Goal: Task Accomplishment & Management: Manage account settings

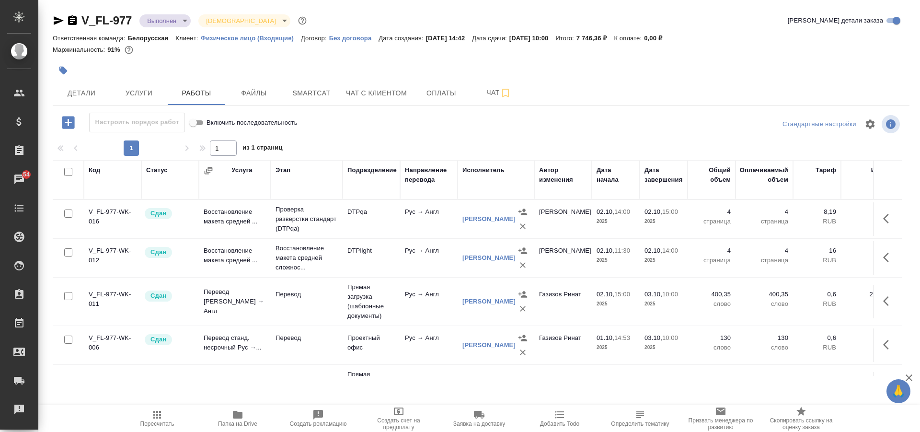
scroll to position [93, 0]
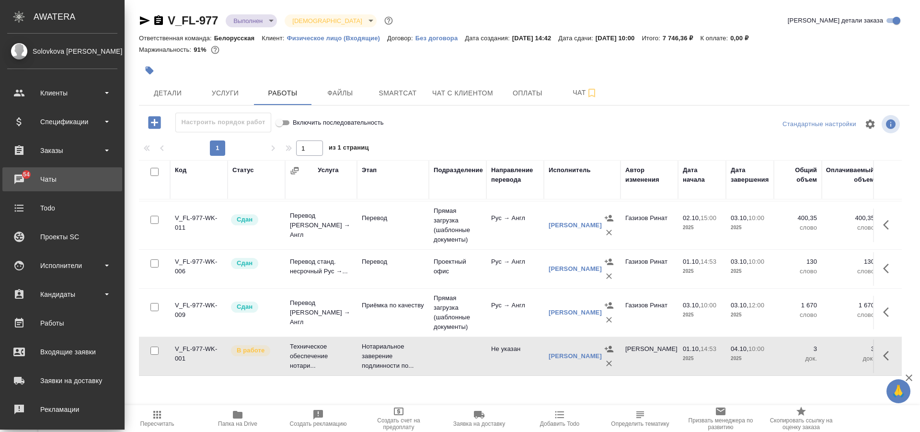
click at [36, 182] on div "Чаты" at bounding box center [62, 179] width 110 height 14
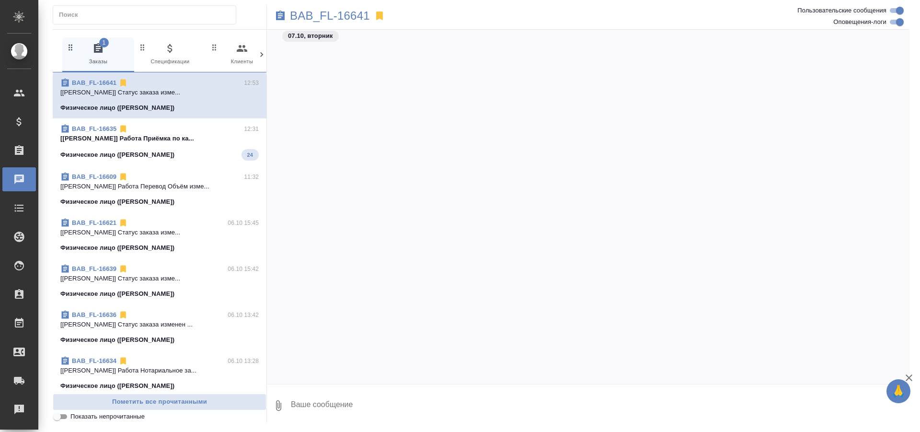
scroll to position [823, 0]
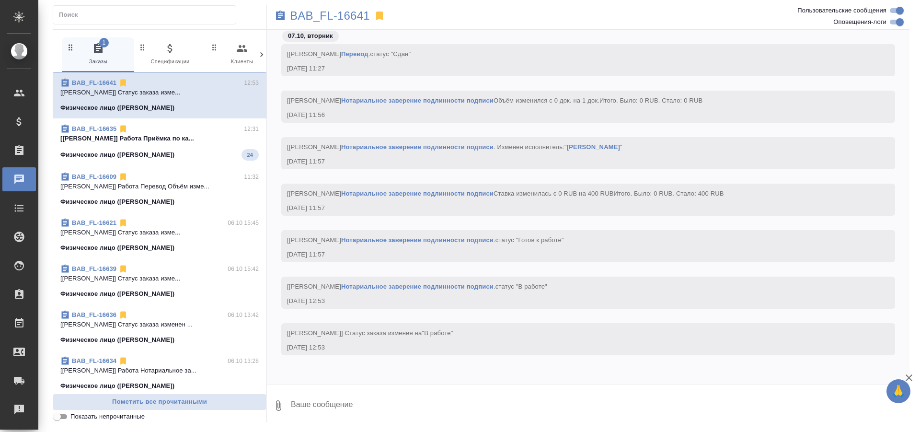
click at [260, 53] on icon at bounding box center [262, 55] width 10 height 10
click at [260, 53] on div "1 Заказы 0 Спецификации 0 Клиенты 0 Входящие 0 Тендеры 0 Исполнители 0 Подбор и…" at bounding box center [160, 54] width 214 height 35
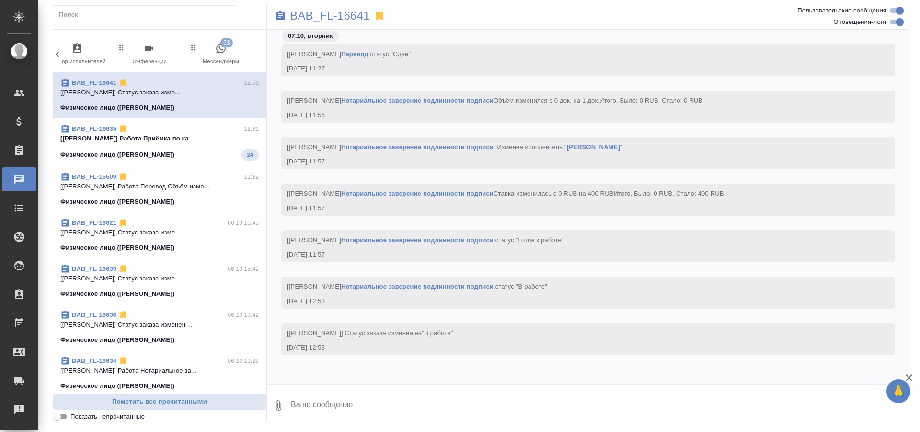
click at [228, 53] on span "53 Мессенджеры" at bounding box center [221, 54] width 64 height 23
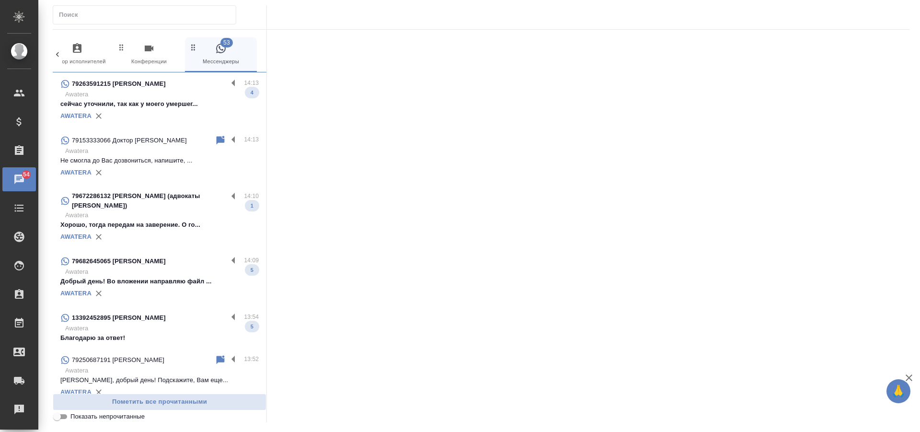
click at [149, 93] on p "Awatera" at bounding box center [162, 95] width 194 height 10
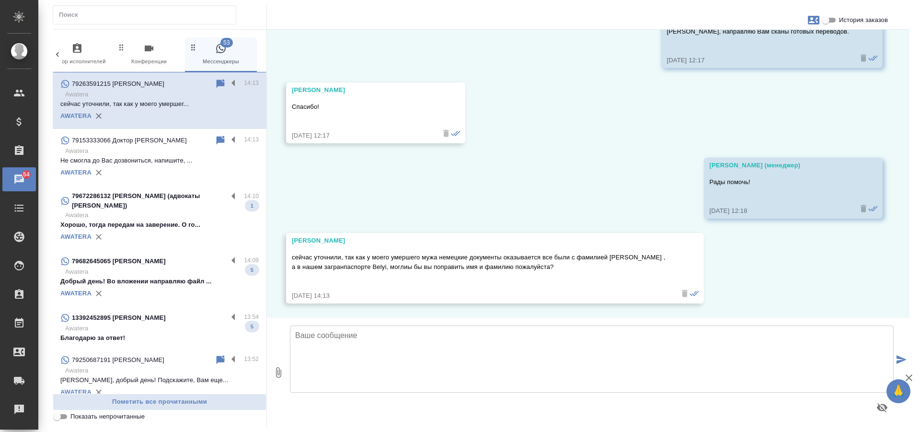
scroll to position [2719, 0]
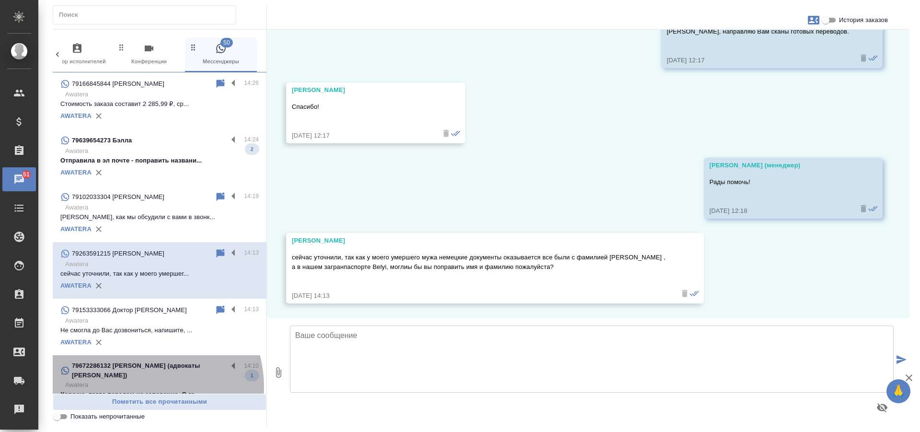
click at [136, 390] on p "Хорошо, тогда передам на заверение. О го..." at bounding box center [159, 395] width 198 height 10
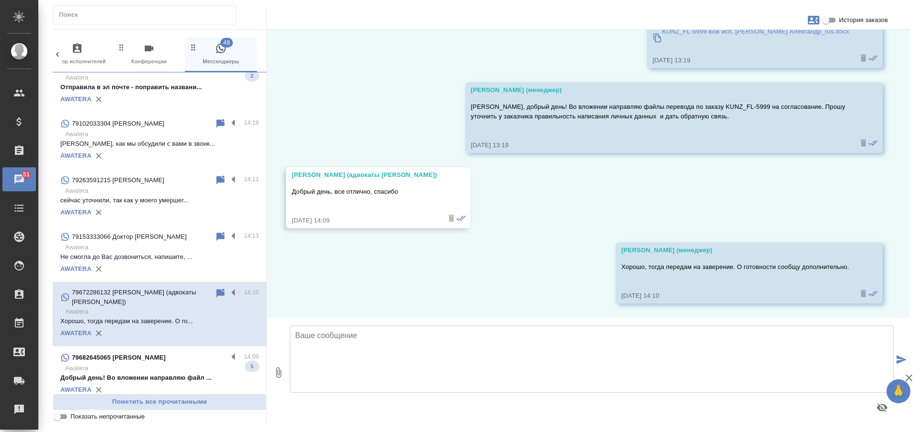
scroll to position [192, 0]
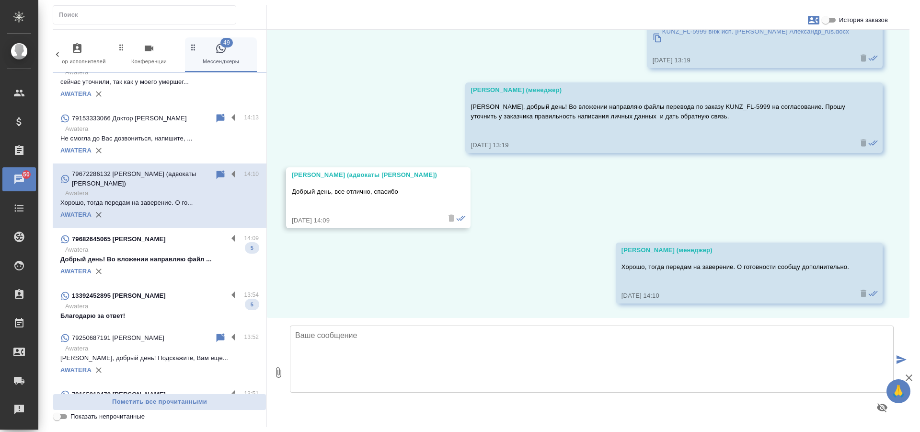
click at [138, 302] on p "Awatera" at bounding box center [162, 307] width 194 height 10
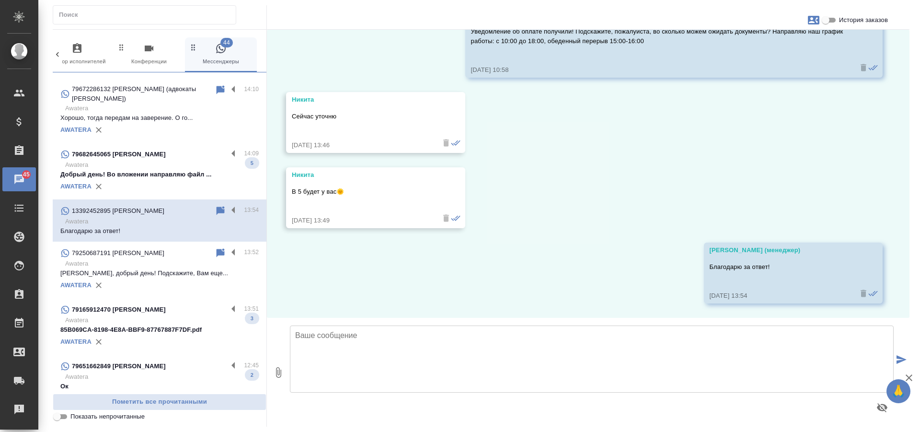
scroll to position [431, 0]
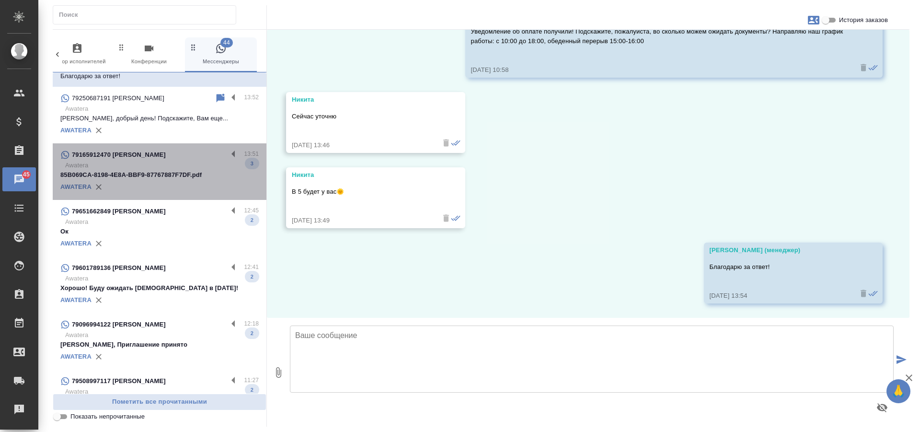
click at [200, 161] on p "Awatera" at bounding box center [162, 166] width 194 height 10
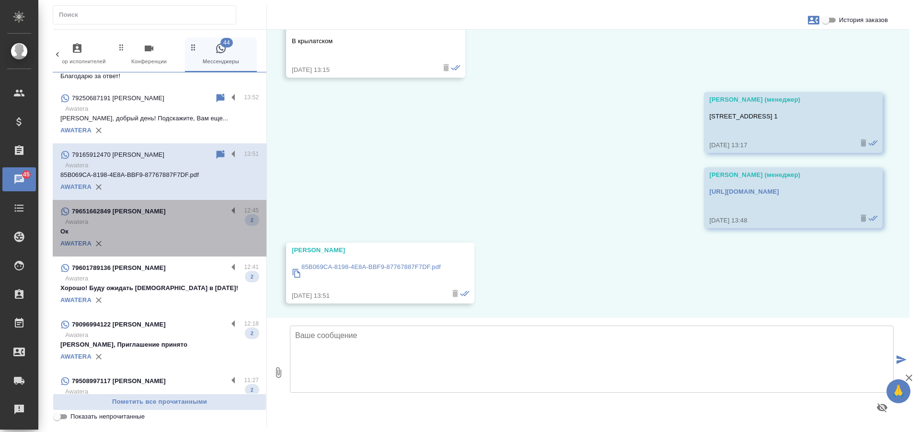
click at [202, 217] on p "Awatera" at bounding box center [162, 222] width 194 height 10
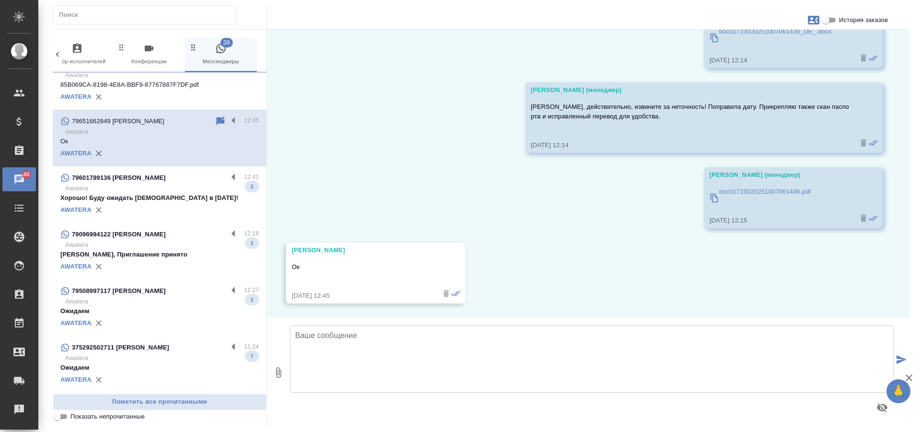
scroll to position [527, 0]
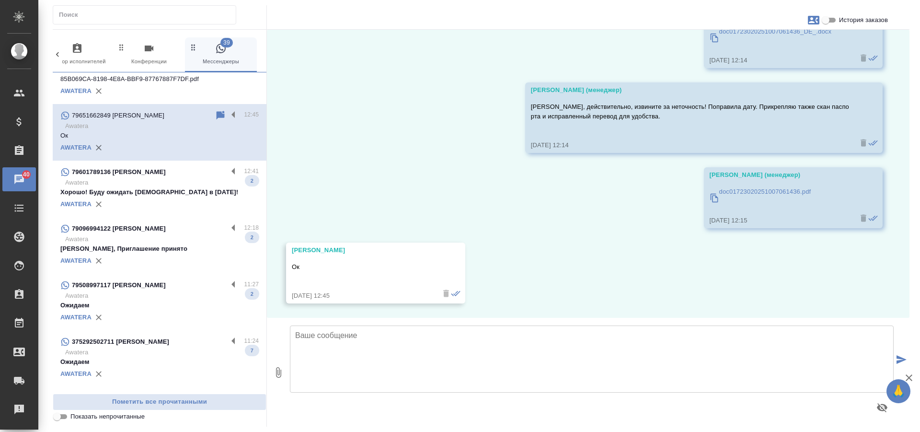
click at [195, 187] on p "Хорошо! Буду ожидать Вас в четверг!" at bounding box center [159, 192] width 198 height 10
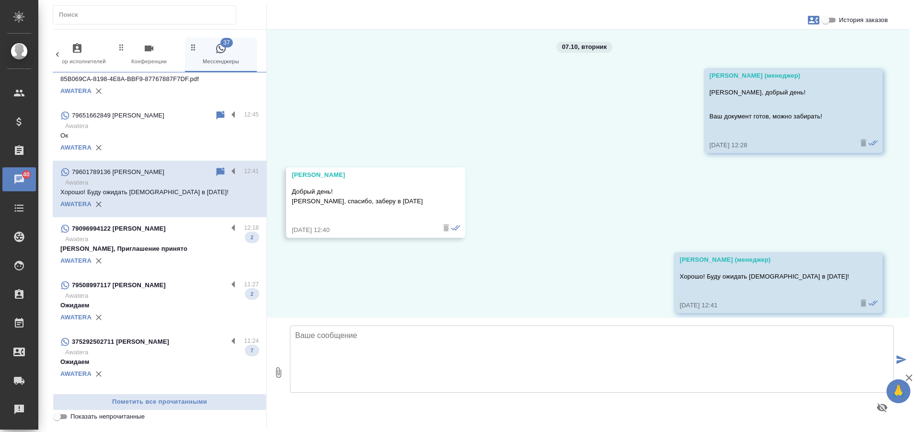
click at [198, 244] on p "Елена, Приглашение принято" at bounding box center [159, 249] width 198 height 10
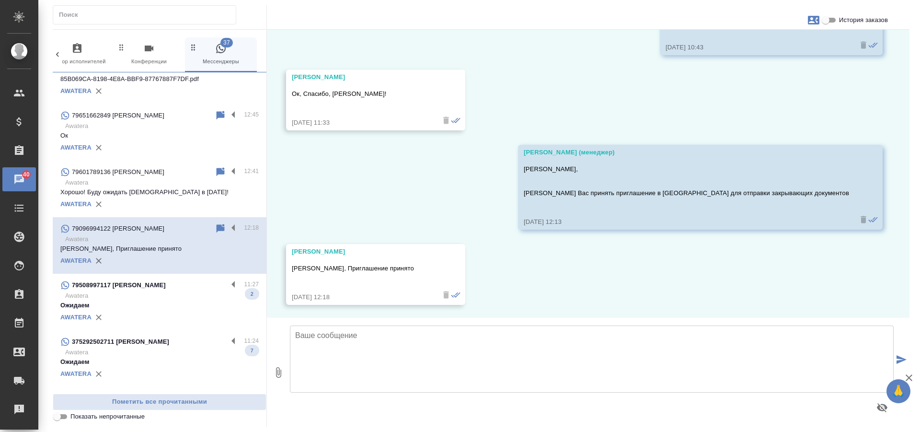
scroll to position [3285, 0]
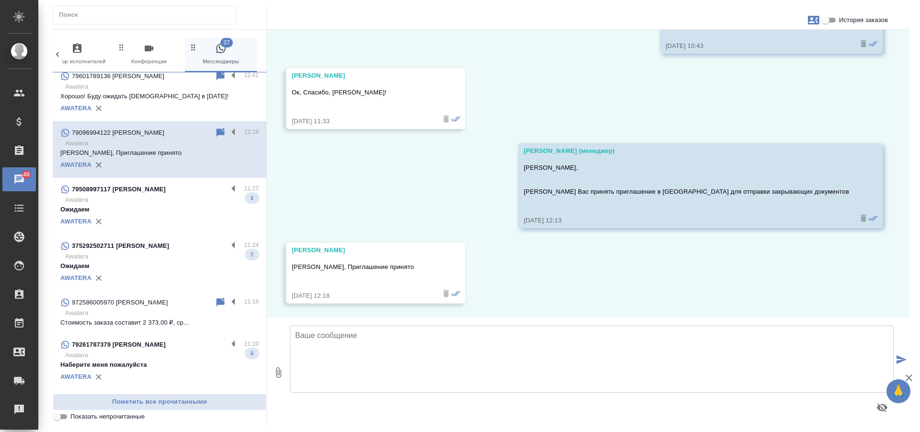
click at [189, 214] on div "AWATERA" at bounding box center [159, 221] width 198 height 14
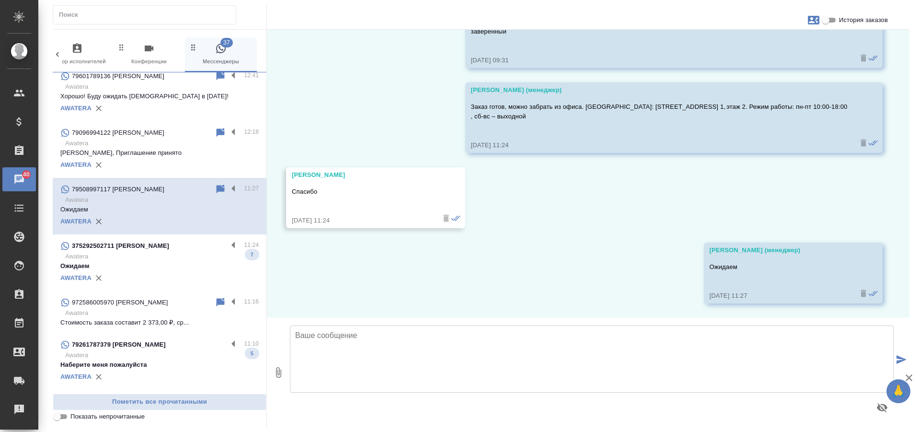
click at [198, 256] on p "Awatera" at bounding box center [162, 257] width 194 height 10
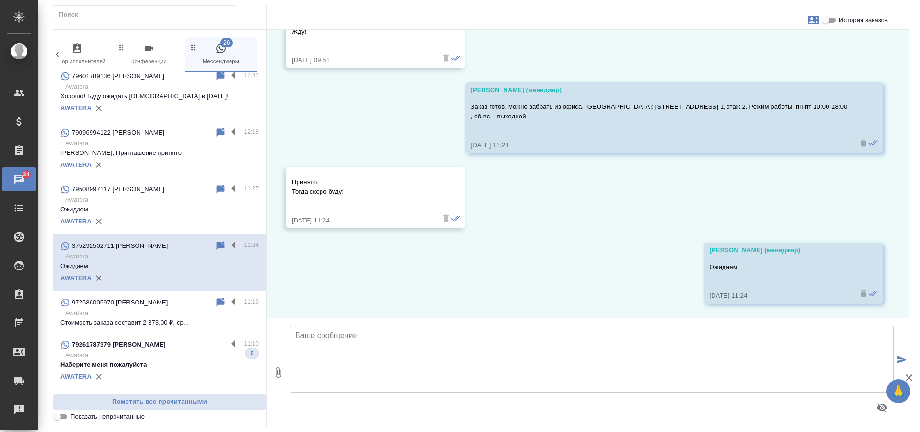
scroll to position [767, 0]
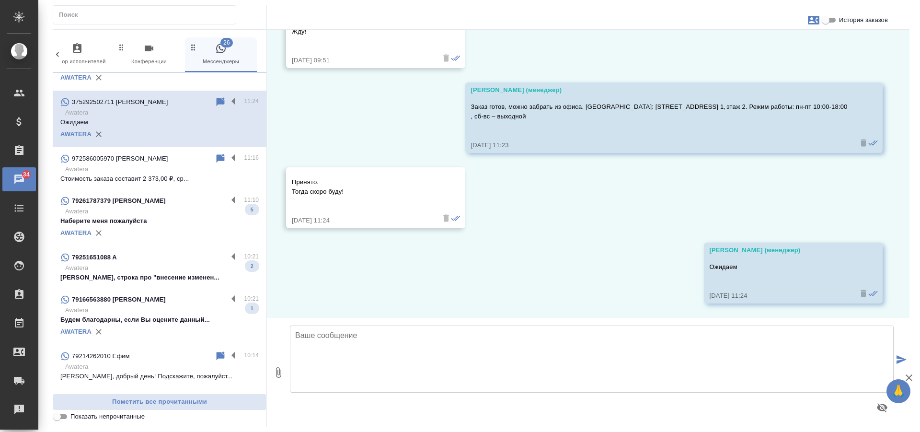
click at [192, 228] on div "AWATERA" at bounding box center [159, 233] width 198 height 14
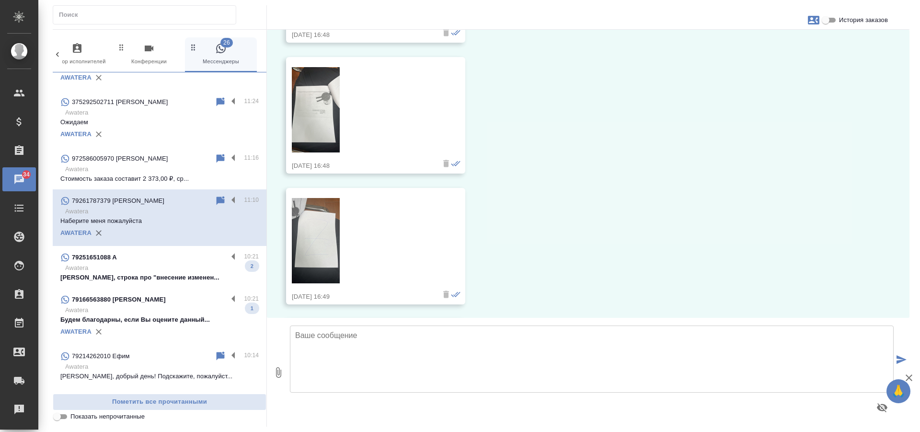
scroll to position [1671, 0]
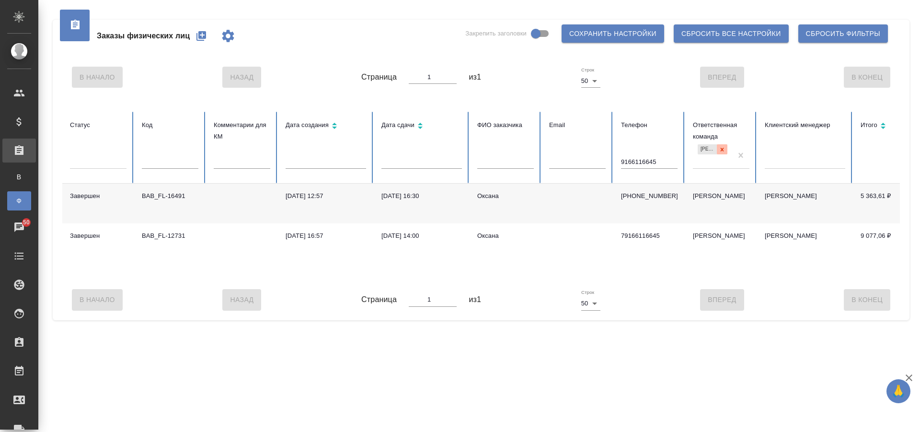
click at [721, 151] on icon at bounding box center [722, 149] width 3 height 3
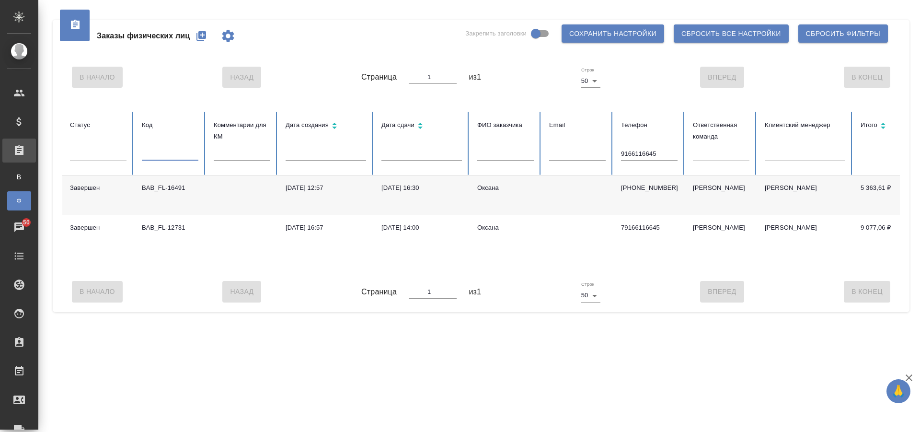
click at [170, 151] on input "text" at bounding box center [170, 153] width 57 height 13
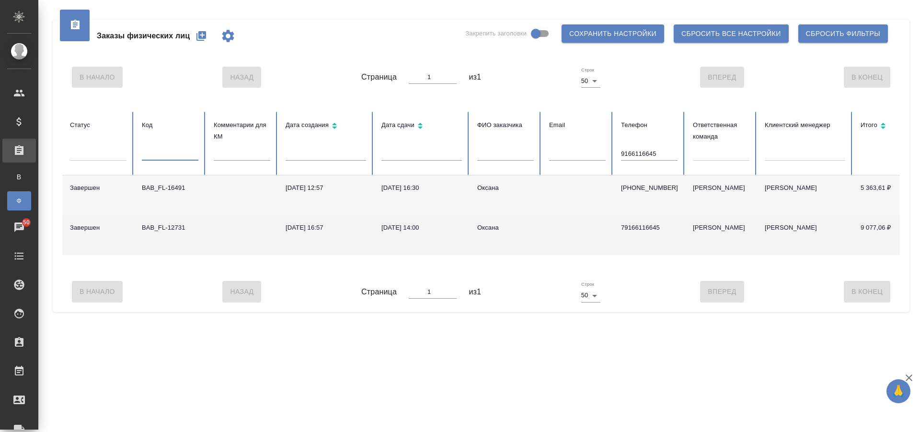
type input "v"
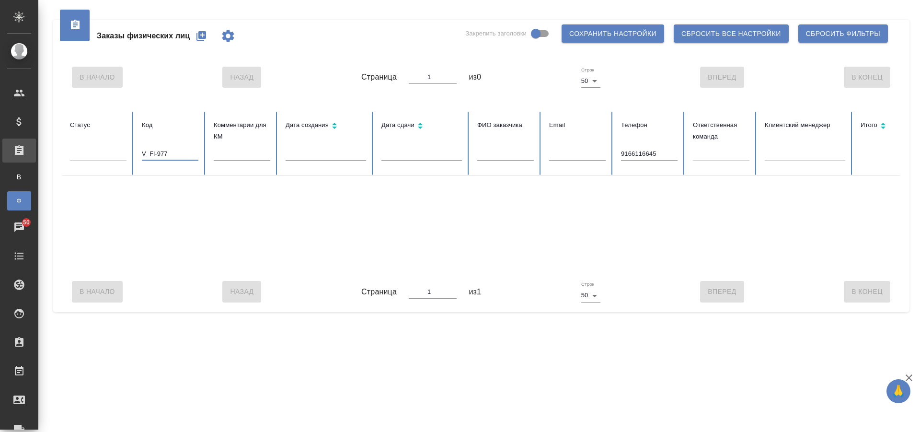
type input "V_Fl-977"
click at [647, 156] on input "9166116645" at bounding box center [649, 153] width 57 height 13
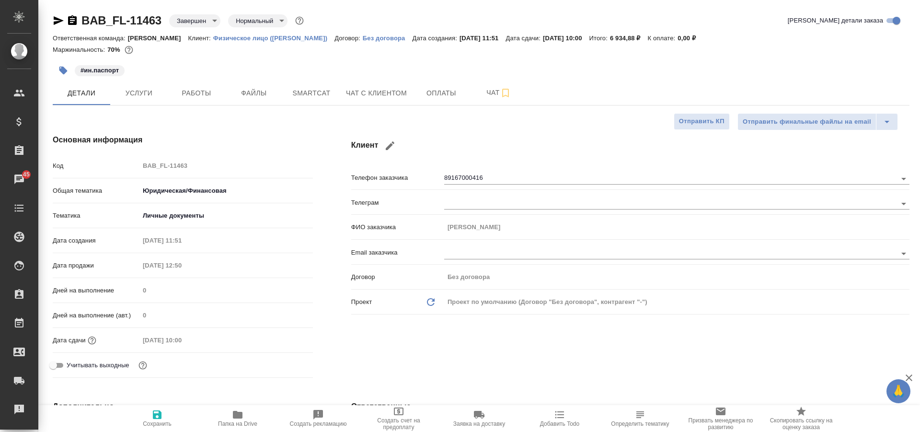
select select "RU"
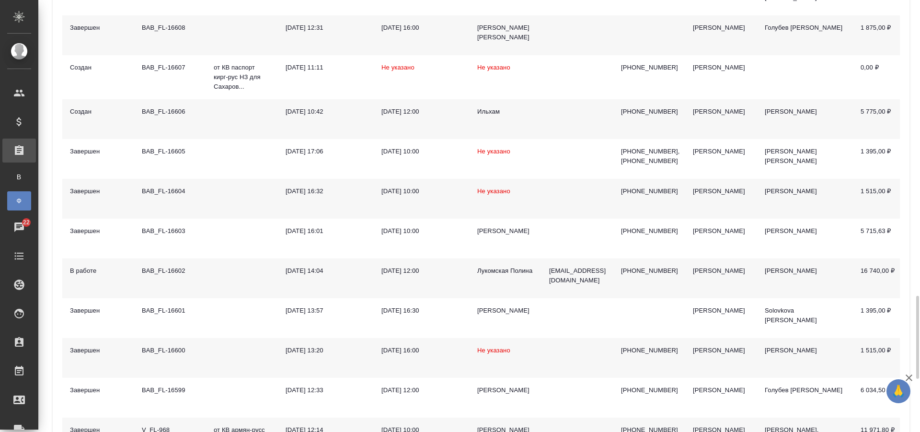
scroll to position [1438, 0]
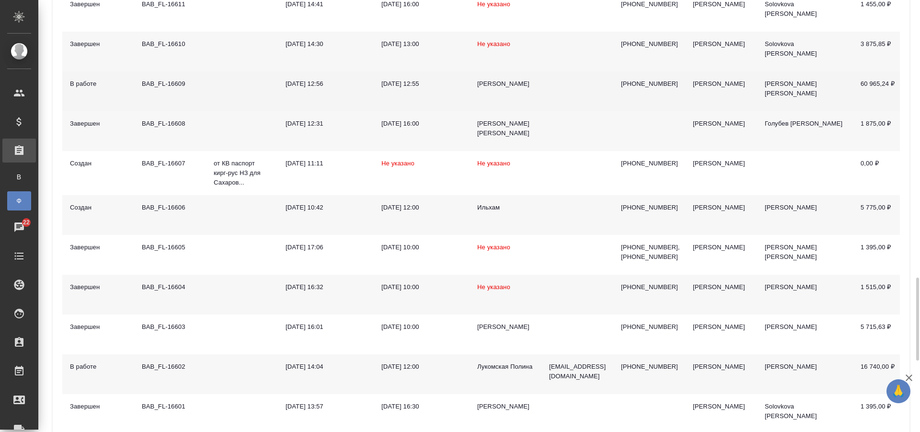
click at [194, 84] on td "BAB_FL-16609" at bounding box center [170, 91] width 72 height 40
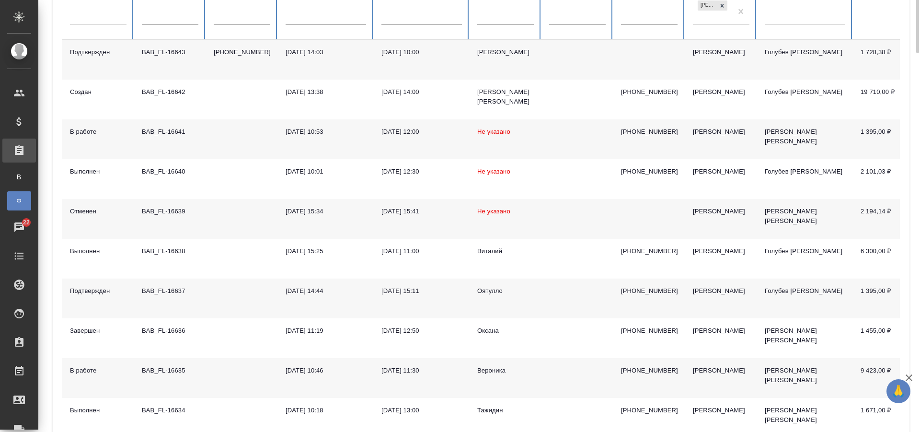
scroll to position [0, 0]
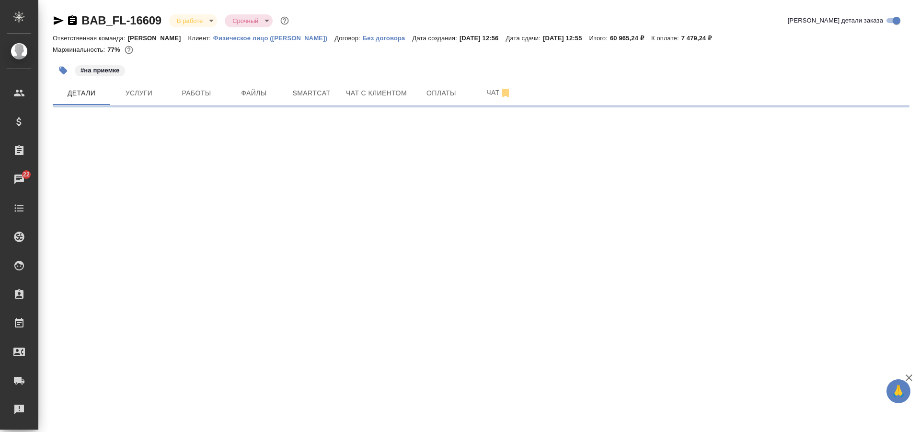
select select "RU"
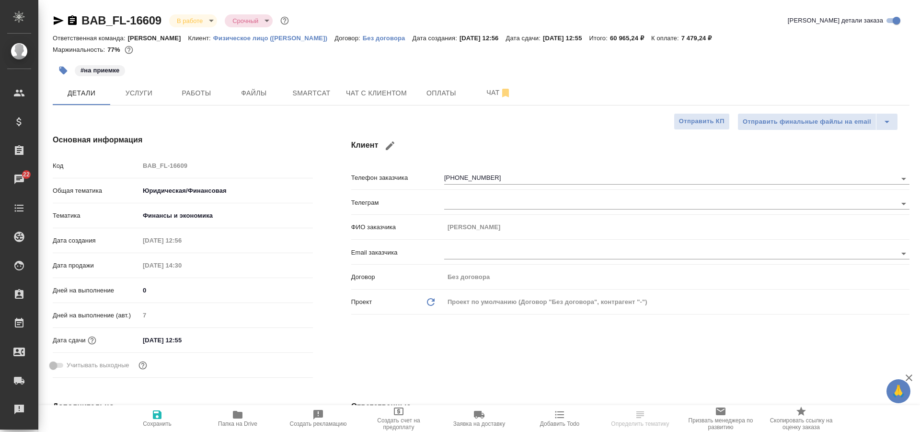
type textarea "x"
type input "[PERSON_NAME]"
type input "Matveeva Anastasia"
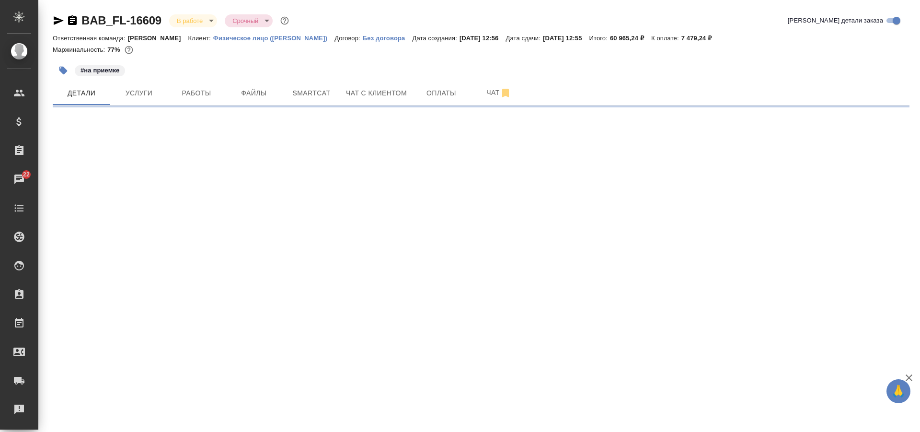
select select "RU"
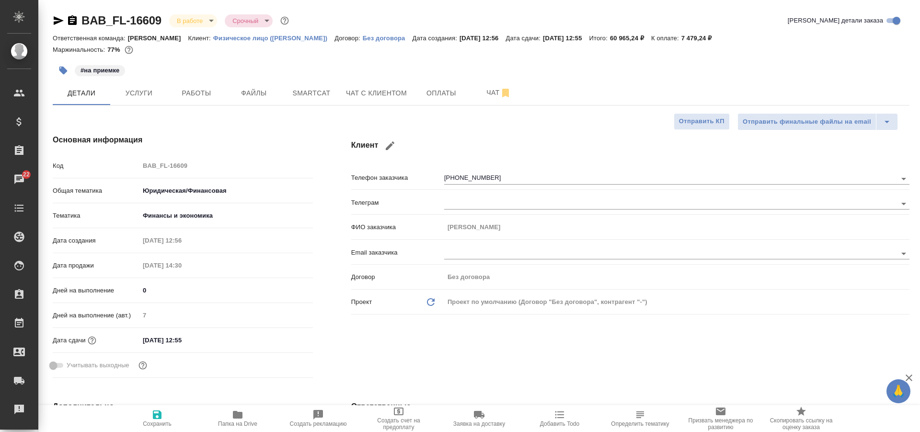
type textarea "x"
drag, startPoint x: 231, startPoint y: 429, endPoint x: 226, endPoint y: 425, distance: 5.8
click at [230, 429] on button "Папка на Drive" at bounding box center [238, 418] width 81 height 27
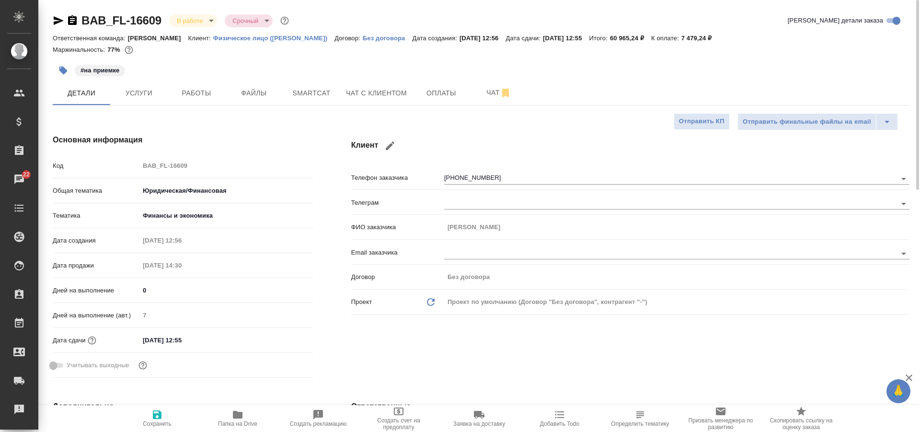
type textarea "x"
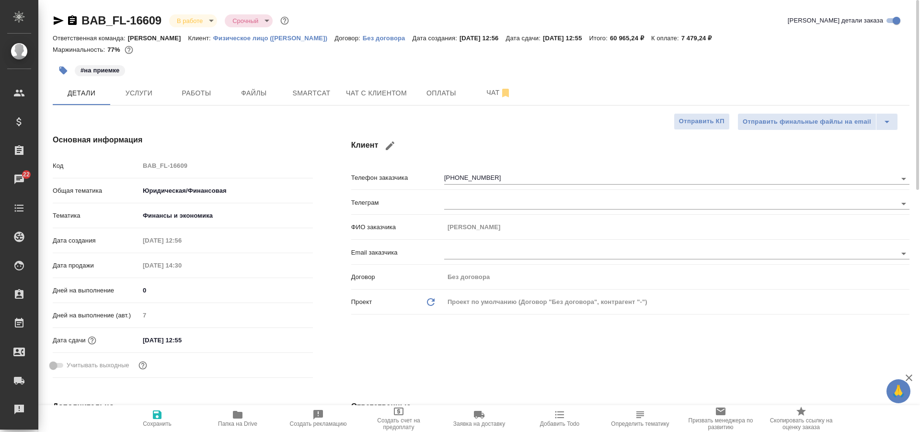
type textarea "x"
click at [194, 90] on span "Работы" at bounding box center [197, 93] width 46 height 12
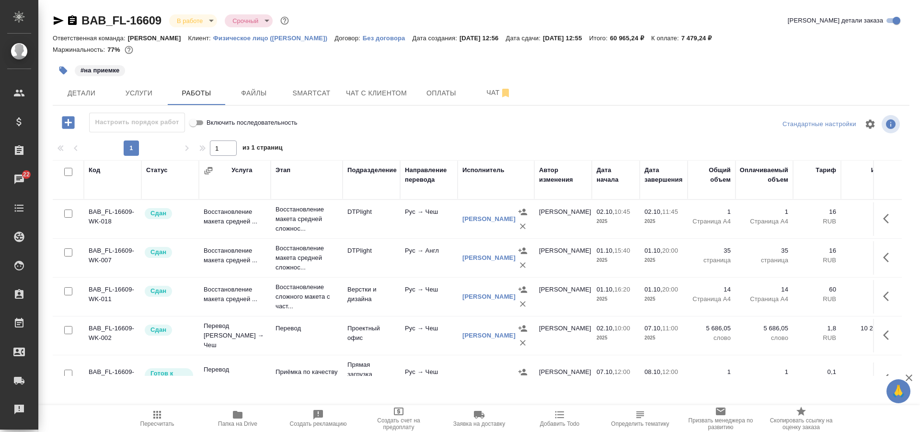
scroll to position [74, 0]
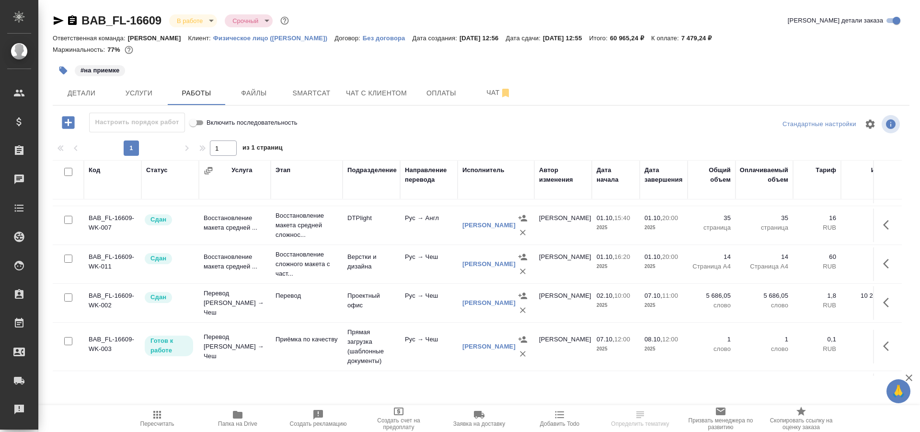
scroll to position [74, 0]
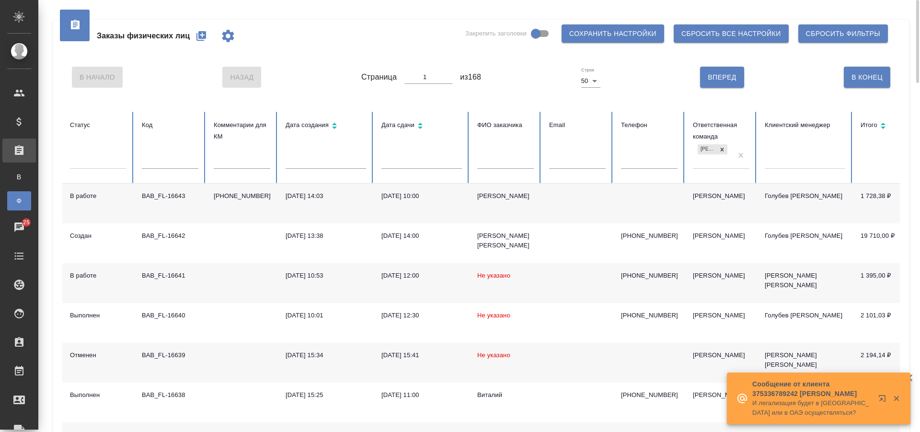
click at [197, 37] on icon "button" at bounding box center [202, 36] width 10 height 10
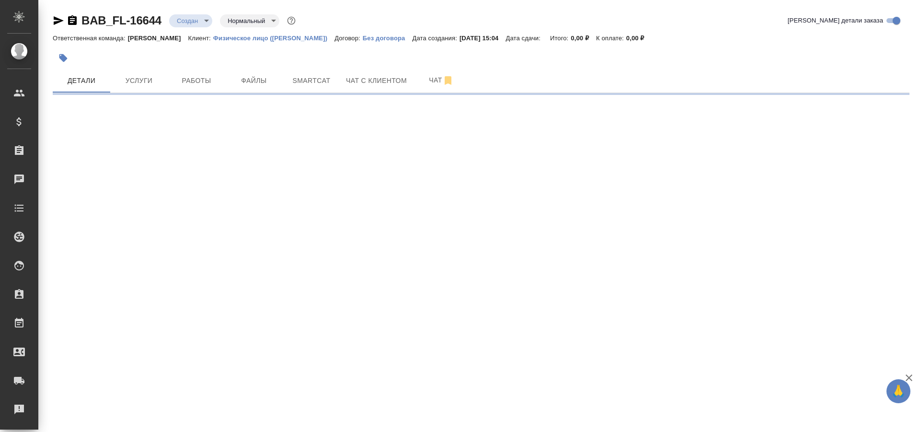
select select "RU"
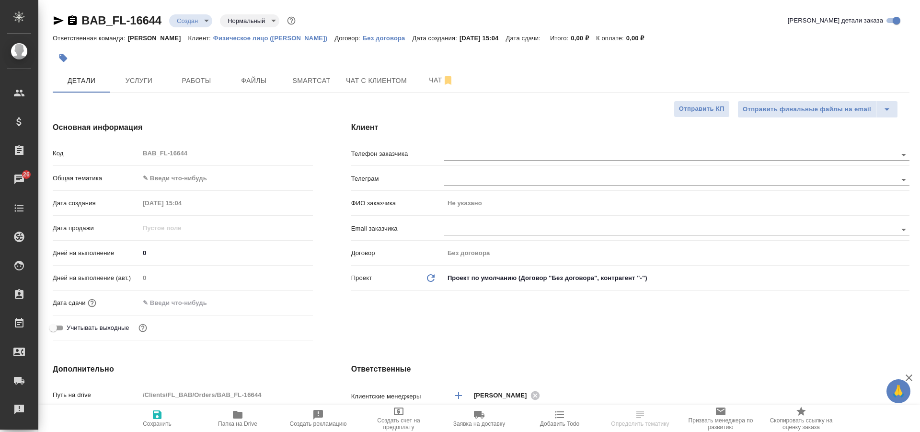
type textarea "x"
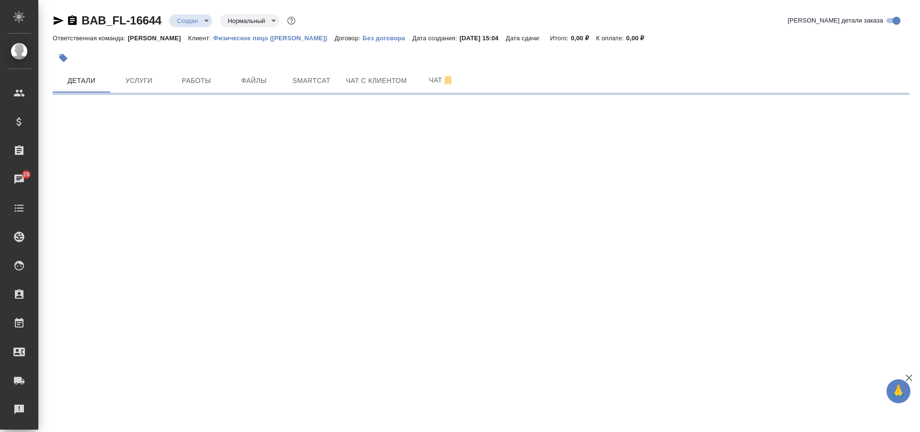
select select "RU"
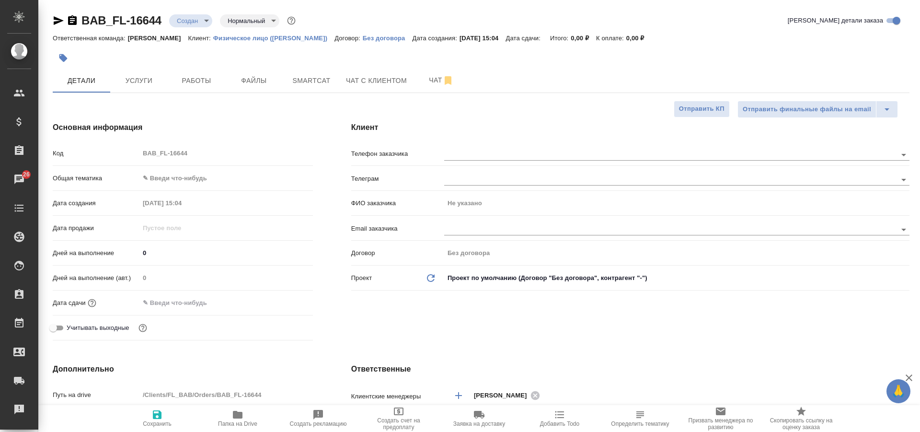
type textarea "x"
click at [139, 77] on span "Услуги" at bounding box center [139, 81] width 46 height 12
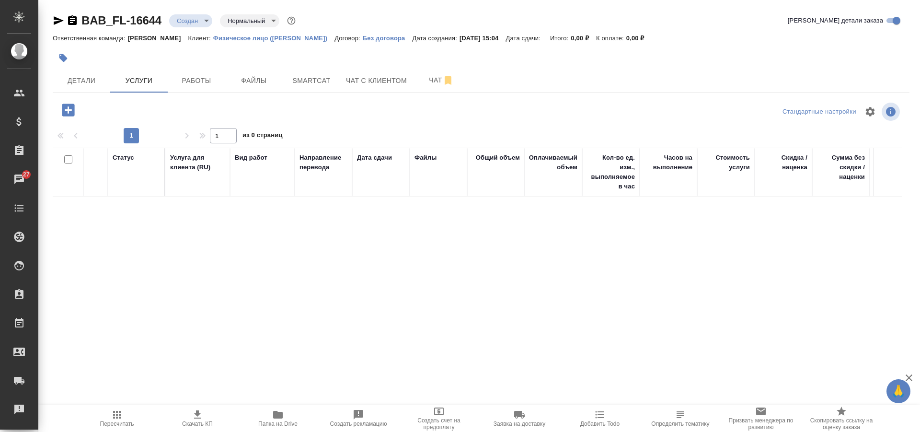
click at [70, 107] on icon "button" at bounding box center [68, 110] width 12 height 12
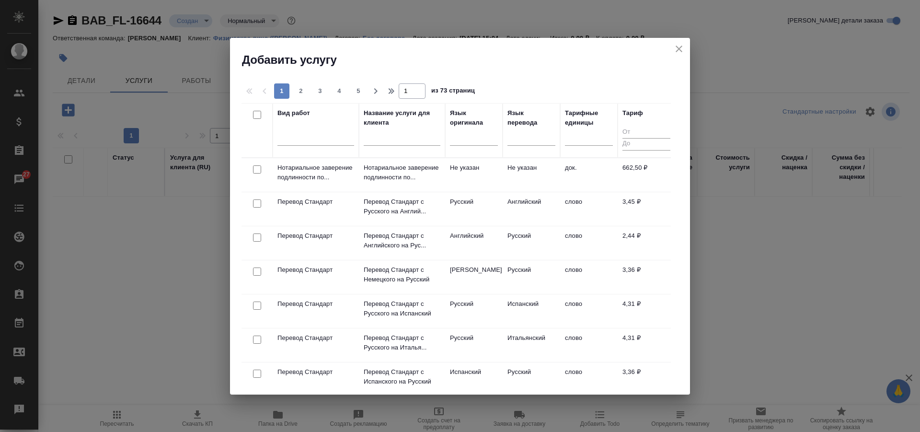
click at [676, 52] on icon "close" at bounding box center [679, 49] width 7 height 7
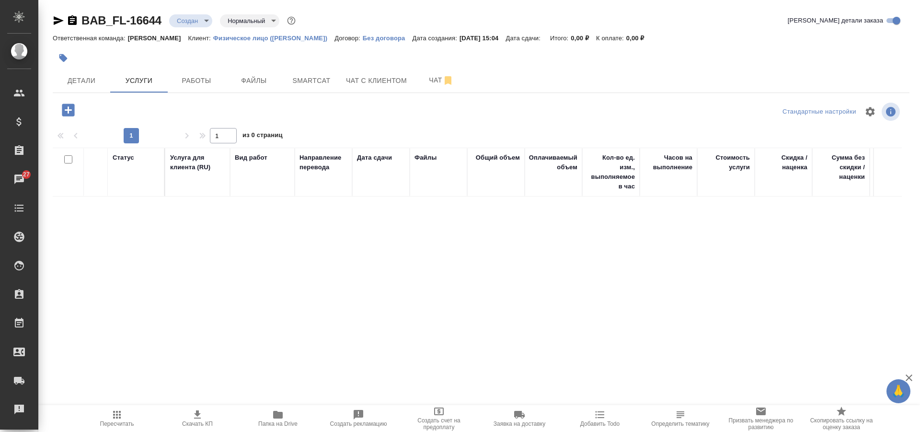
click at [69, 112] on icon "button" at bounding box center [68, 110] width 17 height 17
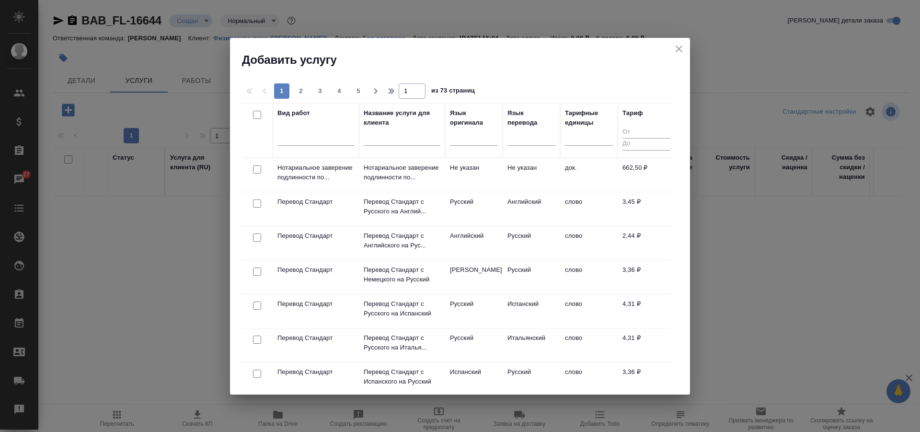
click at [257, 170] on input "checkbox" at bounding box center [257, 169] width 8 height 8
checkbox input "true"
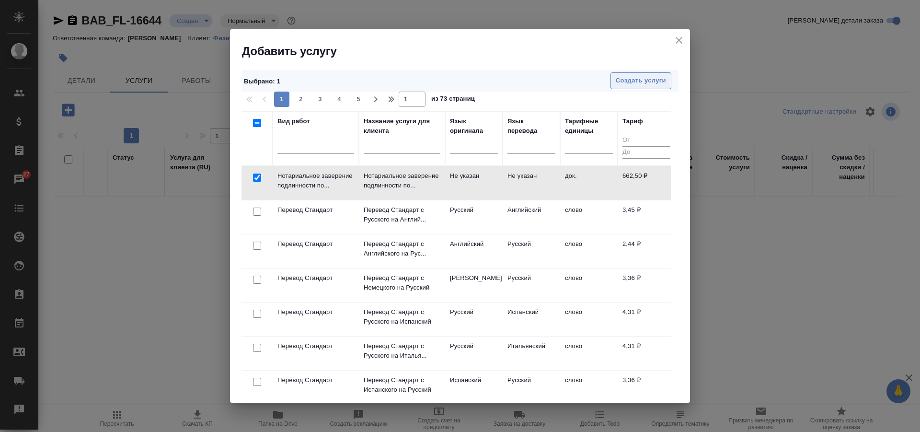
click at [628, 81] on span "Создать услуги" at bounding box center [641, 80] width 50 height 11
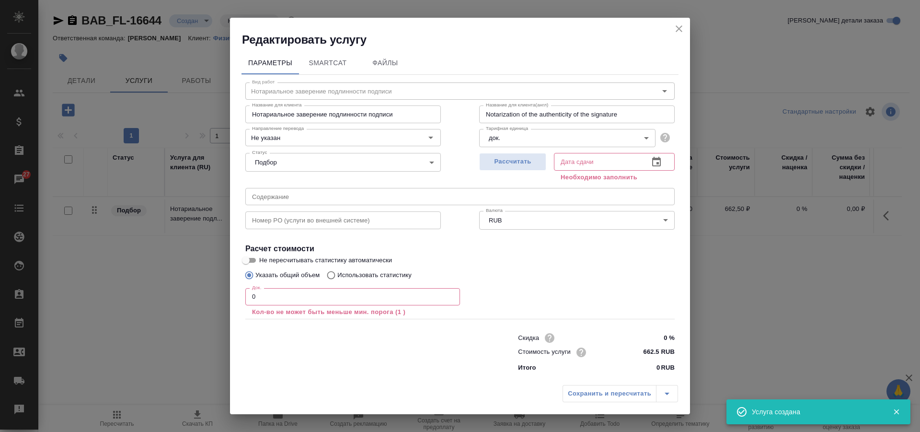
click at [303, 303] on input "0" at bounding box center [352, 296] width 215 height 17
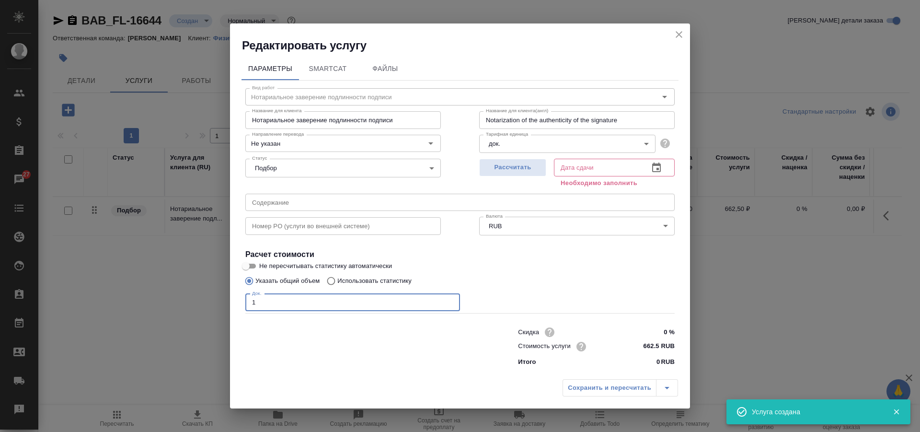
type input "1"
click at [585, 395] on div "Сохранить и пересчитать" at bounding box center [621, 387] width 116 height 17
click at [583, 170] on input "text" at bounding box center [597, 167] width 87 height 17
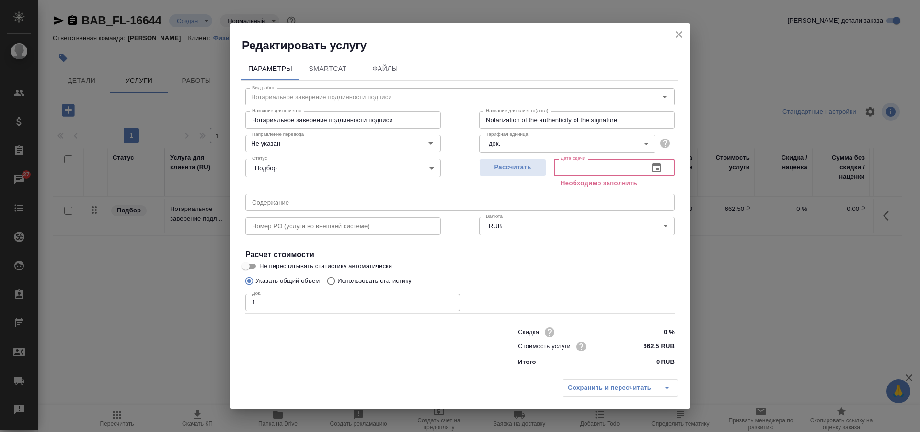
click at [657, 170] on icon "button" at bounding box center [656, 168] width 9 height 10
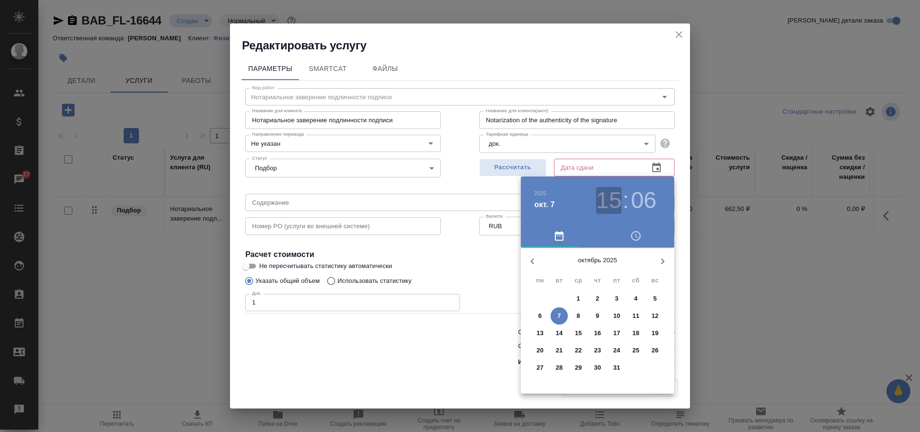
click at [604, 207] on h3 "15" at bounding box center [608, 200] width 25 height 27
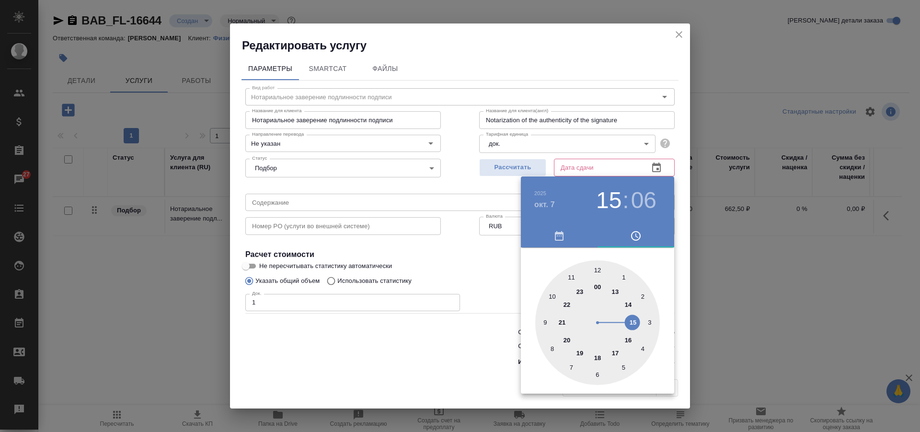
click at [633, 340] on div at bounding box center [597, 322] width 125 height 125
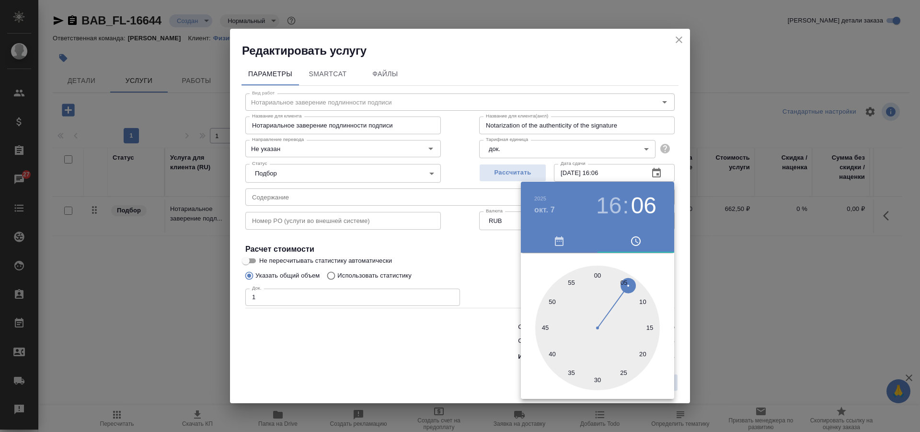
click at [598, 276] on div at bounding box center [597, 328] width 125 height 125
type input "07.10.2025 16:00"
click at [494, 268] on div at bounding box center [460, 216] width 920 height 432
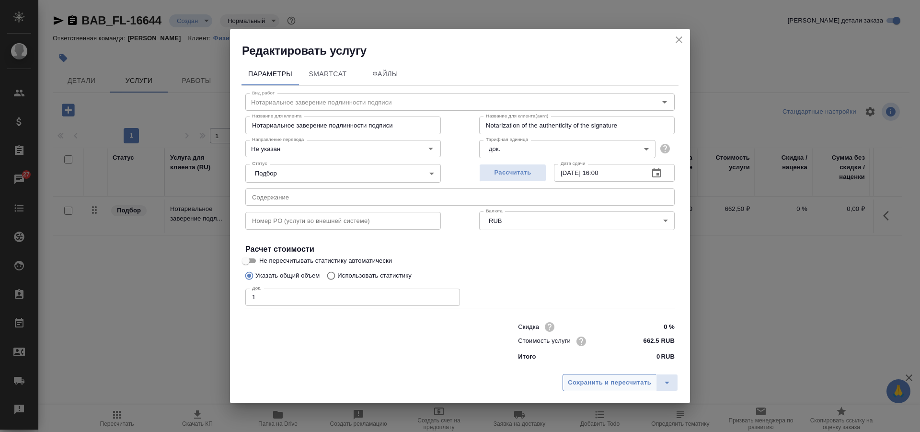
click at [595, 384] on span "Сохранить и пересчитать" at bounding box center [609, 382] width 83 height 11
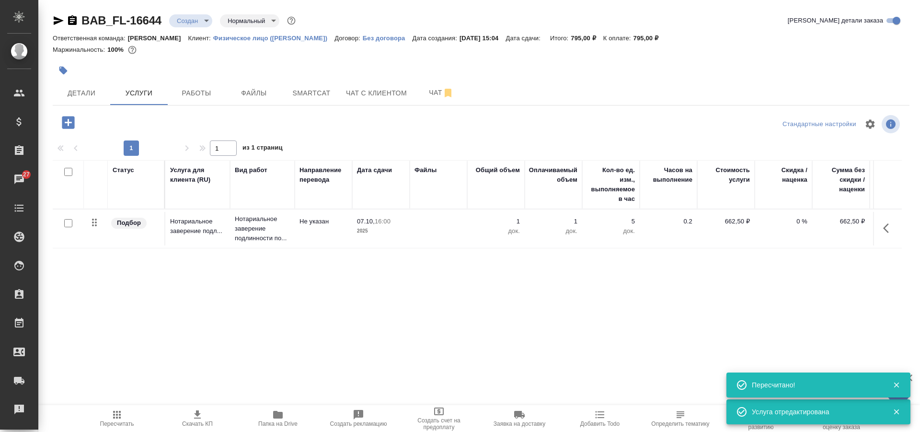
click at [65, 120] on icon "button" at bounding box center [68, 122] width 12 height 12
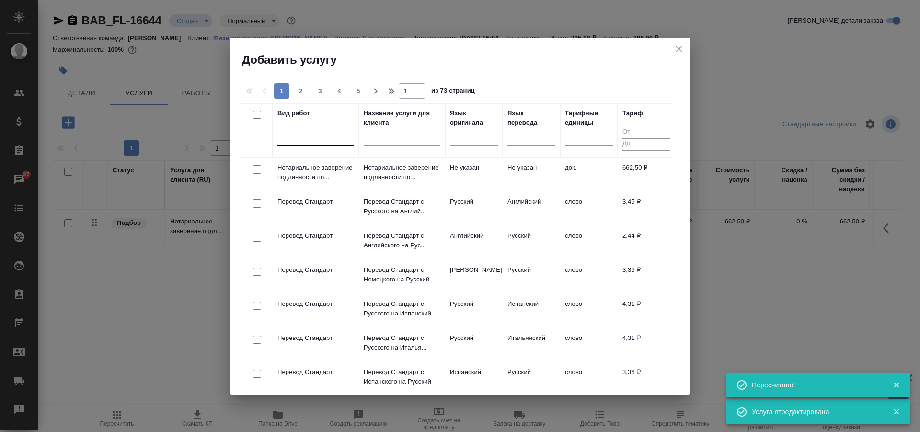
click at [315, 137] on div at bounding box center [316, 136] width 77 height 14
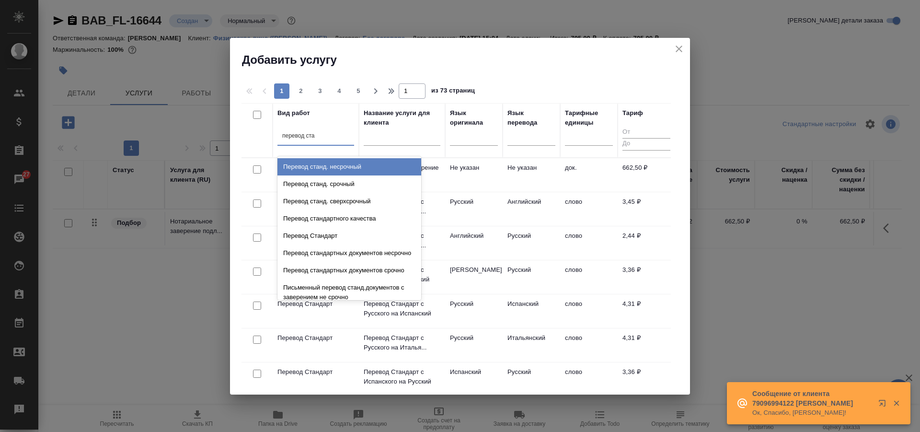
type input "перевод стан"
click at [342, 163] on div "Перевод станд. несрочный" at bounding box center [350, 166] width 144 height 17
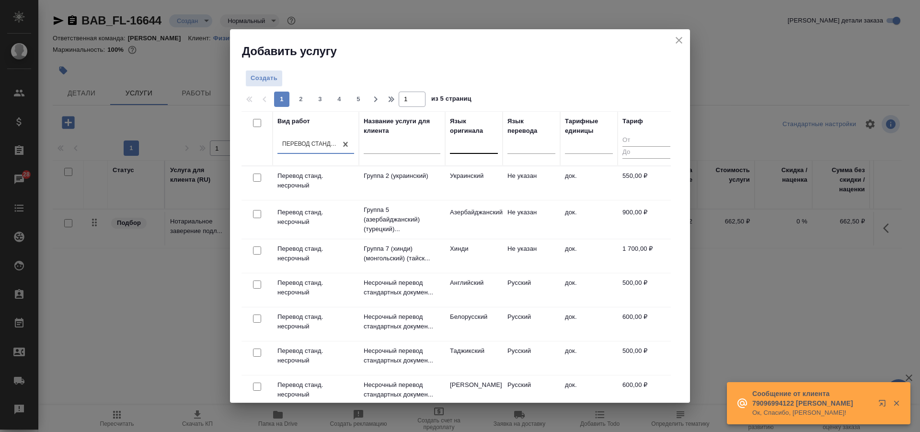
click at [476, 149] on div at bounding box center [474, 144] width 48 height 14
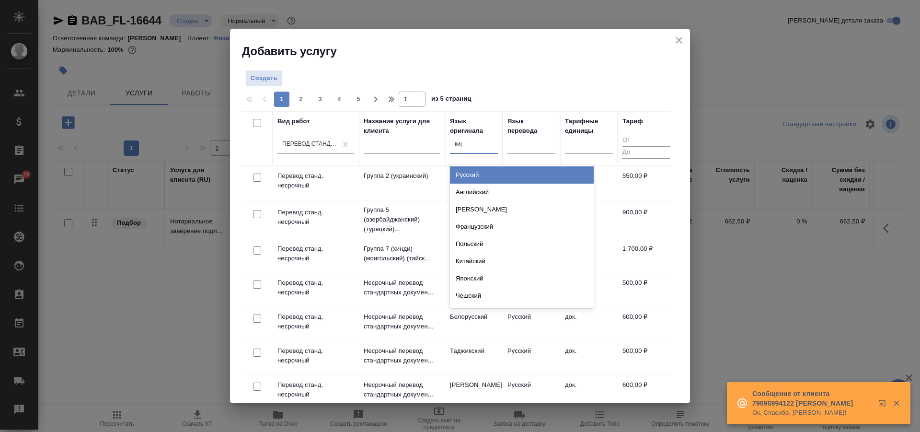
type input "кирг"
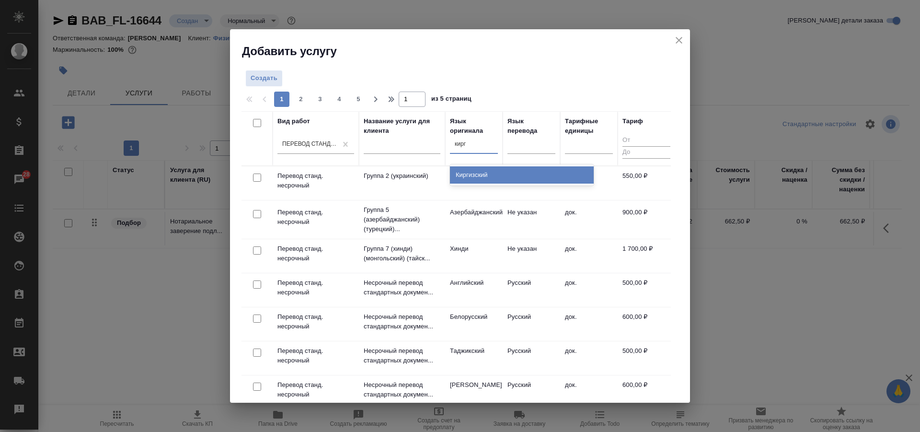
click at [486, 169] on div "Киргизский" at bounding box center [522, 174] width 144 height 17
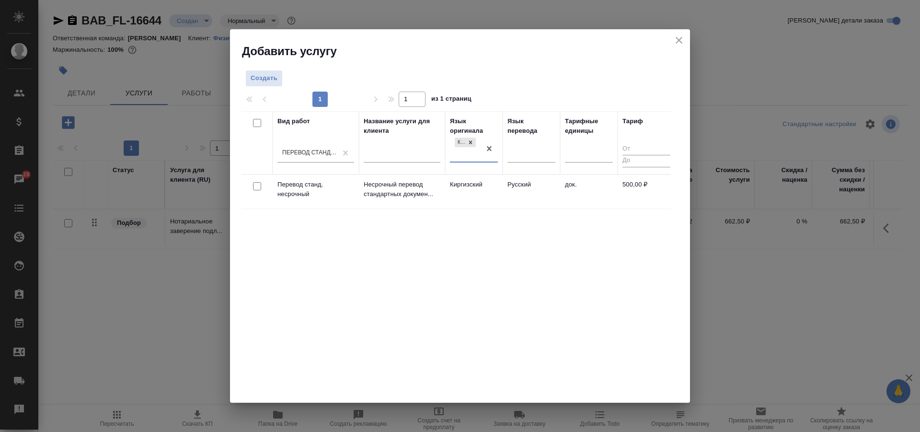
click at [257, 191] on div at bounding box center [257, 186] width 22 height 13
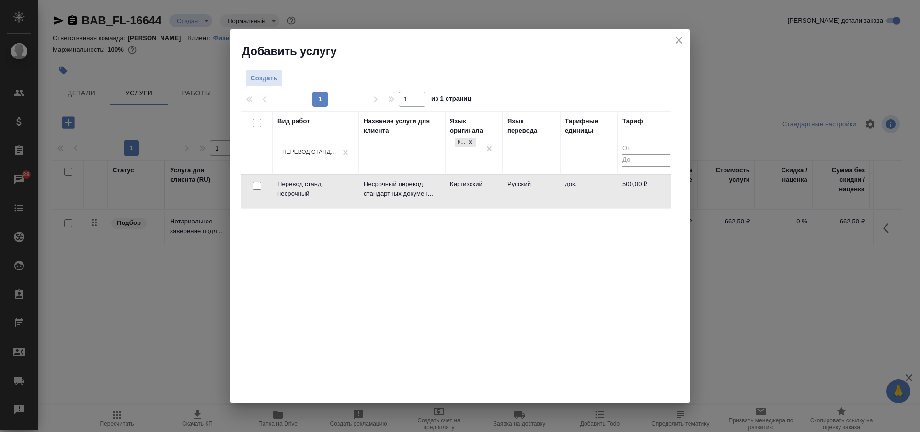
click at [256, 180] on div at bounding box center [257, 185] width 22 height 13
click at [256, 183] on input "checkbox" at bounding box center [257, 186] width 8 height 8
checkbox input "true"
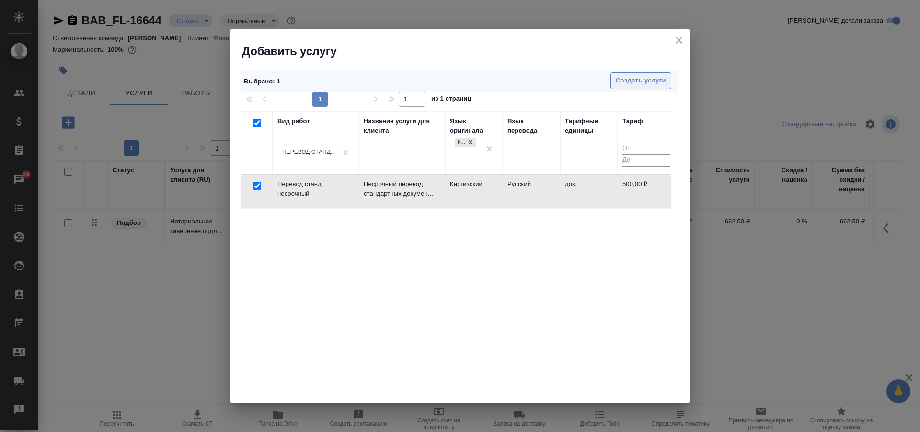
click at [640, 81] on span "Создать услуги" at bounding box center [641, 80] width 50 height 11
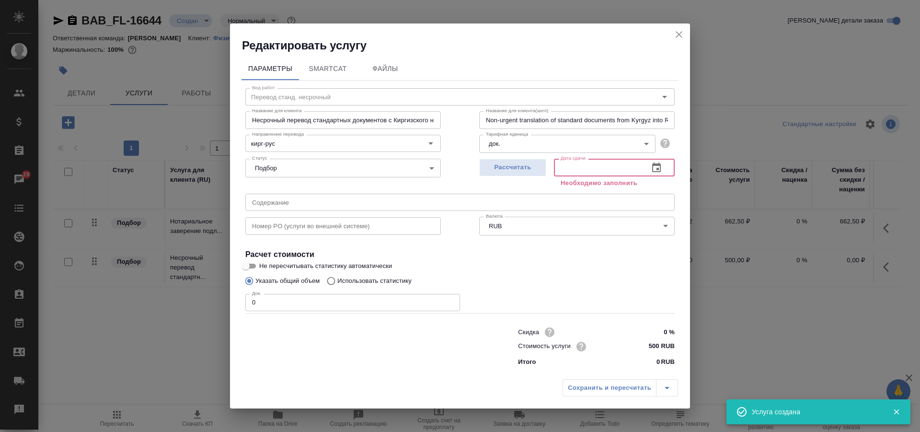
click at [593, 163] on input "text" at bounding box center [597, 167] width 87 height 17
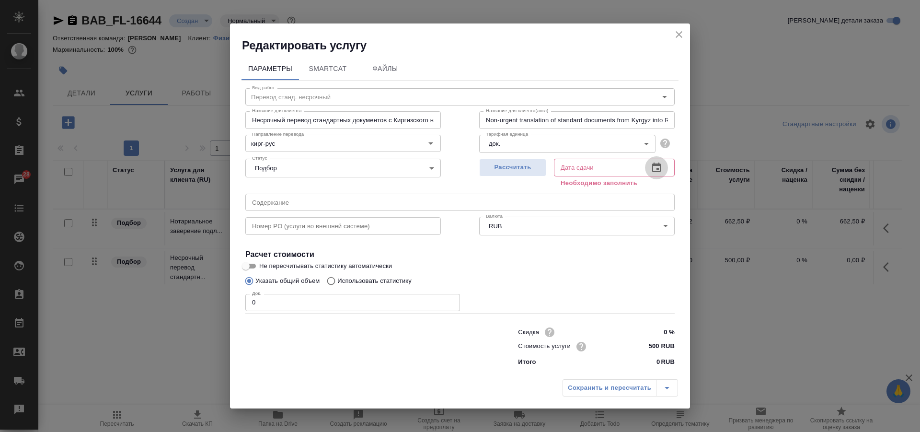
click at [655, 165] on icon "button" at bounding box center [656, 168] width 9 height 10
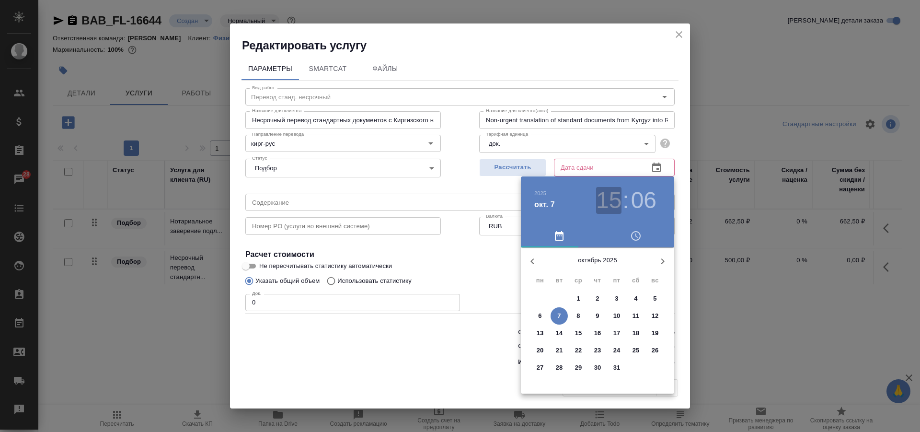
click at [615, 204] on h3 "15" at bounding box center [608, 200] width 25 height 27
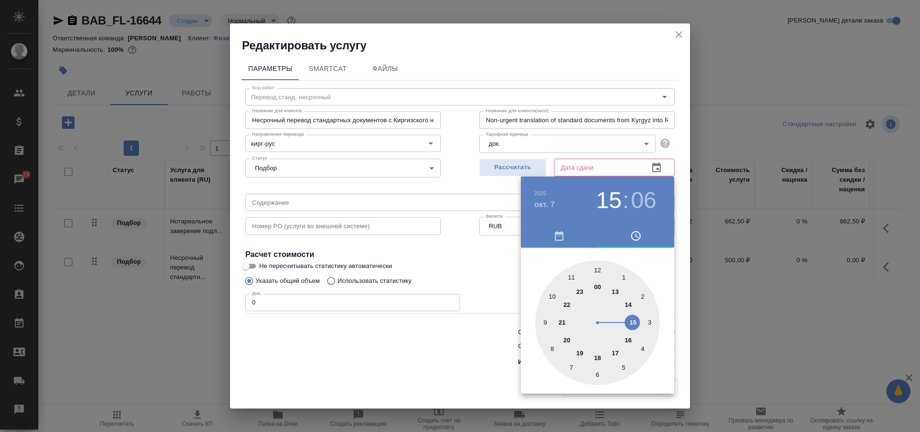
click at [628, 340] on div at bounding box center [597, 322] width 125 height 125
type input "07.10.2025 16:06"
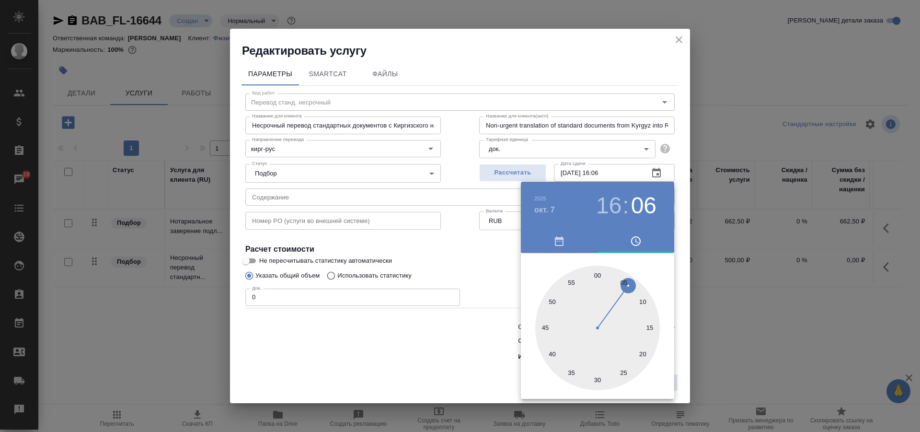
click at [483, 269] on div at bounding box center [460, 216] width 920 height 432
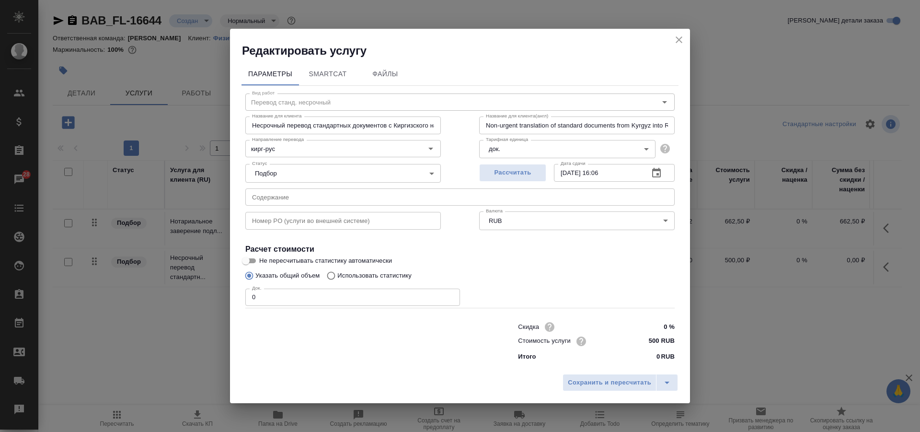
click at [350, 302] on input "0" at bounding box center [352, 297] width 215 height 17
type input "1"
click at [624, 382] on span "Сохранить и пересчитать" at bounding box center [609, 382] width 83 height 11
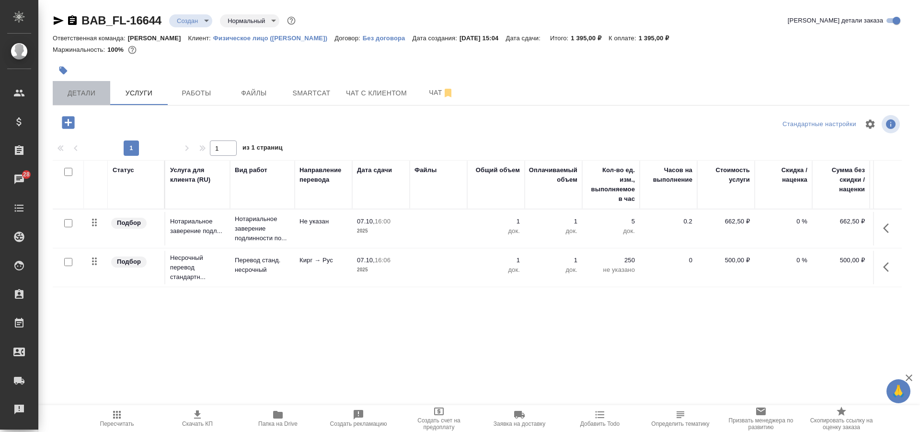
click at [104, 94] on span "Детали" at bounding box center [81, 93] width 46 height 12
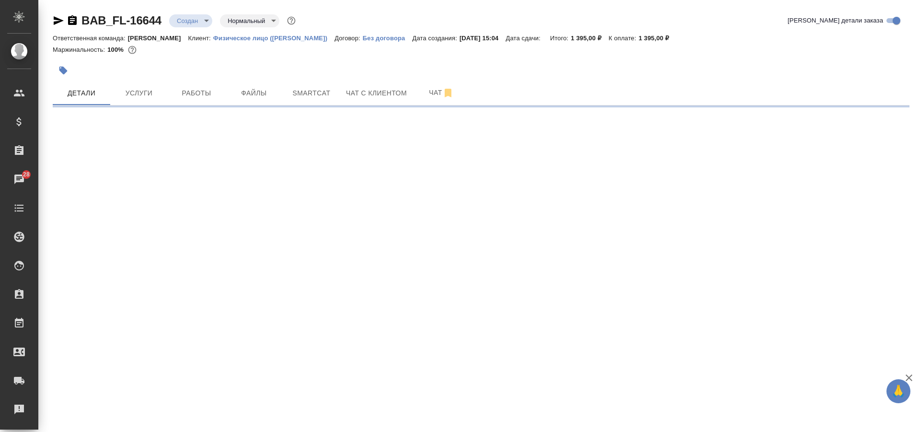
select select "RU"
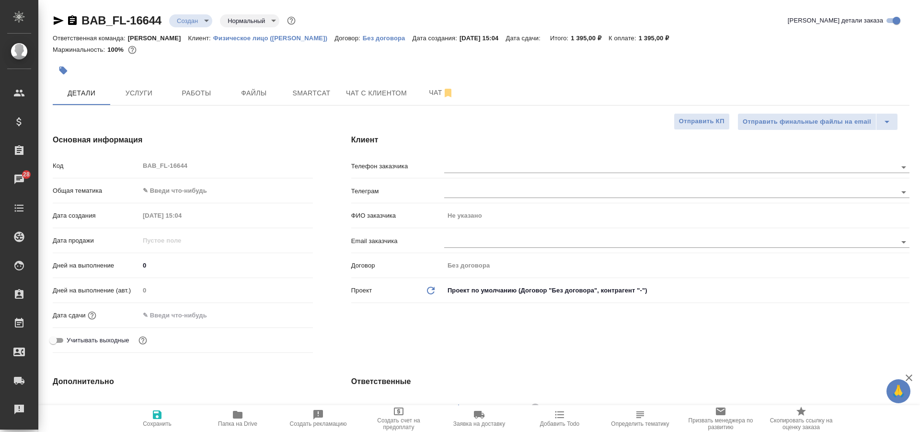
type textarea "x"
click at [470, 172] on input "text" at bounding box center [654, 167] width 420 height 12
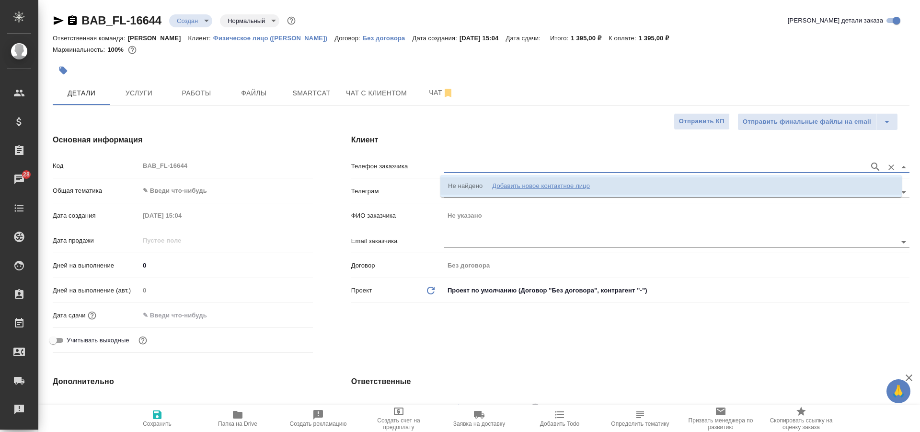
click at [530, 186] on div "Добавить новое контактное лицо" at bounding box center [541, 186] width 98 height 10
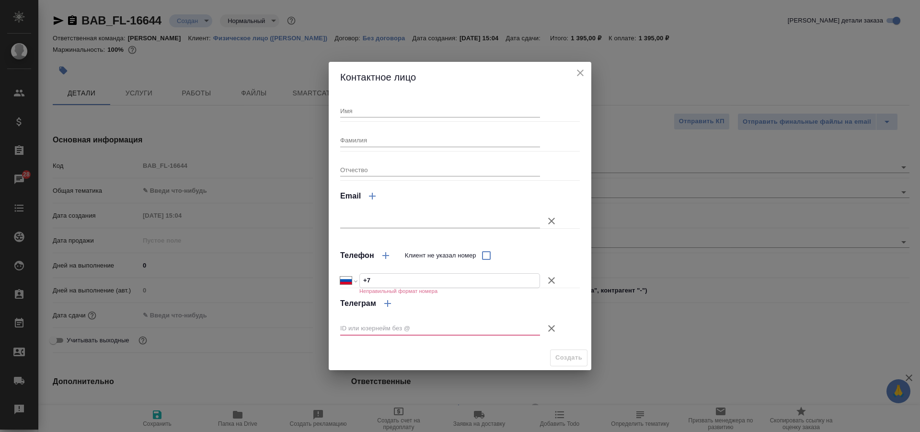
click at [423, 279] on input "+7" at bounding box center [450, 281] width 180 height 14
type input "+7 903 189 64 52"
click at [549, 329] on icon "button" at bounding box center [552, 329] width 12 height 12
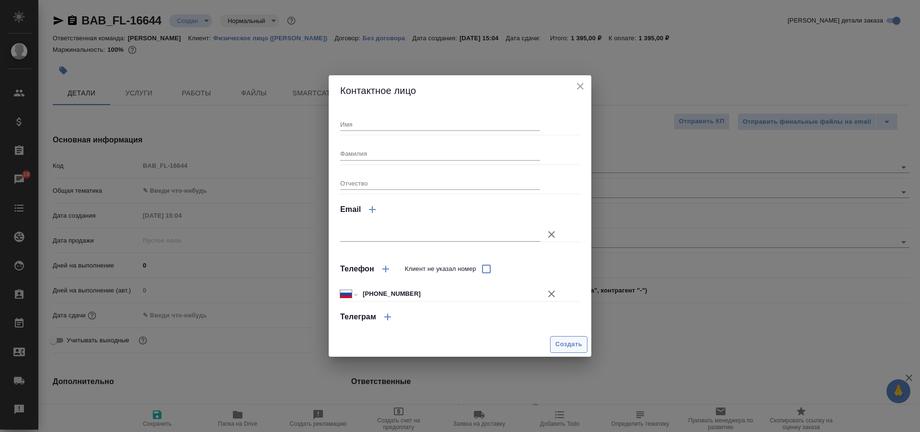
click at [571, 346] on span "Создать" at bounding box center [569, 344] width 27 height 11
type textarea "x"
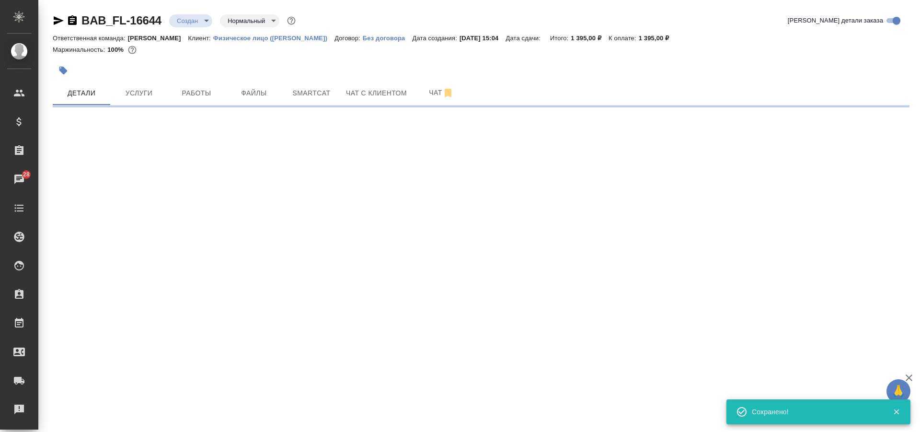
type input "holyTrinity"
select select "RU"
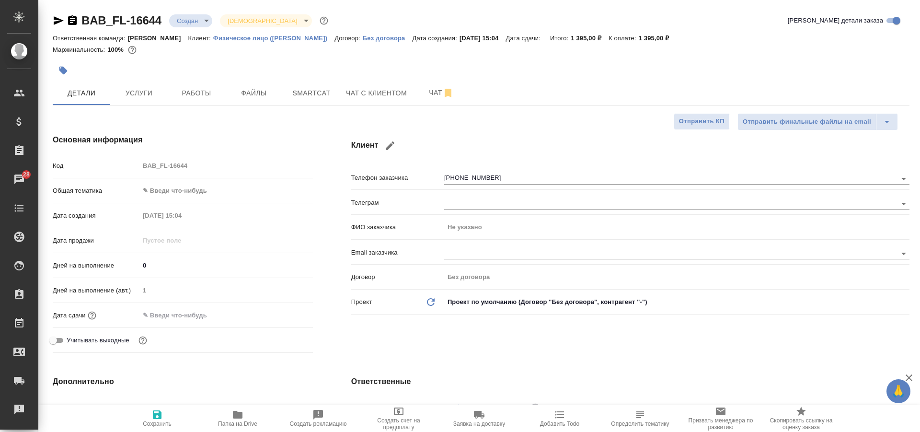
type textarea "x"
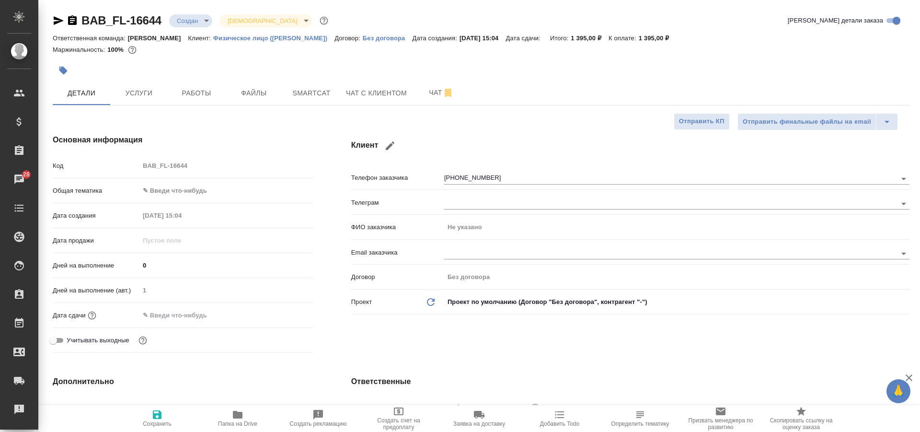
type textarea "x"
click at [167, 193] on body "🙏 .cls-1 fill:#fff; AWATERA Solovkova Ekaterina Клиенты Спецификации Заказы 28 …" at bounding box center [460, 216] width 920 height 432
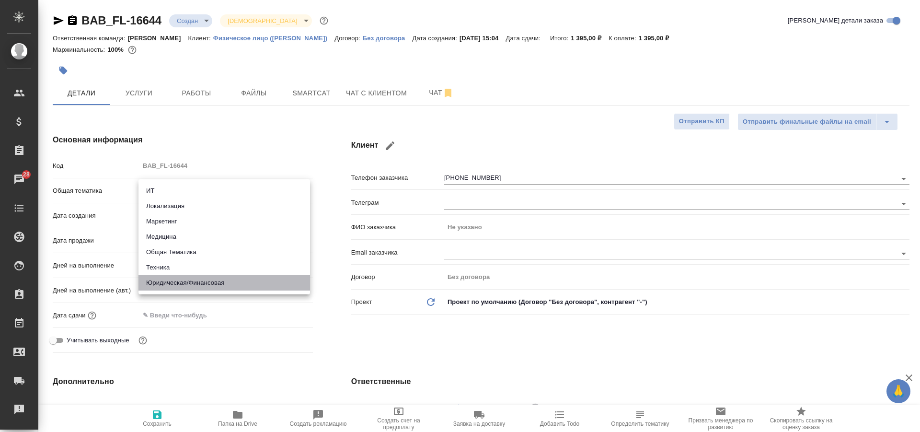
click at [200, 284] on li "Юридическая/Финансовая" at bounding box center [225, 282] width 172 height 15
type input "yr-fn"
type textarea "x"
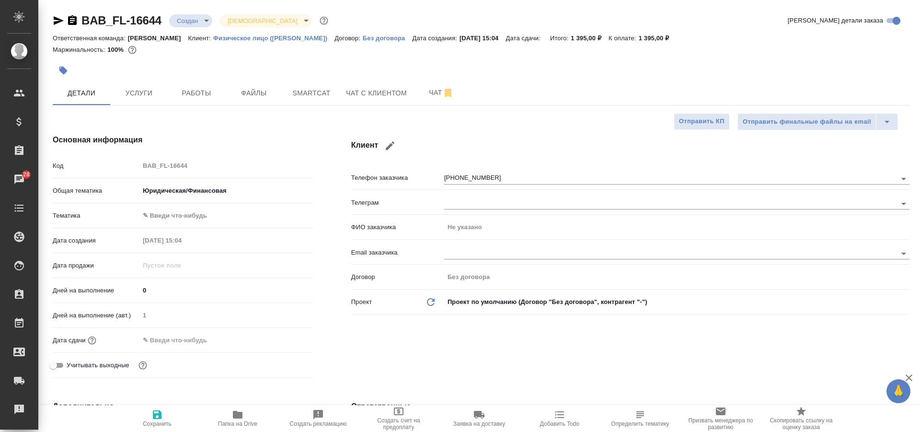
click at [166, 210] on body "🙏 .cls-1 fill:#fff; AWATERA Solovkova Ekaterina Клиенты Спецификации Заказы 28 …" at bounding box center [460, 216] width 920 height 432
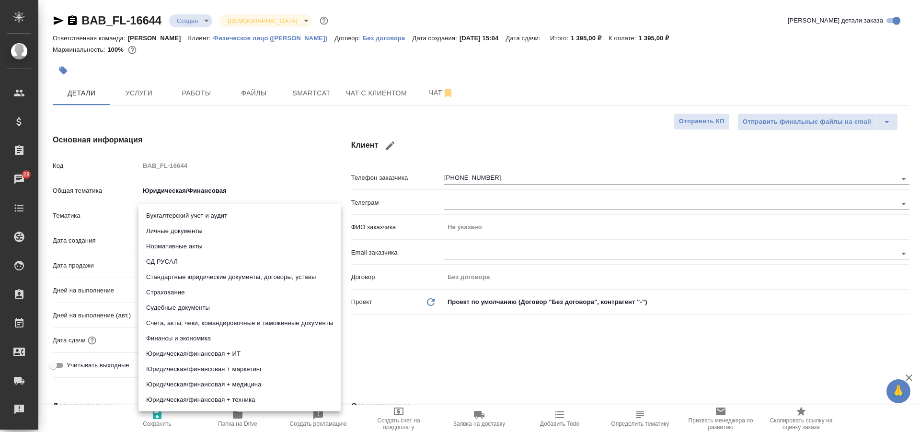
click at [183, 232] on li "Личные документы" at bounding box center [240, 230] width 202 height 15
type textarea "x"
type input "5a8b8b956a9677013d343cfe"
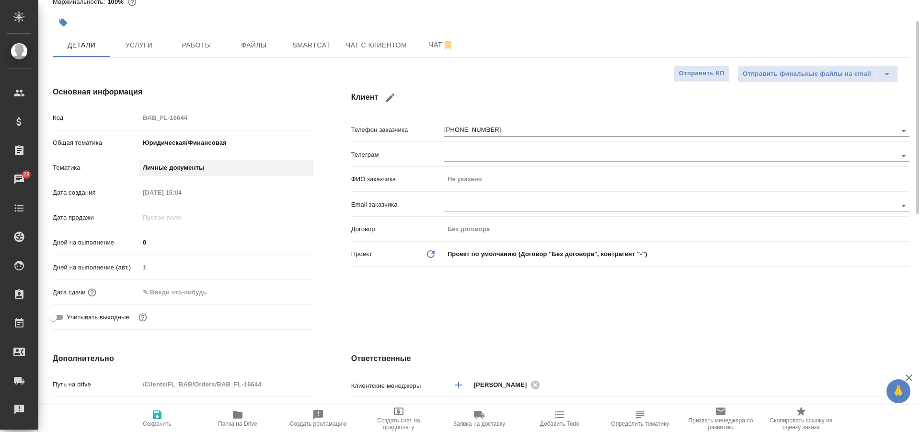
scroll to position [192, 0]
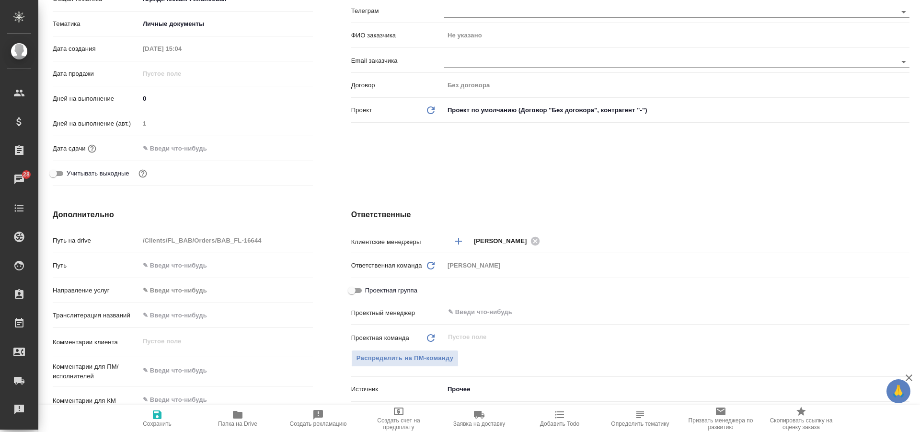
click at [164, 414] on span "Сохранить" at bounding box center [157, 418] width 69 height 18
type textarea "x"
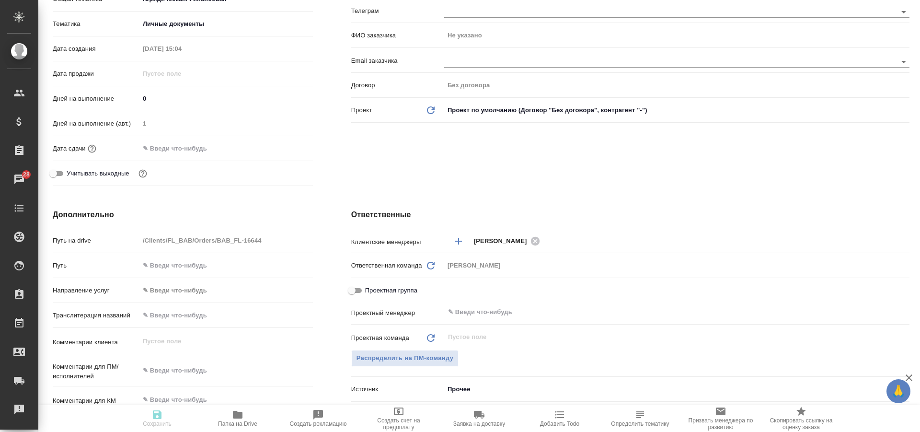
type textarea "x"
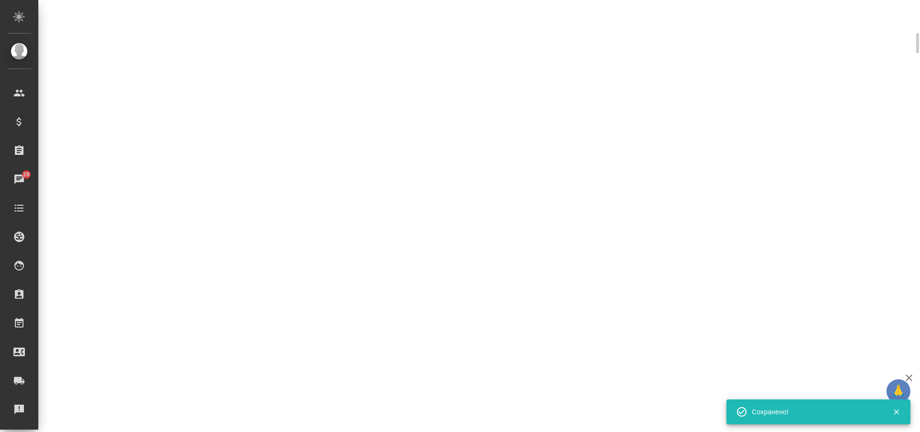
scroll to position [184, 0]
select select "RU"
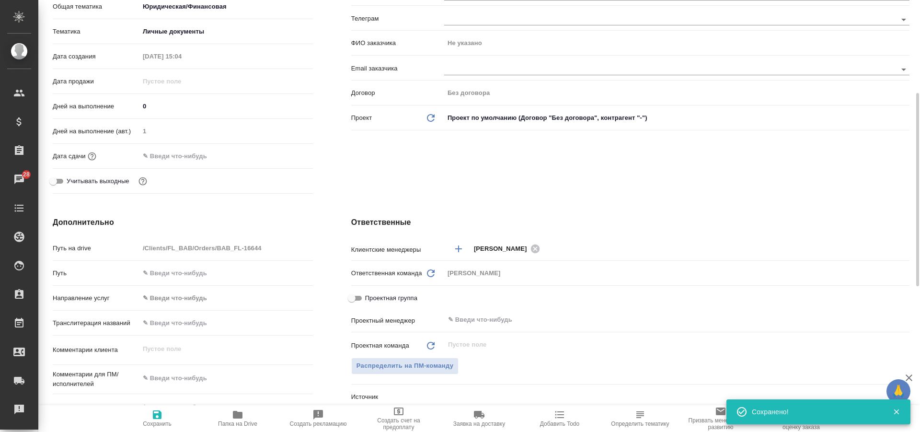
type textarea "x"
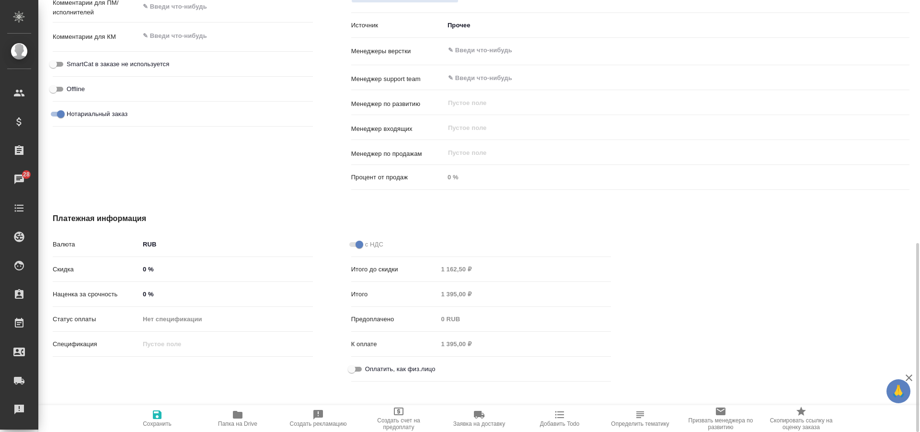
scroll to position [562, 0]
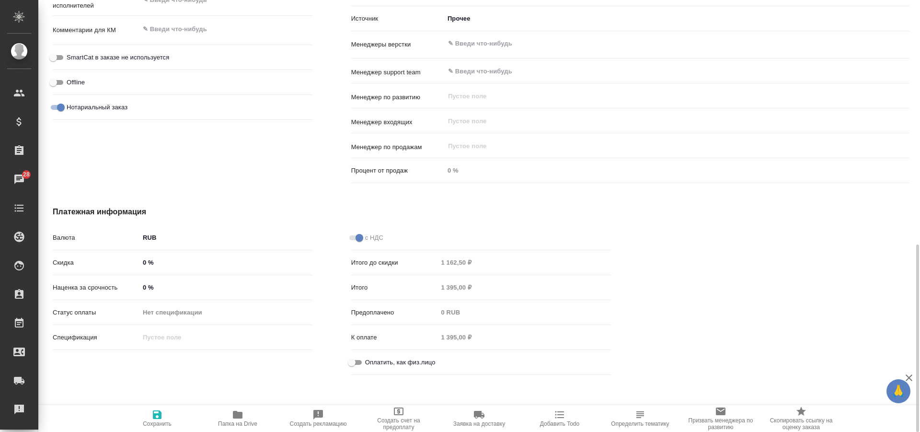
click at [350, 365] on input "Оплатить, как физ.лицо" at bounding box center [352, 363] width 35 height 12
checkbox input "true"
type textarea "x"
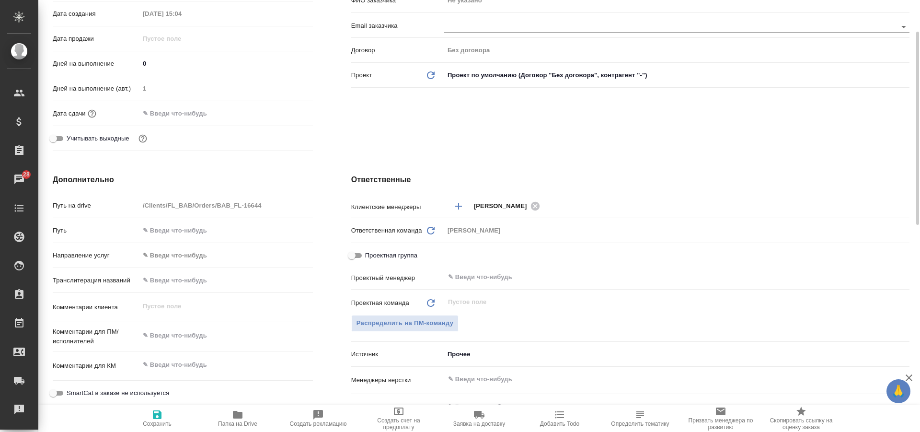
scroll to position [0, 0]
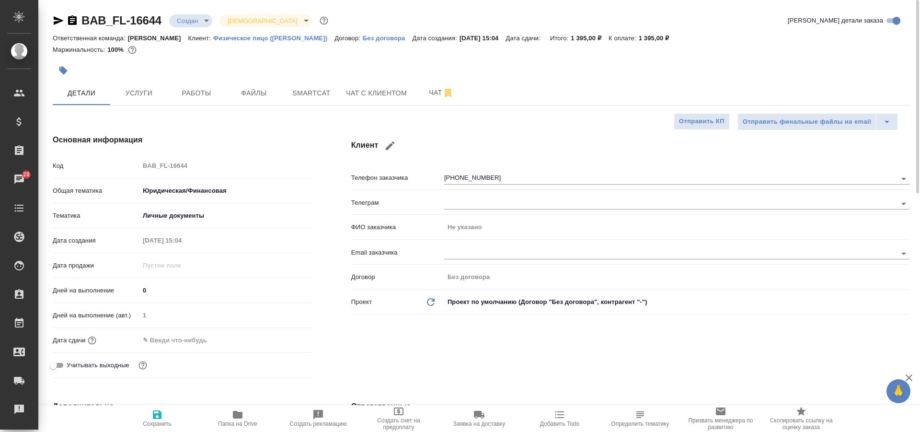
click at [106, 70] on div at bounding box center [338, 70] width 571 height 21
click at [65, 73] on icon "button" at bounding box center [63, 71] width 8 height 8
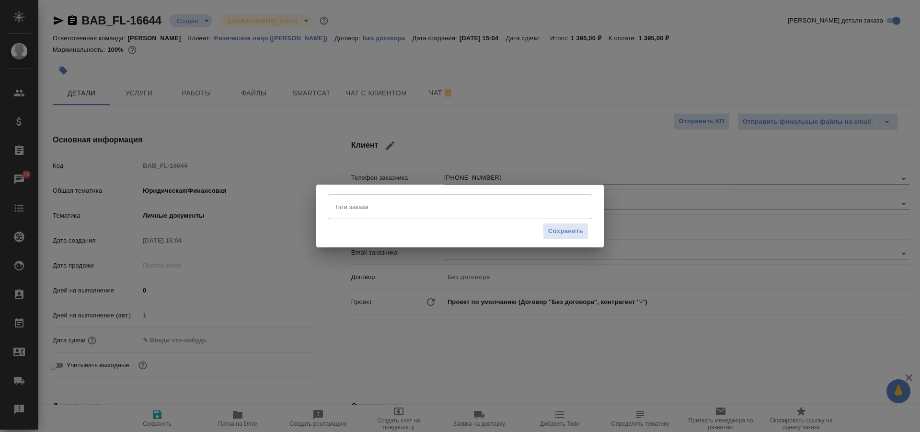
click at [399, 208] on input "Тэги заказа" at bounding box center [451, 206] width 238 height 16
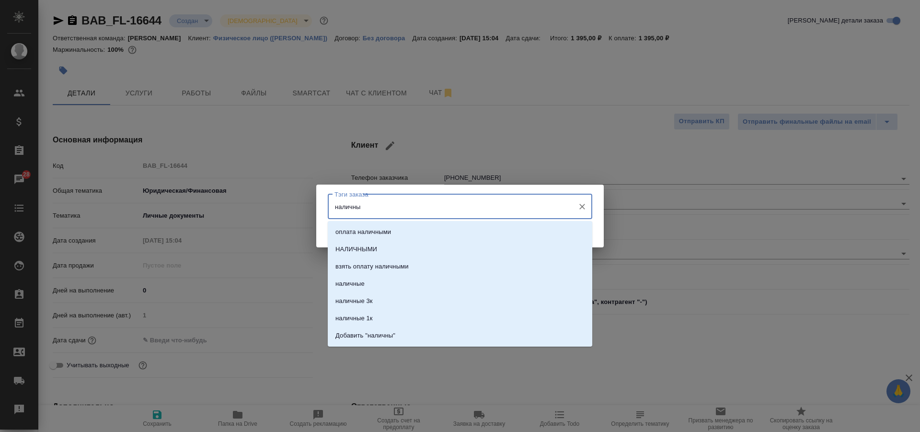
type input "наличные"
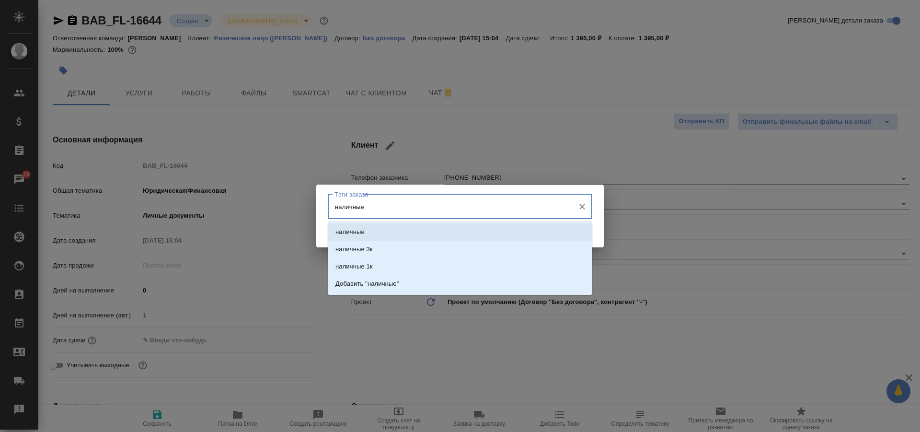
click at [369, 235] on li "наличные" at bounding box center [460, 231] width 265 height 17
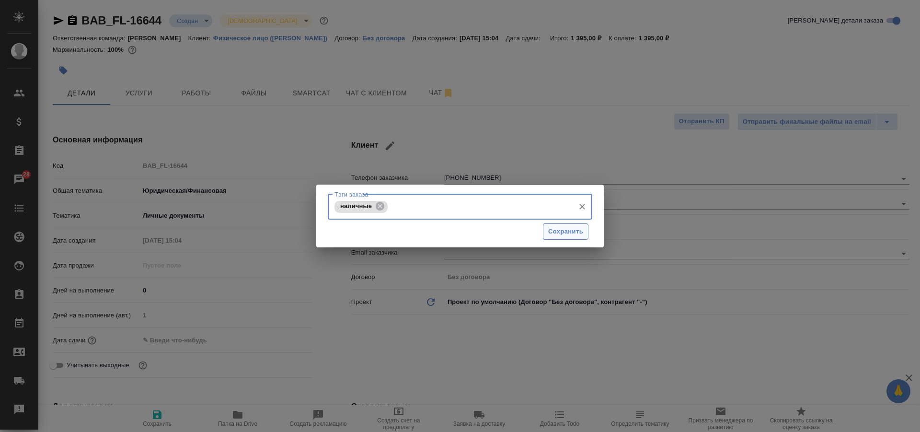
click at [558, 228] on span "Сохранить" at bounding box center [565, 231] width 35 height 11
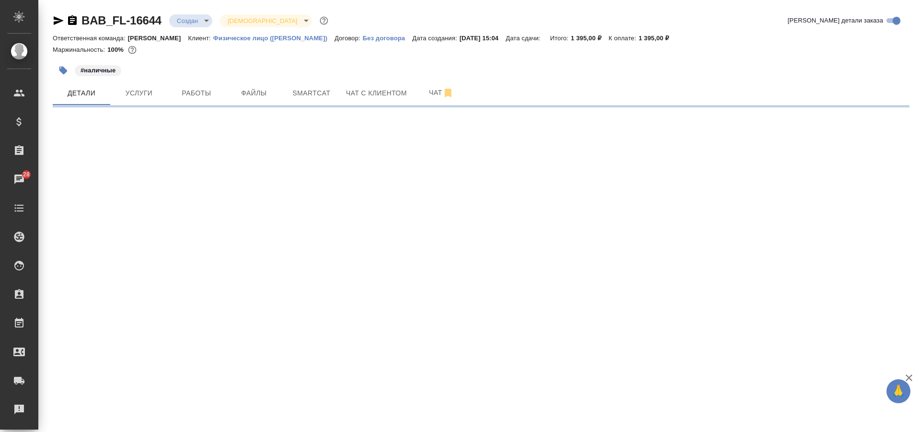
select select "RU"
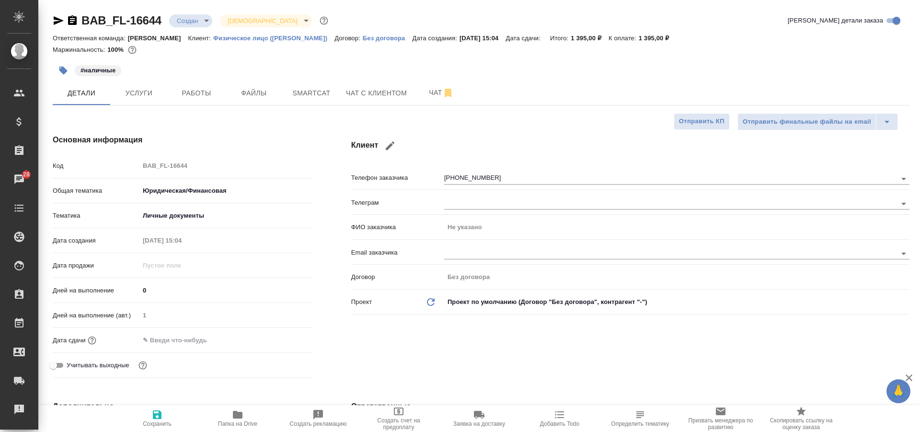
type textarea "x"
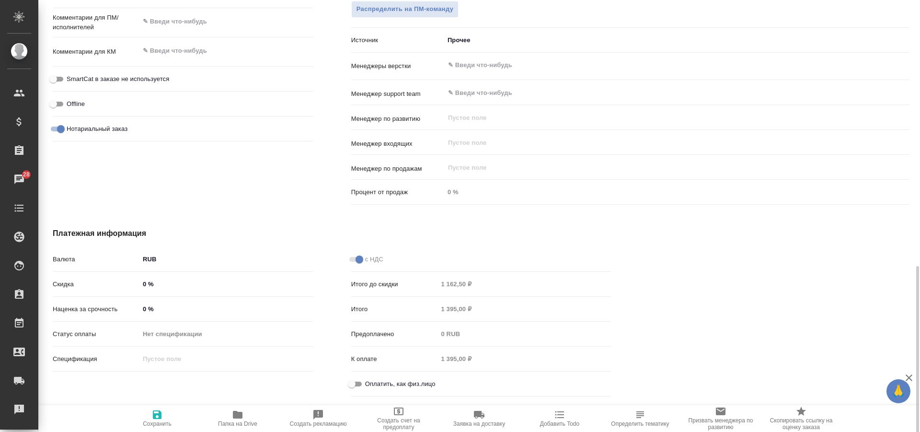
scroll to position [562, 0]
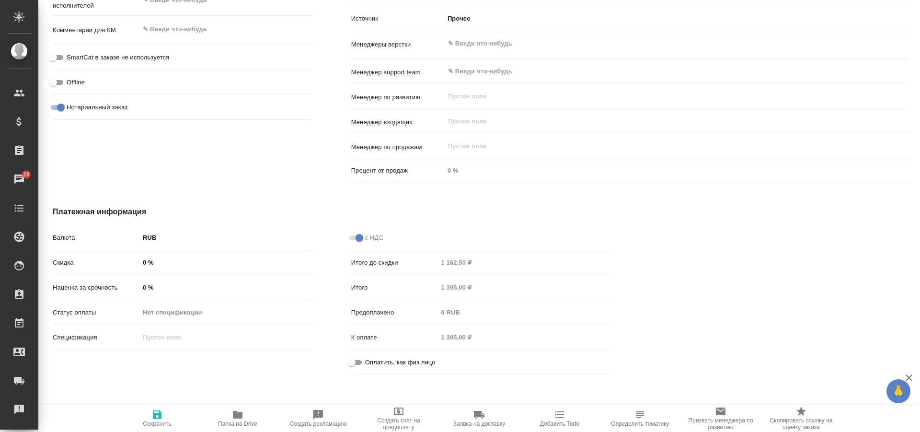
click at [355, 366] on input "Оплатить, как физ.лицо" at bounding box center [352, 363] width 35 height 12
checkbox input "true"
type textarea "x"
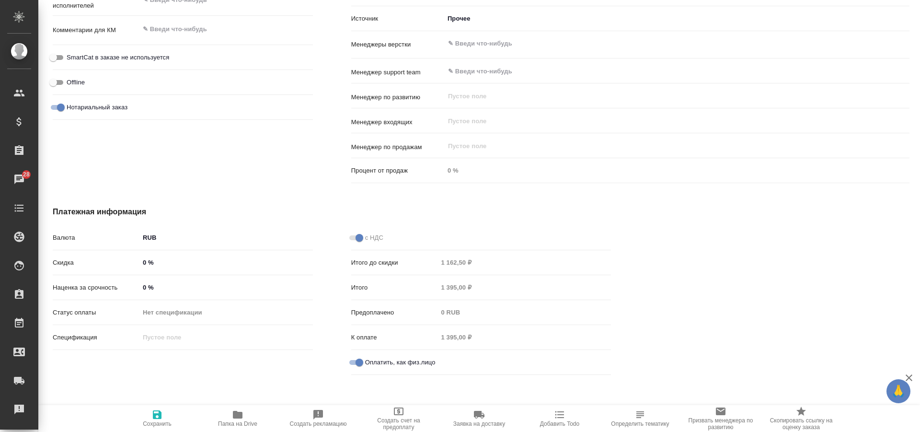
click at [169, 417] on span "Сохранить" at bounding box center [157, 418] width 69 height 18
type textarea "x"
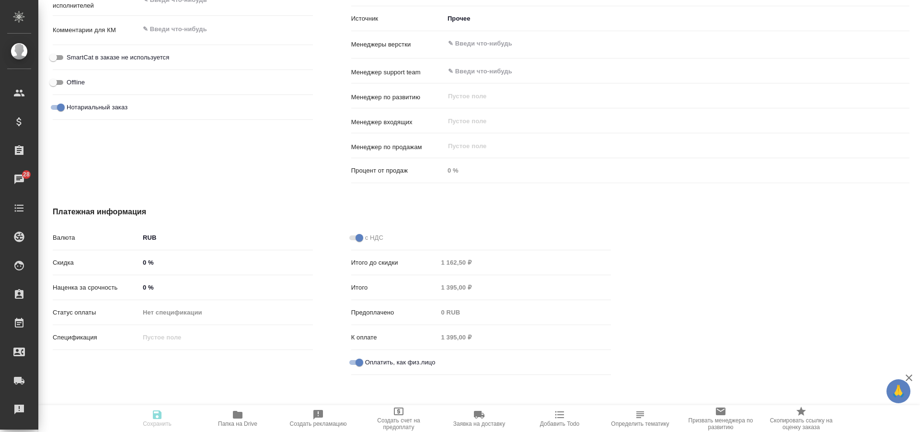
type textarea "x"
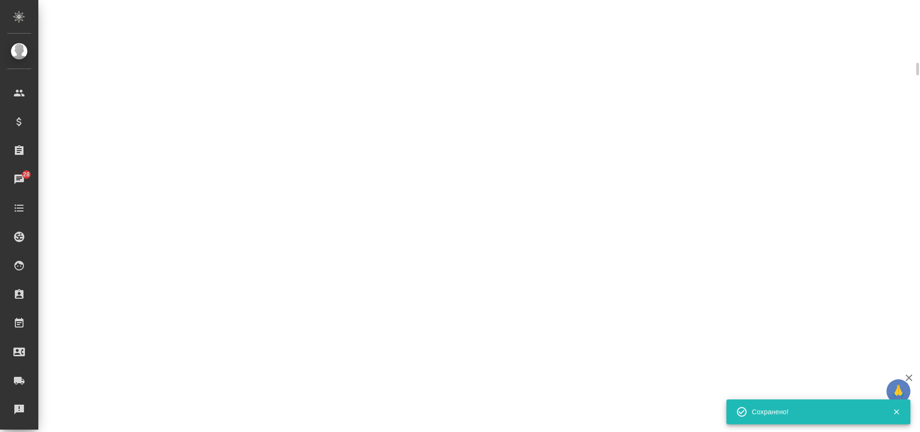
scroll to position [555, 0]
select select "RU"
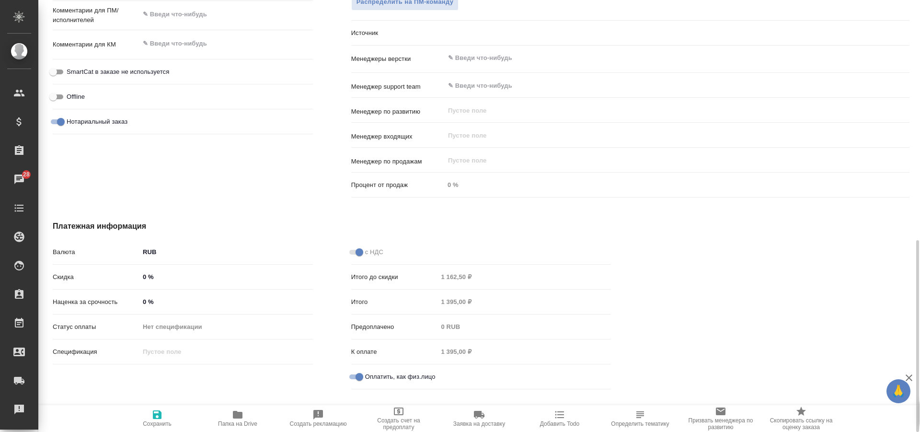
type textarea "x"
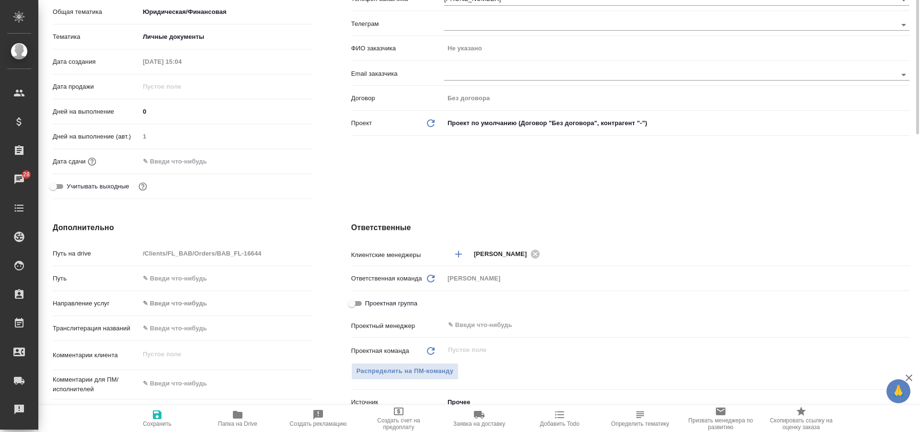
scroll to position [0, 0]
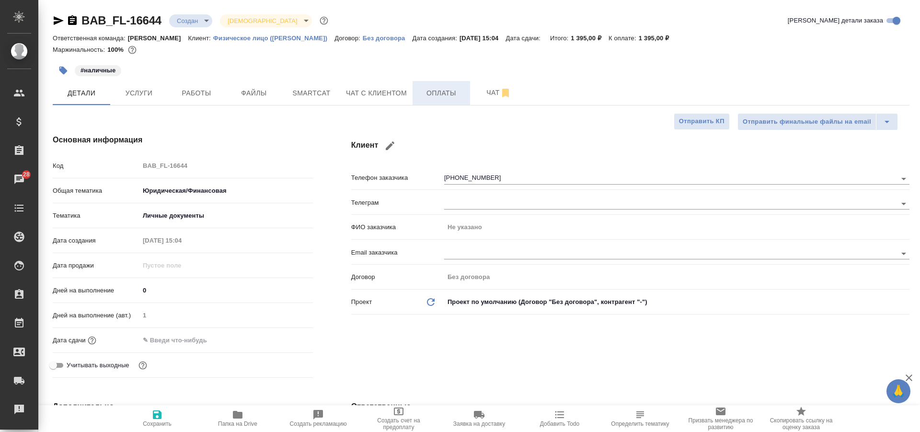
click at [448, 93] on span "Оплаты" at bounding box center [442, 93] width 46 height 12
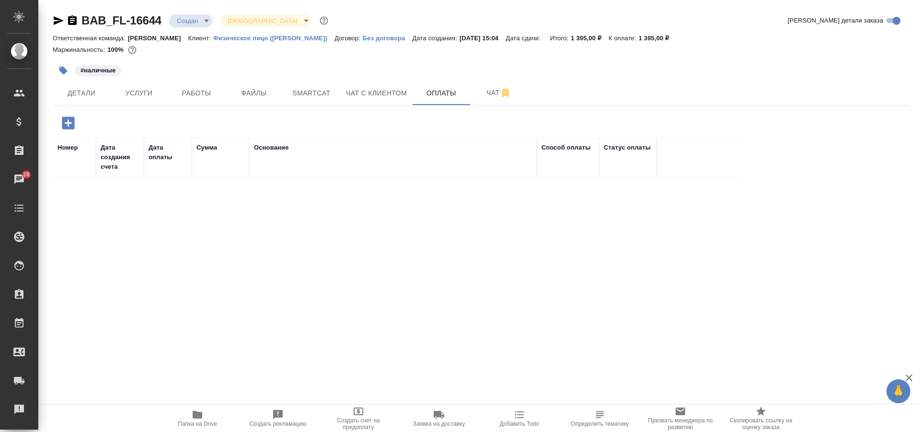
click at [71, 125] on icon "button" at bounding box center [68, 122] width 12 height 12
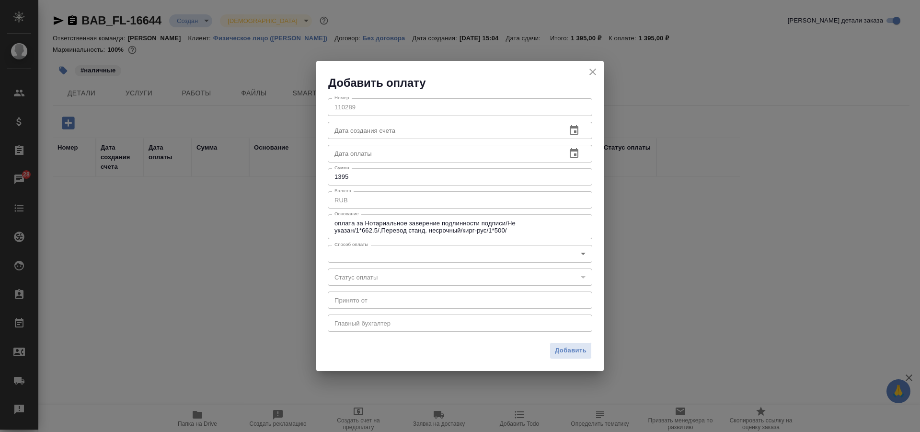
click at [355, 176] on input "1395" at bounding box center [460, 176] width 265 height 17
type input "1400"
click at [366, 259] on body "🙏 .cls-1 fill:#fff; AWATERA Solovkova Ekaterina Клиенты Спецификации Заказы 28 …" at bounding box center [460, 216] width 920 height 432
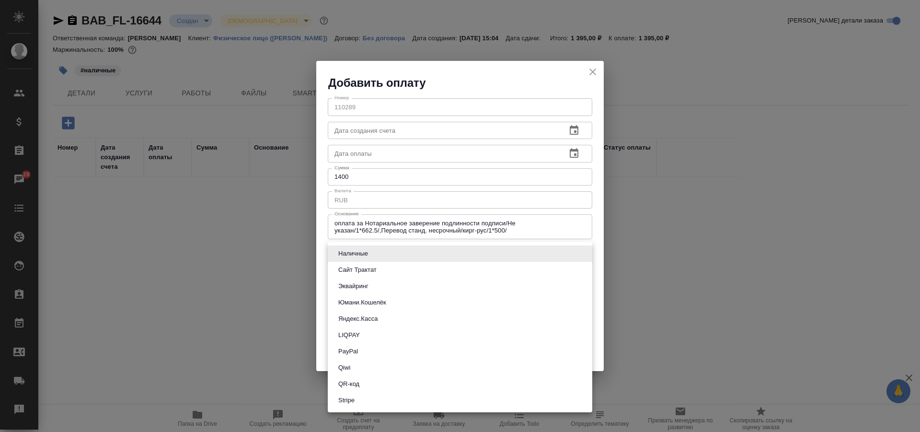
click at [366, 259] on li "Наличные" at bounding box center [460, 253] width 265 height 16
type input "cash"
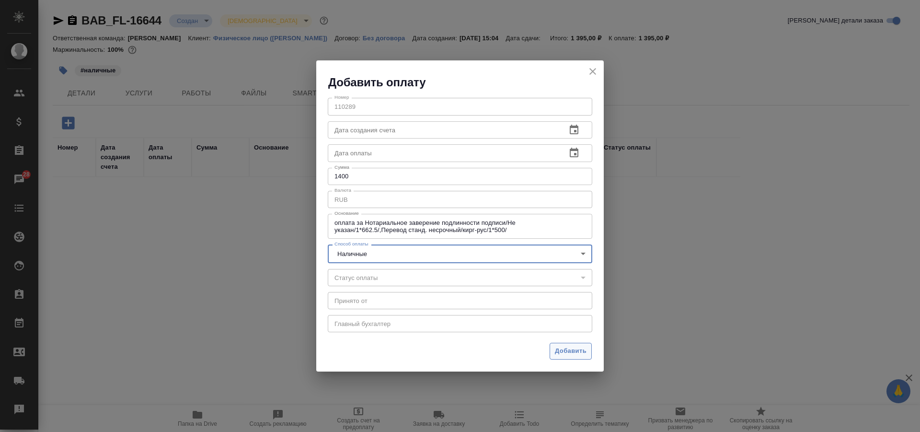
click at [565, 351] on span "Добавить" at bounding box center [571, 351] width 32 height 11
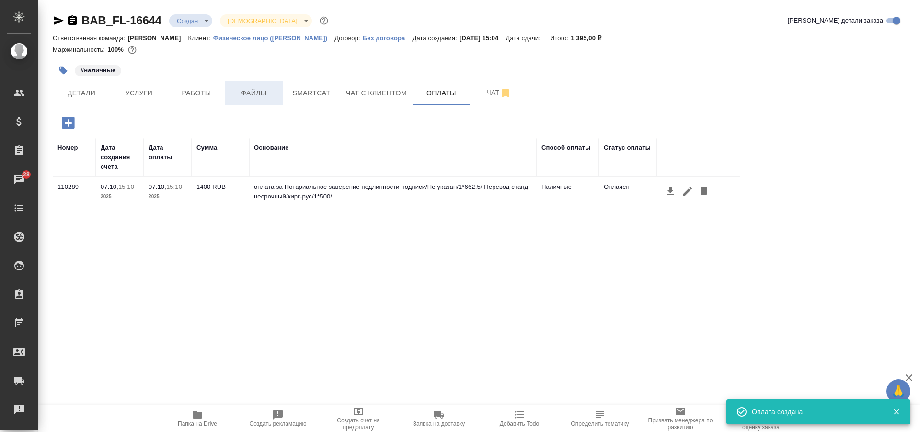
click at [245, 95] on span "Файлы" at bounding box center [254, 93] width 46 height 12
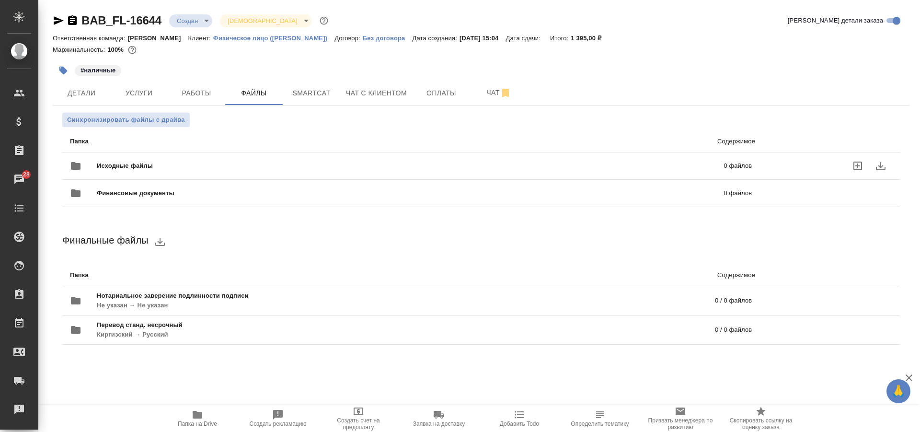
click at [144, 170] on span "Исходные файлы" at bounding box center [268, 166] width 342 height 10
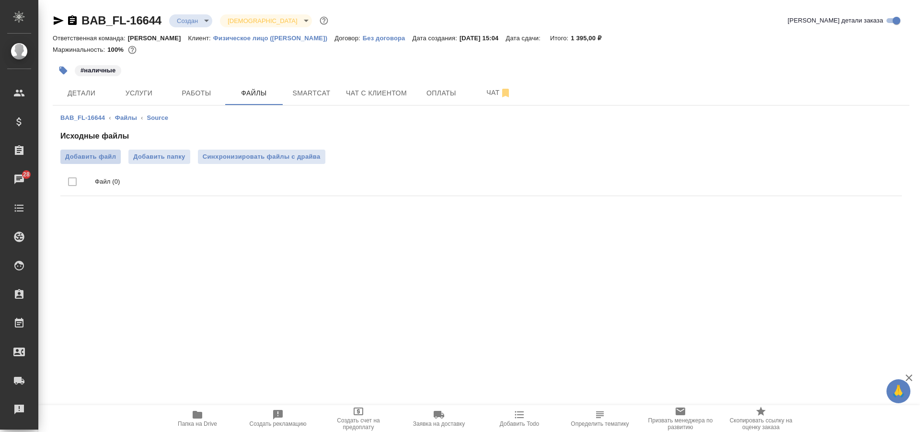
click at [86, 161] on span "Добавить файл" at bounding box center [90, 157] width 51 height 10
click at [0, 0] on input "Добавить файл" at bounding box center [0, 0] width 0 height 0
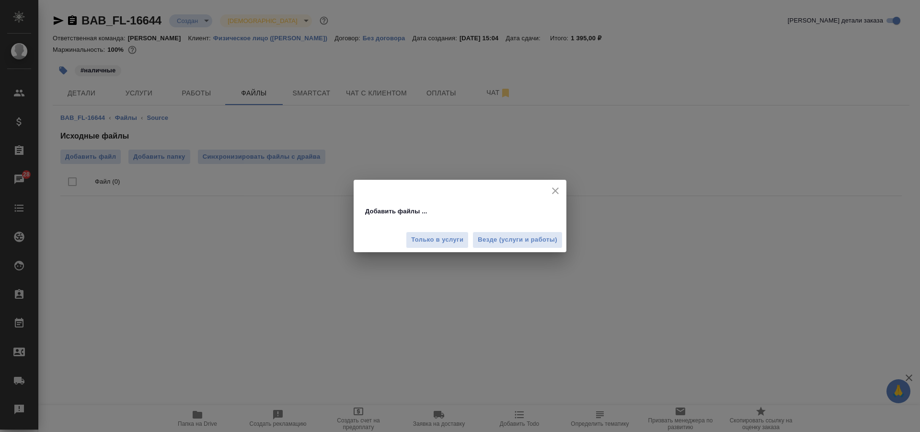
click at [501, 241] on span "Везде (услуги и работы)" at bounding box center [518, 239] width 80 height 11
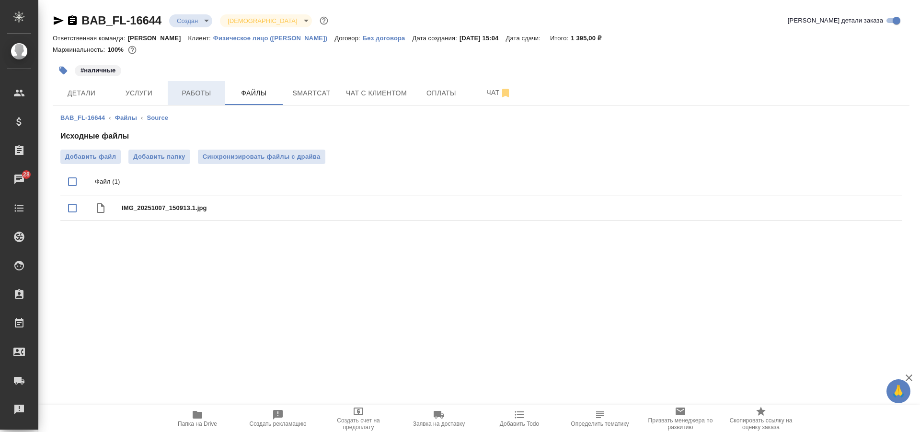
click at [184, 96] on span "Работы" at bounding box center [197, 93] width 46 height 12
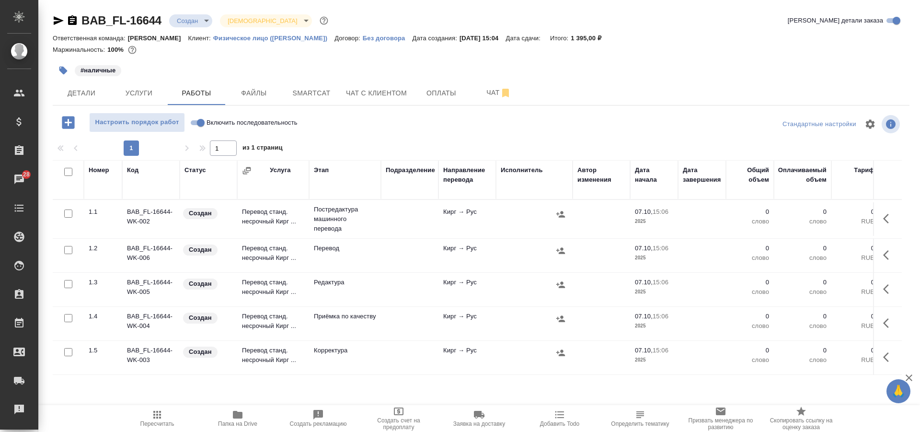
click at [72, 213] on div at bounding box center [69, 213] width 22 height 13
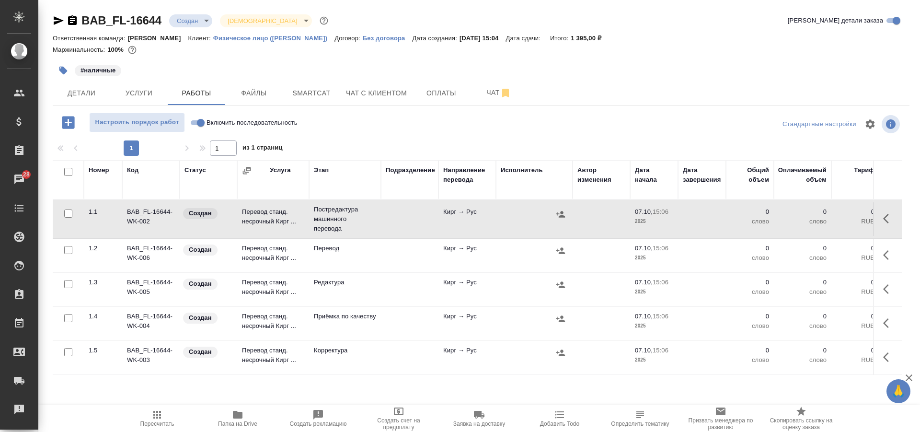
click at [66, 214] on input "checkbox" at bounding box center [68, 213] width 8 height 8
checkbox input "true"
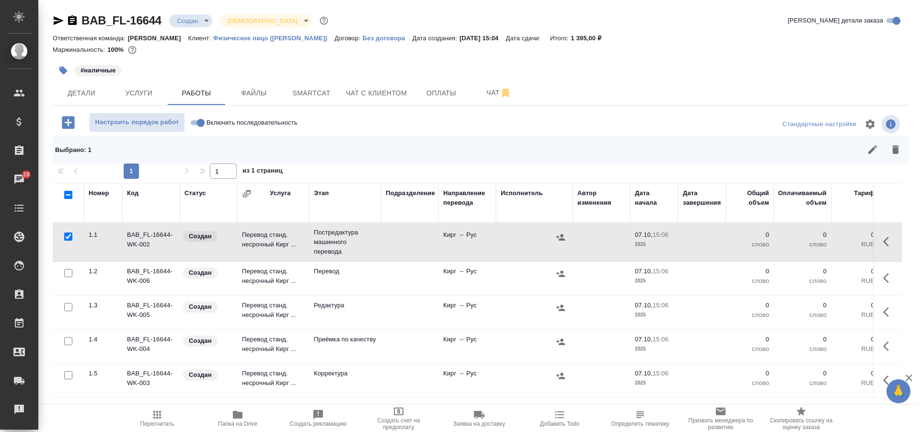
click at [67, 304] on input "checkbox" at bounding box center [68, 307] width 8 height 8
checkbox input "true"
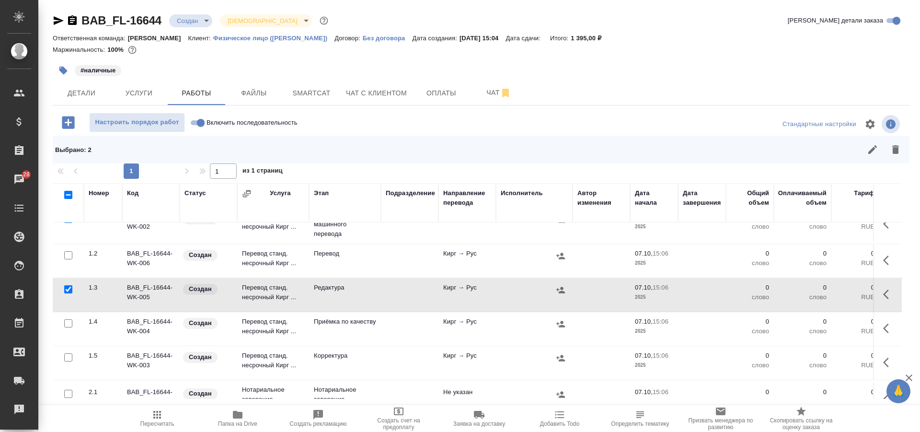
scroll to position [45, 0]
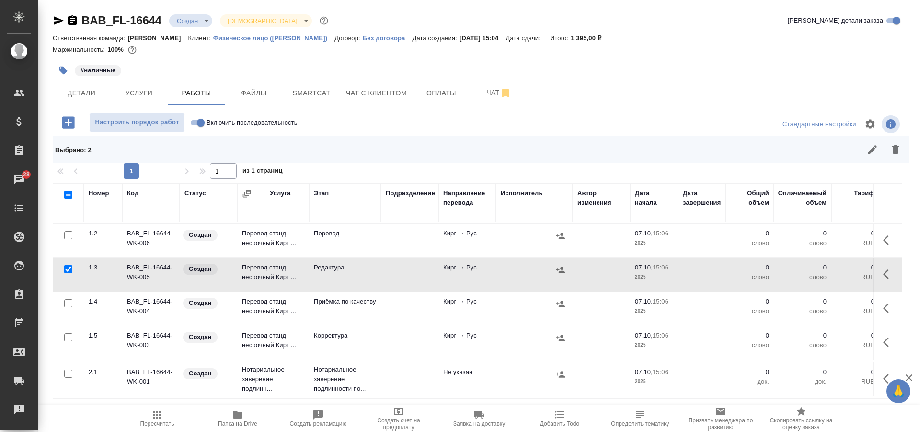
click at [70, 299] on input "checkbox" at bounding box center [68, 303] width 8 height 8
checkbox input "true"
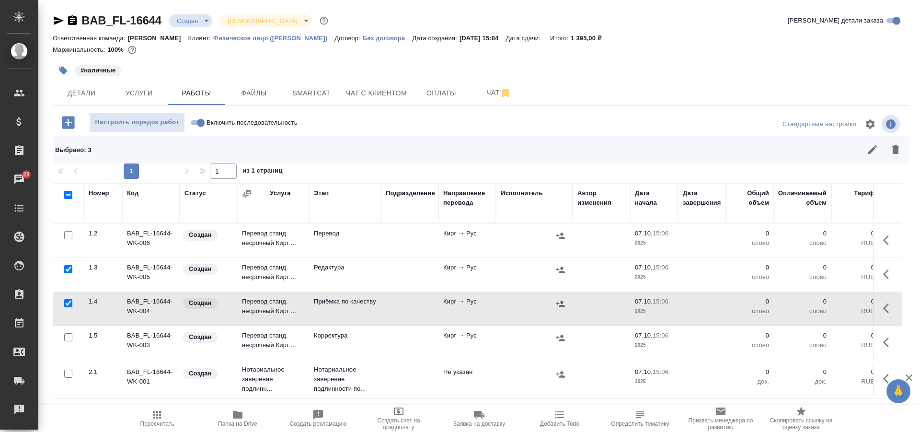
click at [67, 333] on input "checkbox" at bounding box center [68, 337] width 8 height 8
checkbox input "true"
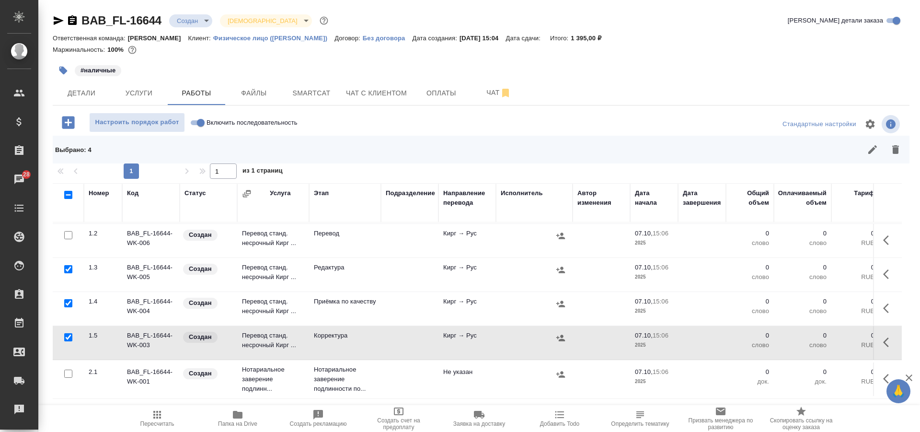
click at [897, 149] on icon "button" at bounding box center [896, 149] width 7 height 9
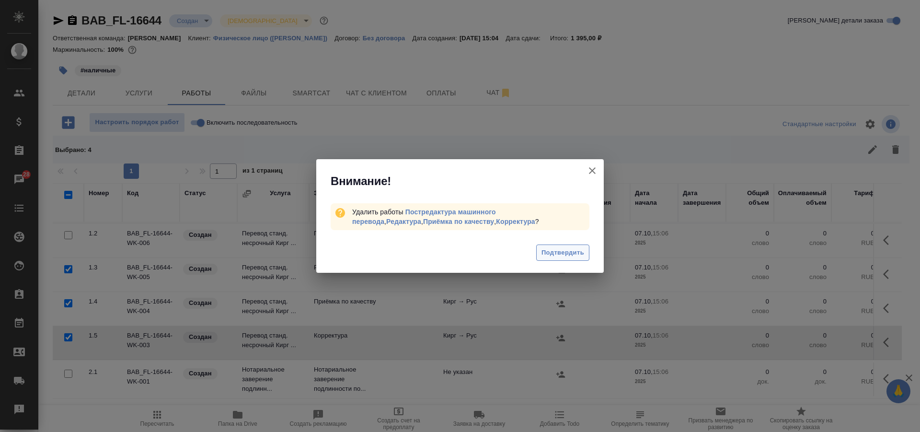
click at [557, 252] on span "Подтвердить" at bounding box center [563, 252] width 43 height 11
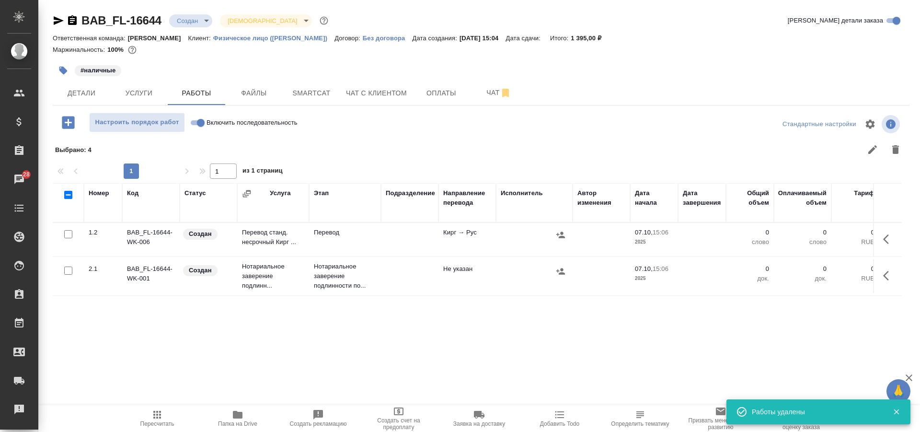
scroll to position [0, 0]
click at [87, 93] on span "Детали" at bounding box center [81, 93] width 46 height 12
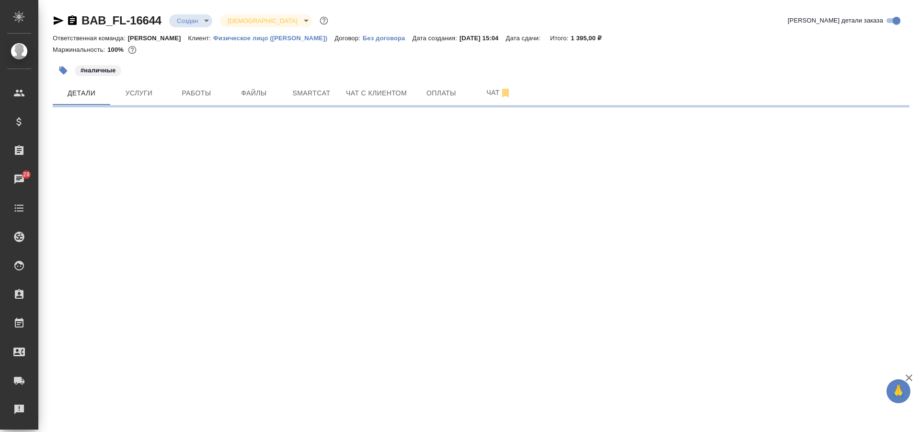
select select "RU"
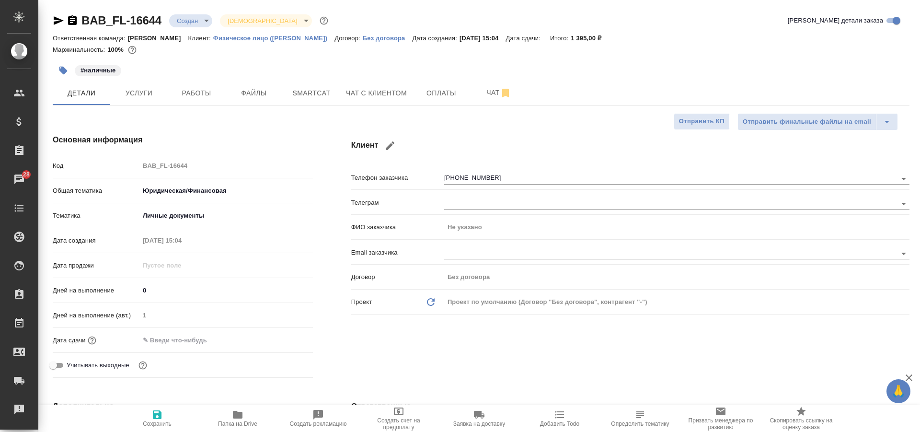
type textarea "x"
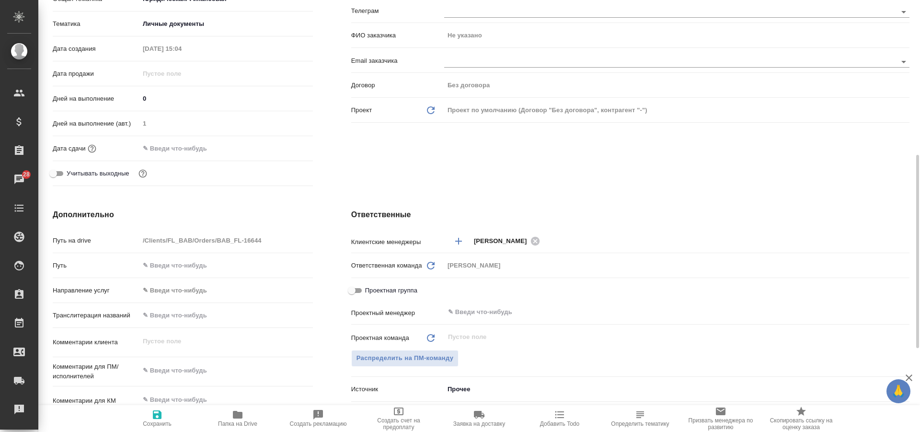
scroll to position [384, 0]
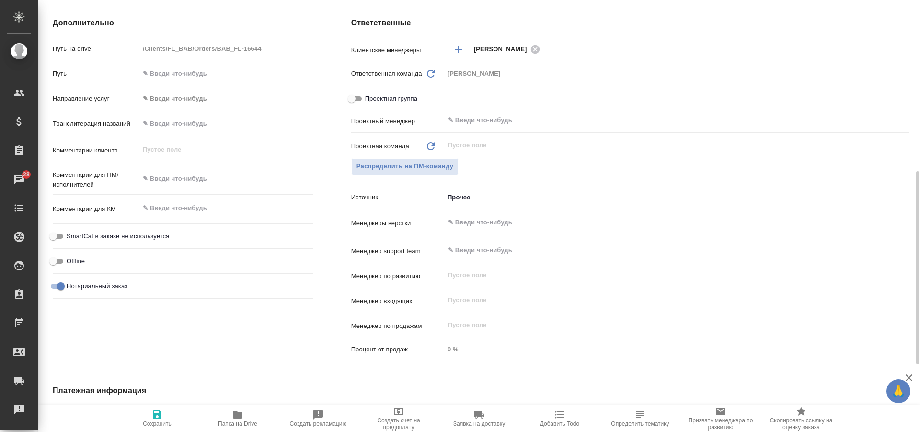
type textarea "x"
click at [198, 186] on textarea at bounding box center [227, 179] width 174 height 16
type textarea "x"
type textarea "с"
type textarea "x"
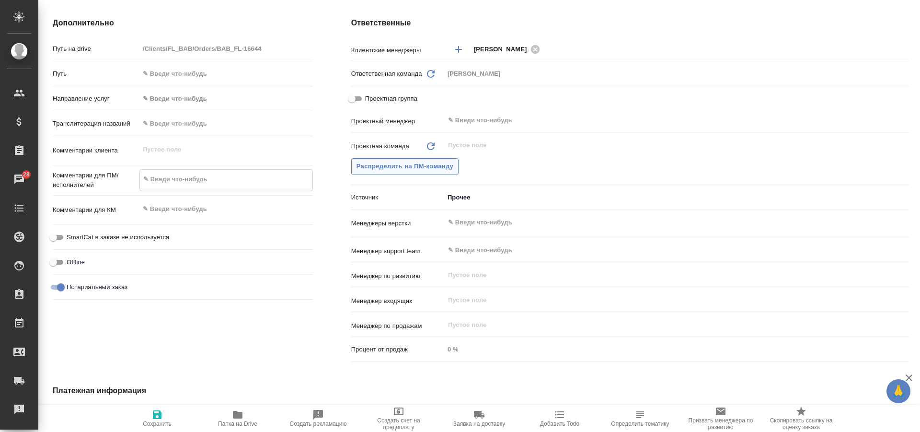
type textarea "x"
type textarea "св"
type textarea "x"
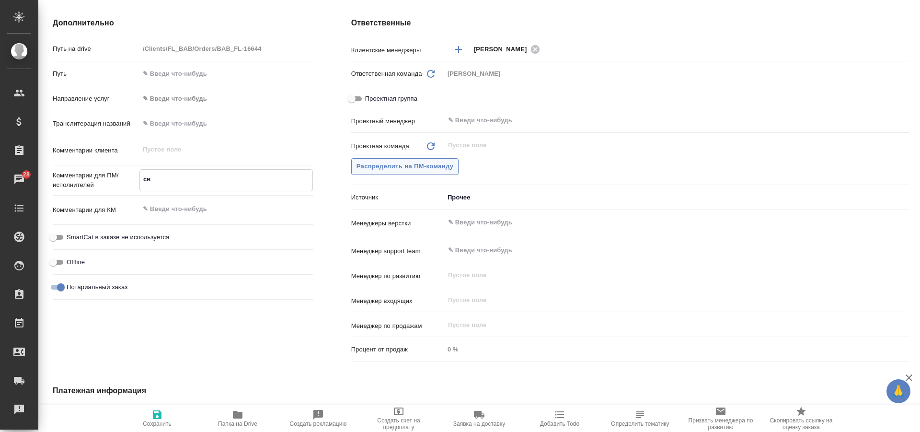
type textarea "сви"
type textarea "x"
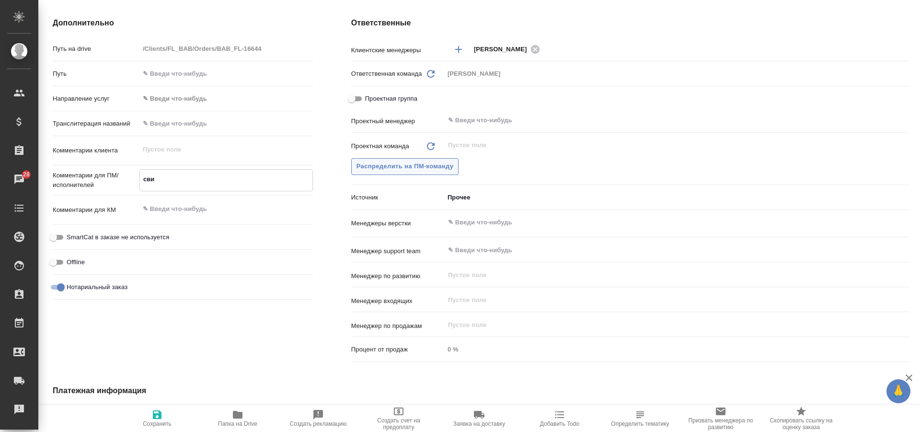
type textarea "свид"
type textarea "x"
type textarea "свиде"
type textarea "x"
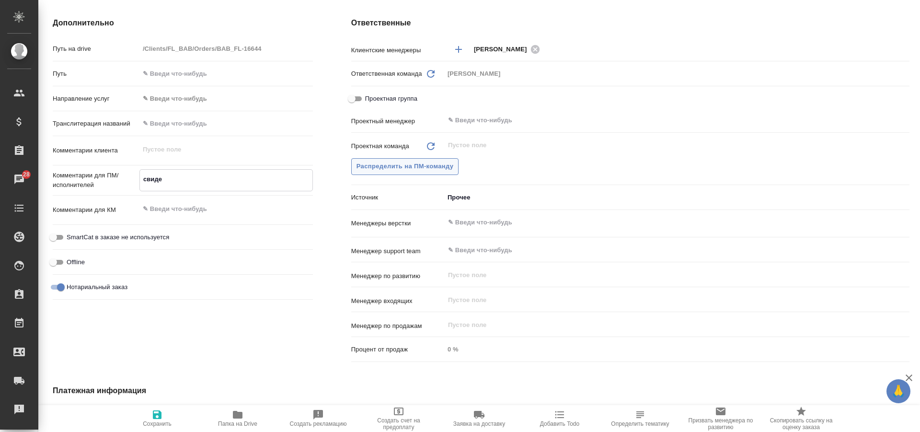
type textarea "x"
type textarea "свидет"
type textarea "x"
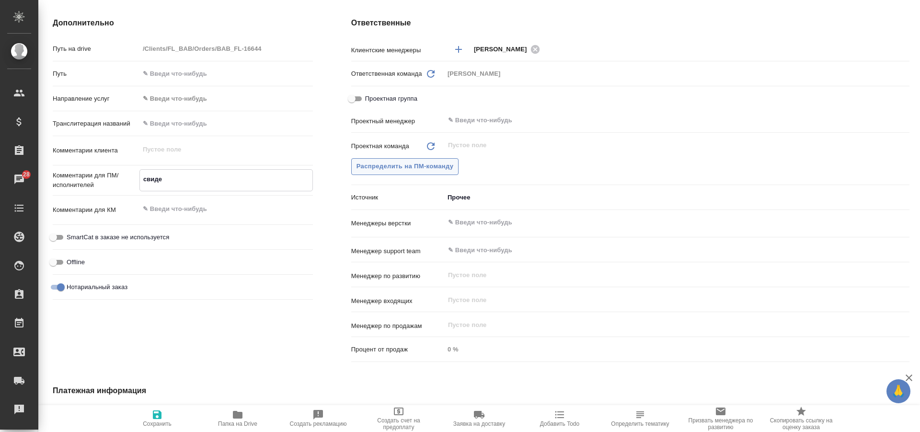
type textarea "x"
type textarea "свидете"
type textarea "x"
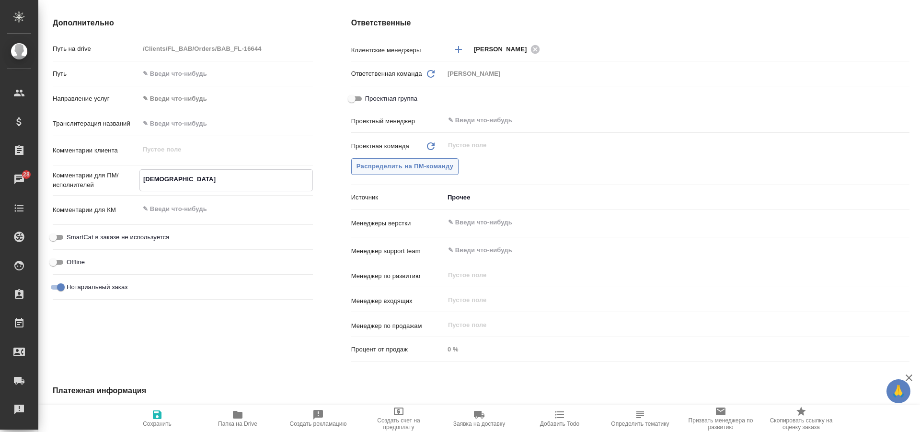
type textarea "свидетел"
type textarea "x"
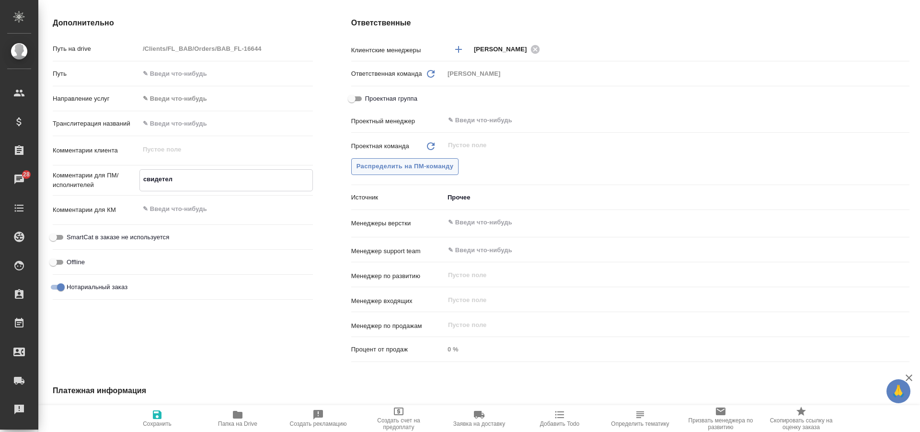
type textarea "свидетель"
type textarea "x"
type textarea "свидетельс"
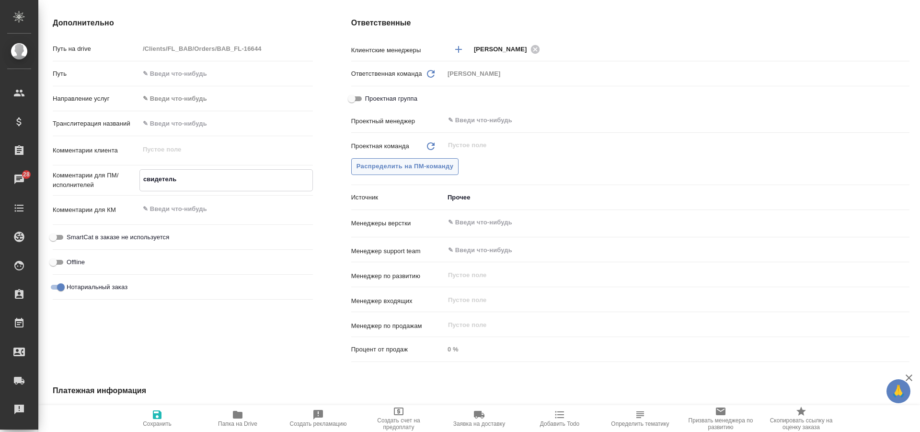
type textarea "x"
type textarea "свидетельство"
type textarea "x"
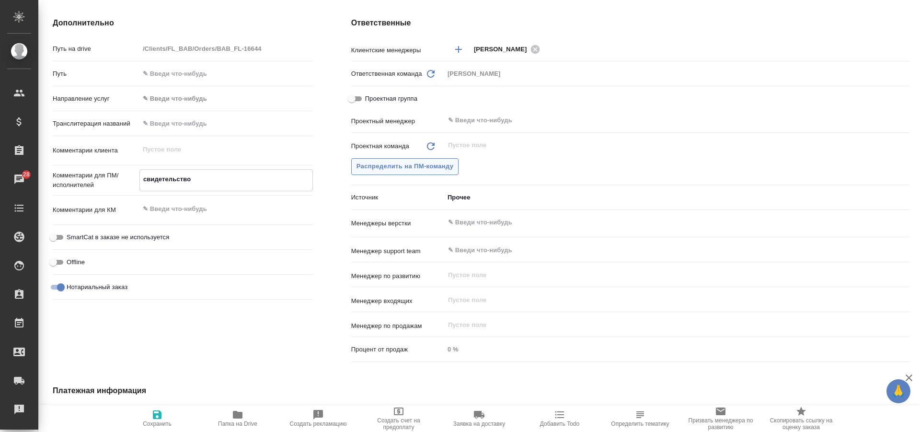
type textarea "x"
type textarea "свидетельство о"
type textarea "x"
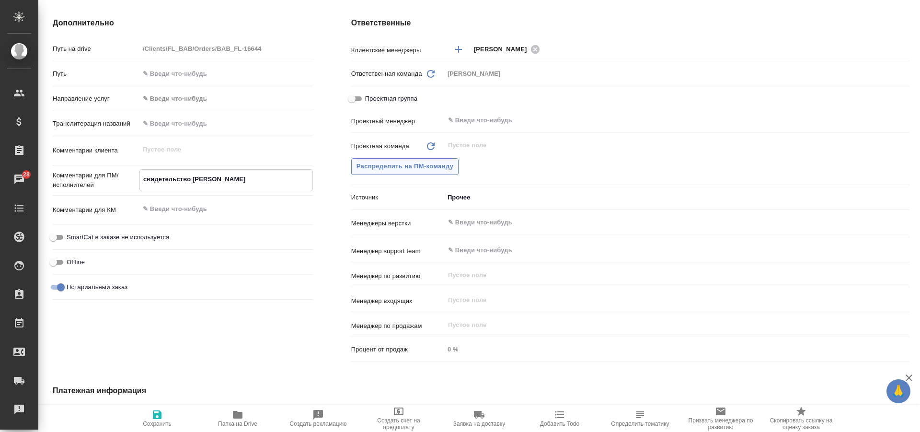
type textarea "x"
type textarea "свидетельство о"
type textarea "x"
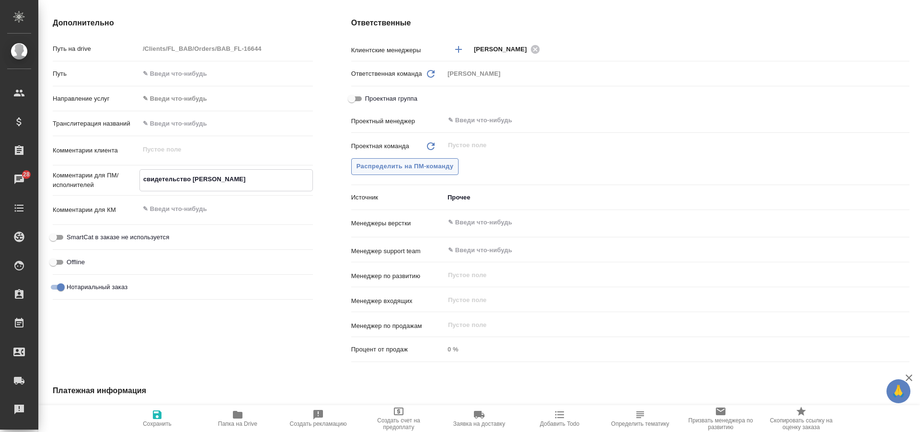
type textarea "свидетельство о б"
type textarea "x"
type textarea "свидетельство о бр"
type textarea "x"
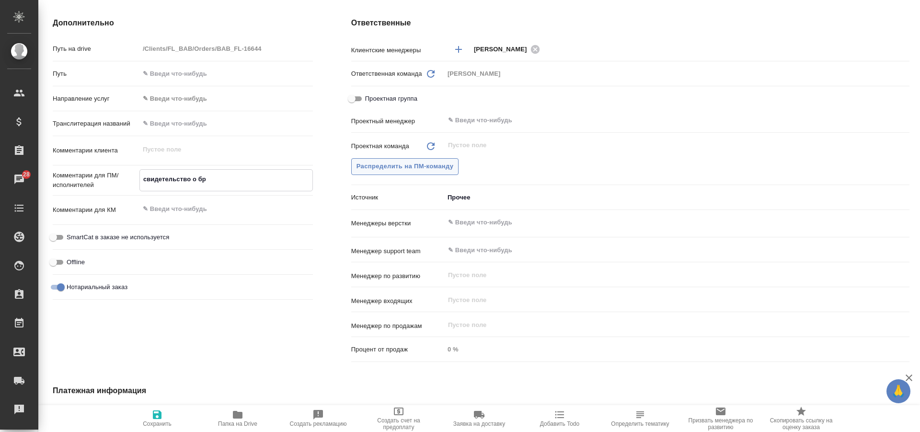
type textarea "x"
type textarea "свидетельство о бра"
type textarea "x"
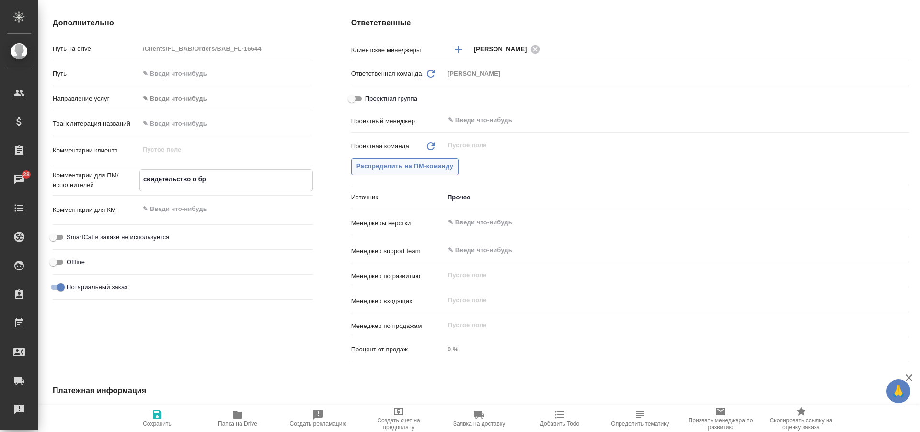
type textarea "x"
type textarea "свидетельство о брак"
type textarea "x"
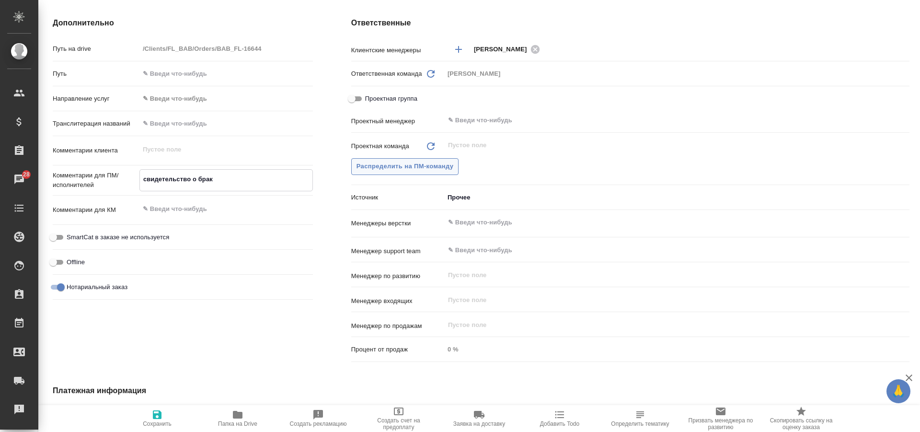
type textarea "свидетельство о браке"
type textarea "x"
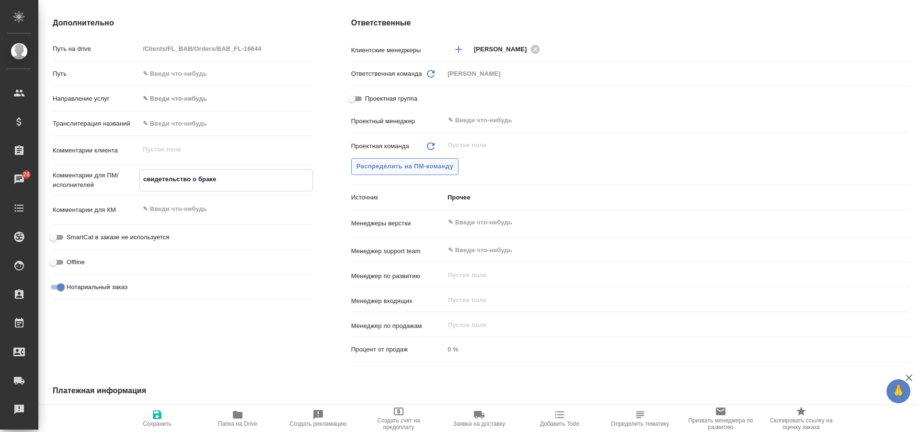
type textarea "свидетельство о браке"
type textarea "x"
type textarea "свидетельство о браке"
type textarea "x"
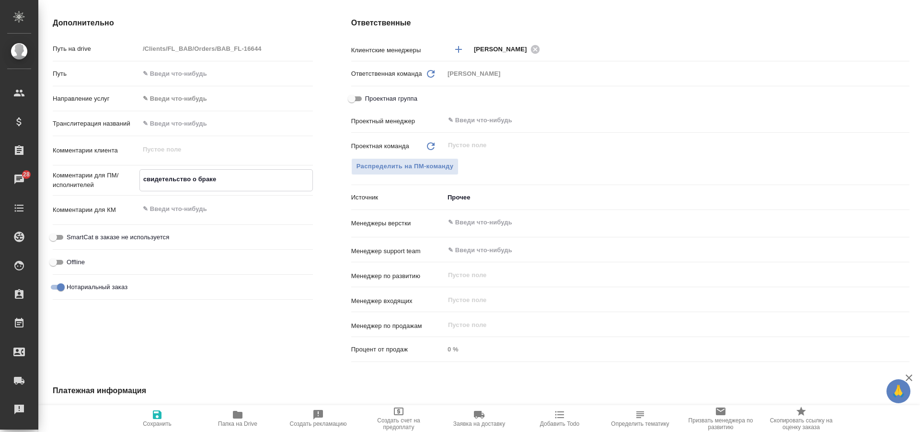
click at [314, 330] on div "Дополнительно Путь на drive /Clients/FL_BAB/Orders/BAB_FL-16644 Путь Направлени…" at bounding box center [183, 191] width 299 height 387
click at [150, 414] on span "Сохранить" at bounding box center [157, 418] width 69 height 18
type textarea "x"
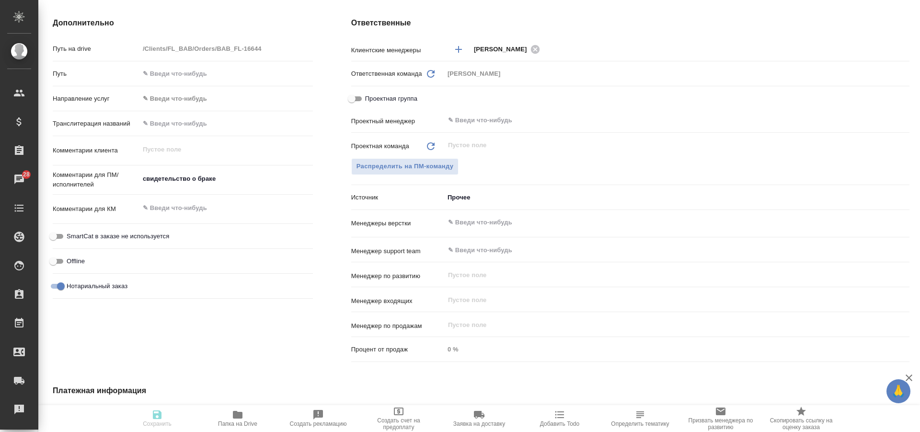
type textarea "x"
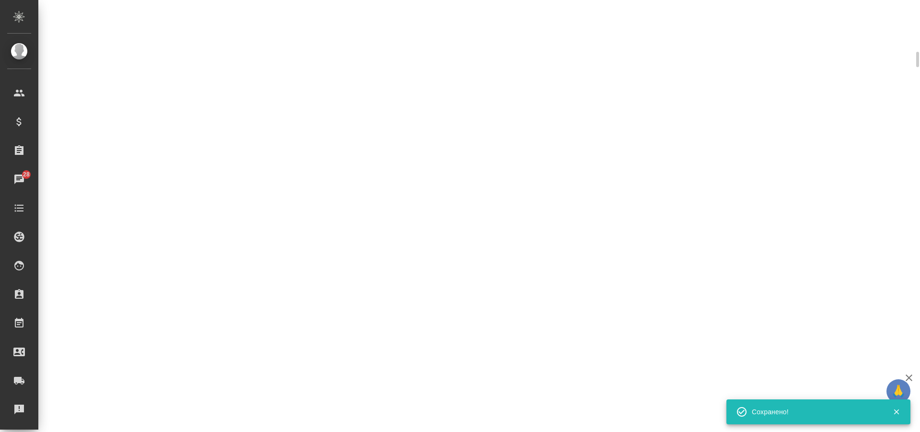
scroll to position [376, 0]
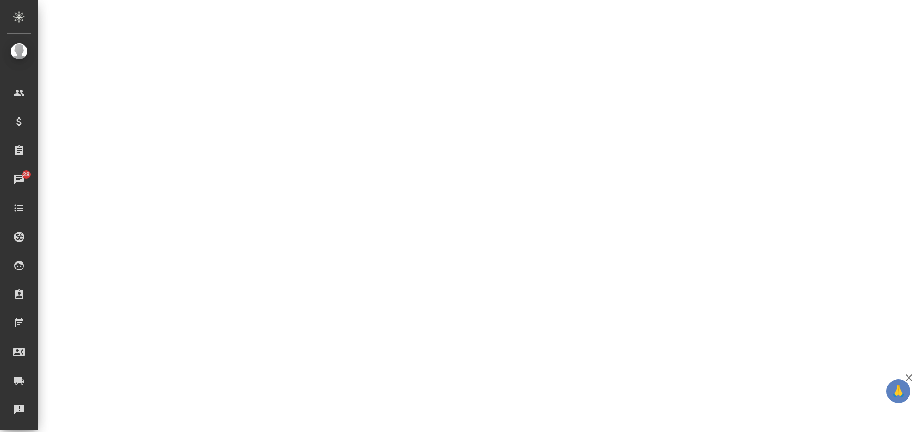
select select "RU"
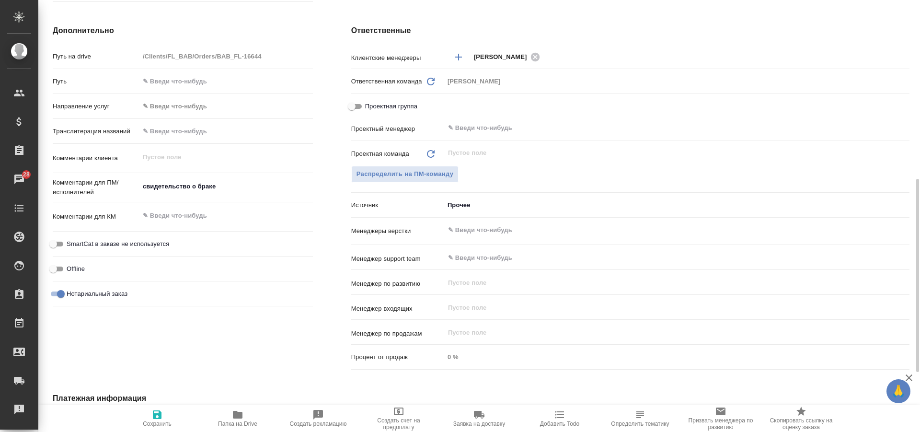
type textarea "x"
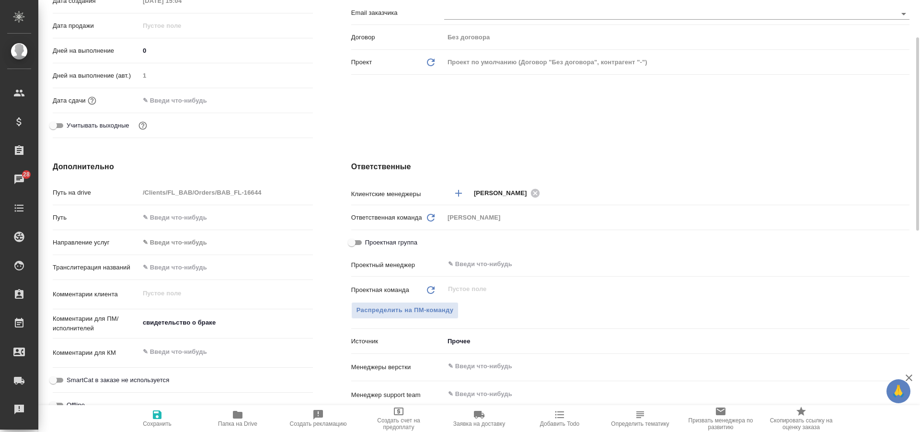
scroll to position [0, 0]
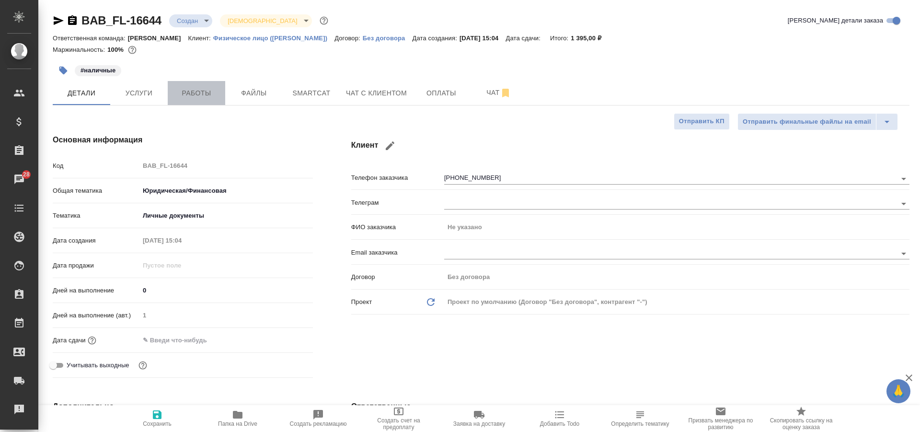
click at [182, 91] on span "Работы" at bounding box center [197, 93] width 46 height 12
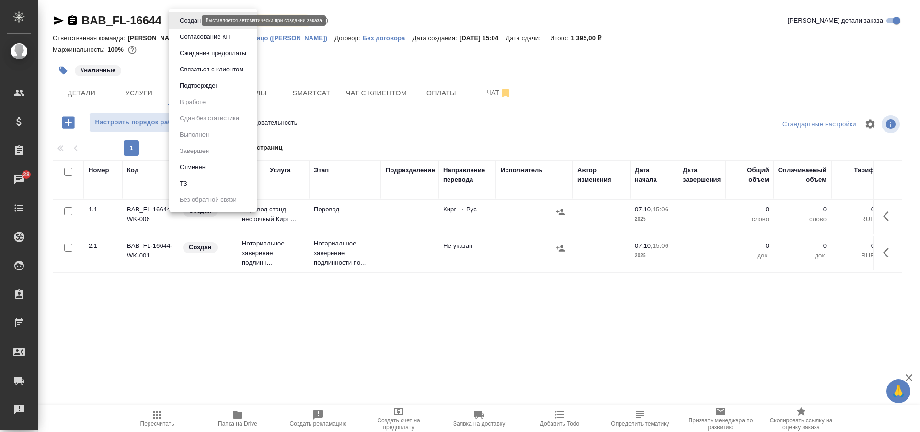
click at [186, 22] on body "🙏 .cls-1 fill:#fff; AWATERA Solovkova Ekaterina Клиенты Спецификации Заказы 28 …" at bounding box center [460, 216] width 920 height 432
click at [222, 81] on li "Подтвержден" at bounding box center [213, 86] width 88 height 16
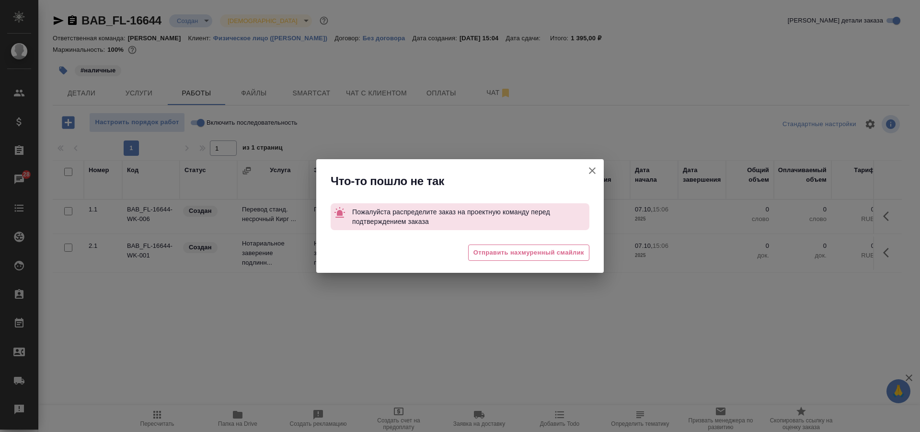
click at [588, 166] on icon "button" at bounding box center [593, 171] width 12 height 12
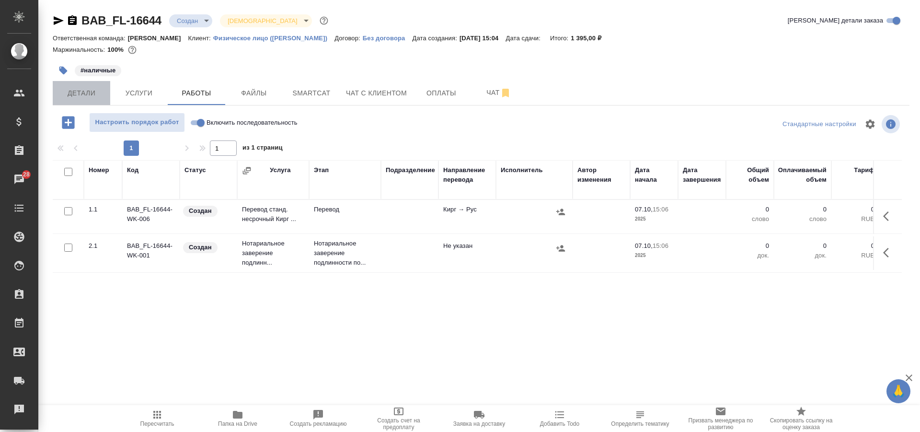
click at [96, 87] on span "Детали" at bounding box center [81, 93] width 46 height 12
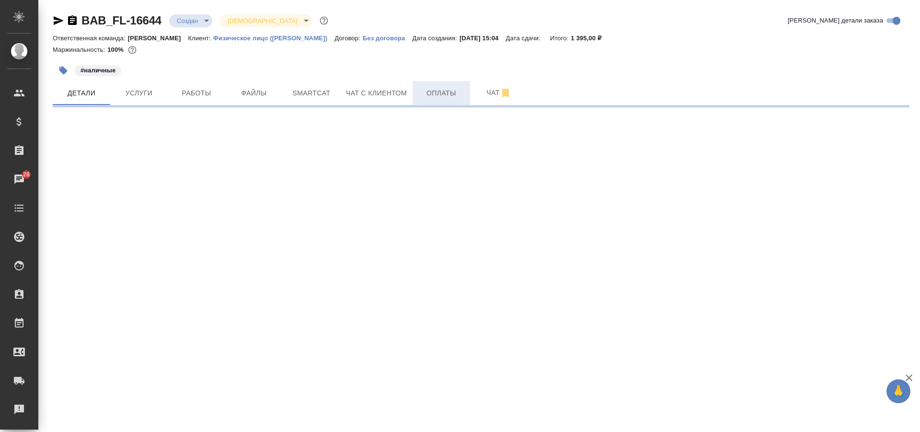
select select "RU"
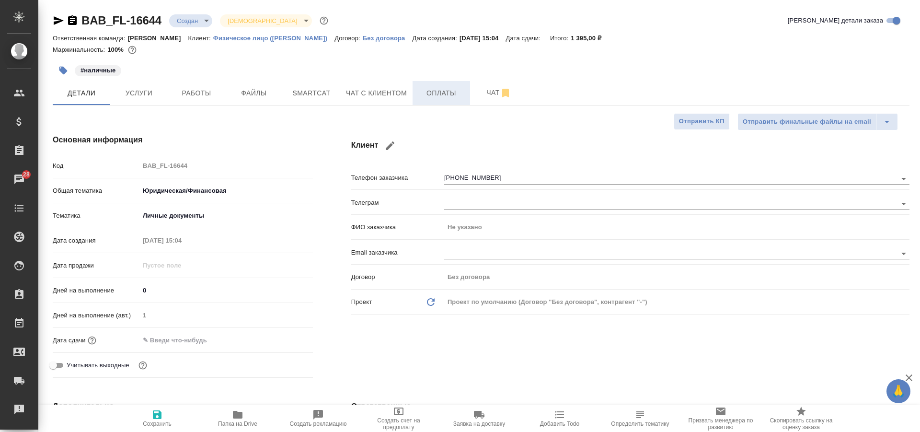
type textarea "x"
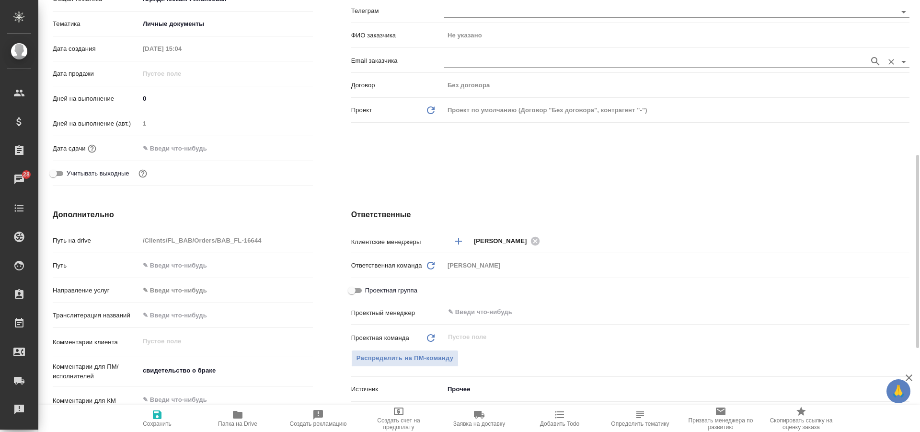
scroll to position [336, 0]
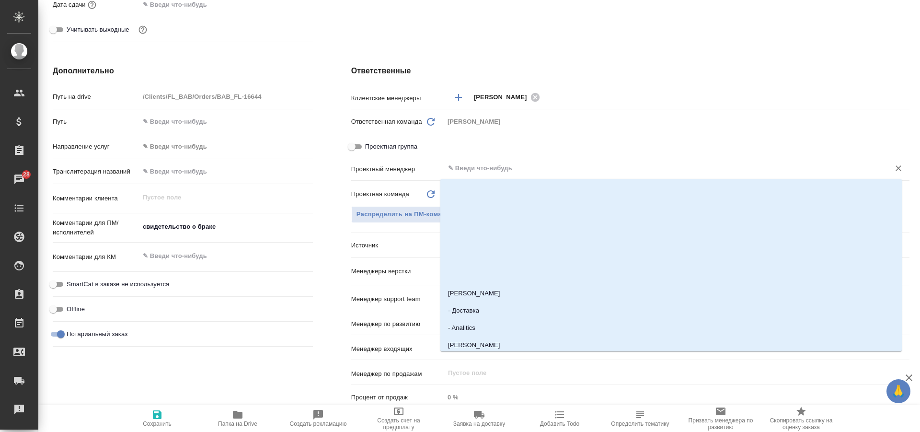
click at [471, 169] on input "text" at bounding box center [661, 169] width 428 height 12
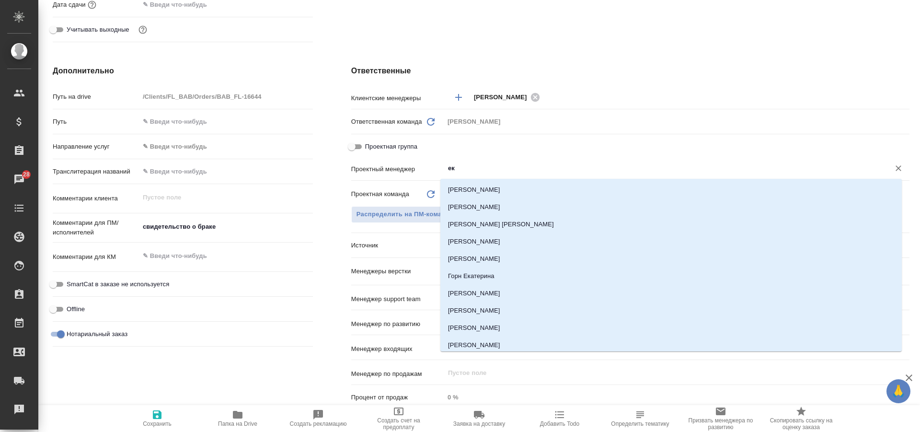
type input "е"
type textarea "x"
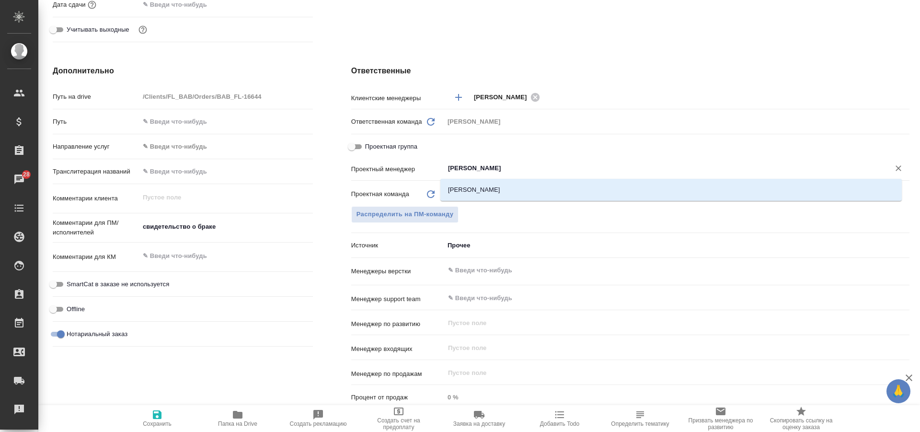
type input "соловкова"
click at [515, 192] on li "[PERSON_NAME]" at bounding box center [672, 189] width 462 height 17
type textarea "x"
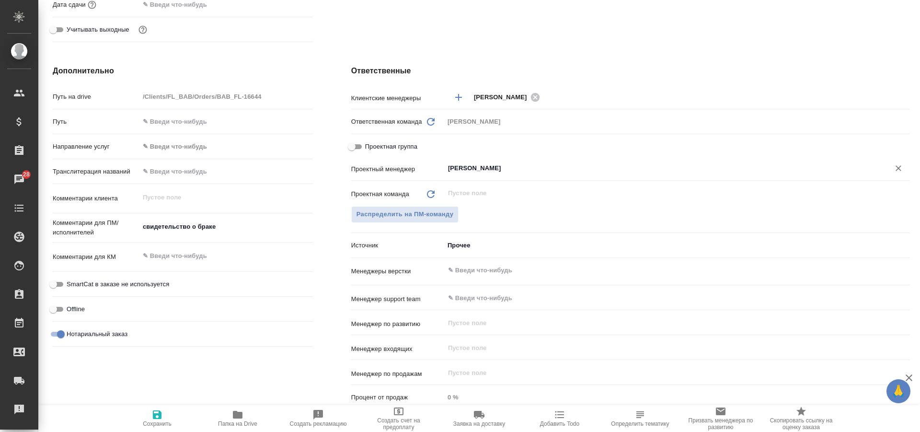
type input "[PERSON_NAME]"
click at [152, 414] on icon "button" at bounding box center [157, 415] width 12 height 12
type textarea "x"
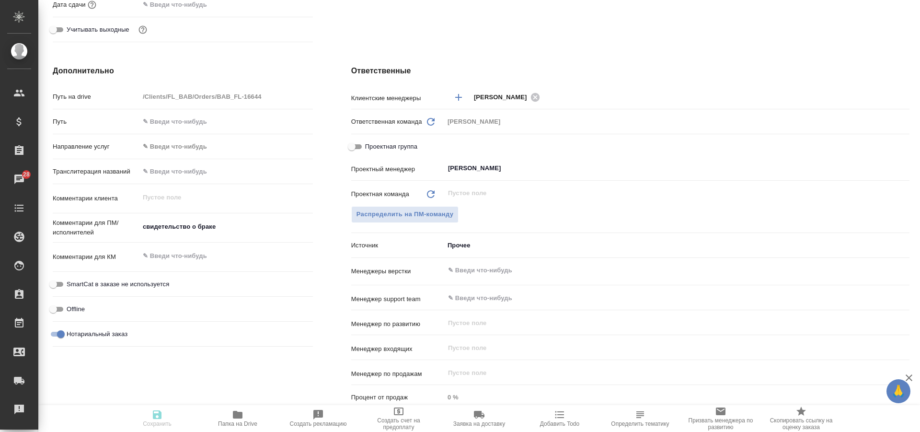
type textarea "x"
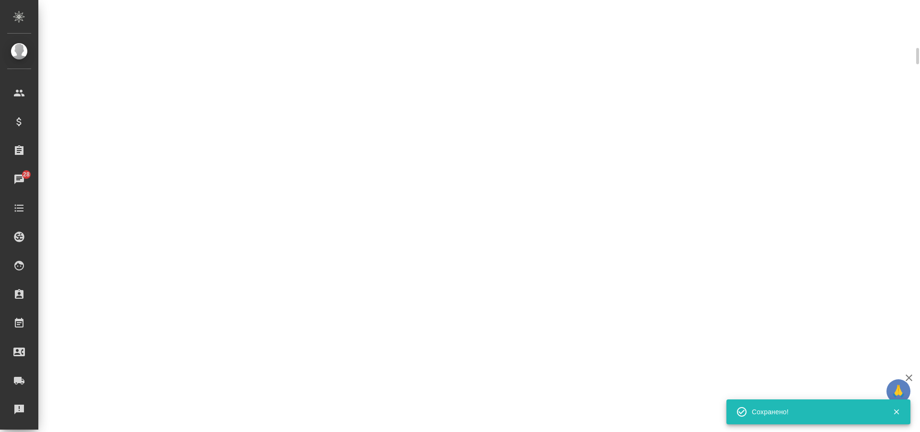
scroll to position [328, 0]
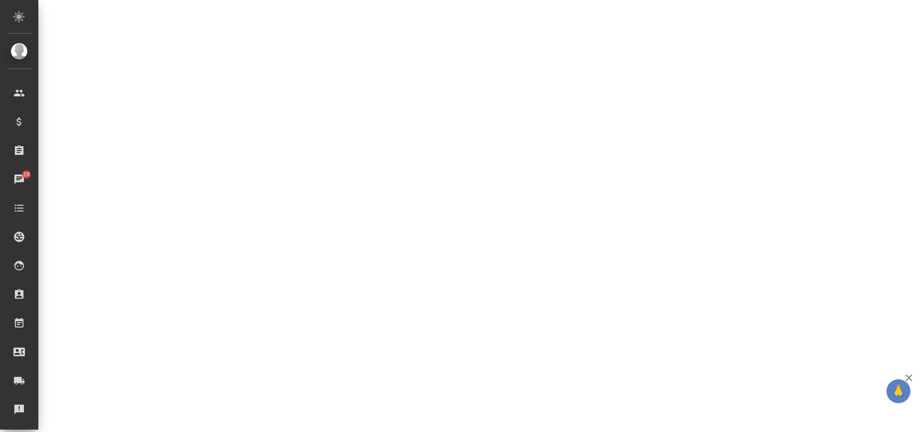
select select "RU"
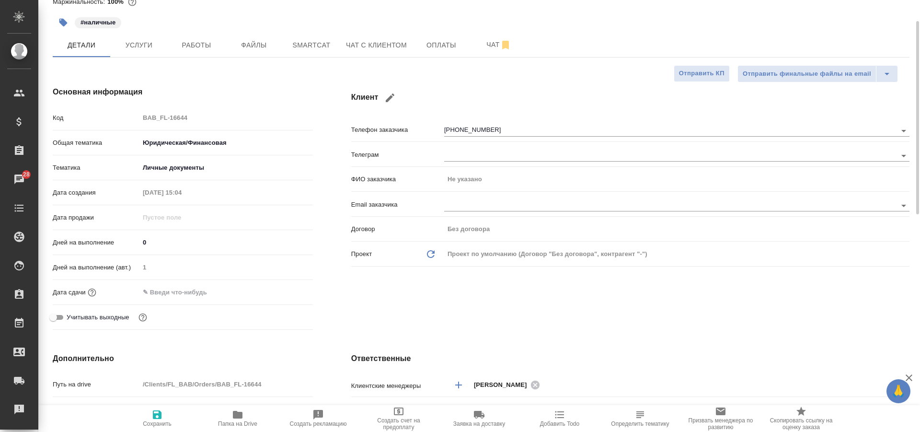
scroll to position [0, 0]
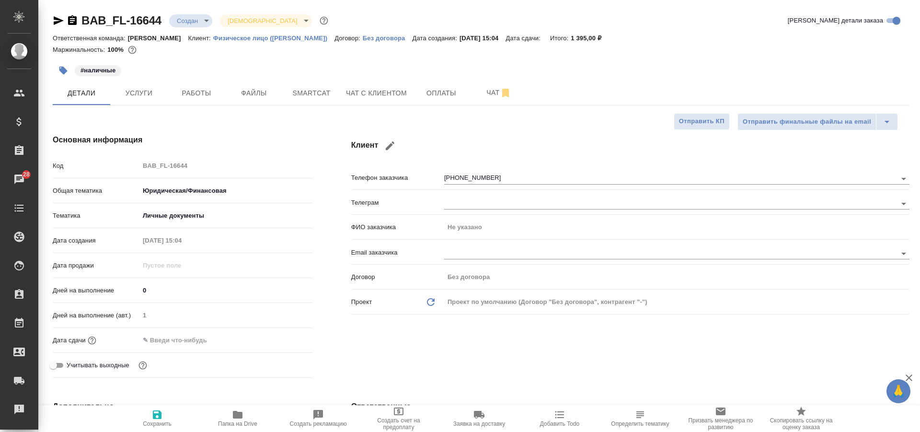
click at [186, 26] on body "🙏 .cls-1 fill:#fff; AWATERA Solovkova Ekaterina Клиенты Спецификации Заказы 28 …" at bounding box center [460, 216] width 920 height 432
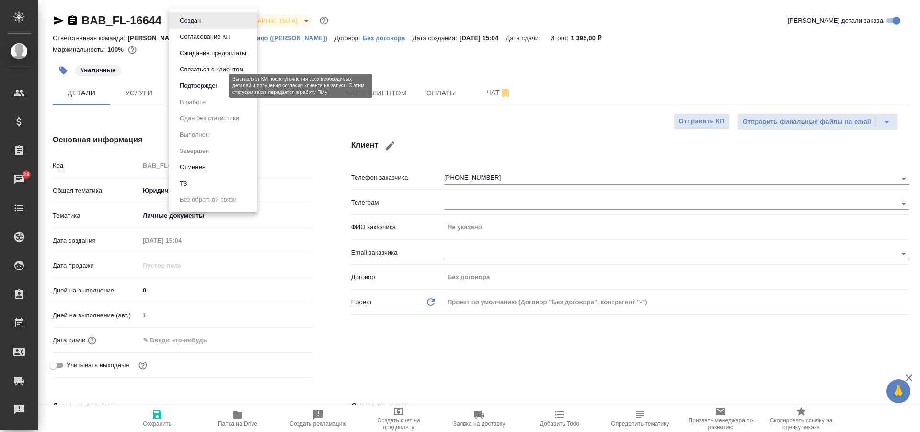
click at [215, 82] on button "Подтвержден" at bounding box center [199, 86] width 45 height 11
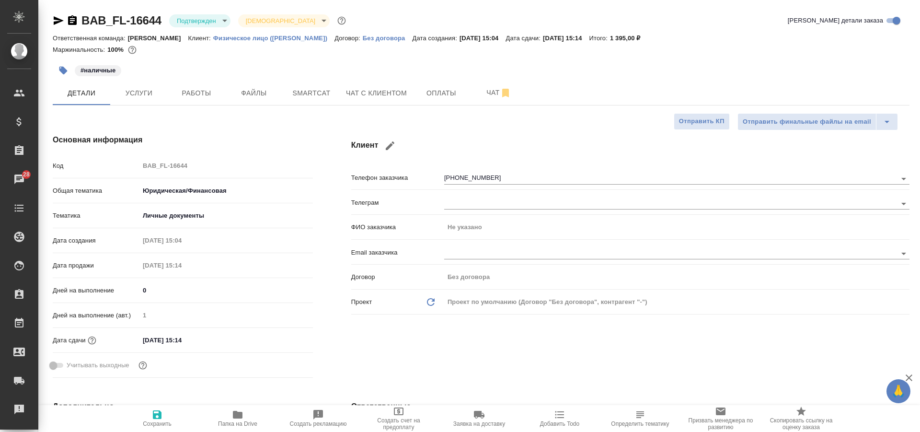
click at [180, 344] on input "08.10.2025 15:14" at bounding box center [182, 340] width 84 height 14
click at [279, 335] on icon "button" at bounding box center [285, 340] width 12 height 12
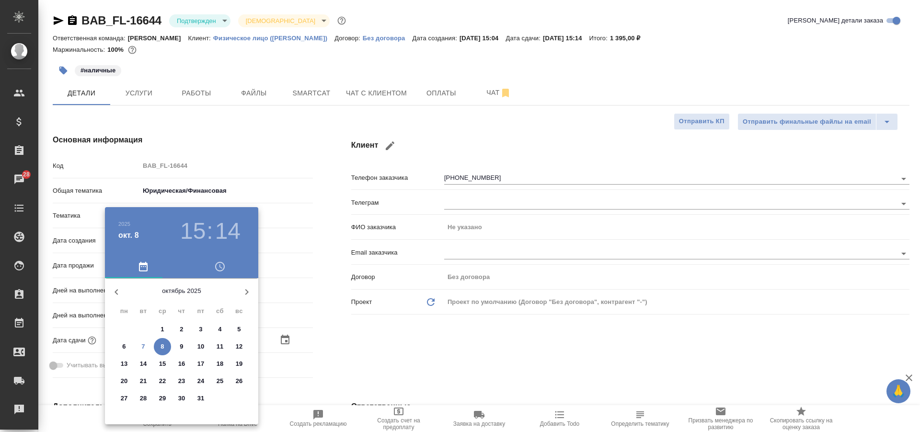
click at [193, 226] on h3 "15" at bounding box center [192, 231] width 25 height 27
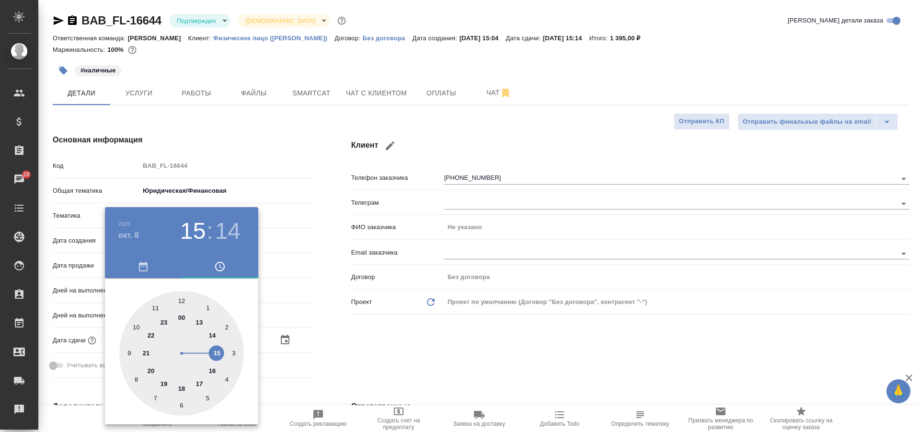
click at [212, 372] on div at bounding box center [181, 353] width 125 height 125
click at [182, 296] on div at bounding box center [181, 353] width 125 height 125
click at [318, 268] on div at bounding box center [460, 216] width 920 height 432
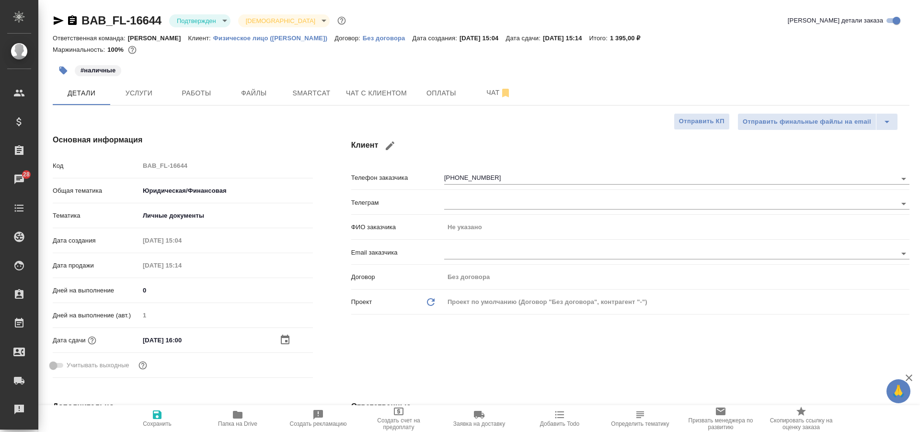
click at [154, 422] on span "Сохранить" at bounding box center [157, 423] width 29 height 7
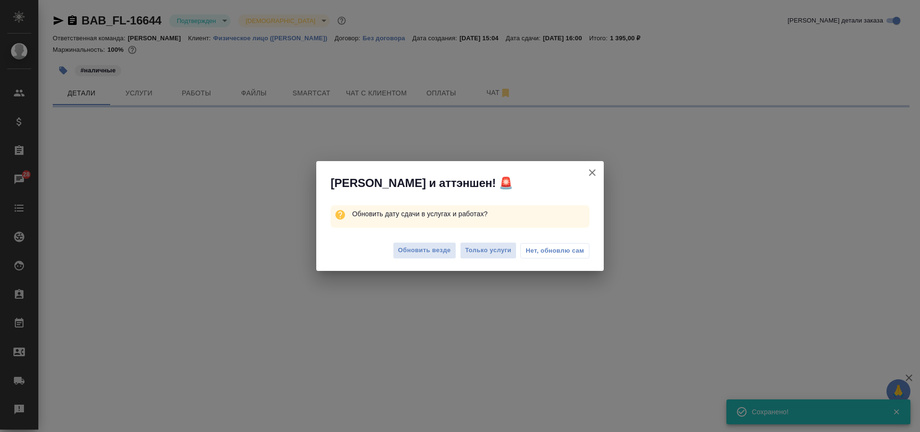
click at [422, 241] on div "Обновить везде Только услуги Нет, обновлю сам" at bounding box center [460, 252] width 288 height 38
click at [426, 242] on button "Обновить везде" at bounding box center [424, 250] width 63 height 17
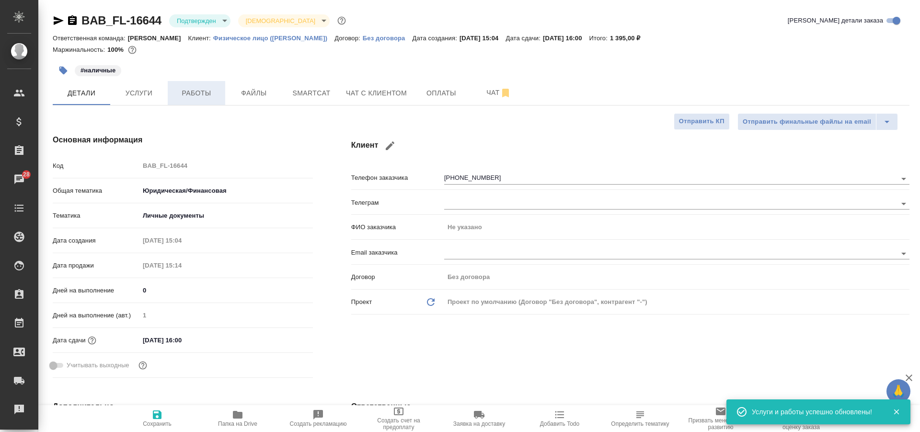
click at [196, 98] on span "Работы" at bounding box center [197, 93] width 46 height 12
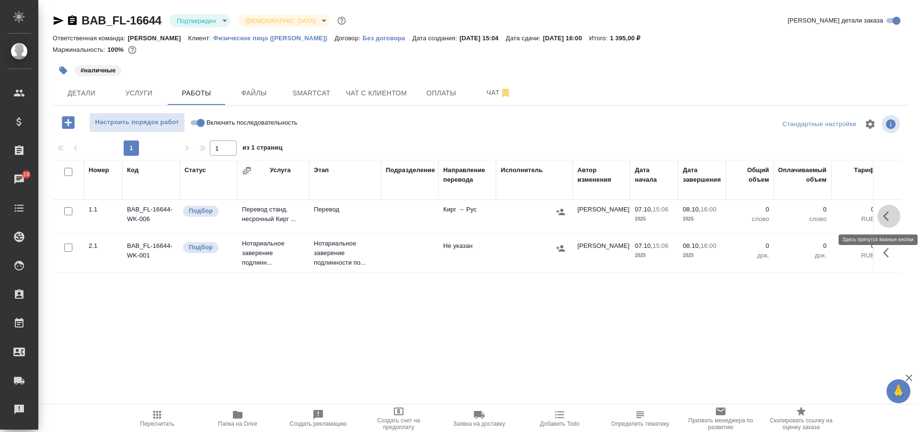
click at [878, 212] on button "button" at bounding box center [889, 216] width 23 height 23
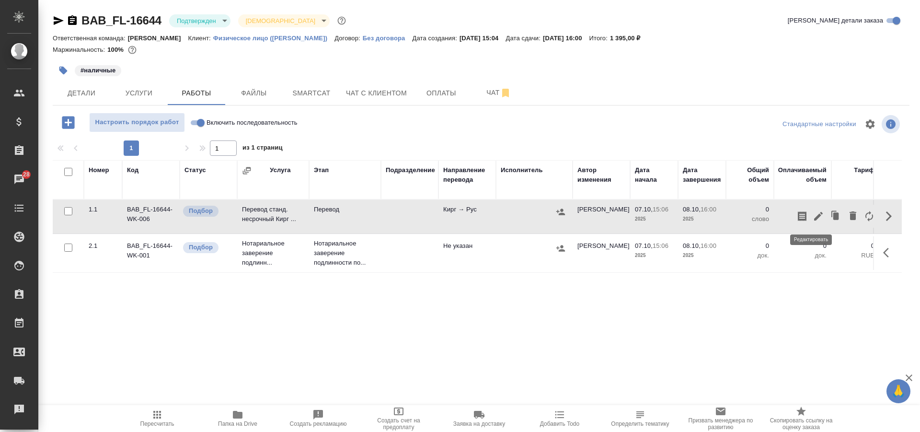
click at [814, 212] on icon "button" at bounding box center [818, 216] width 9 height 9
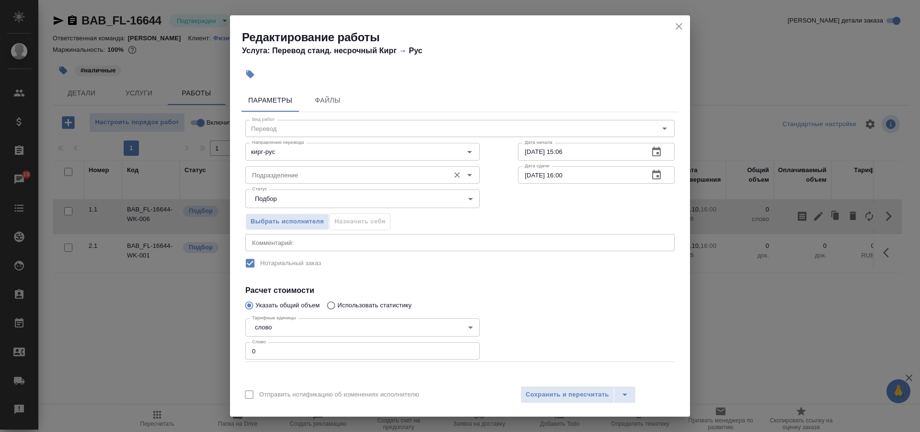
click at [322, 171] on input "Подразделение" at bounding box center [346, 175] width 197 height 12
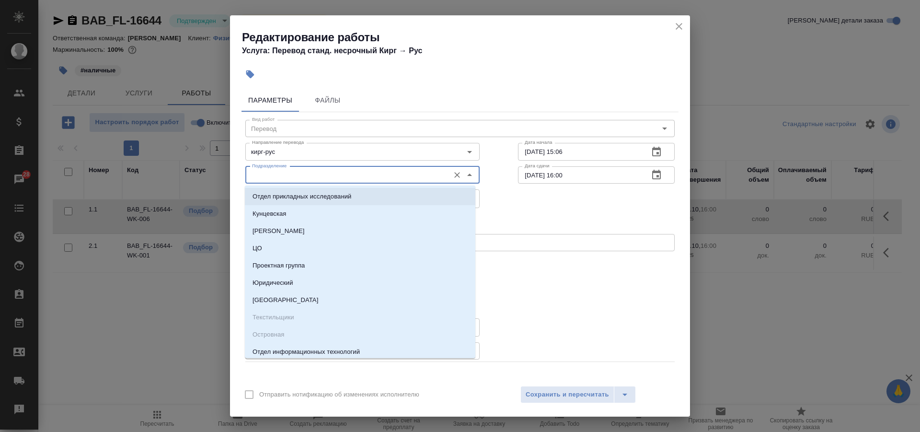
click at [537, 255] on label "Нотариальный заказ" at bounding box center [454, 263] width 428 height 20
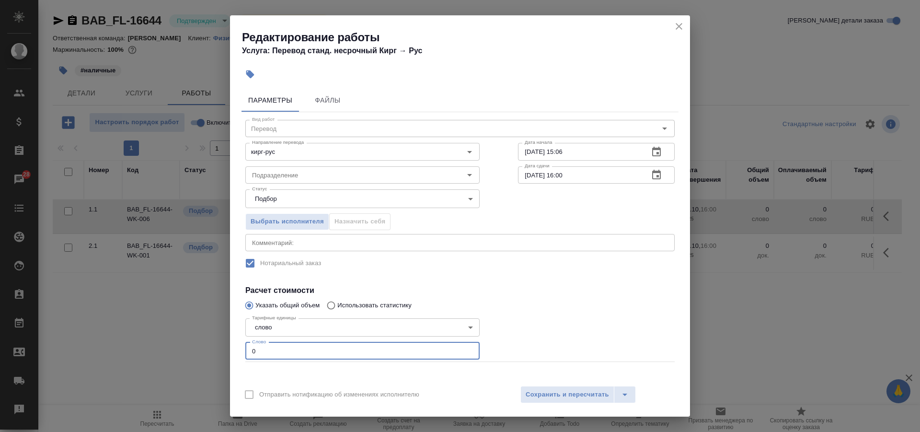
click at [280, 351] on input "0" at bounding box center [362, 350] width 234 height 17
click at [547, 399] on span "Сохранить и пересчитать" at bounding box center [567, 394] width 83 height 11
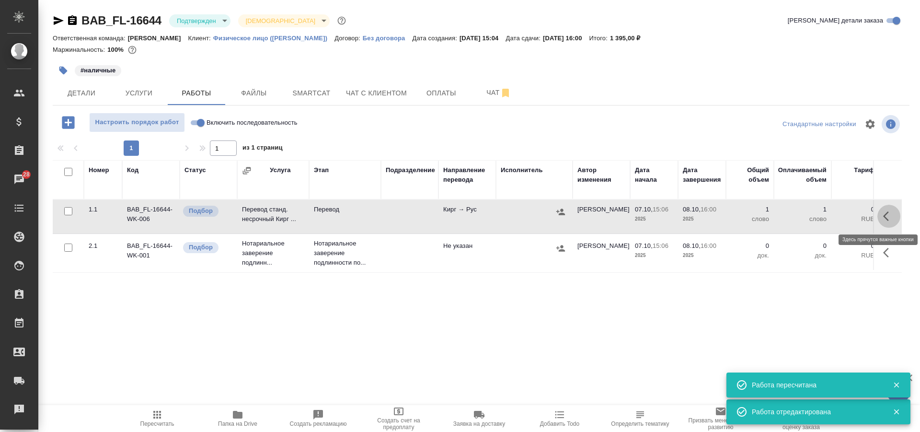
click at [884, 215] on icon "button" at bounding box center [890, 216] width 12 height 12
click at [814, 216] on icon "button" at bounding box center [819, 216] width 12 height 12
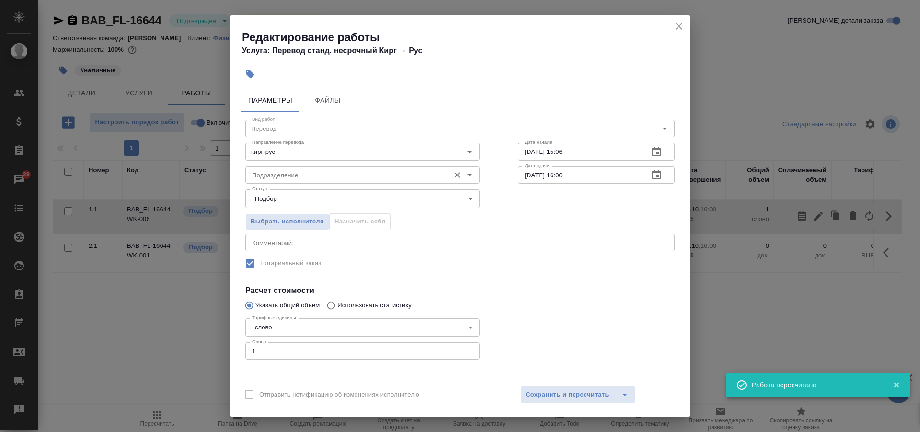
click at [301, 177] on input "Подразделение" at bounding box center [346, 175] width 197 height 12
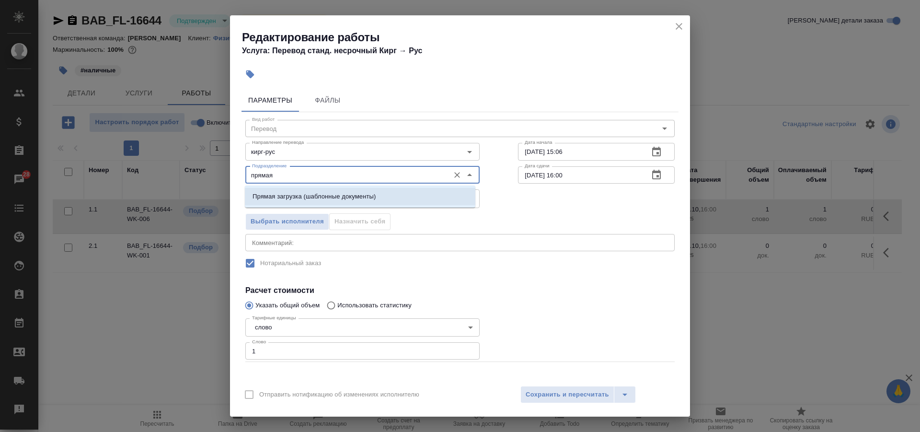
click at [320, 195] on p "Прямая загрузка (шаблонные документы)" at bounding box center [314, 197] width 123 height 10
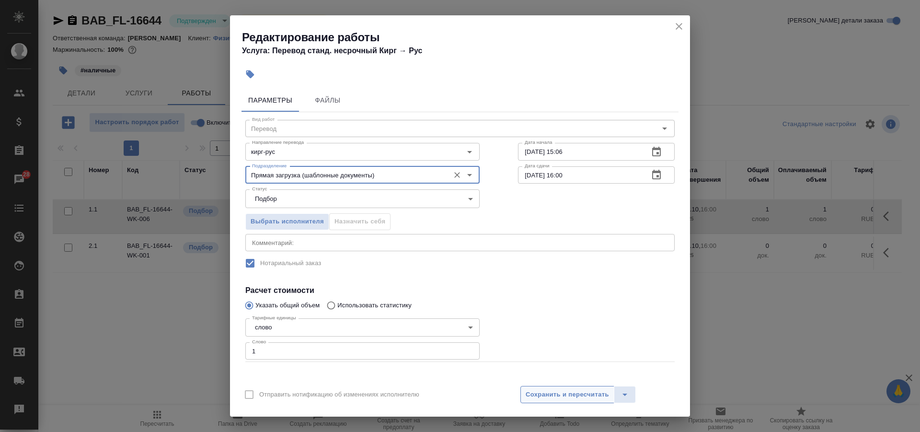
click at [562, 396] on span "Сохранить и пересчитать" at bounding box center [567, 394] width 83 height 11
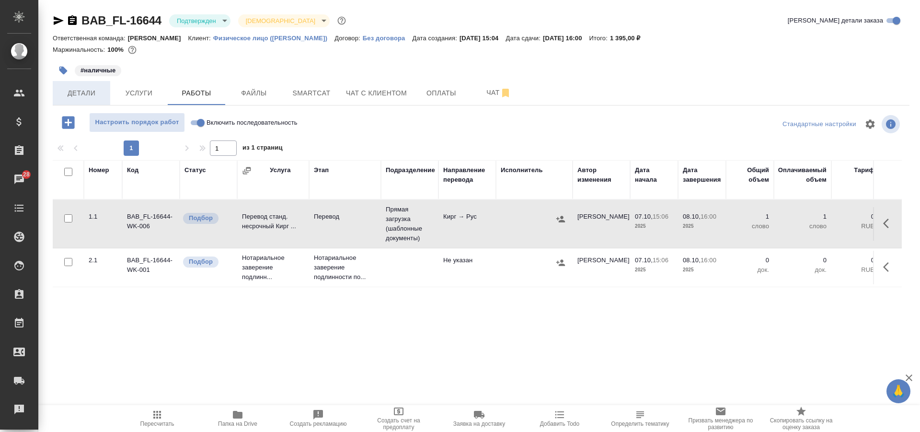
click at [92, 87] on span "Детали" at bounding box center [81, 93] width 46 height 12
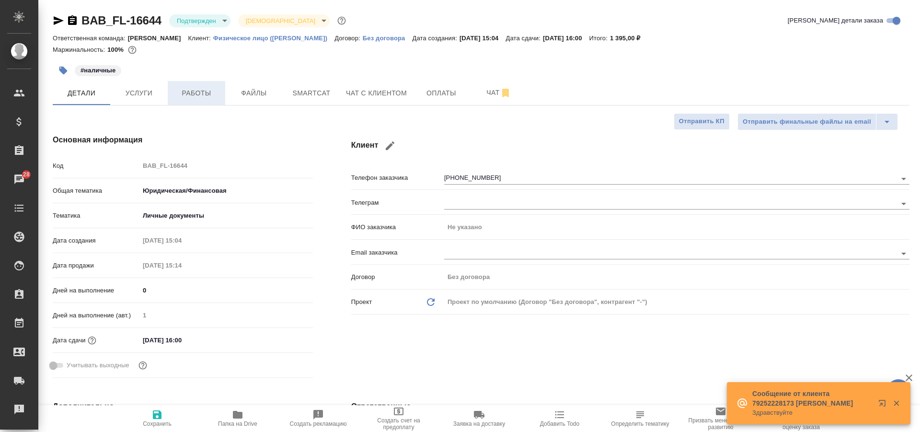
click at [197, 97] on span "Работы" at bounding box center [197, 93] width 46 height 12
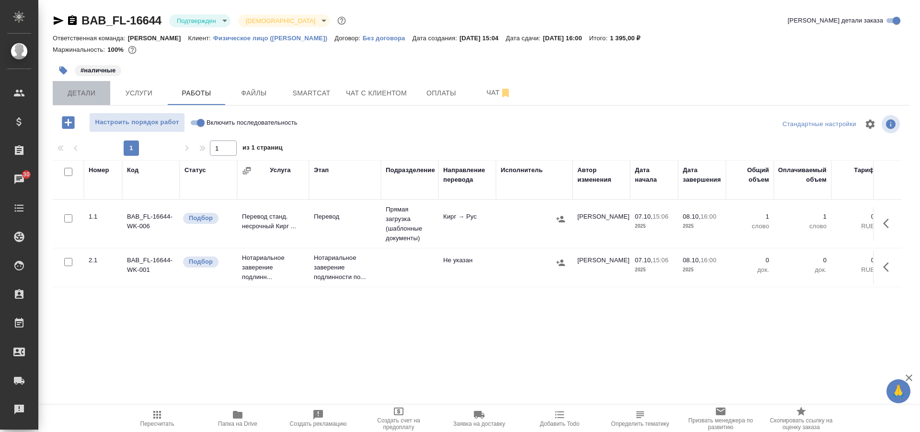
click at [87, 85] on button "Детали" at bounding box center [82, 93] width 58 height 24
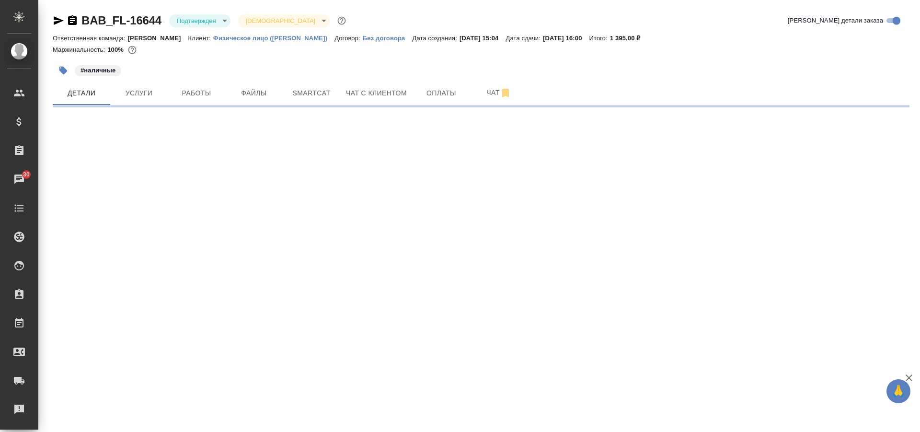
select select "RU"
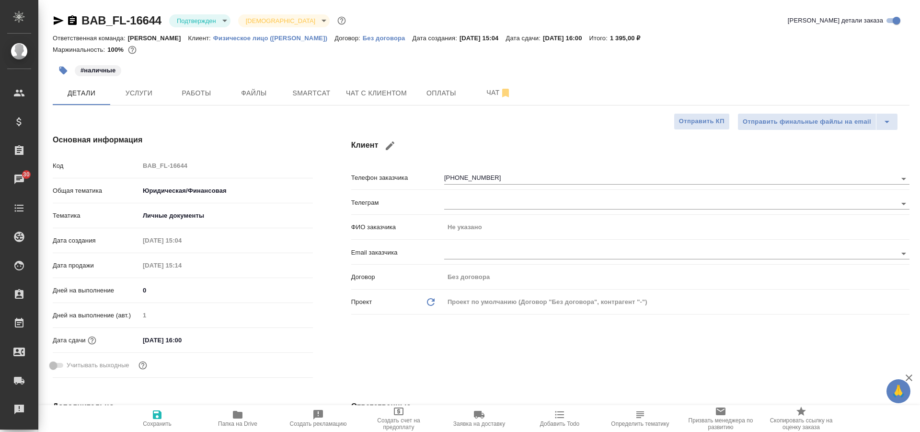
type textarea "x"
click at [196, 93] on span "Работы" at bounding box center [197, 93] width 46 height 12
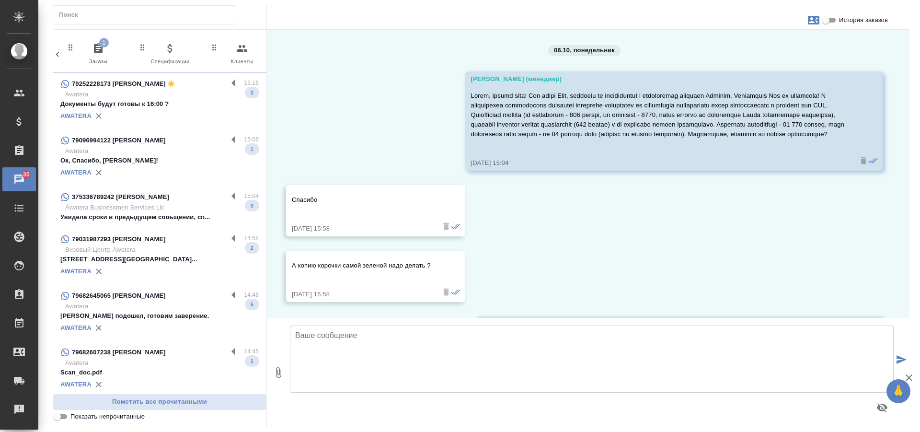
scroll to position [1671, 0]
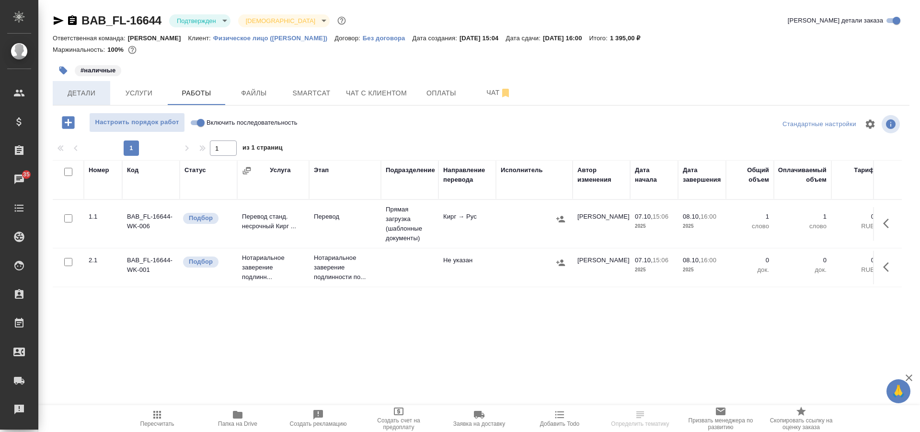
click at [89, 95] on span "Детали" at bounding box center [81, 93] width 46 height 12
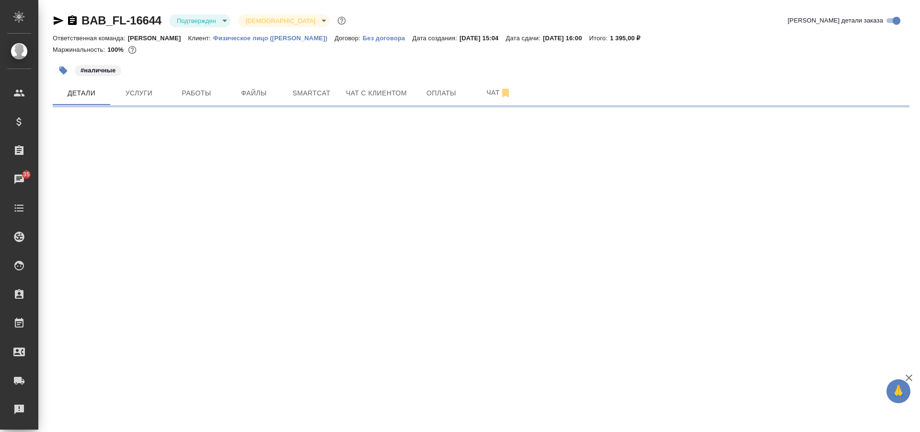
select select "RU"
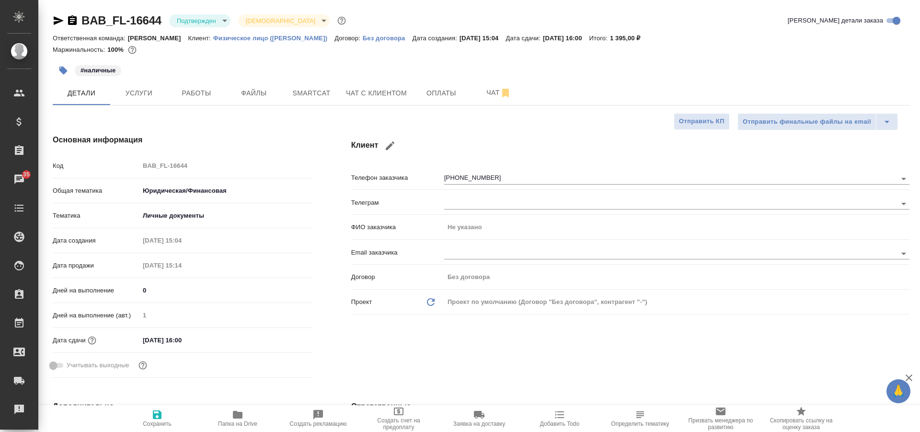
type textarea "x"
click at [216, 347] on input "[DATE] 16:00" at bounding box center [182, 340] width 84 height 14
click at [285, 337] on icon "button" at bounding box center [285, 340] width 9 height 10
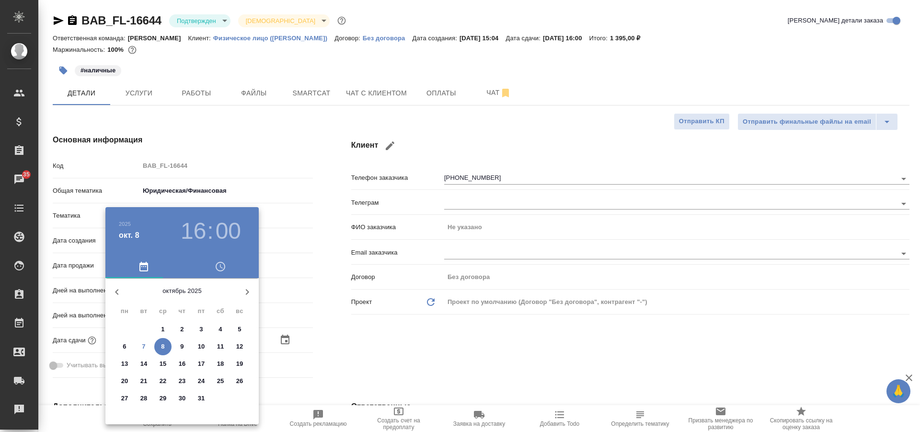
type textarea "x"
click at [221, 233] on h3 "00" at bounding box center [228, 231] width 25 height 27
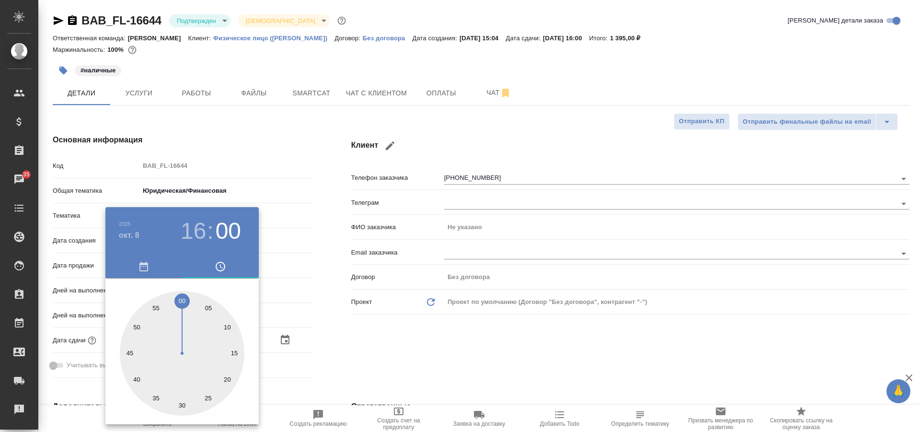
click at [182, 403] on div at bounding box center [182, 353] width 125 height 125
type input "[DATE] 16:30"
type textarea "x"
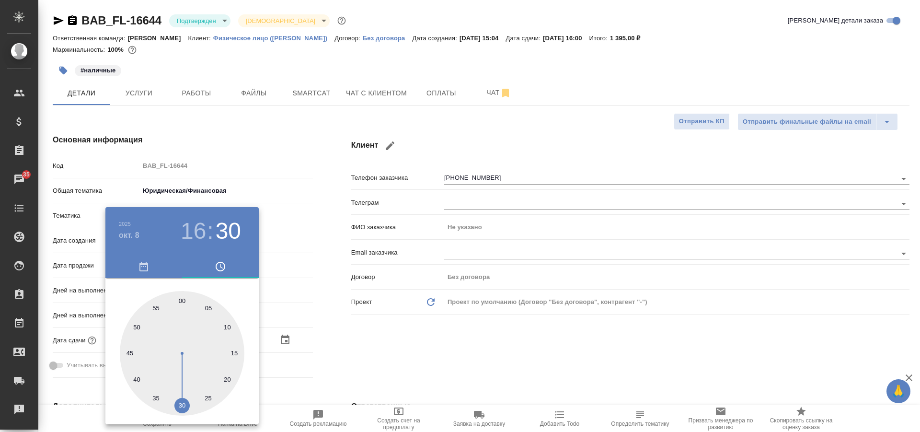
click at [329, 364] on div at bounding box center [460, 216] width 920 height 432
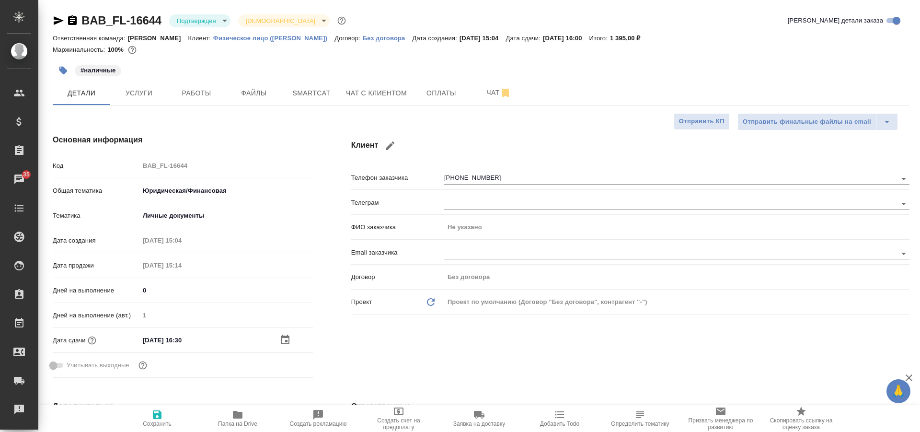
click at [157, 412] on icon "button" at bounding box center [157, 415] width 12 height 12
type textarea "x"
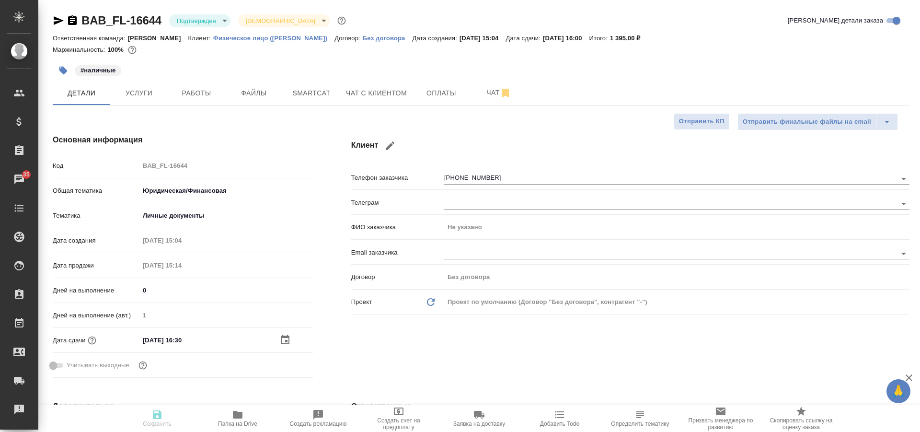
type textarea "x"
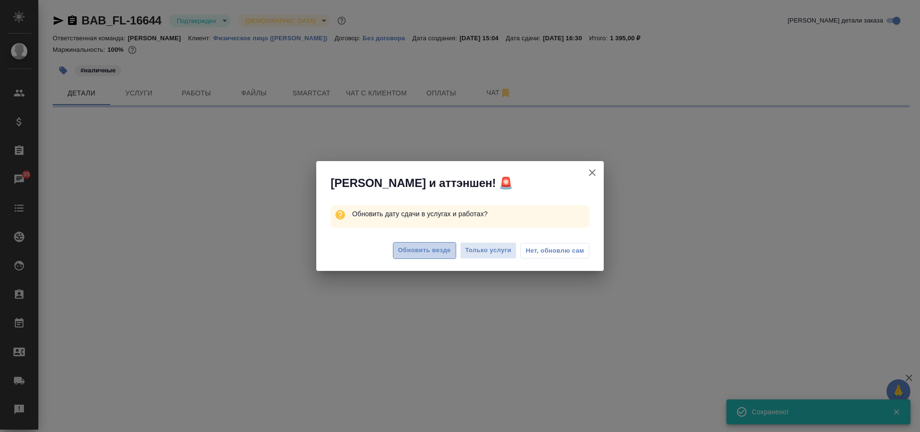
click at [436, 250] on span "Обновить везде" at bounding box center [424, 250] width 53 height 11
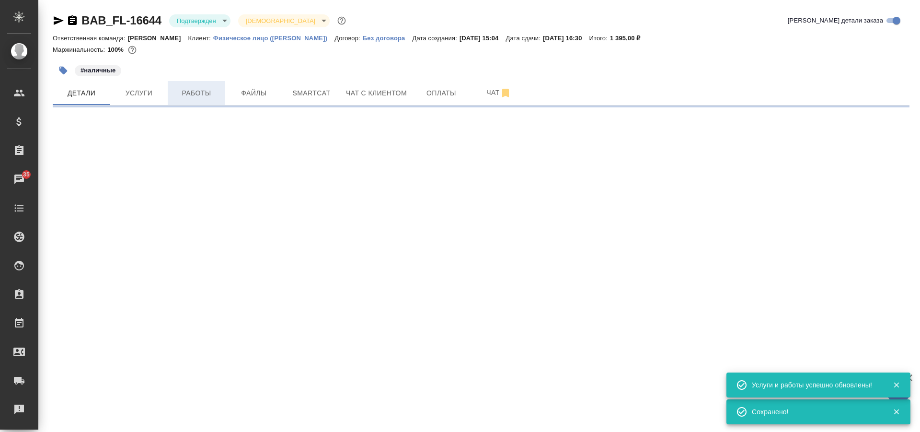
click at [186, 96] on span "Работы" at bounding box center [197, 93] width 46 height 12
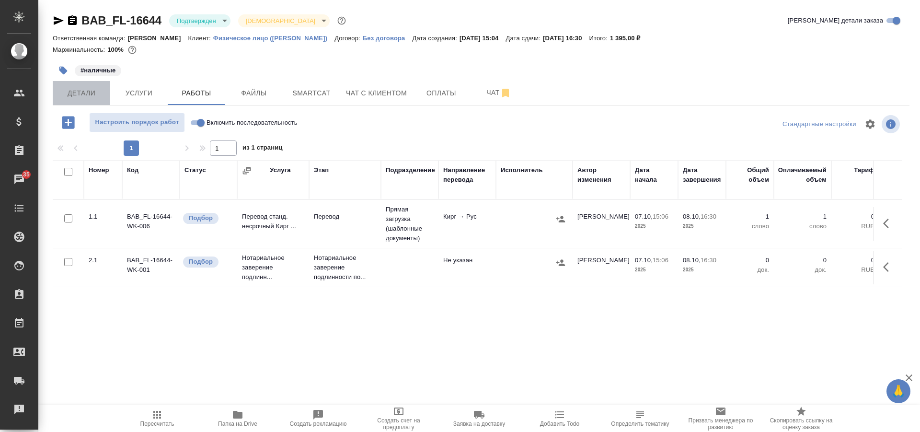
click at [95, 95] on span "Детали" at bounding box center [81, 93] width 46 height 12
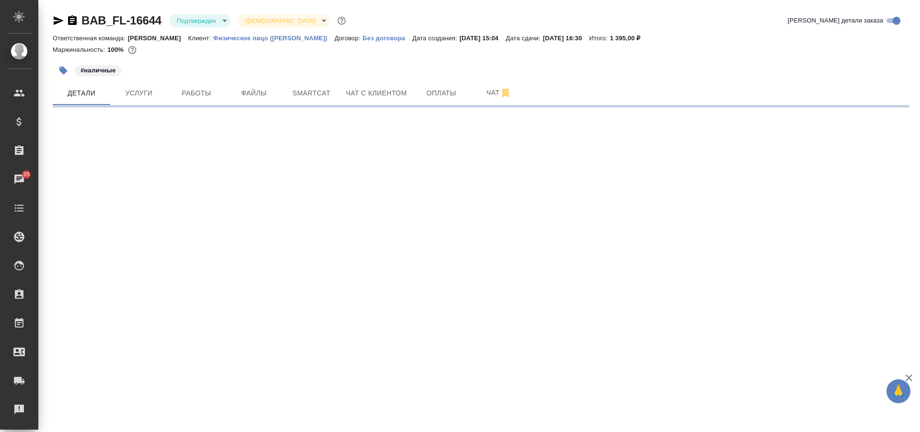
select select "RU"
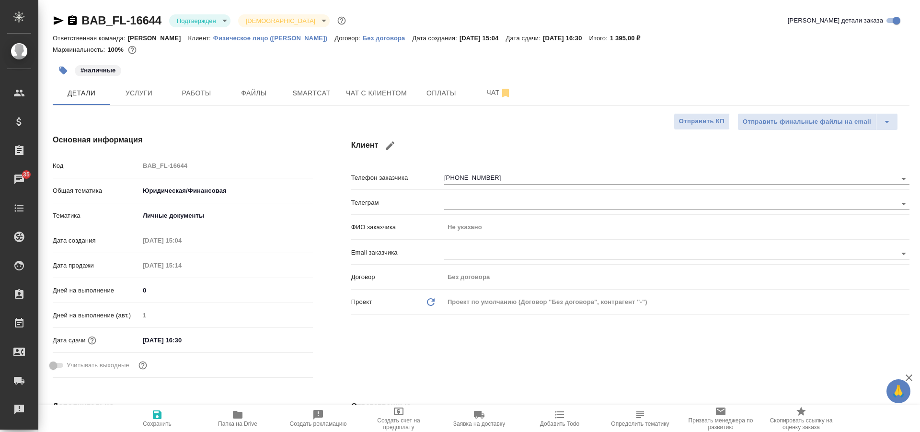
type textarea "x"
click at [200, 98] on span "Работы" at bounding box center [197, 93] width 46 height 12
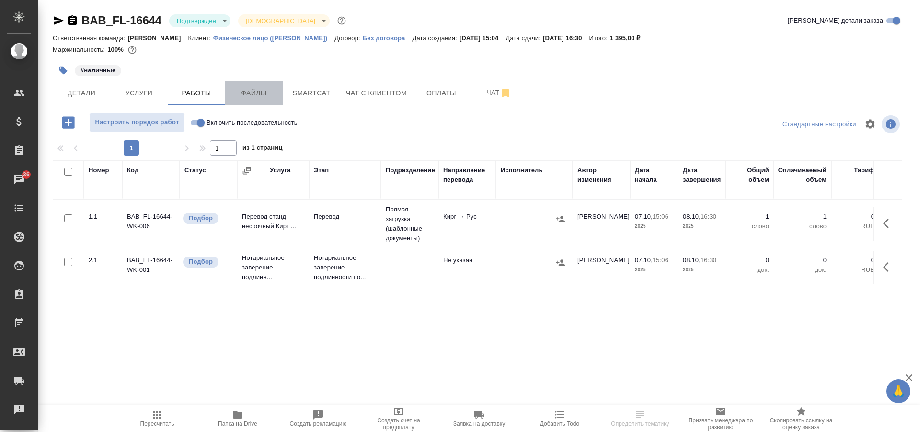
click at [258, 103] on button "Файлы" at bounding box center [254, 93] width 58 height 24
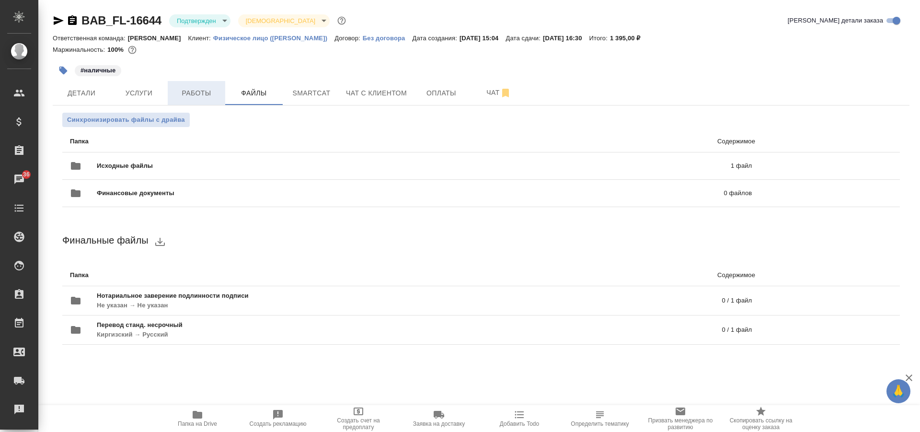
click at [214, 95] on span "Работы" at bounding box center [197, 93] width 46 height 12
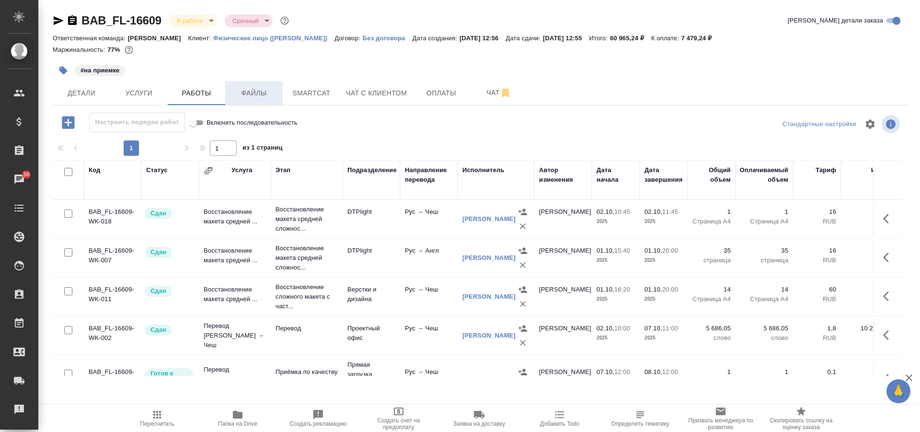
scroll to position [74, 0]
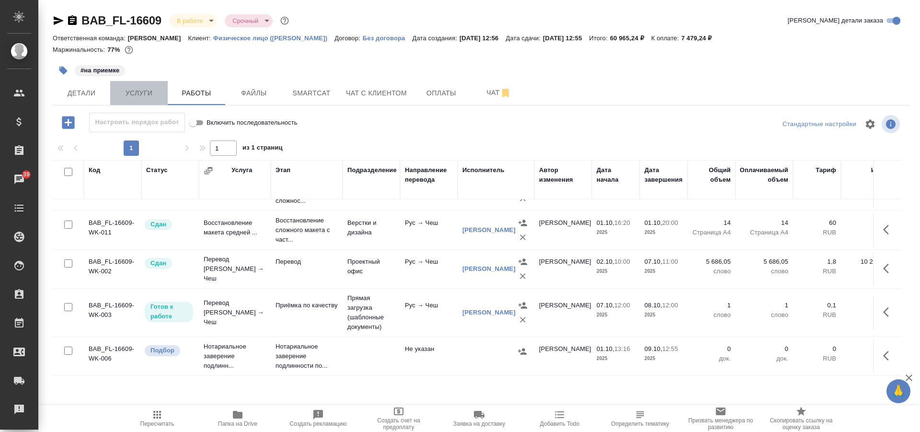
click at [147, 91] on span "Услуги" at bounding box center [139, 93] width 46 height 12
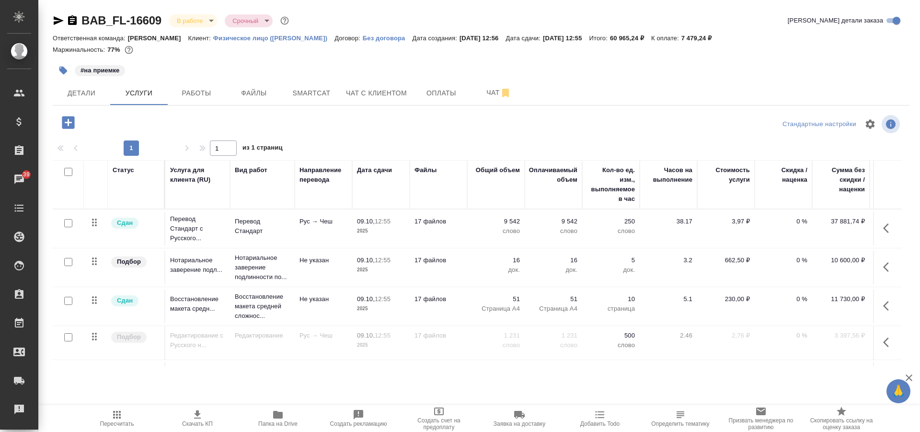
scroll to position [40, 0]
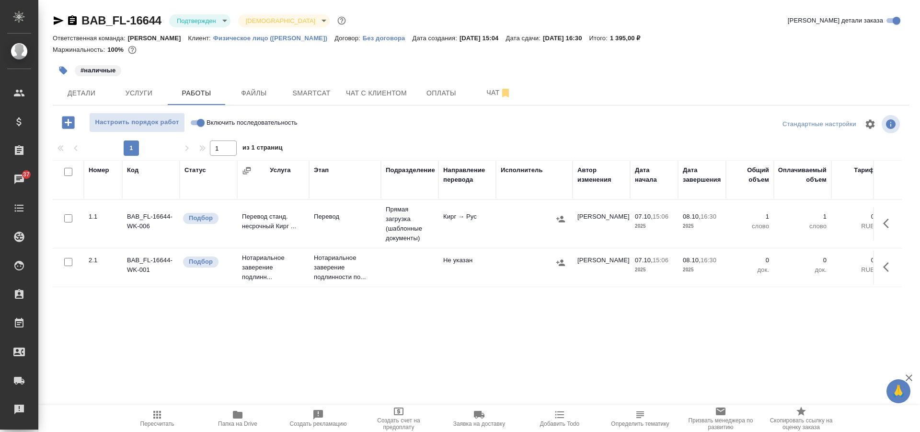
click at [54, 15] on icon "button" at bounding box center [59, 21] width 12 height 12
click at [91, 93] on span "Детали" at bounding box center [81, 93] width 46 height 12
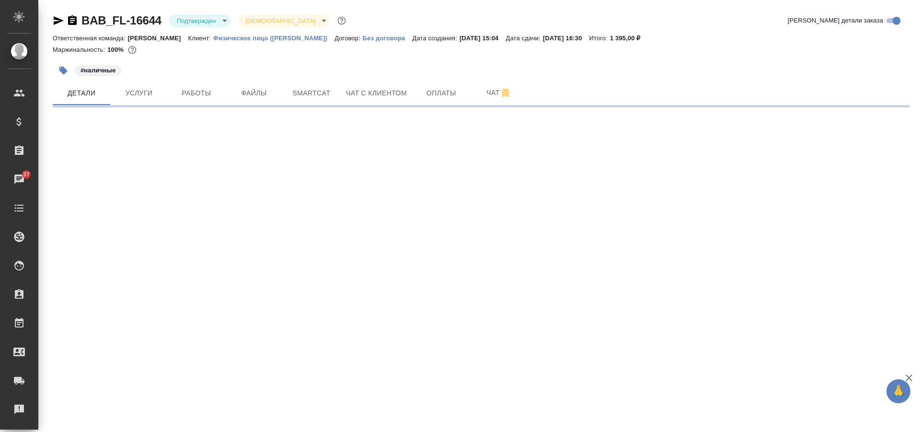
select select "RU"
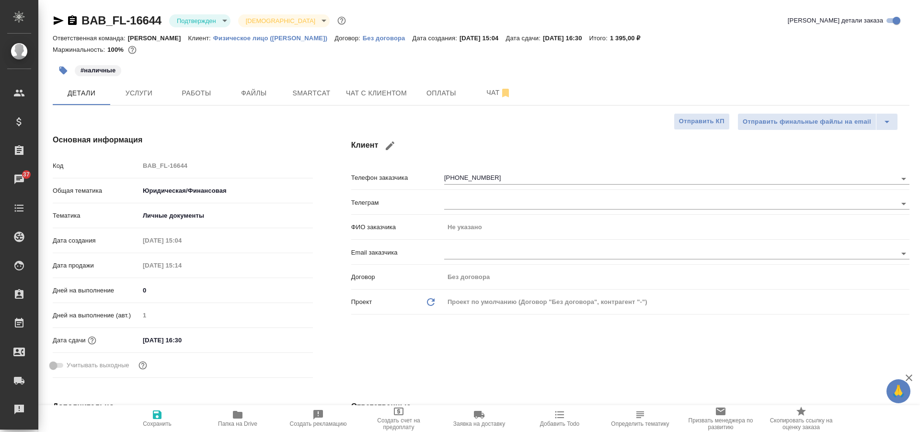
type textarea "x"
click at [161, 90] on span "Услуги" at bounding box center [139, 93] width 46 height 12
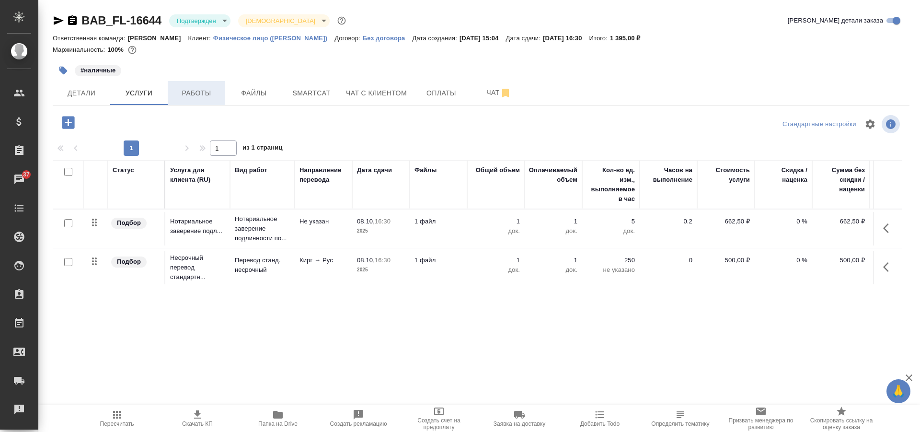
click at [202, 90] on span "Работы" at bounding box center [197, 93] width 46 height 12
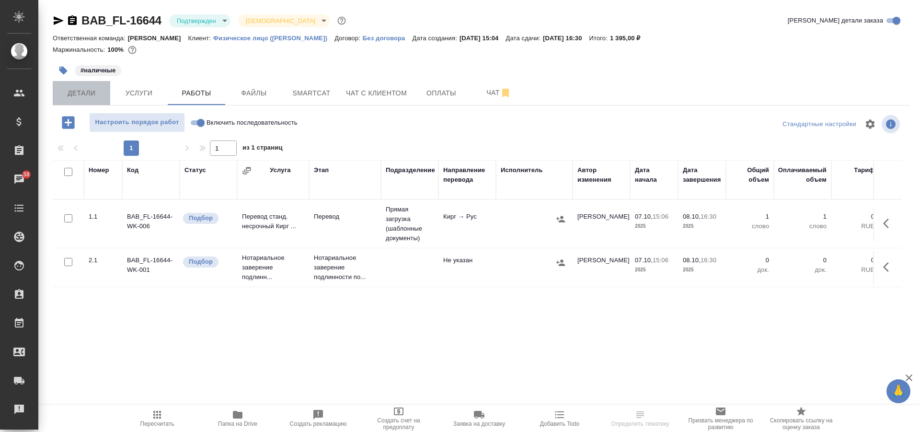
click at [86, 103] on button "Детали" at bounding box center [82, 93] width 58 height 24
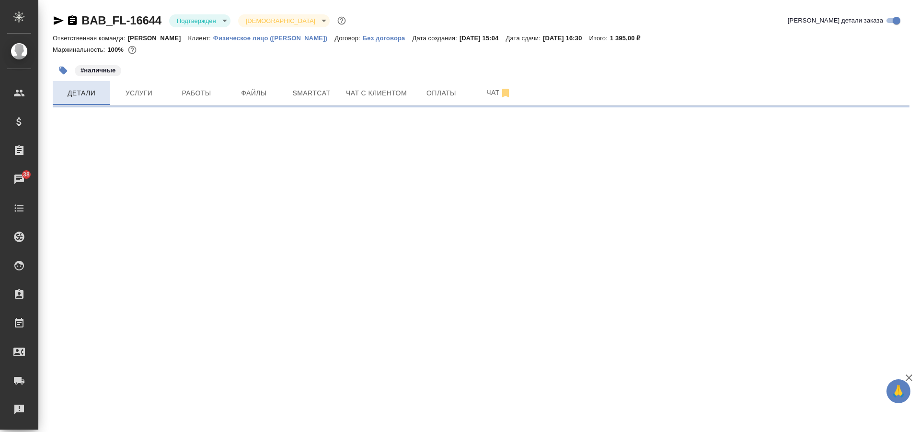
select select "RU"
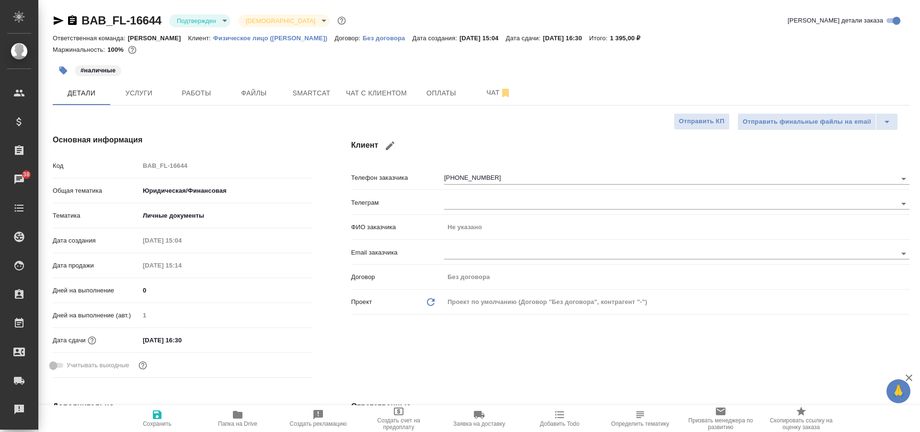
scroll to position [144, 0]
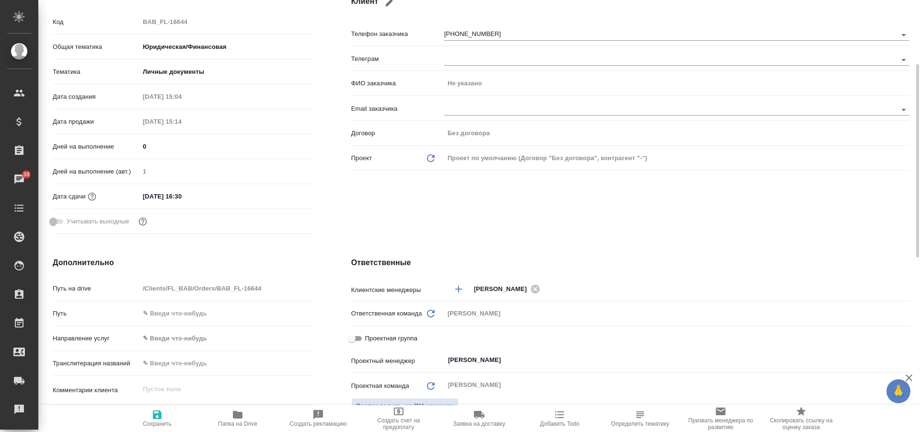
type textarea "x"
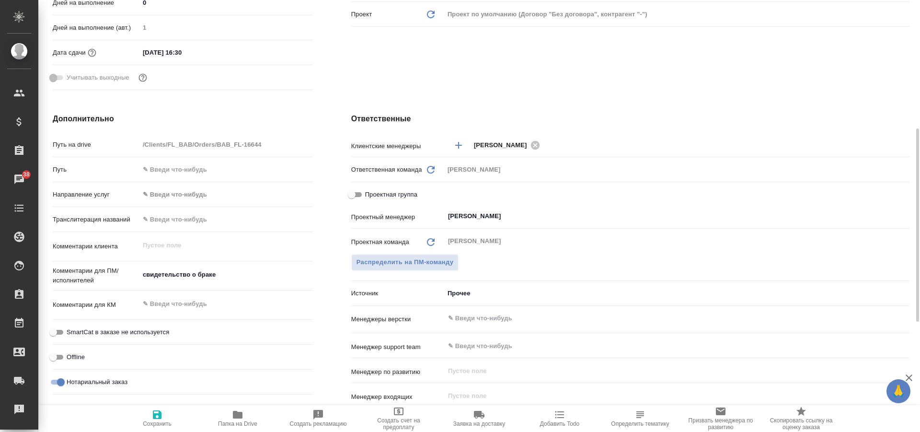
scroll to position [431, 0]
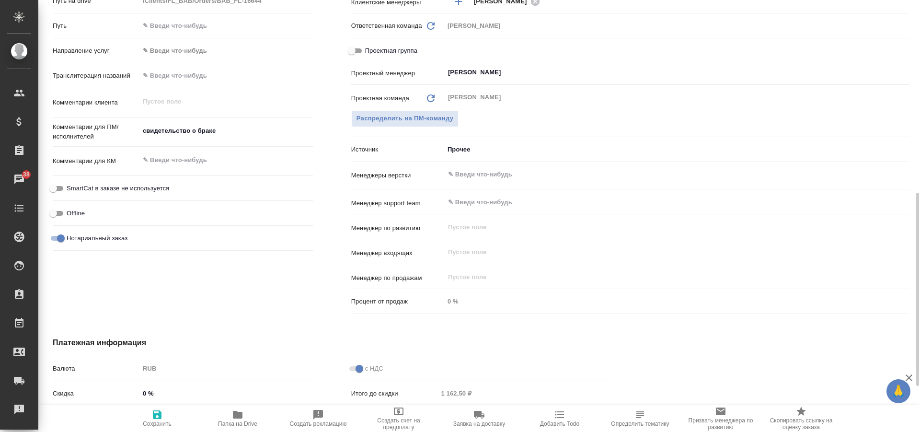
type textarea "x"
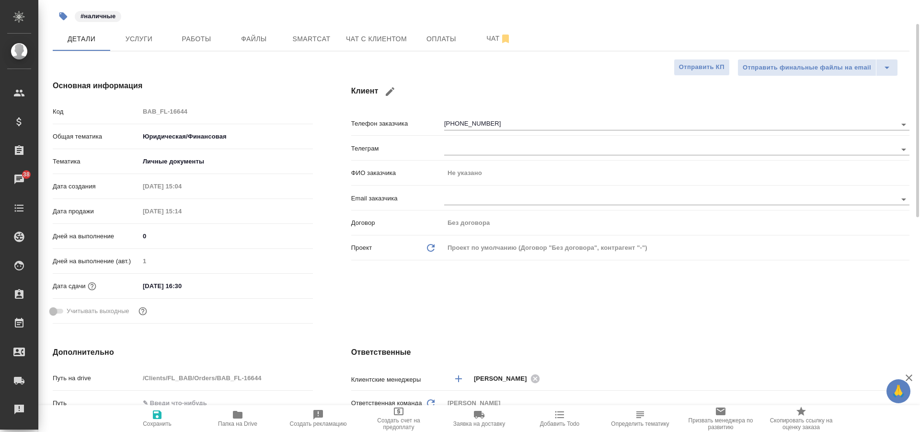
scroll to position [0, 0]
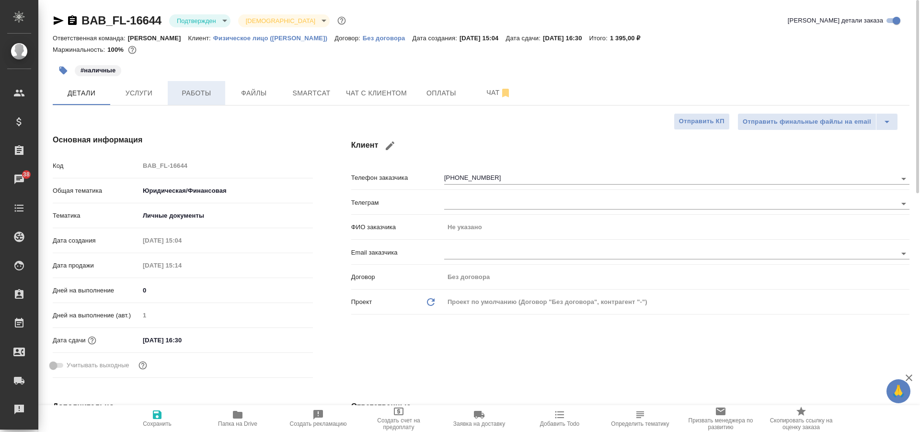
click at [184, 90] on span "Работы" at bounding box center [197, 93] width 46 height 12
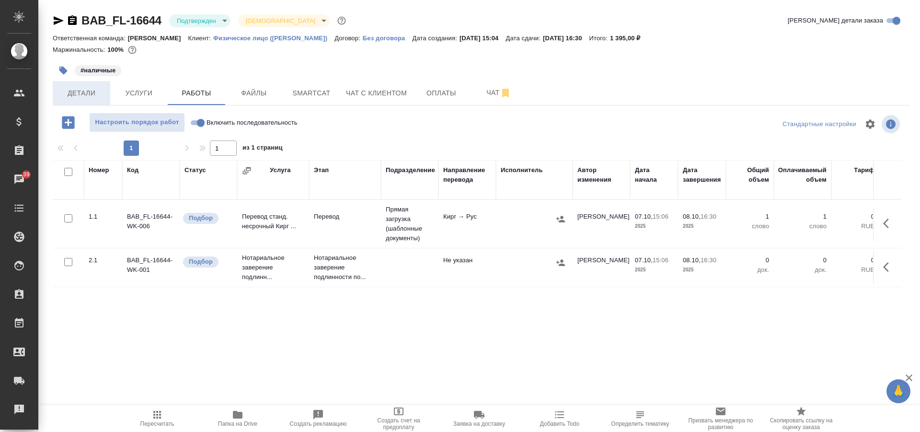
click at [72, 99] on span "Детали" at bounding box center [81, 93] width 46 height 12
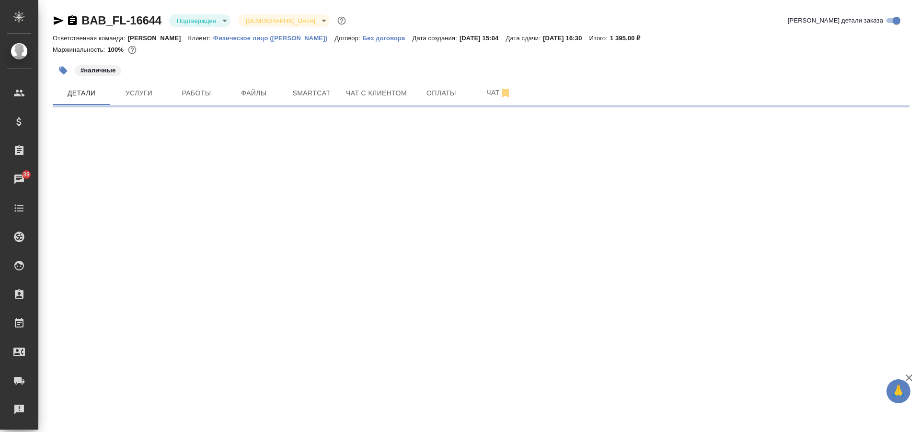
select select "RU"
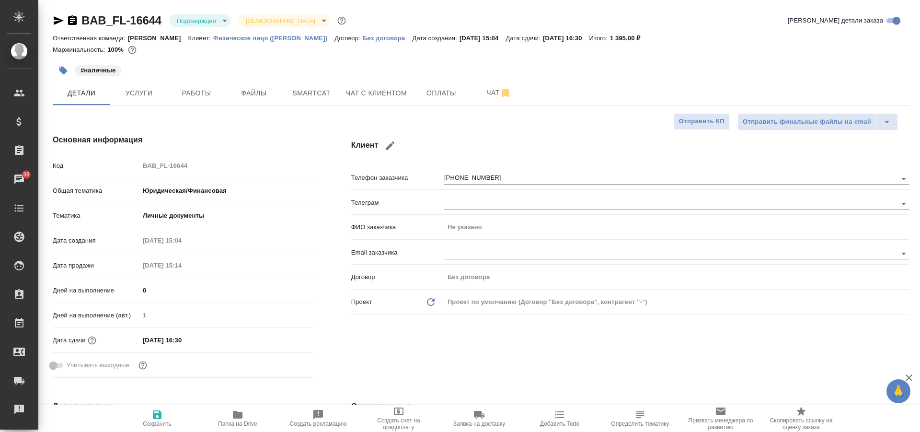
type textarea "x"
type input "[PERSON_NAME]"
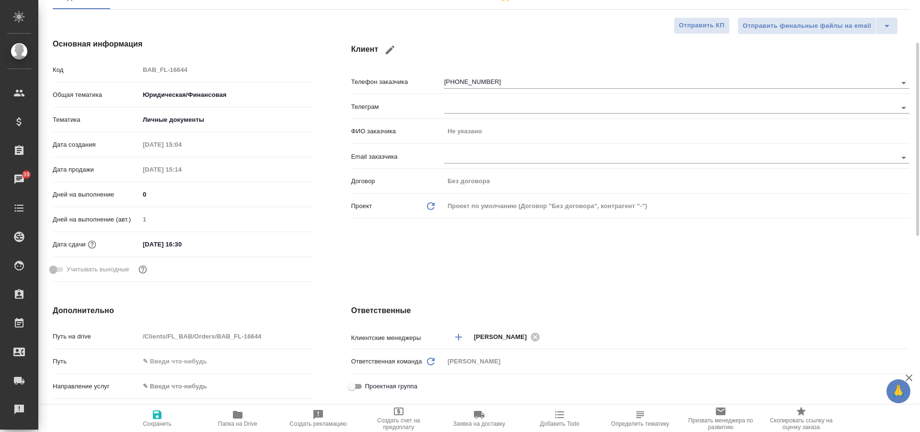
click at [175, 240] on input "08.10.2025 16:30" at bounding box center [182, 244] width 84 height 14
click at [289, 237] on div "08.10.2025 16:30" at bounding box center [227, 244] width 174 height 15
click at [284, 247] on icon "button" at bounding box center [285, 244] width 12 height 12
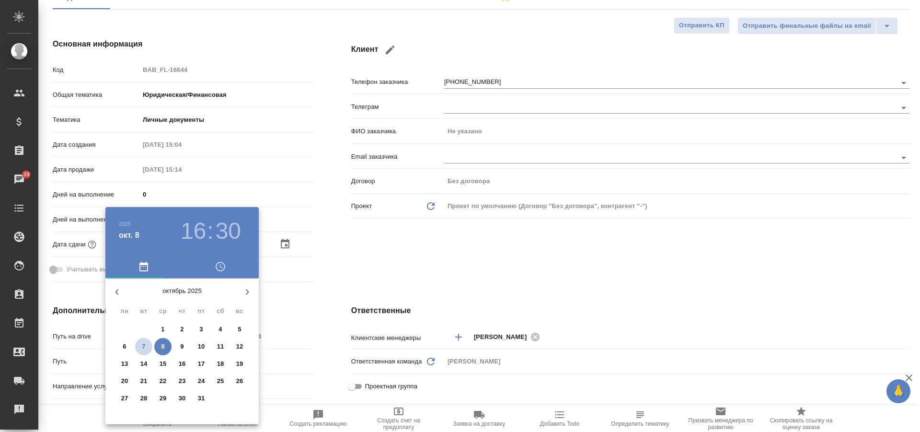
click at [139, 344] on span "7" at bounding box center [143, 347] width 17 height 10
type input "07.10.2025 16:30"
type textarea "x"
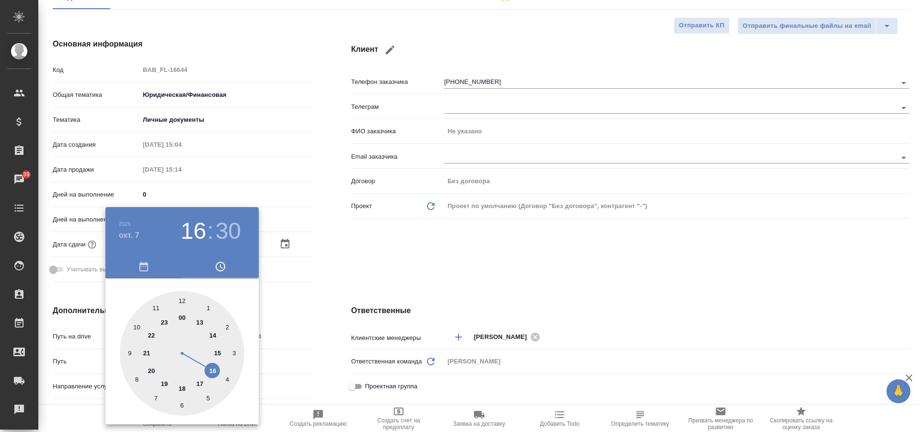
click at [321, 326] on div at bounding box center [460, 216] width 920 height 432
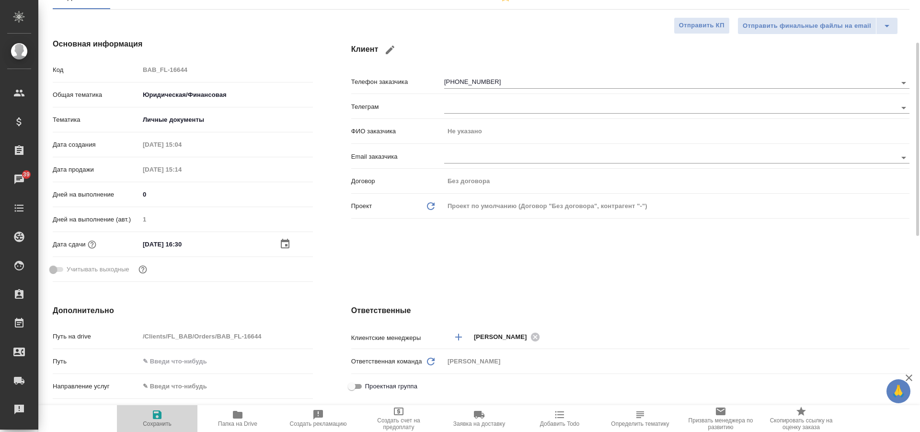
click at [166, 414] on span "Сохранить" at bounding box center [157, 418] width 69 height 18
type textarea "x"
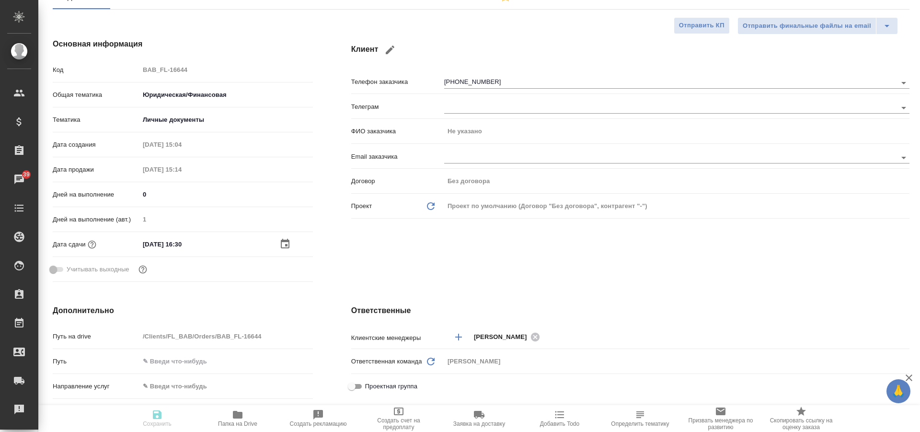
type textarea "x"
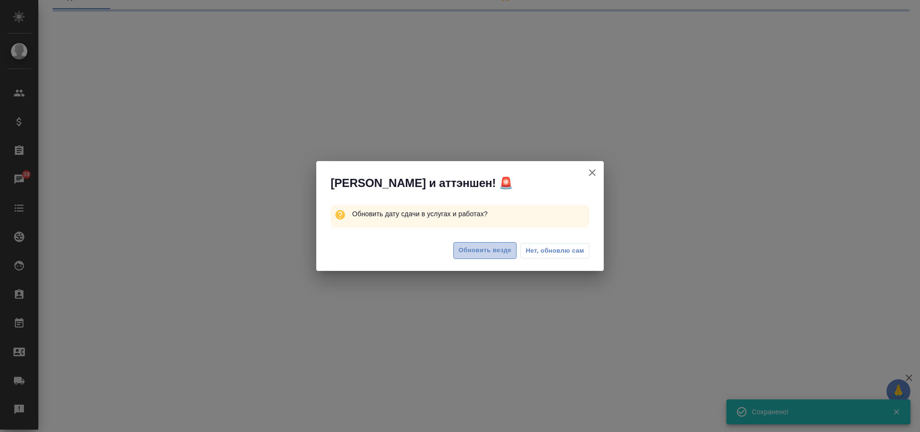
click at [489, 250] on span "Обновить везде" at bounding box center [485, 250] width 53 height 11
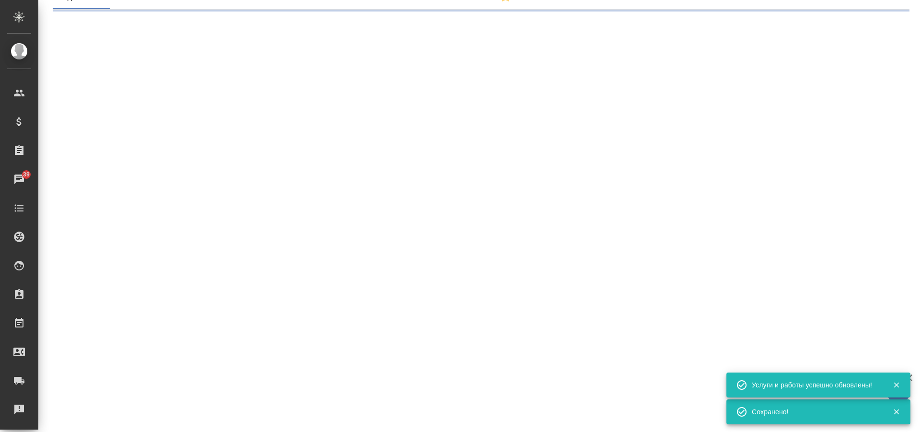
scroll to position [0, 0]
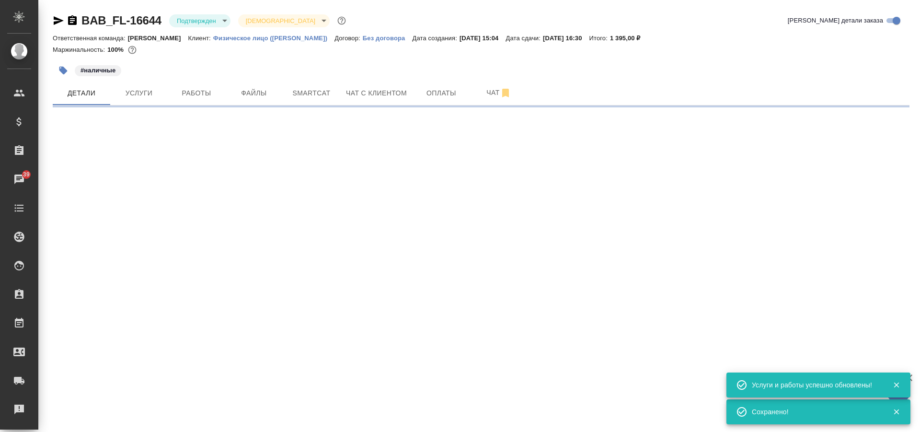
select select "RU"
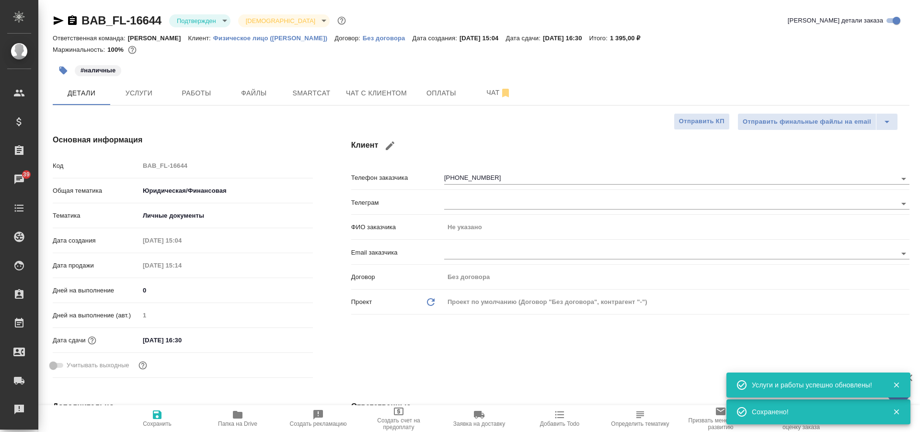
type textarea "x"
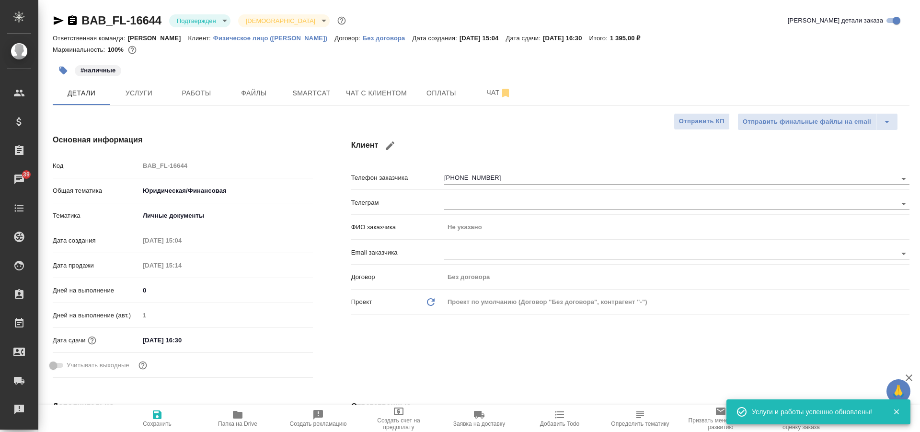
click at [195, 341] on input "07.10.2025 16:30" at bounding box center [182, 340] width 84 height 14
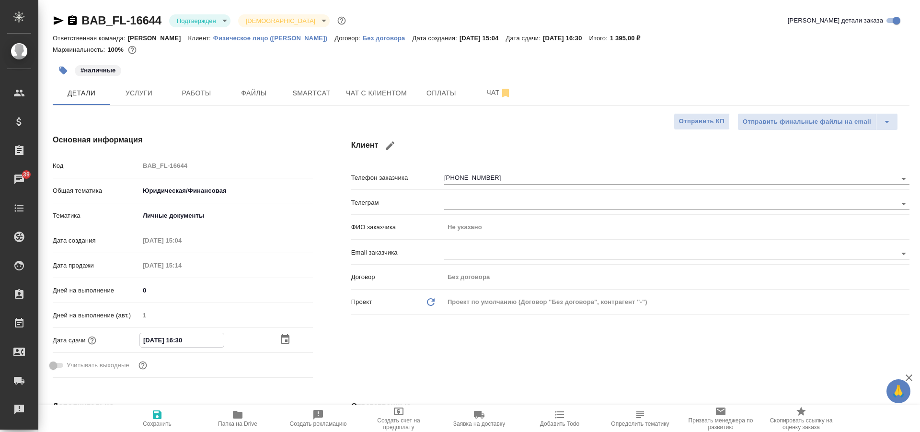
type input "07.10.2025 16:3_"
type textarea "x"
type input "07.10.2025 16:__"
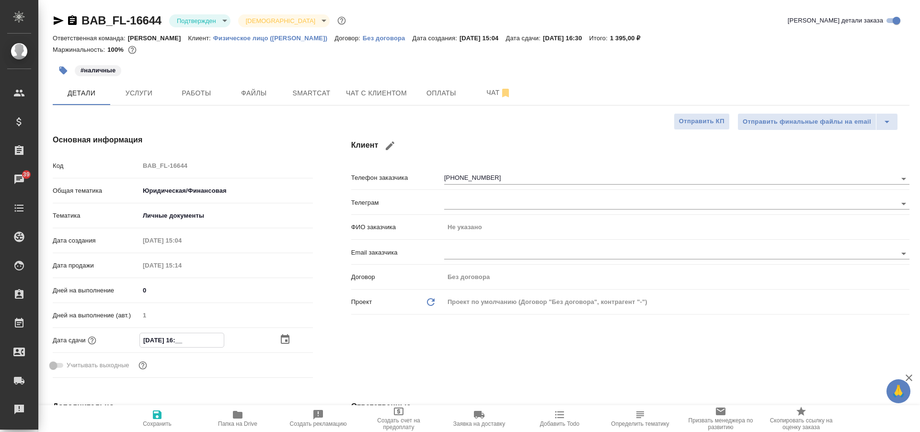
type textarea "x"
type input "07.10.2025 1_:__"
type textarea "x"
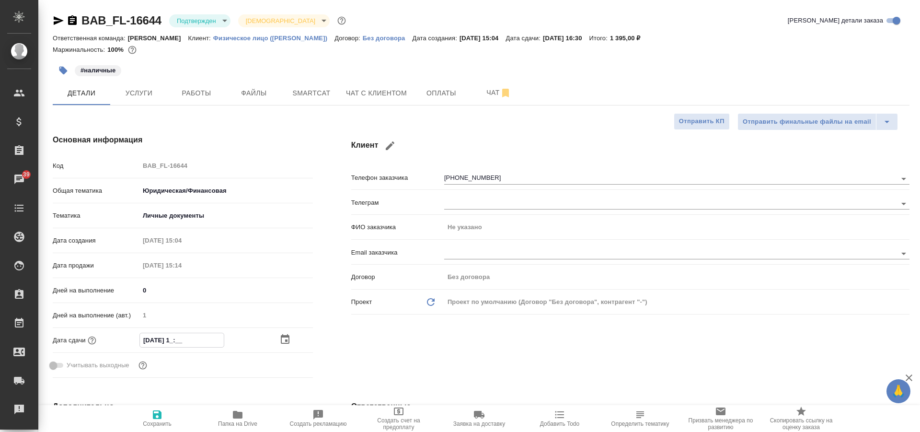
type textarea "x"
type input "07.10.2025 __:__"
type textarea "x"
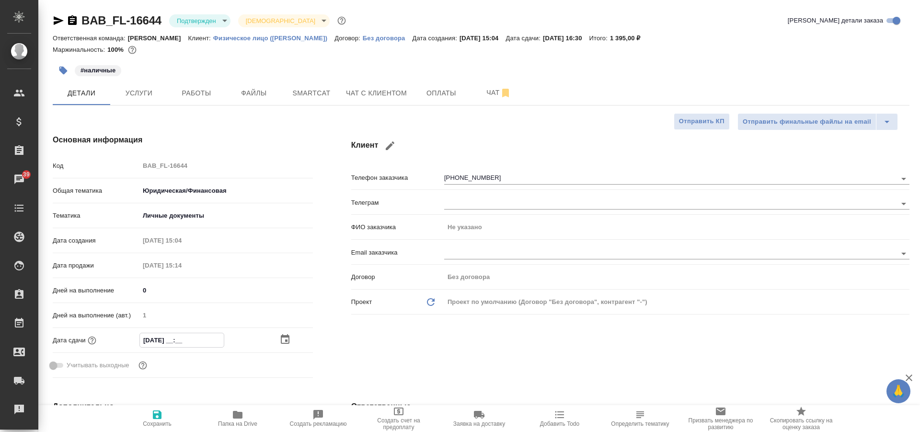
type textarea "x"
click at [281, 337] on icon "button" at bounding box center [285, 340] width 12 height 12
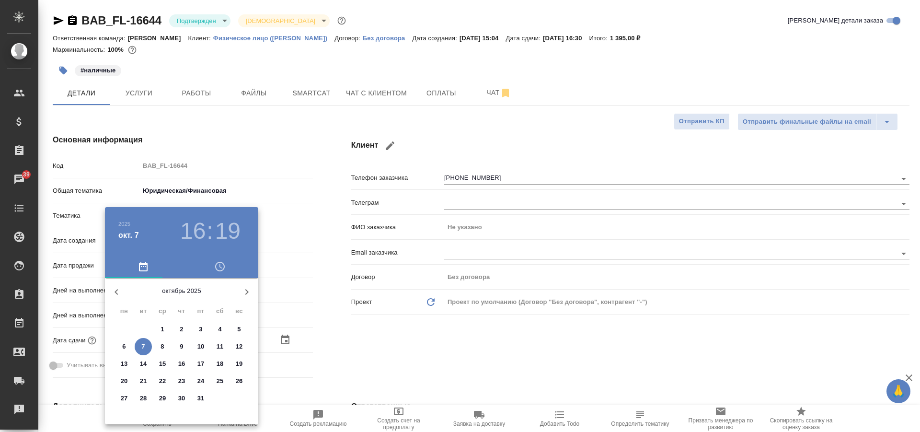
click at [194, 230] on h3 "16" at bounding box center [192, 231] width 25 height 27
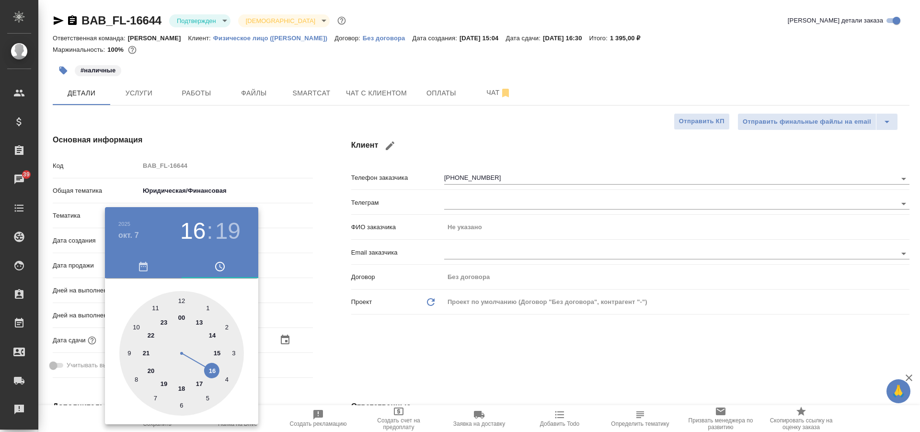
click at [202, 386] on div at bounding box center [181, 353] width 125 height 125
type input "07.10.2025 17:19"
type textarea "x"
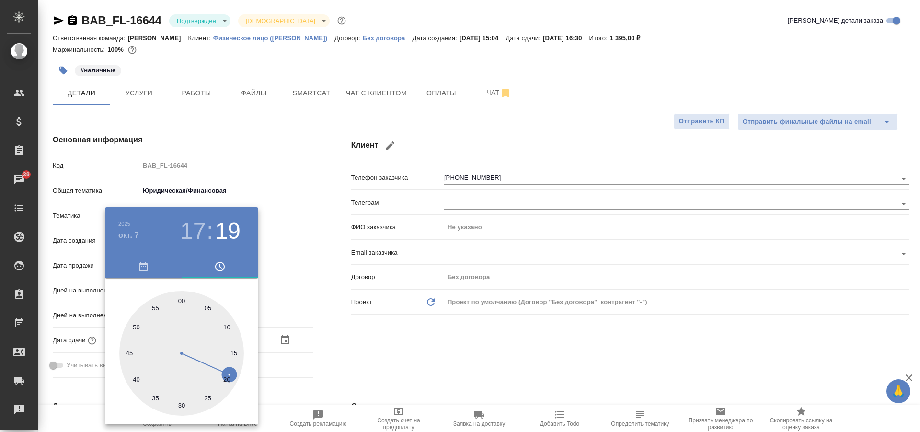
click at [183, 303] on div at bounding box center [181, 353] width 125 height 125
type input "07.10.2025 17:00"
type textarea "x"
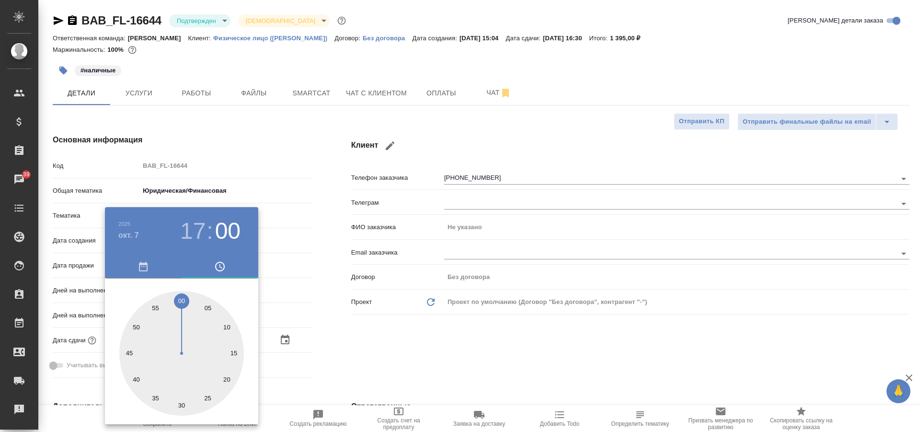
click at [301, 313] on div at bounding box center [460, 216] width 920 height 432
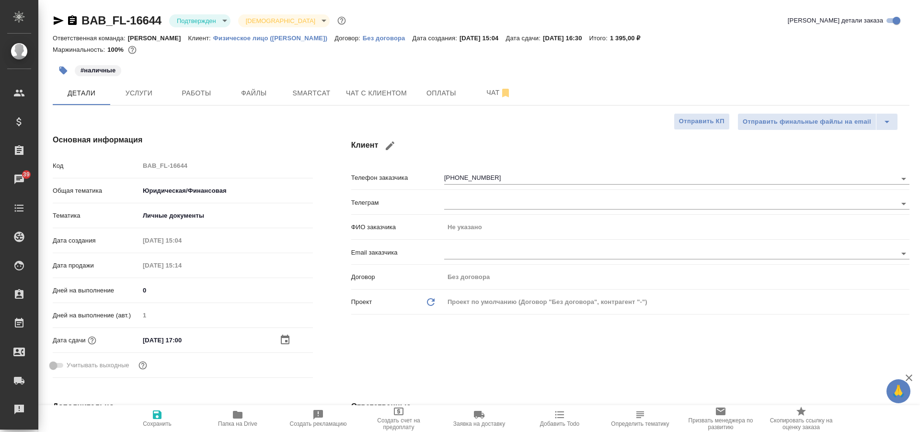
click at [163, 418] on icon "button" at bounding box center [157, 415] width 12 height 12
type textarea "x"
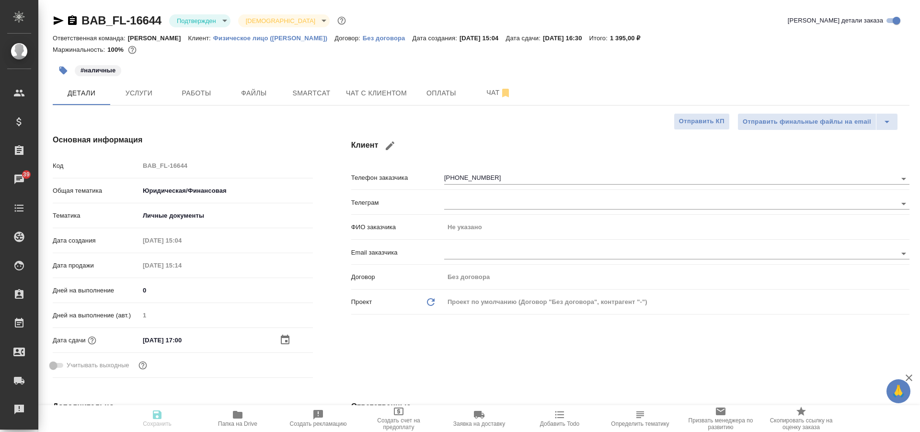
type textarea "x"
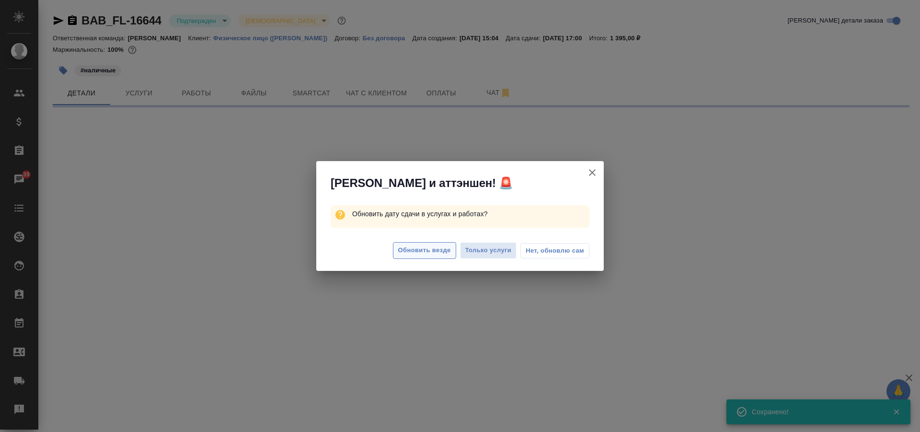
click at [444, 245] on span "Обновить везде" at bounding box center [424, 250] width 53 height 11
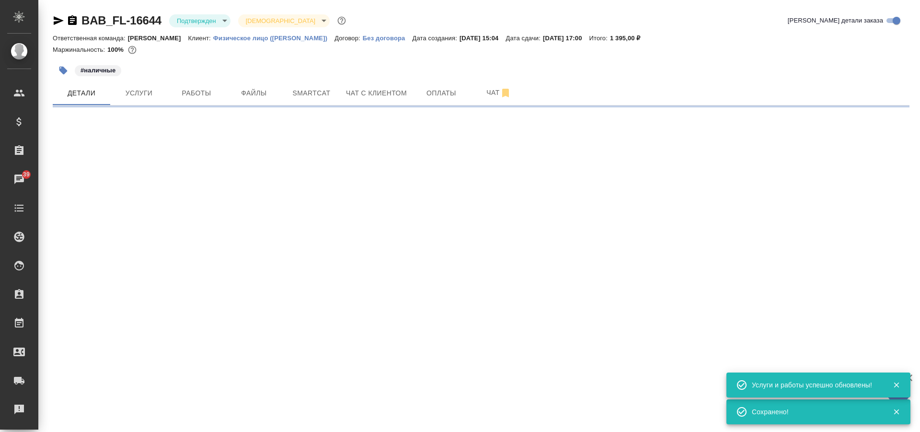
select select "RU"
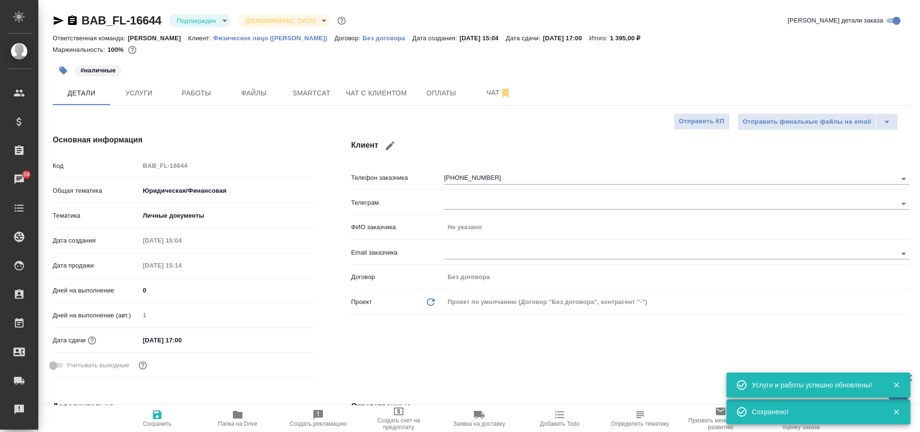
type textarea "x"
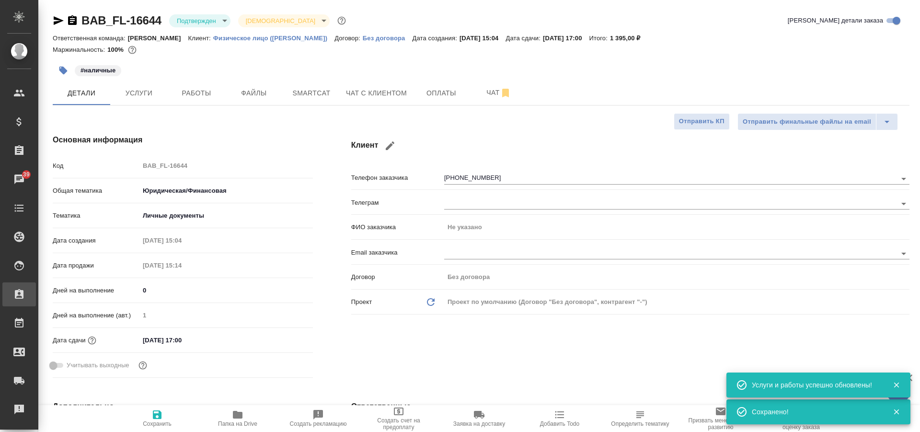
type textarea "x"
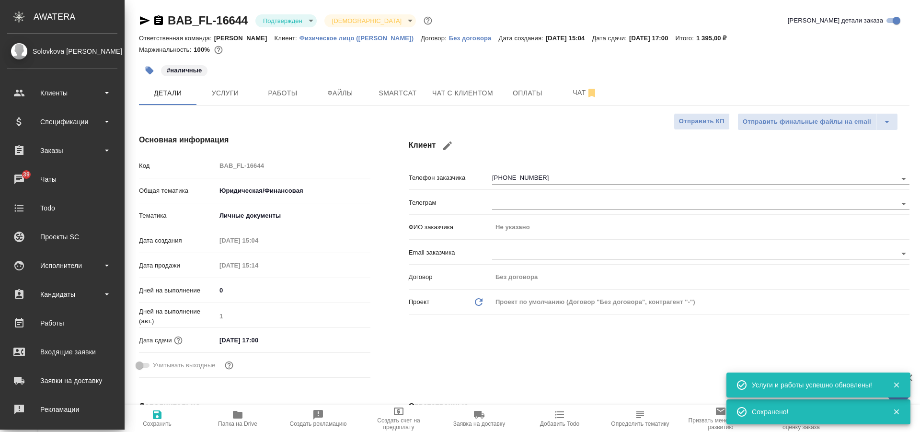
type textarea "x"
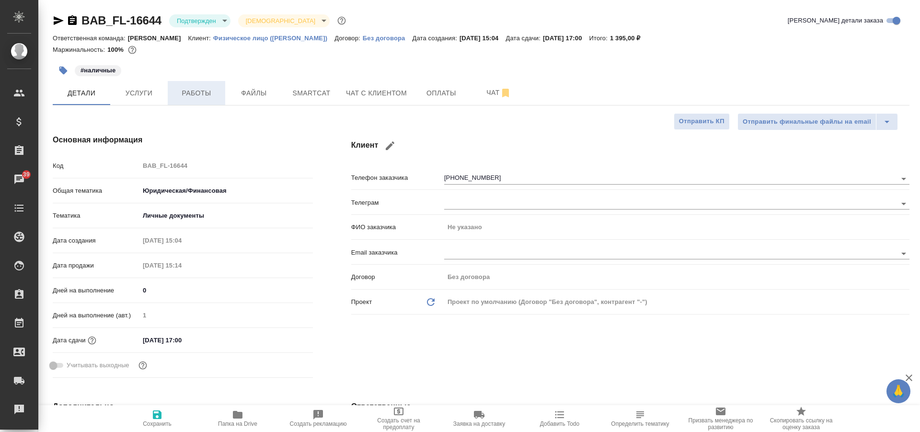
click at [206, 103] on button "Работы" at bounding box center [197, 93] width 58 height 24
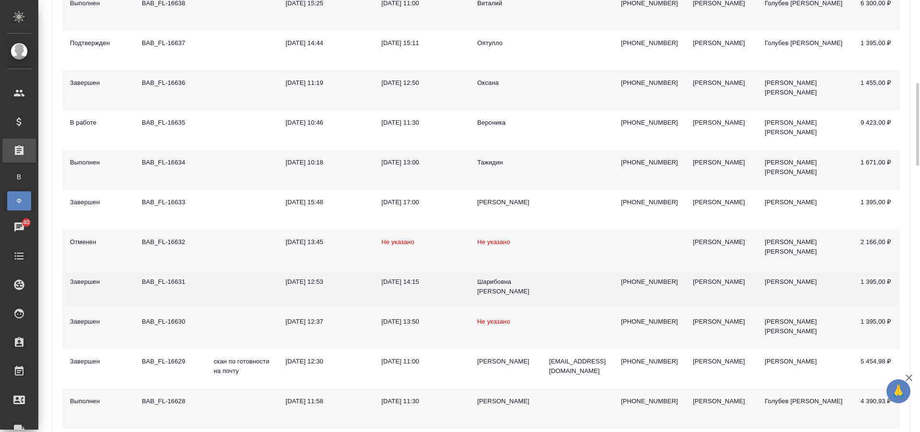
scroll to position [479, 0]
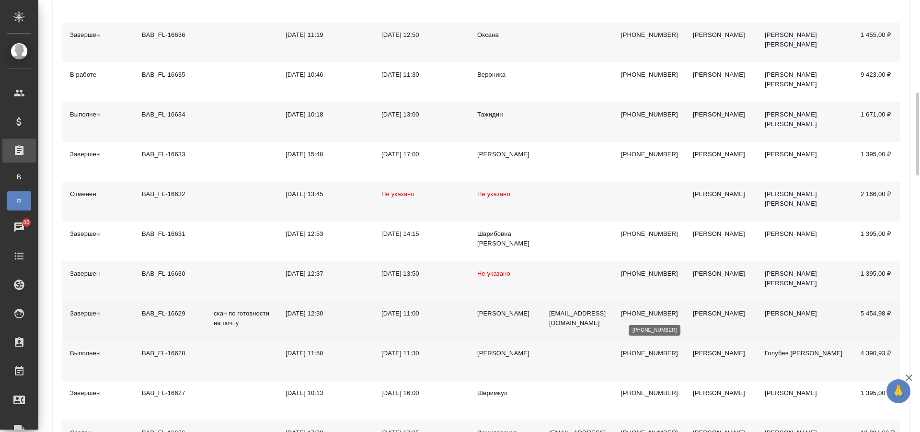
click at [645, 315] on p "[PHONE_NUMBER]" at bounding box center [649, 314] width 57 height 10
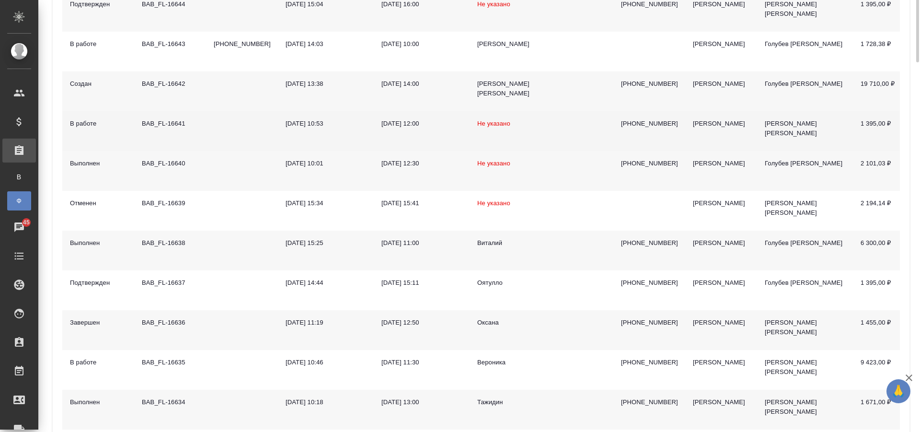
scroll to position [0, 0]
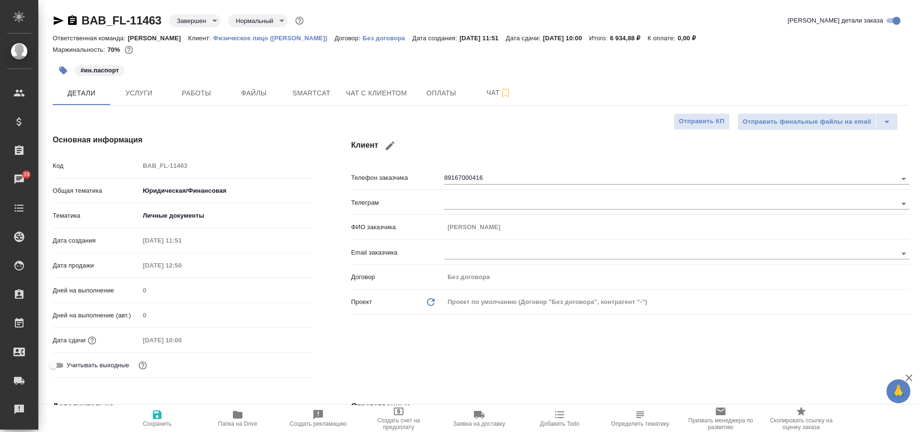
select select "RU"
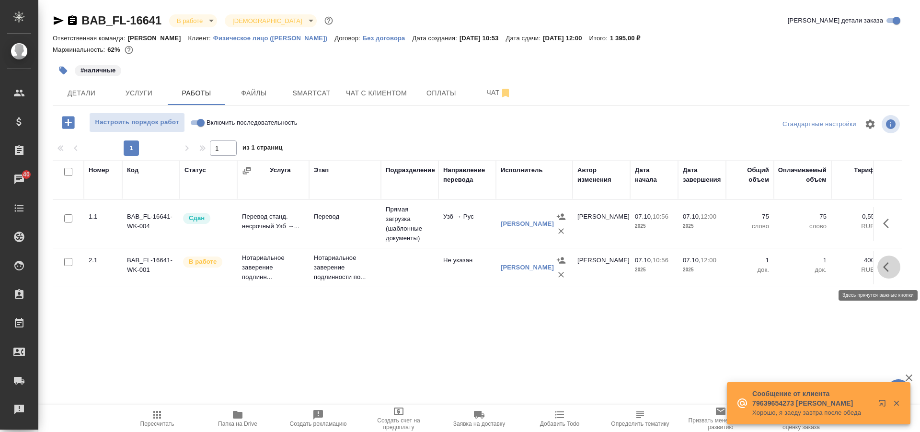
click at [884, 271] on icon "button" at bounding box center [890, 267] width 12 height 12
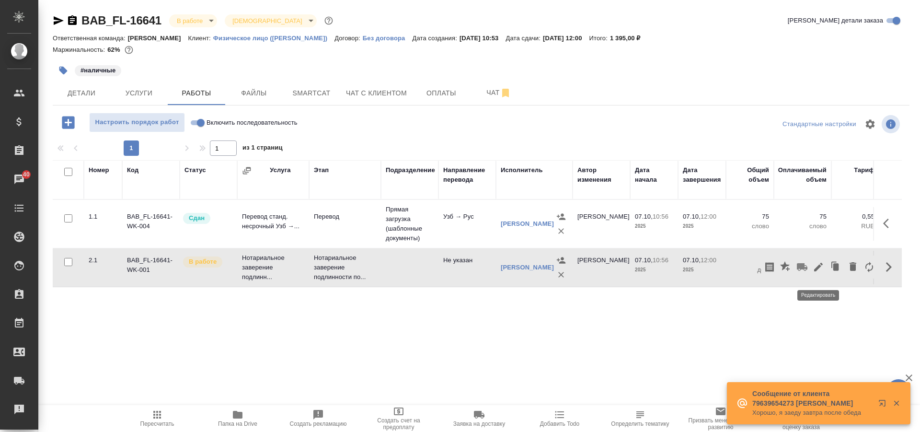
click at [813, 273] on icon "button" at bounding box center [819, 267] width 12 height 12
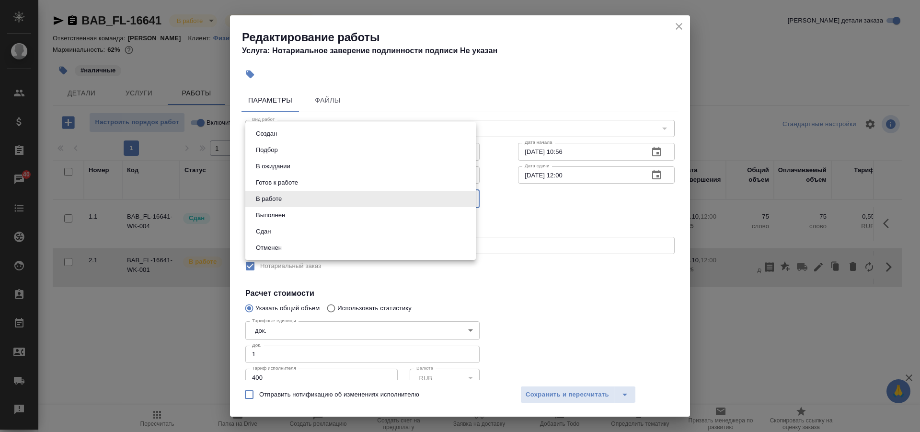
click at [313, 196] on body "🙏 .cls-1 fill:#fff; AWATERA Solovkova Ekaterina Клиенты Спецификации Заказы 40 …" at bounding box center [460, 216] width 920 height 432
click at [293, 233] on li "Сдан" at bounding box center [360, 231] width 231 height 16
type input "closed"
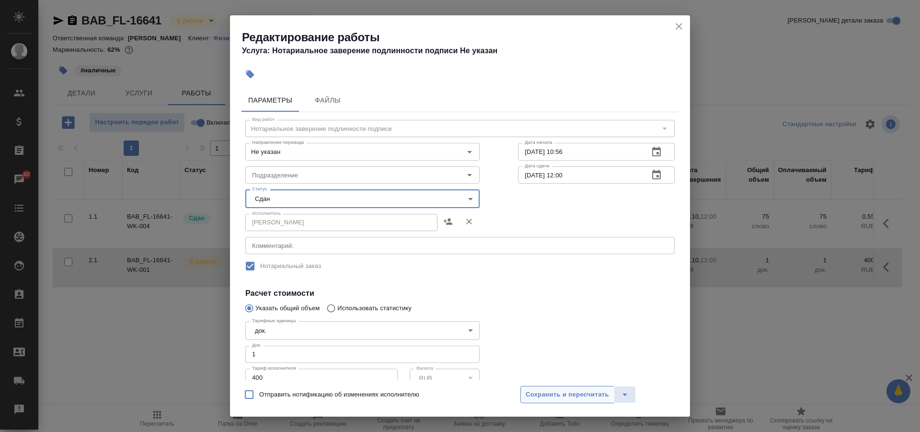
click at [582, 392] on span "Сохранить и пересчитать" at bounding box center [567, 394] width 83 height 11
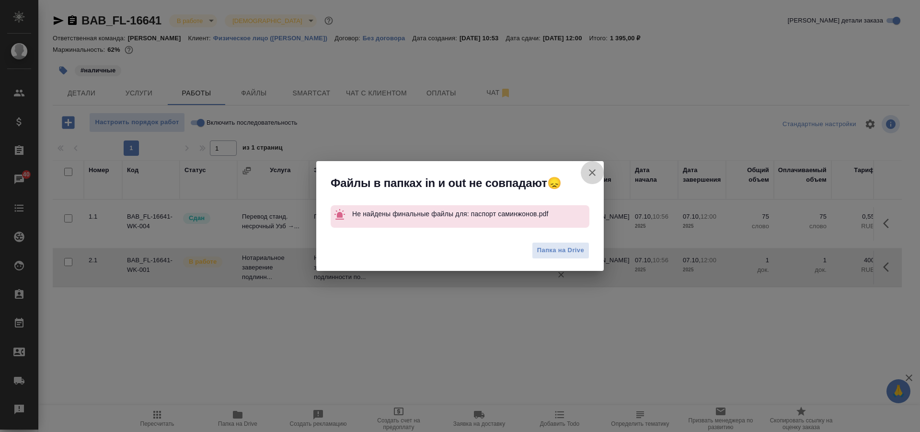
click at [594, 172] on icon "button" at bounding box center [593, 173] width 12 height 12
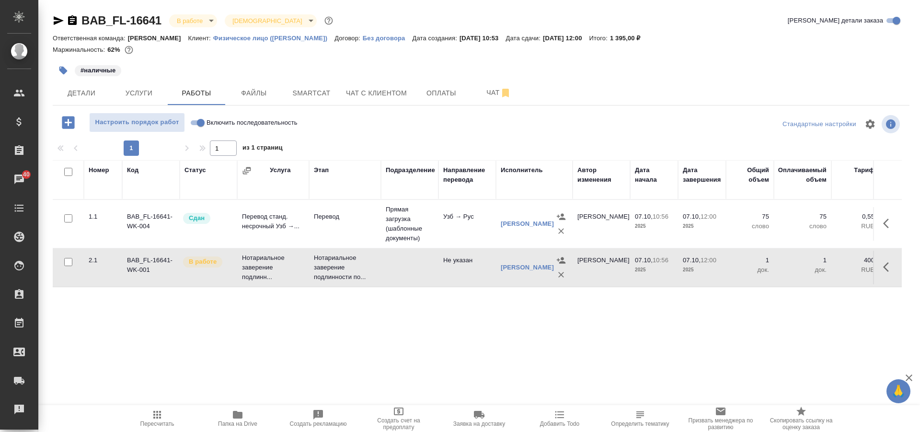
click at [195, 123] on input "Включить последовательность" at bounding box center [201, 123] width 35 height 12
checkbox input "true"
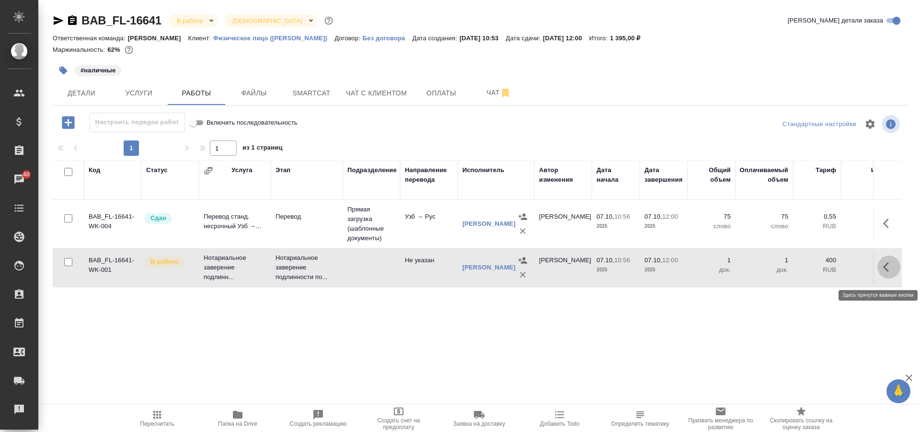
click at [884, 269] on icon "button" at bounding box center [890, 267] width 12 height 12
click at [819, 270] on icon "button" at bounding box center [819, 267] width 12 height 12
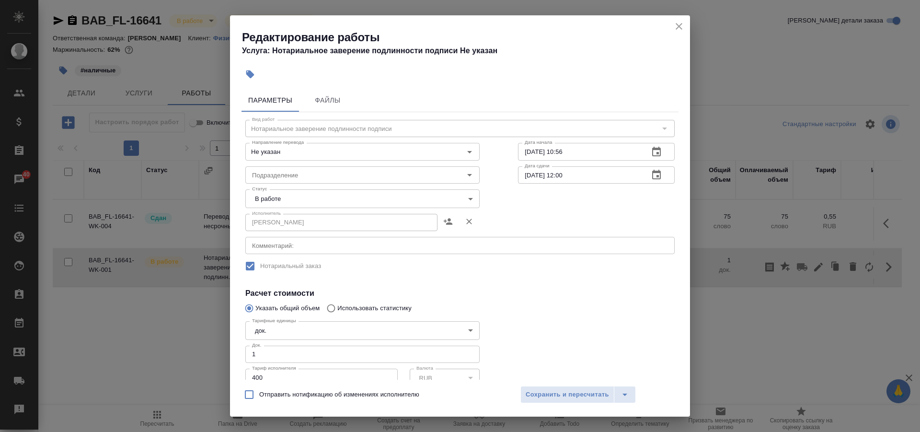
click at [399, 198] on body "🙏 .cls-1 fill:#fff; AWATERA Solovkova Ekaterina Клиенты Спецификации Заказы 40 …" at bounding box center [460, 216] width 920 height 432
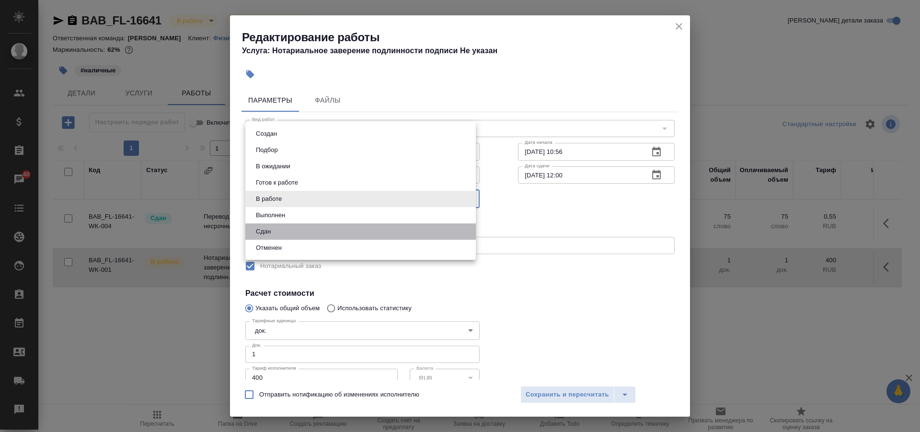
click at [392, 231] on li "Сдан" at bounding box center [360, 231] width 231 height 16
type input "closed"
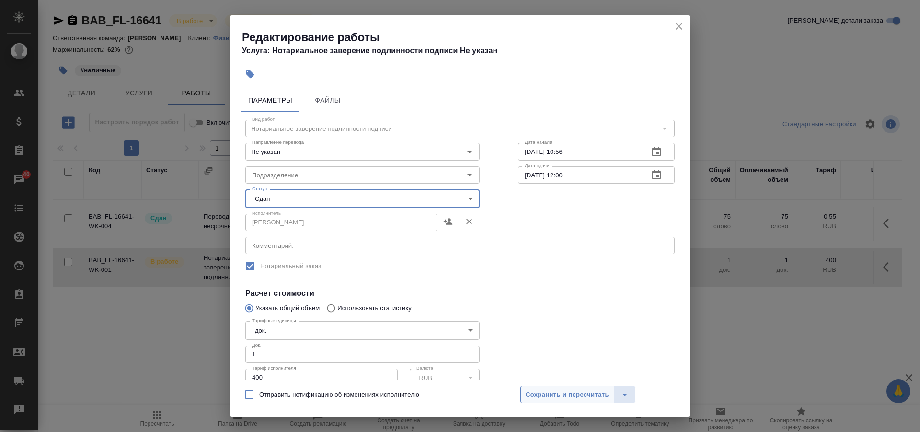
click at [589, 396] on span "Сохранить и пересчитать" at bounding box center [567, 394] width 83 height 11
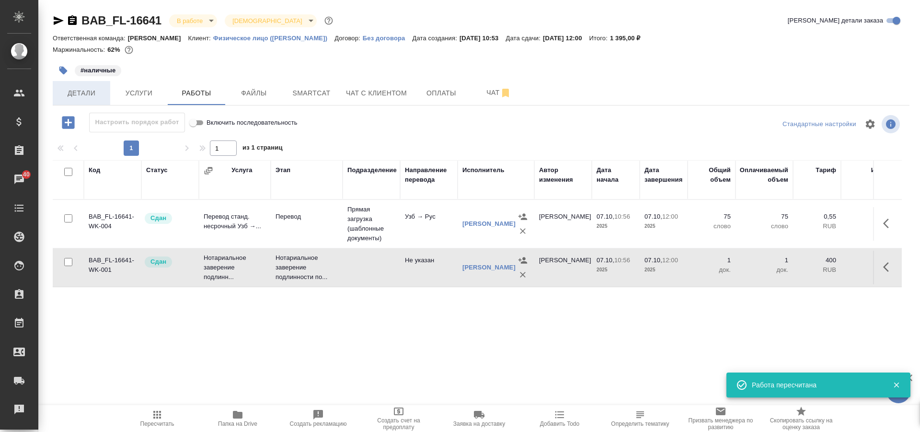
click at [76, 90] on span "Детали" at bounding box center [81, 93] width 46 height 12
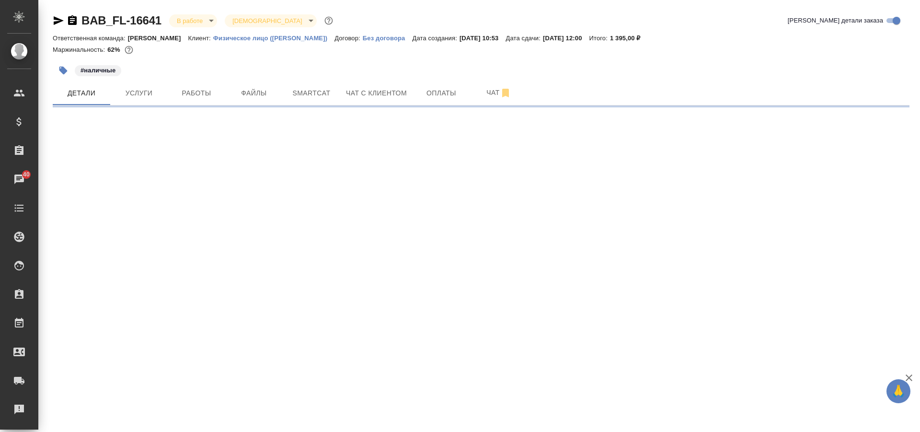
select select "RU"
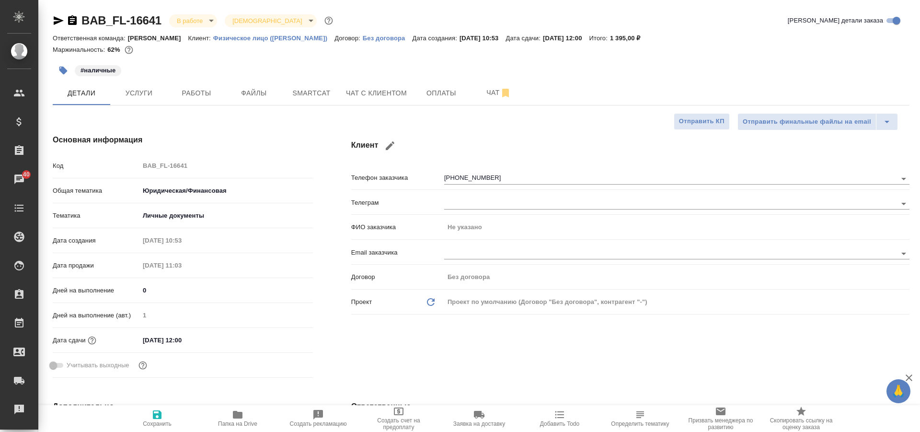
type textarea "x"
click at [190, 18] on body "🙏 .cls-1 fill:#fff; AWATERA Solovkova Ekaterina Клиенты Спецификации Заказы 40 …" at bounding box center [460, 216] width 920 height 432
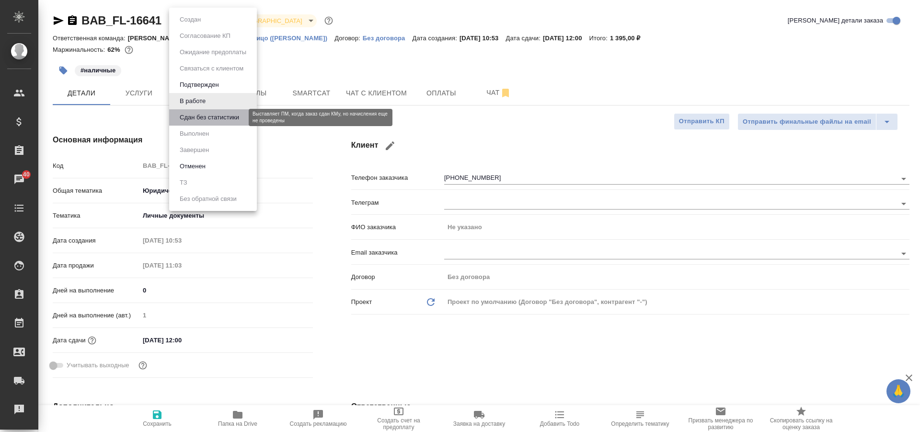
click at [209, 120] on button "Сдан без статистики" at bounding box center [209, 117] width 65 height 11
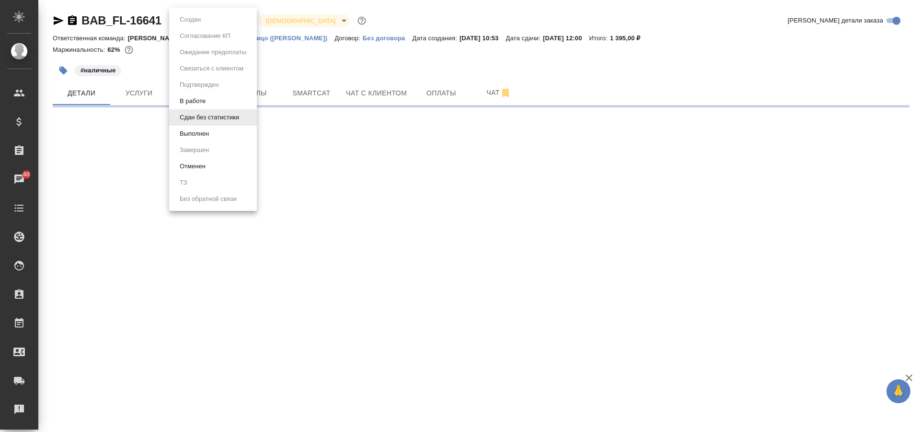
click at [189, 21] on body "🙏 .cls-1 fill:#fff; AWATERA Solovkova Ekaterina Клиенты Спецификации Заказы 40 …" at bounding box center [460, 216] width 920 height 432
click at [198, 131] on button "Выполнен" at bounding box center [194, 133] width 35 height 11
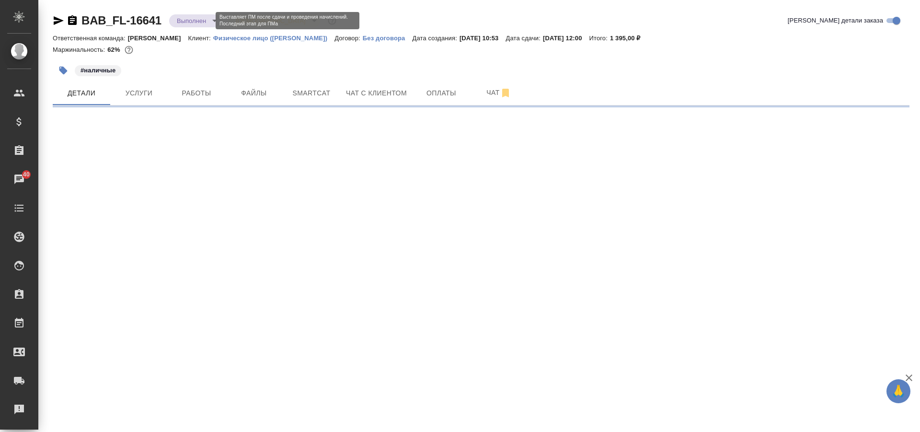
click at [198, 23] on body "🙏 .cls-1 fill:#fff; AWATERA Solovkova Ekaterina Клиенты Спецификации Заказы 40 …" at bounding box center [460, 216] width 920 height 432
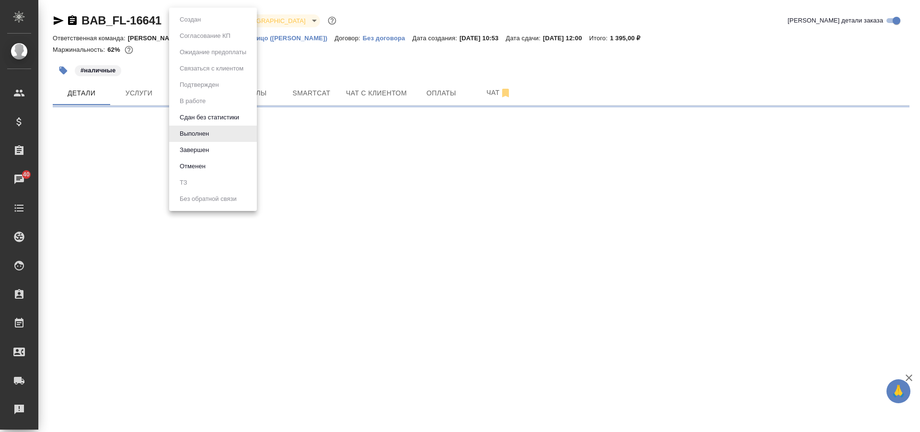
select select "RU"
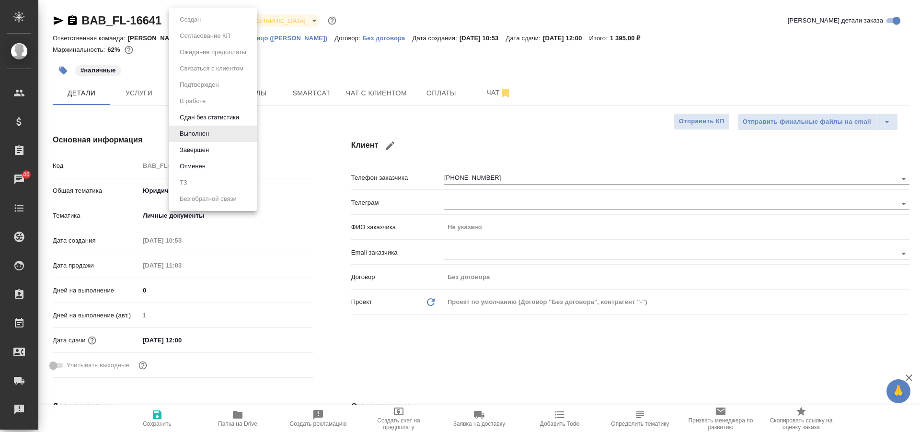
type textarea "x"
click at [211, 144] on li "Завершен" at bounding box center [213, 150] width 88 height 16
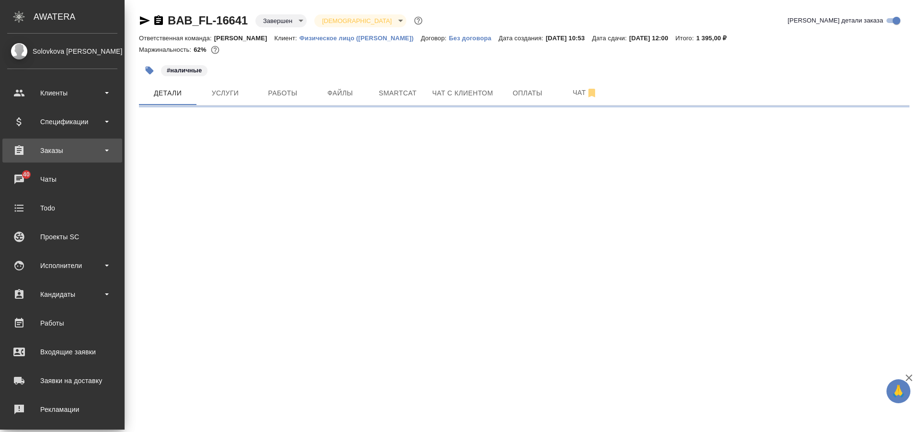
select select "RU"
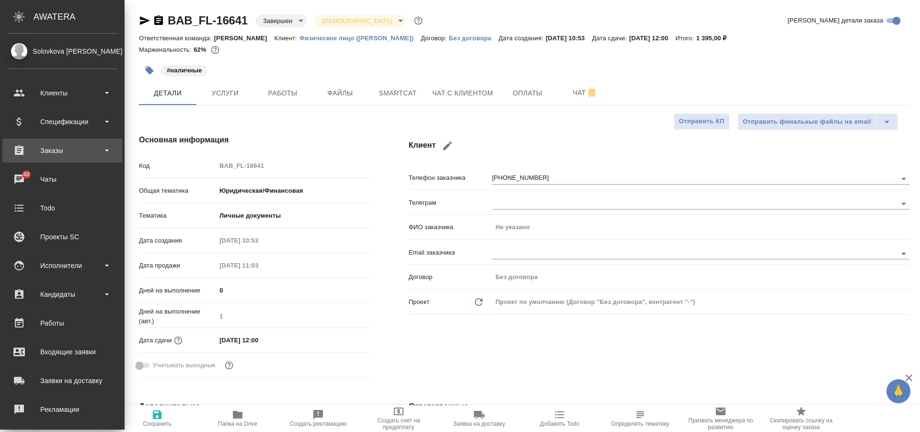
type textarea "x"
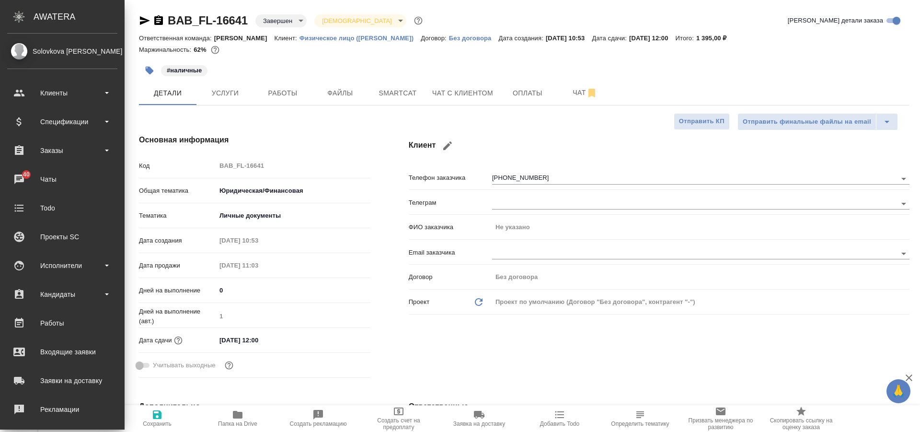
type textarea "x"
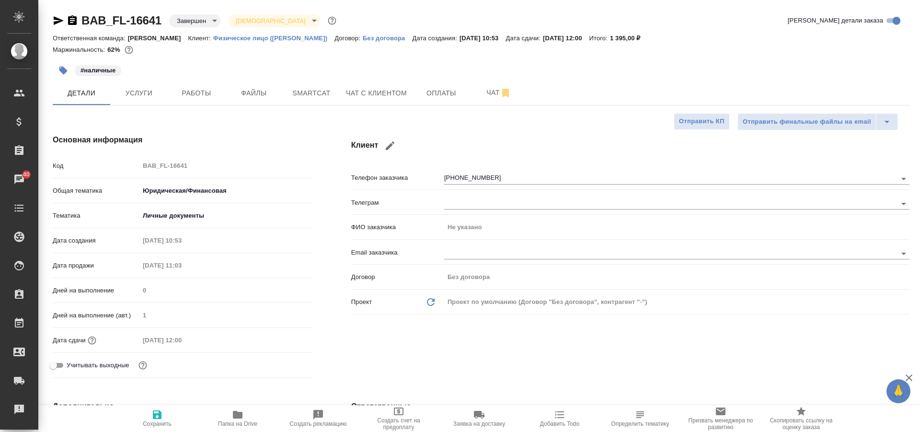
type textarea "x"
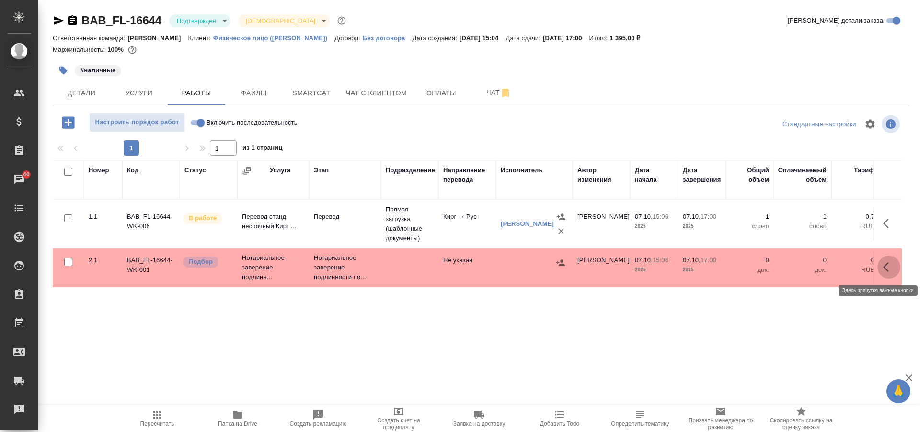
click at [887, 260] on button "button" at bounding box center [889, 267] width 23 height 23
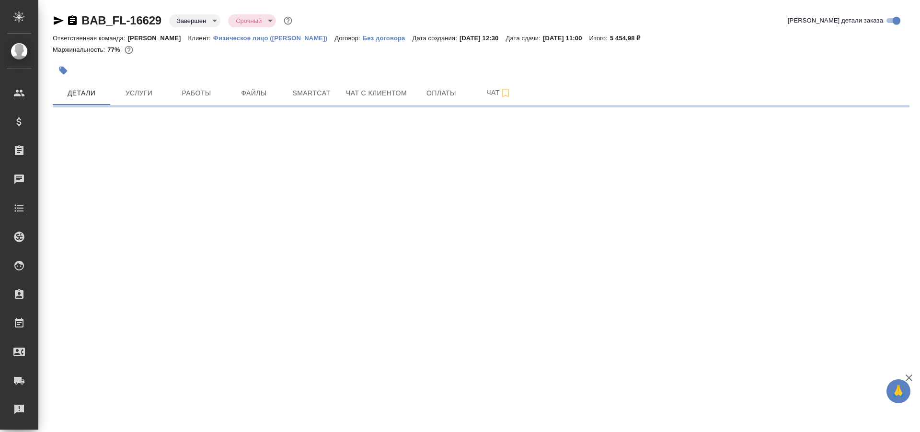
select select "RU"
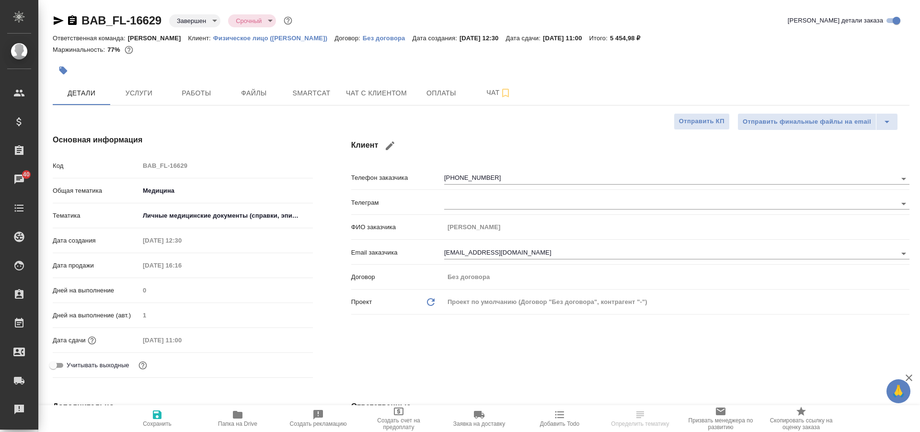
type textarea "x"
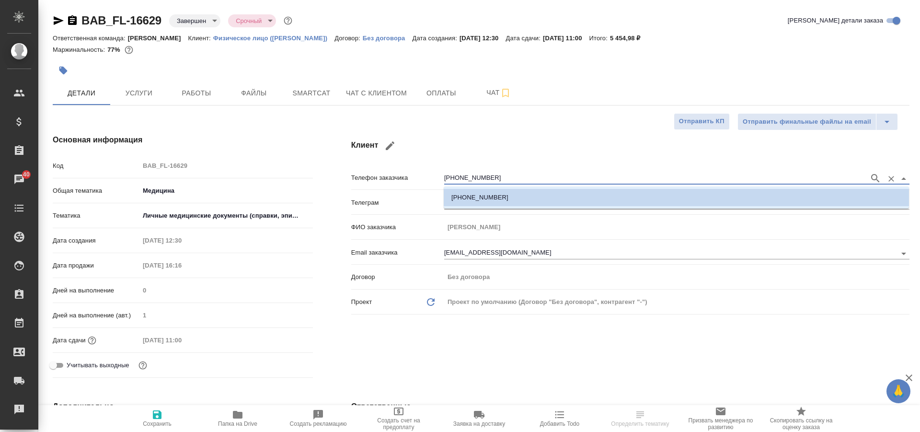
drag, startPoint x: 489, startPoint y: 174, endPoint x: 429, endPoint y: 172, distance: 60.4
click at [429, 172] on div "Телефон заказчика [PHONE_NUMBER]" at bounding box center [630, 177] width 558 height 17
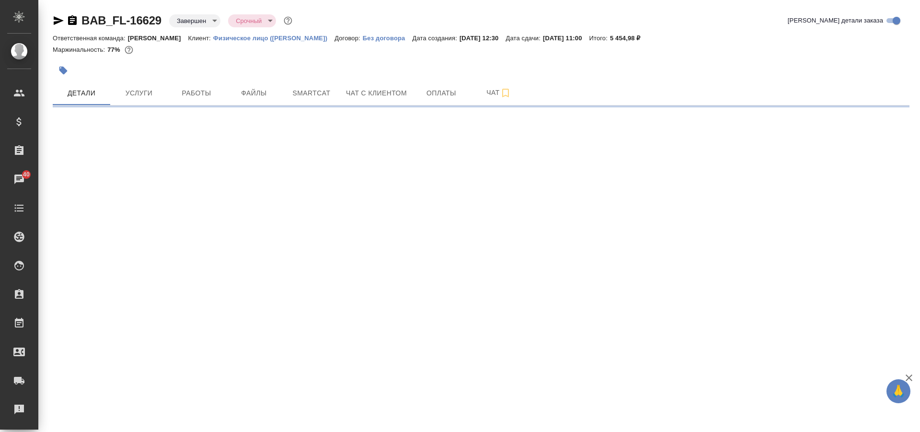
select select "RU"
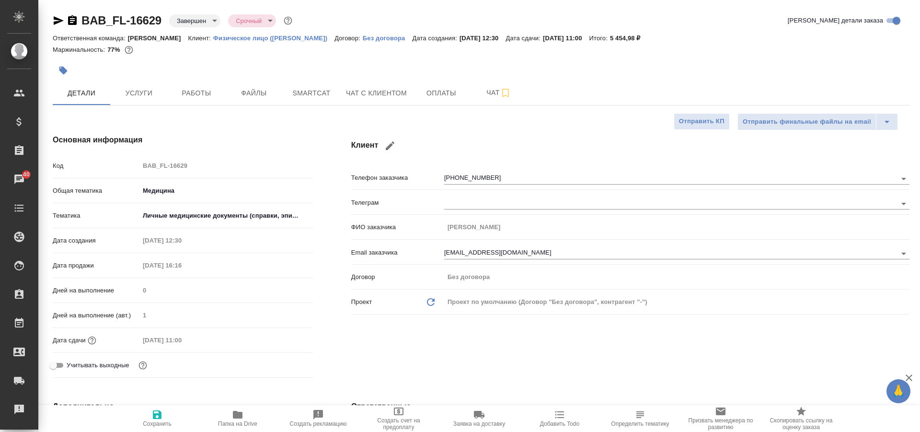
type textarea "x"
click at [235, 416] on icon "button" at bounding box center [238, 415] width 10 height 8
type textarea "x"
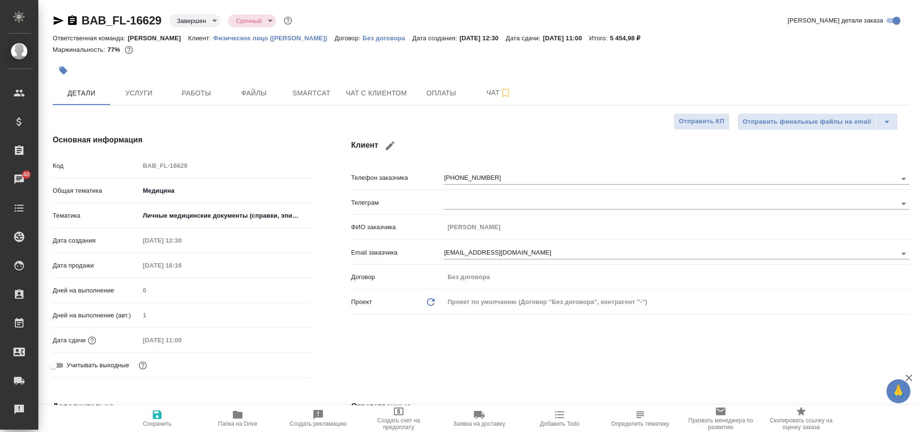
type textarea "x"
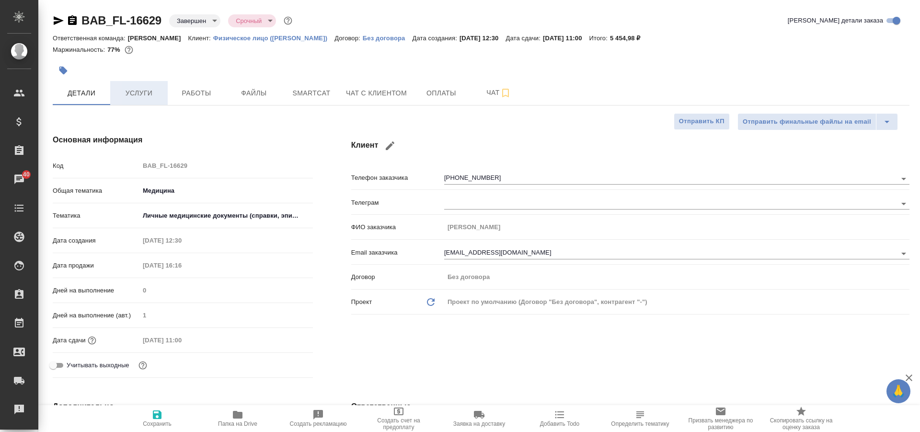
click at [150, 93] on span "Услуги" at bounding box center [139, 93] width 46 height 12
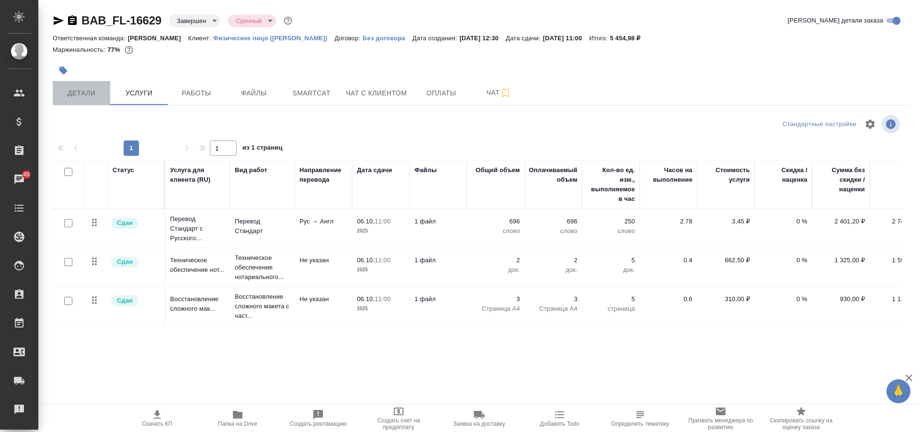
click at [80, 88] on span "Детали" at bounding box center [81, 93] width 46 height 12
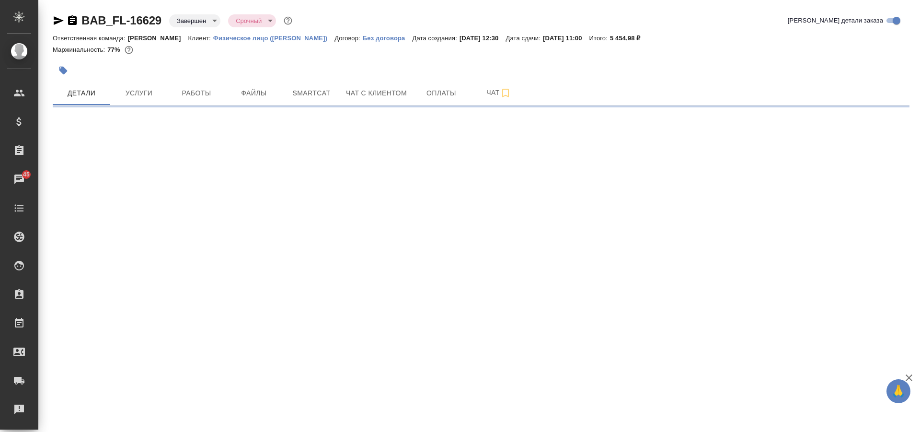
select select "RU"
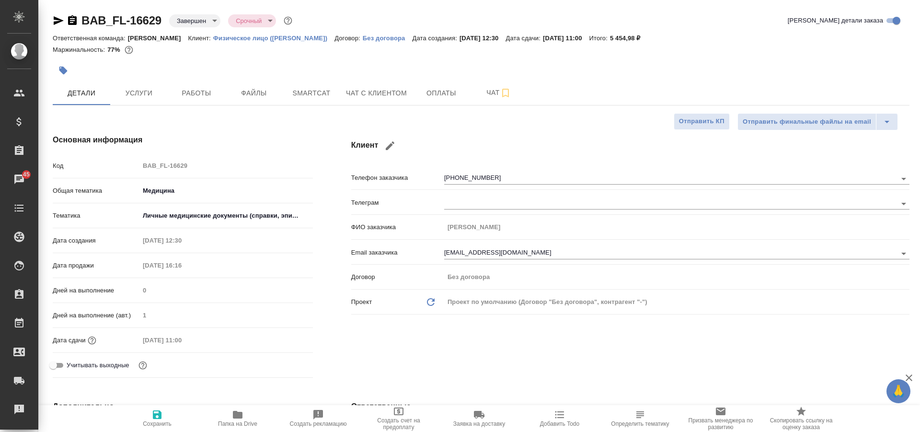
type textarea "x"
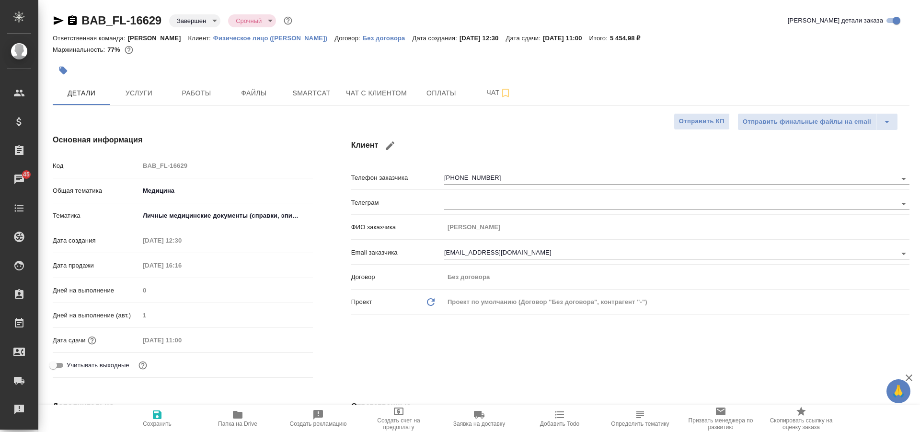
type textarea "x"
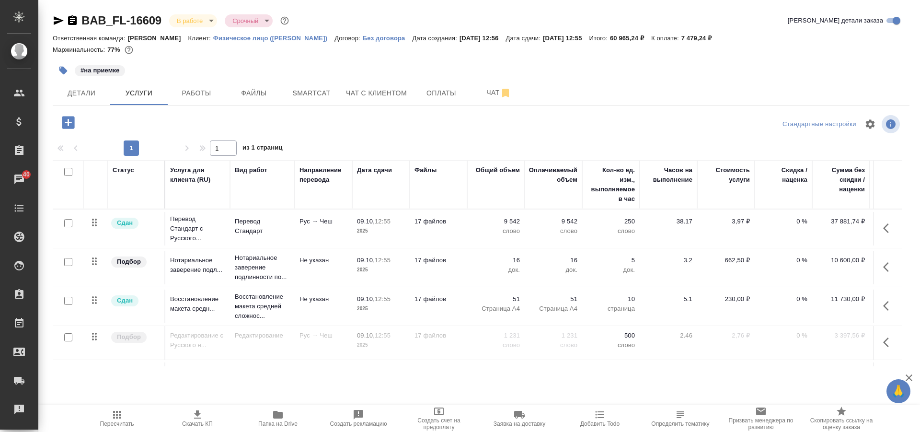
scroll to position [40, 0]
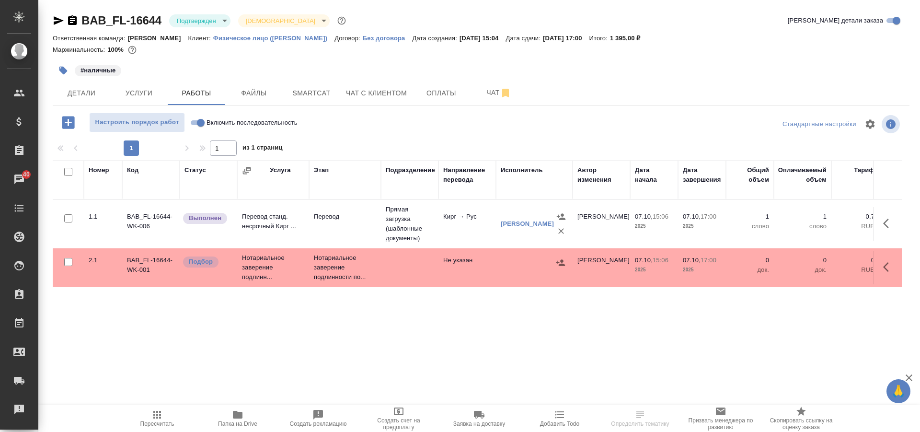
click at [887, 223] on icon "button" at bounding box center [890, 224] width 12 height 12
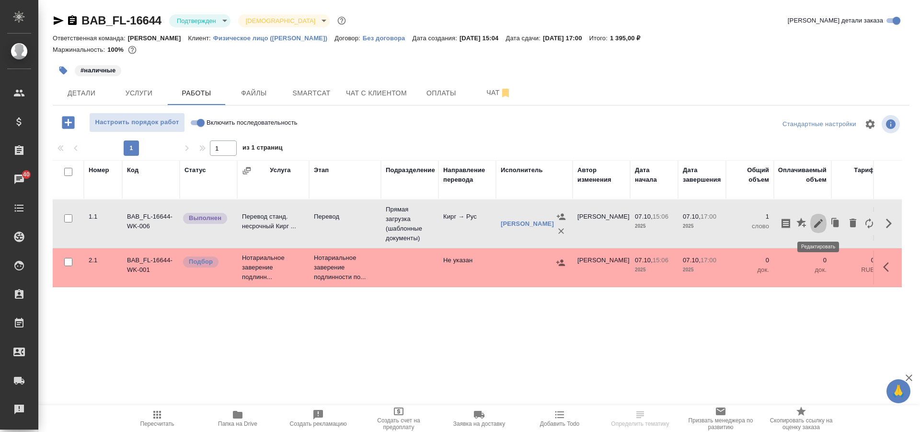
click at [818, 227] on icon "button" at bounding box center [819, 224] width 12 height 12
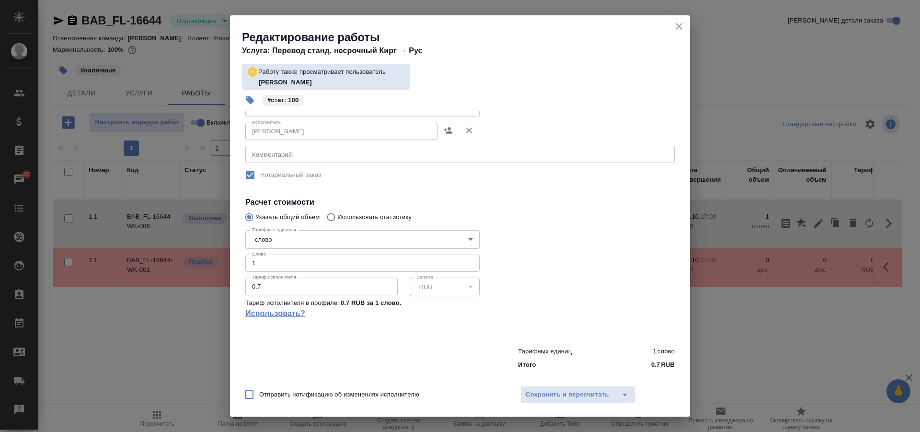
scroll to position [126, 0]
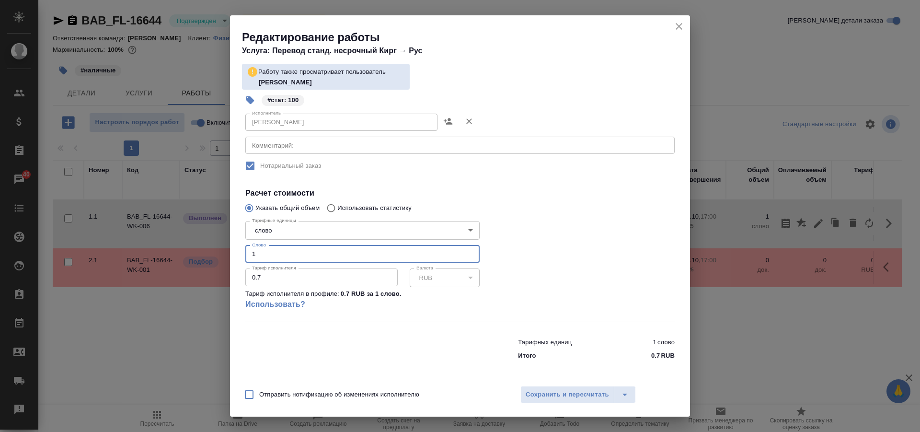
click at [280, 257] on input "1" at bounding box center [362, 253] width 234 height 17
type input "100"
click at [573, 388] on button "Сохранить и пересчитать" at bounding box center [568, 394] width 94 height 17
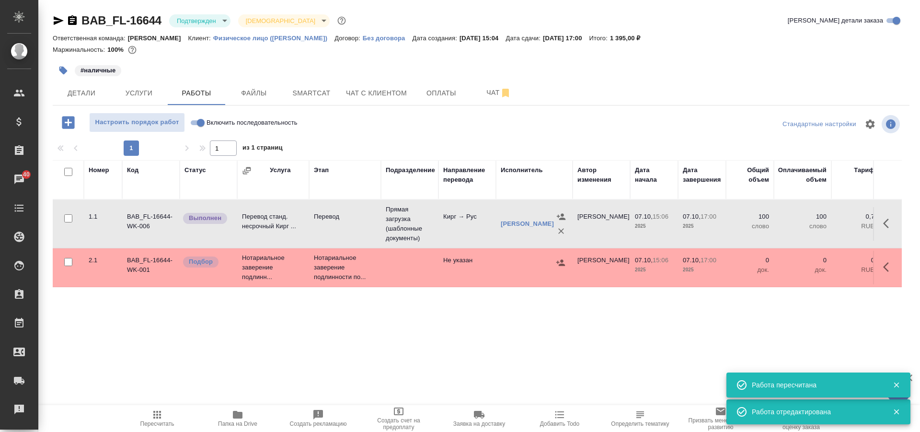
click at [877, 219] on td at bounding box center [887, 224] width 29 height 34
click at [886, 219] on icon "button" at bounding box center [890, 224] width 12 height 12
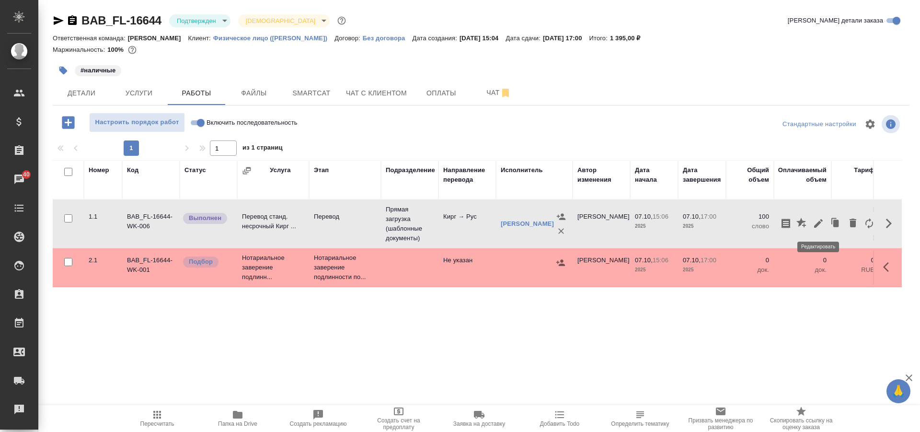
click at [821, 223] on icon "button" at bounding box center [818, 223] width 9 height 9
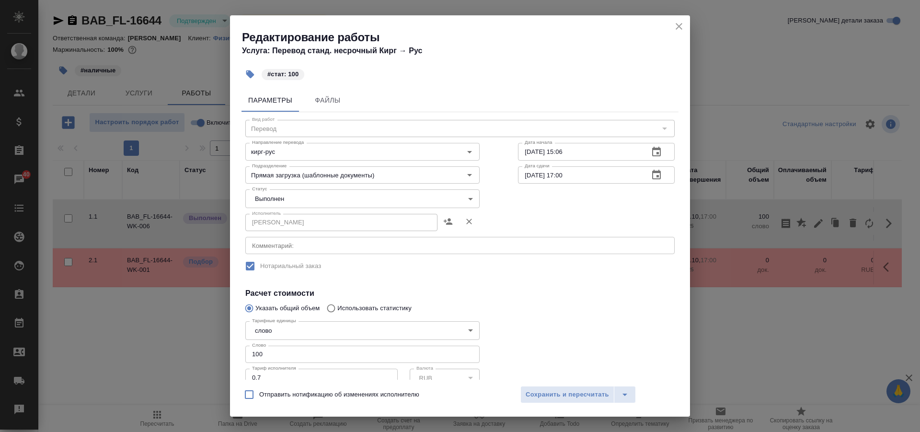
click at [465, 198] on body "🙏 .cls-1 fill:#fff; AWATERA Solovkova Ekaterina Клиенты Спецификации Заказы 40 …" at bounding box center [460, 216] width 920 height 432
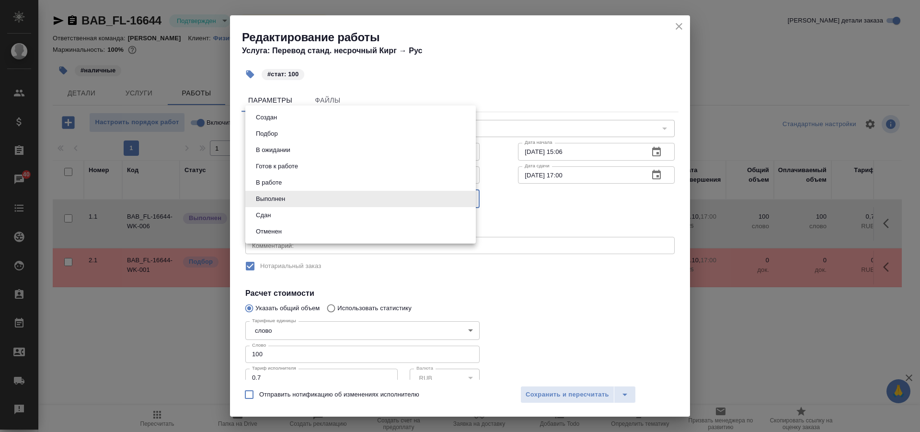
click at [398, 216] on li "Сдан" at bounding box center [360, 215] width 231 height 16
type input "closed"
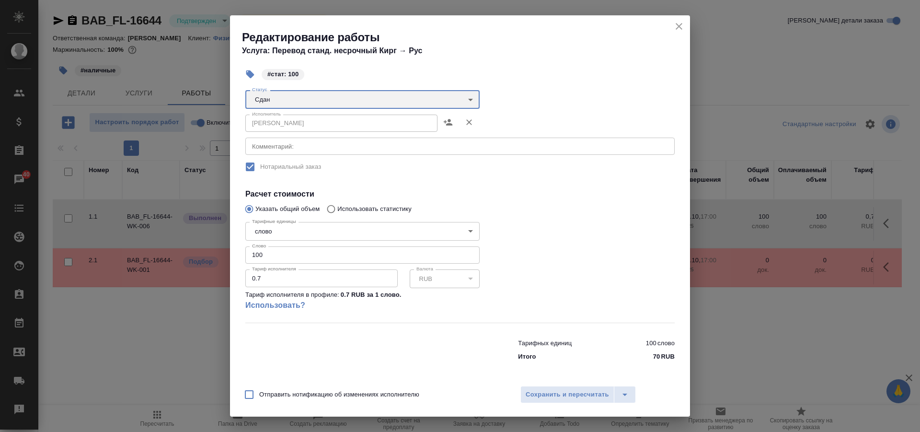
scroll to position [100, 0]
click at [575, 395] on span "Сохранить и пересчитать" at bounding box center [567, 394] width 83 height 11
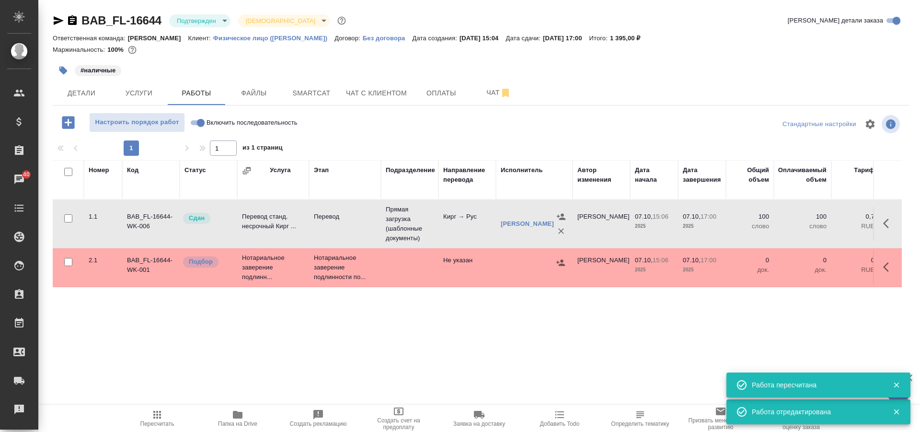
click at [884, 271] on icon "button" at bounding box center [890, 267] width 12 height 12
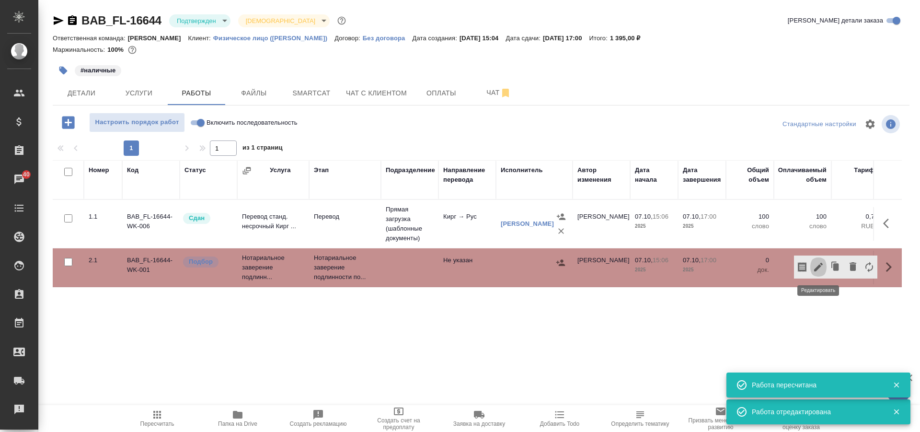
click at [816, 268] on icon "button" at bounding box center [819, 267] width 12 height 12
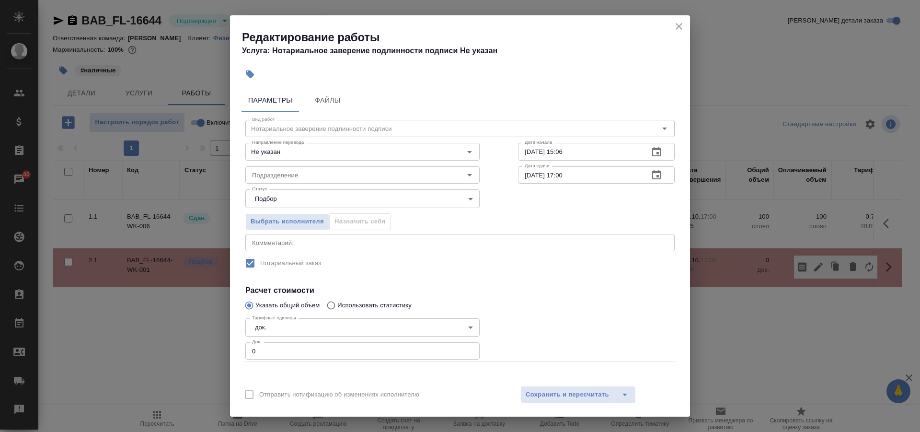
click at [421, 196] on body "🙏 .cls-1 fill:#fff; AWATERA Solovkova Ekaterina Клиенты Спецификации Заказы 40 …" at bounding box center [460, 216] width 920 height 432
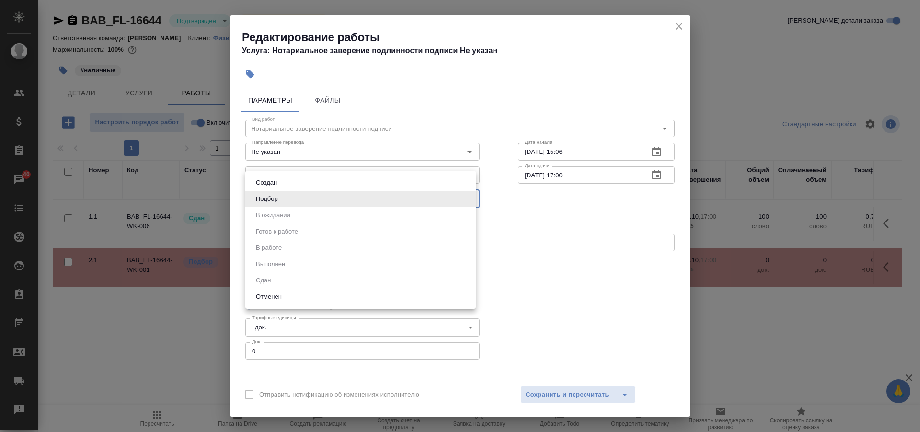
click at [565, 295] on div at bounding box center [460, 216] width 920 height 432
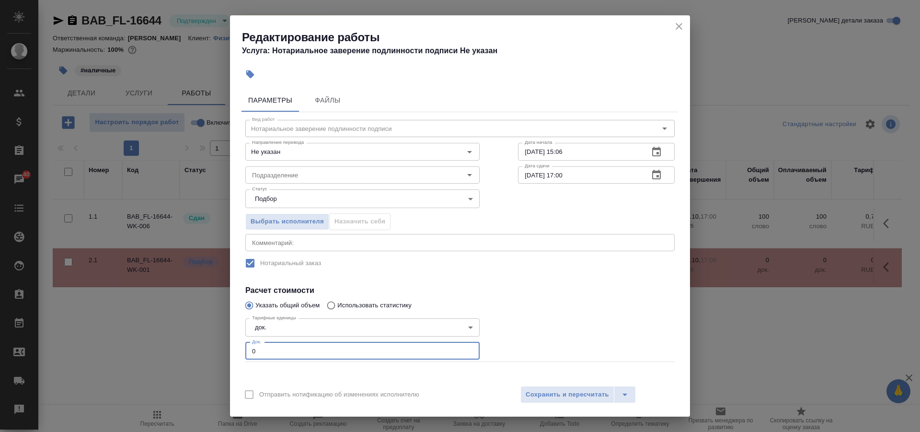
click at [301, 355] on input "0" at bounding box center [362, 350] width 234 height 17
type input "1"
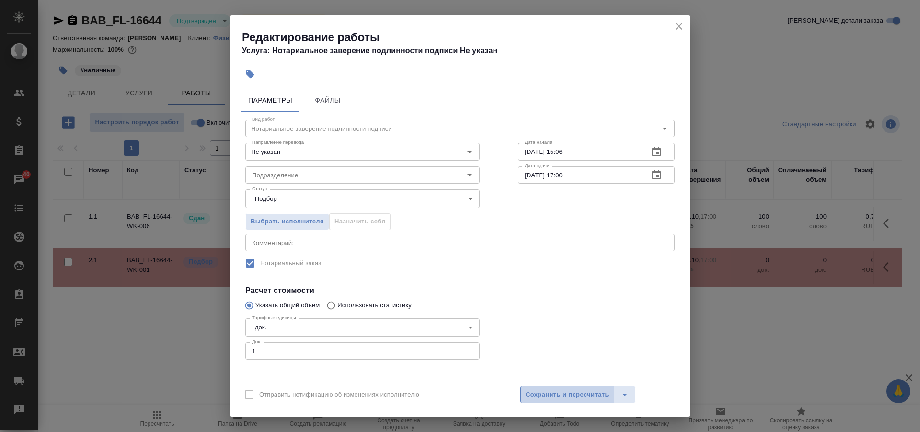
click at [554, 387] on button "Сохранить и пересчитать" at bounding box center [568, 394] width 94 height 17
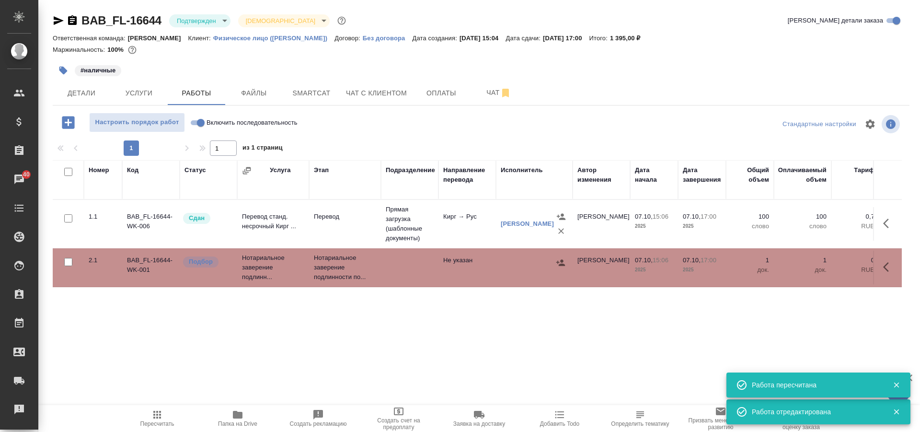
click at [562, 265] on icon "button" at bounding box center [561, 262] width 9 height 6
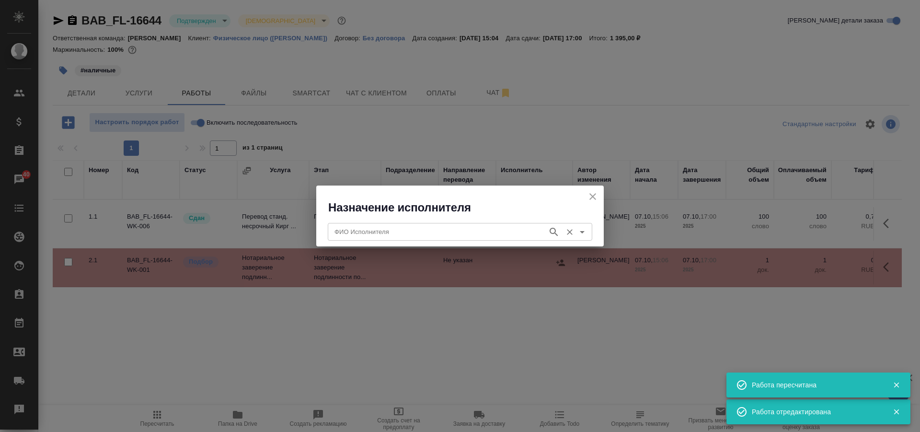
click at [356, 238] on div "ФИО Исполнителя" at bounding box center [460, 231] width 265 height 17
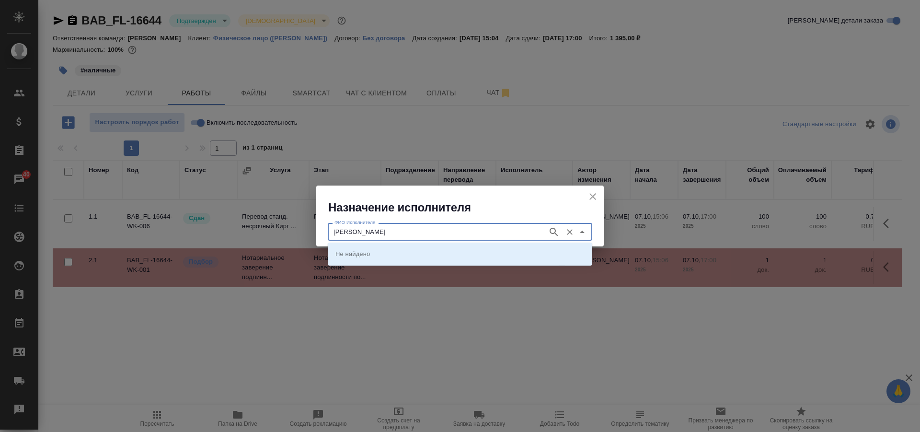
type input "соколова"
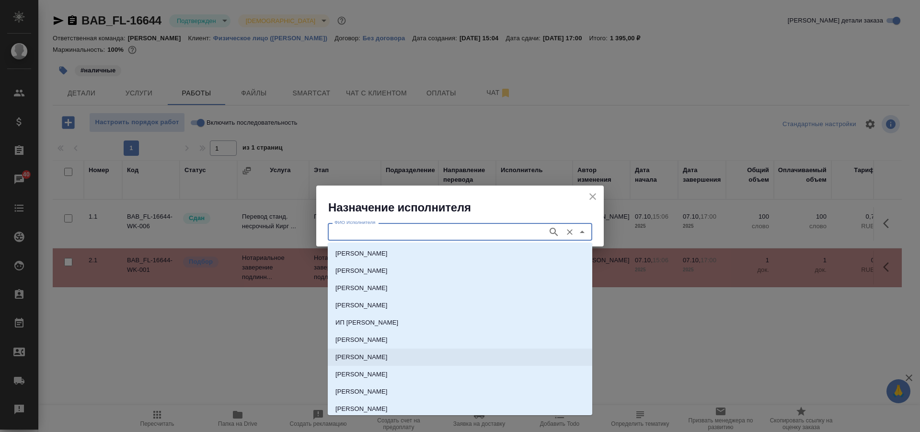
click at [388, 358] on p "НОТАРИУС Соколова Марина Валентиновна" at bounding box center [362, 357] width 52 height 10
type input "НОТАРИУС Соколова Марина Валентиновна"
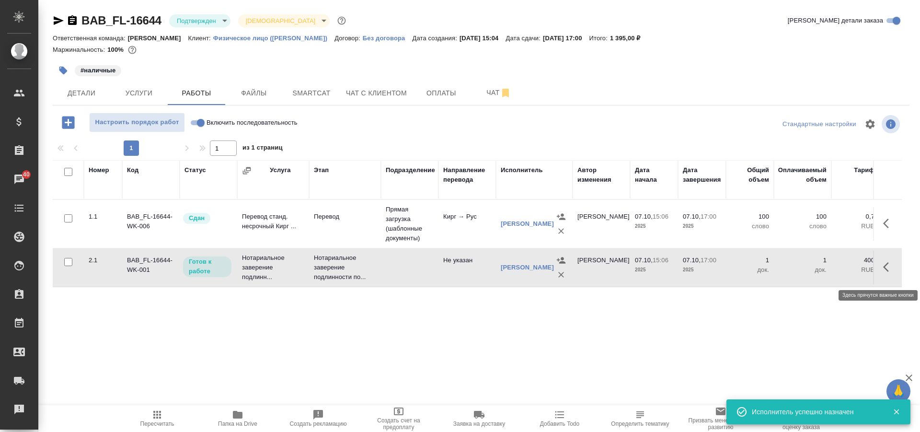
click at [884, 273] on icon "button" at bounding box center [890, 267] width 12 height 12
click at [818, 271] on icon "button" at bounding box center [818, 267] width 9 height 9
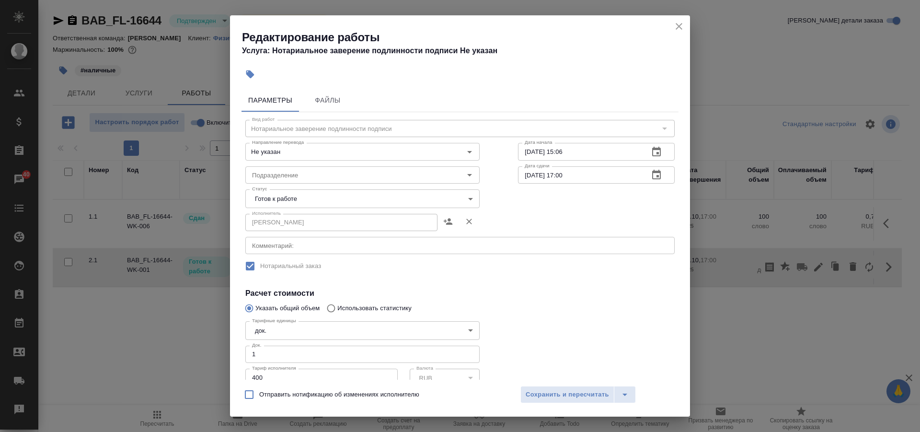
click at [389, 199] on body "🙏 .cls-1 fill:#fff; AWATERA Solovkova Ekaterina Клиенты Спецификации Заказы 40 …" at bounding box center [460, 216] width 920 height 432
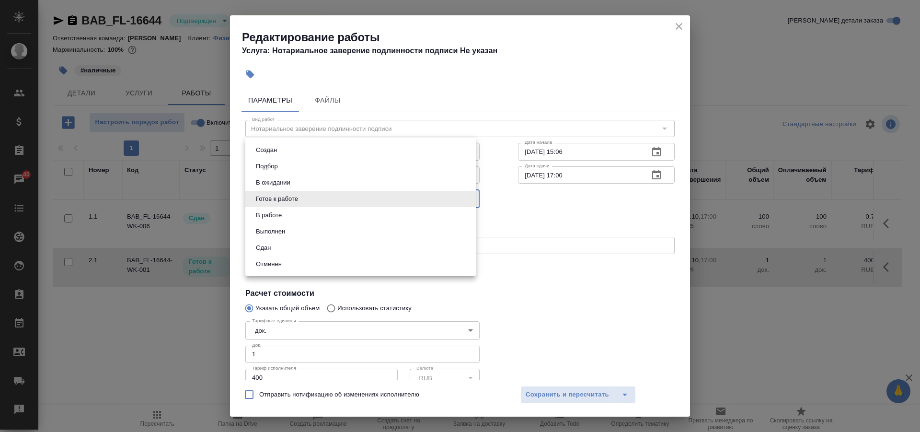
click at [345, 215] on li "В работе" at bounding box center [360, 215] width 231 height 16
type input "inProgress"
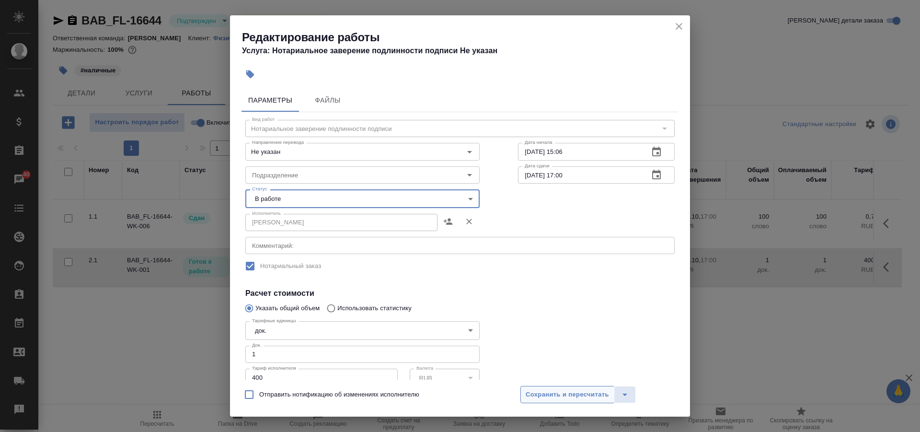
click at [557, 397] on span "Сохранить и пересчитать" at bounding box center [567, 394] width 83 height 11
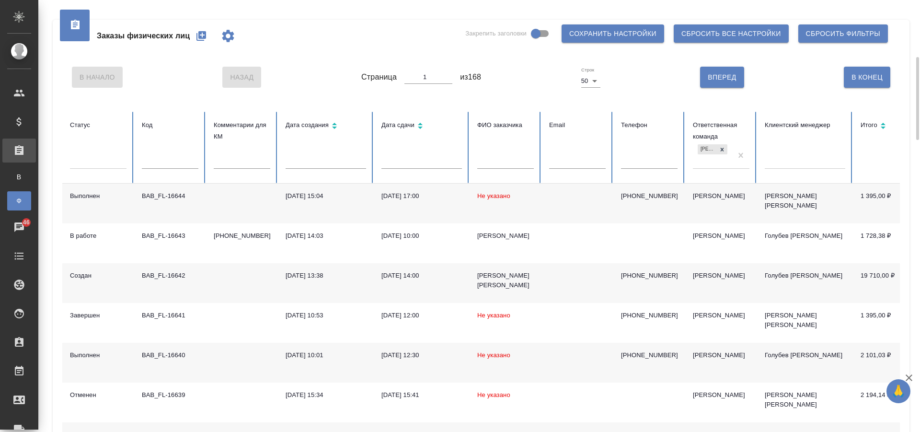
scroll to position [48, 0]
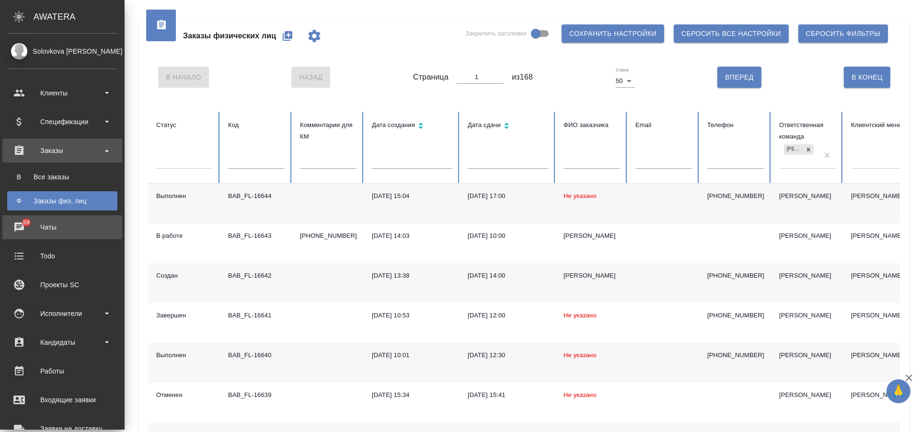
click at [25, 222] on div "Чаты" at bounding box center [62, 227] width 110 height 14
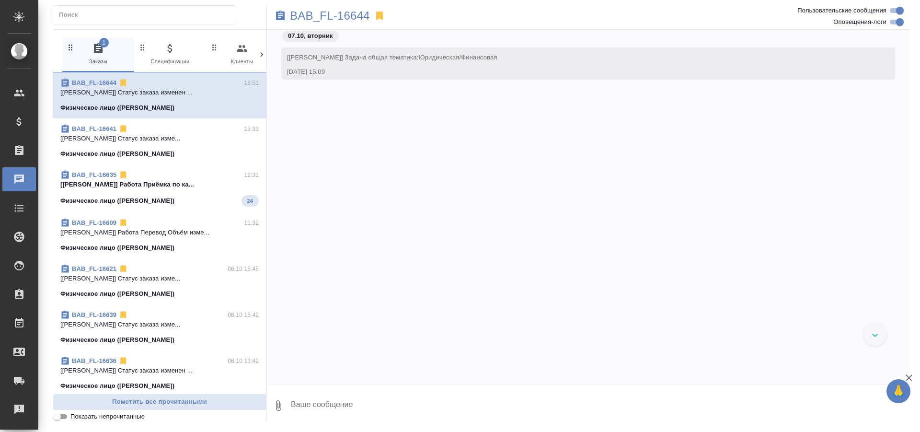
scroll to position [906, 0]
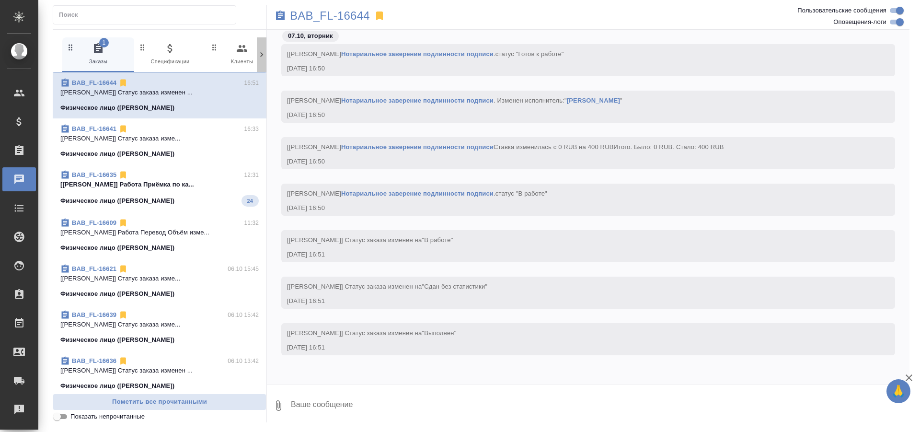
click at [262, 57] on icon at bounding box center [262, 55] width 10 height 10
click at [262, 57] on div "1 Заказы 0 Спецификации 0 Клиенты 0 Входящие 0 Тендеры 0 Исполнители 0 Подбор и…" at bounding box center [160, 54] width 214 height 35
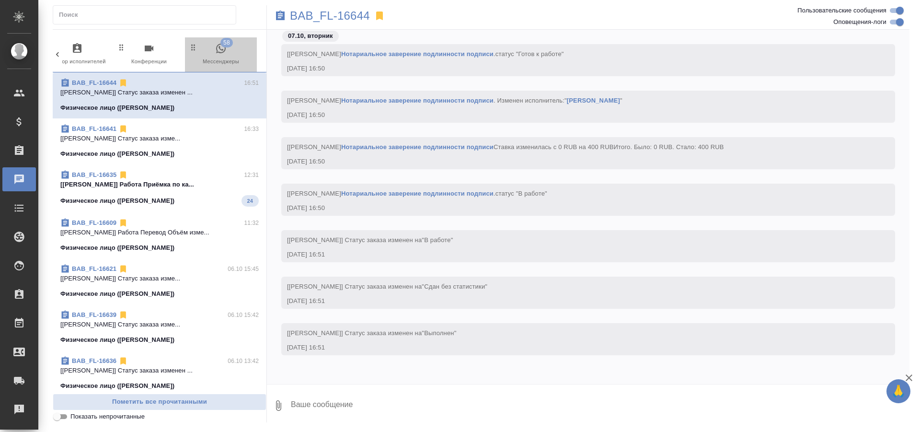
click at [227, 55] on span "58 Мессенджеры" at bounding box center [221, 54] width 64 height 23
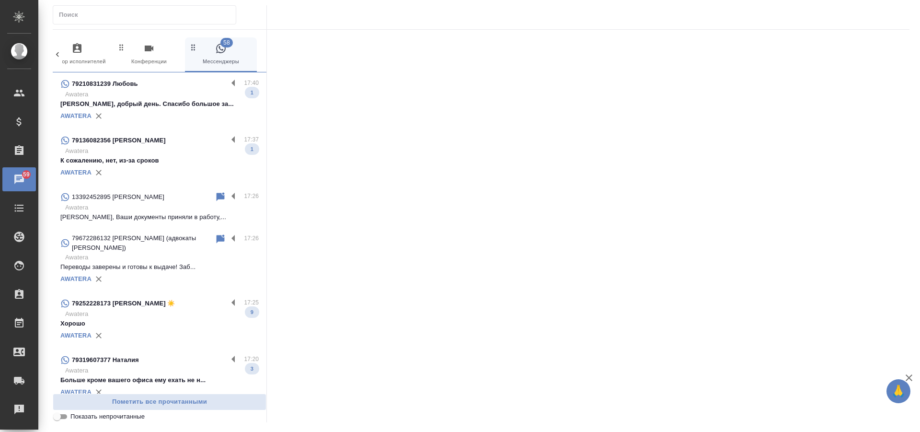
click at [186, 110] on div "AWATERA" at bounding box center [159, 116] width 198 height 14
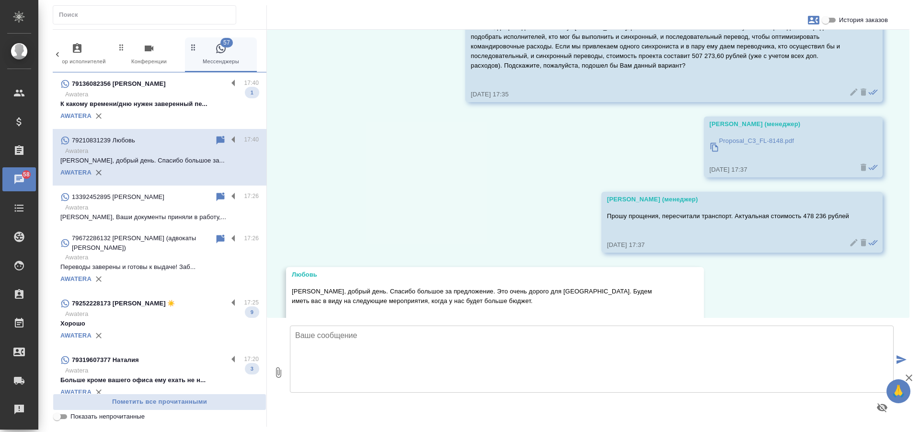
scroll to position [178, 0]
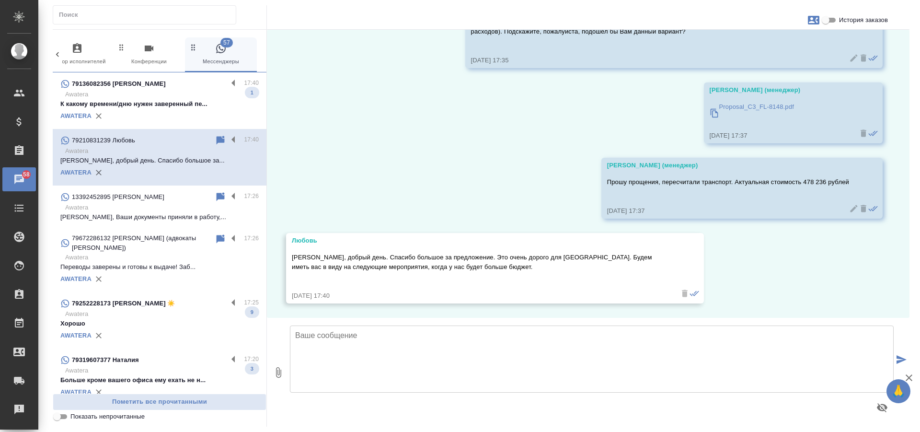
click at [185, 99] on p "Awatera" at bounding box center [162, 95] width 194 height 10
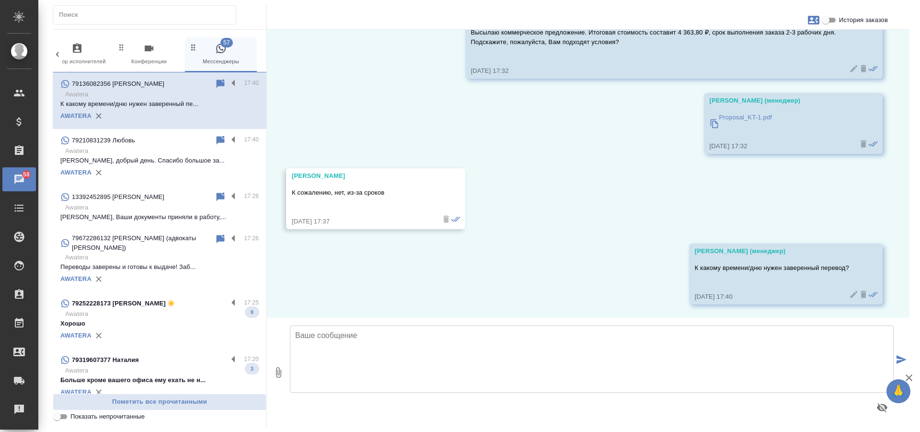
scroll to position [846, 0]
click at [197, 313] on p "Awatera" at bounding box center [162, 314] width 194 height 10
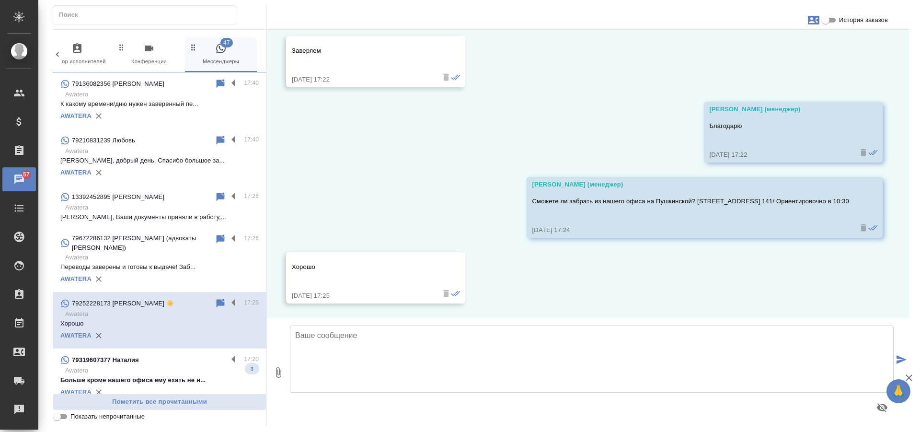
scroll to position [240, 0]
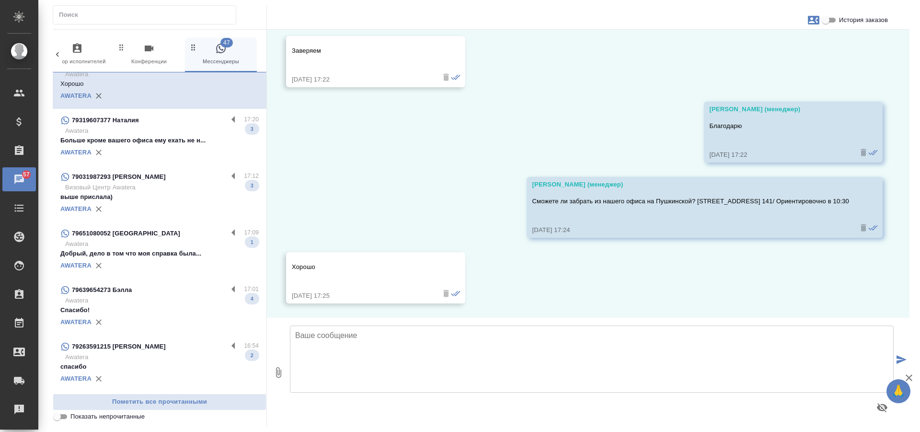
click at [189, 138] on p "Больше кроме вашего офиса ему ехать не н..." at bounding box center [159, 141] width 198 height 10
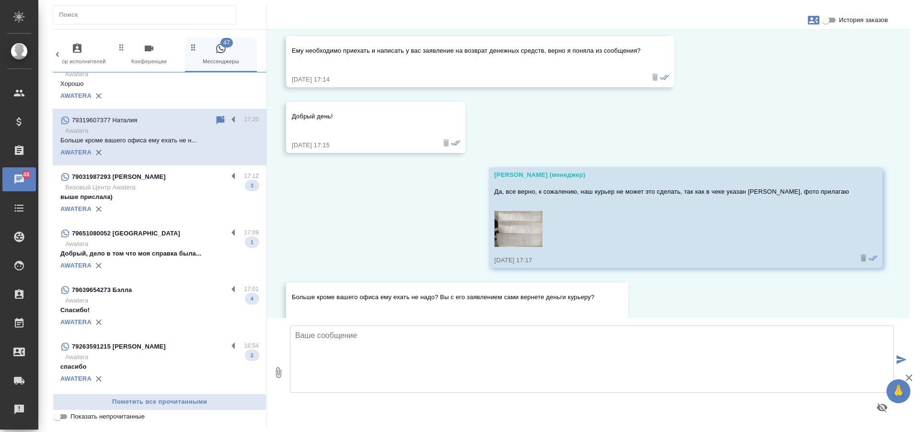
scroll to position [890, 0]
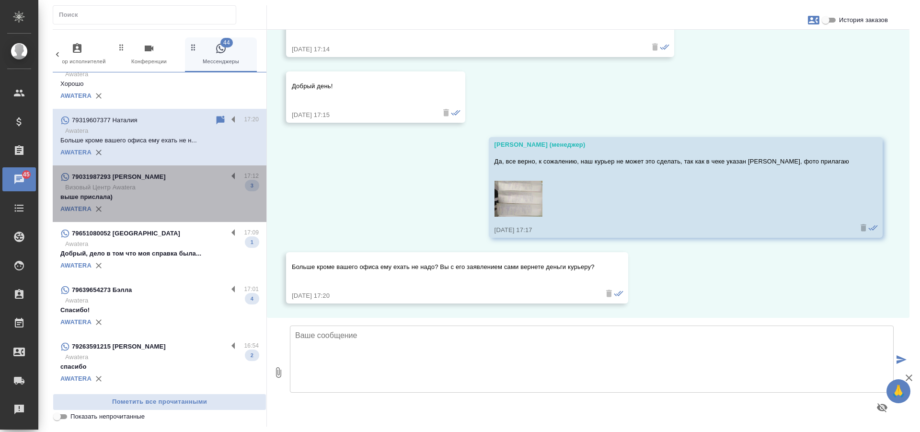
click at [191, 190] on p "Визовый Центр Awatera" at bounding box center [162, 188] width 194 height 10
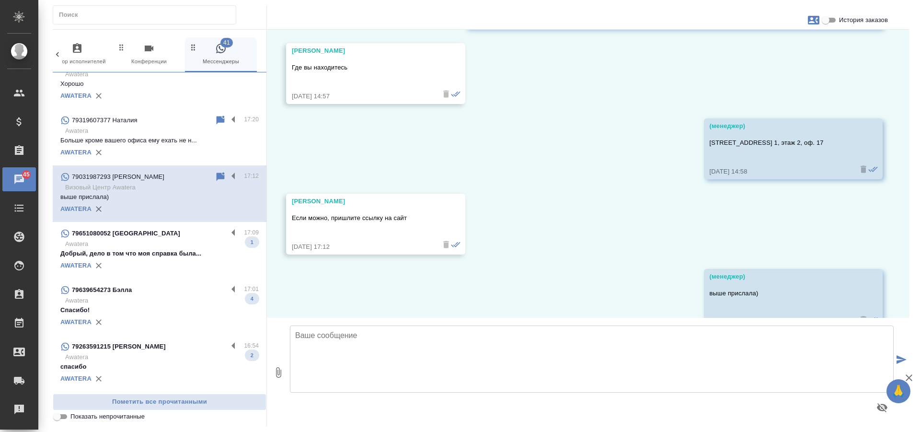
scroll to position [2264, 0]
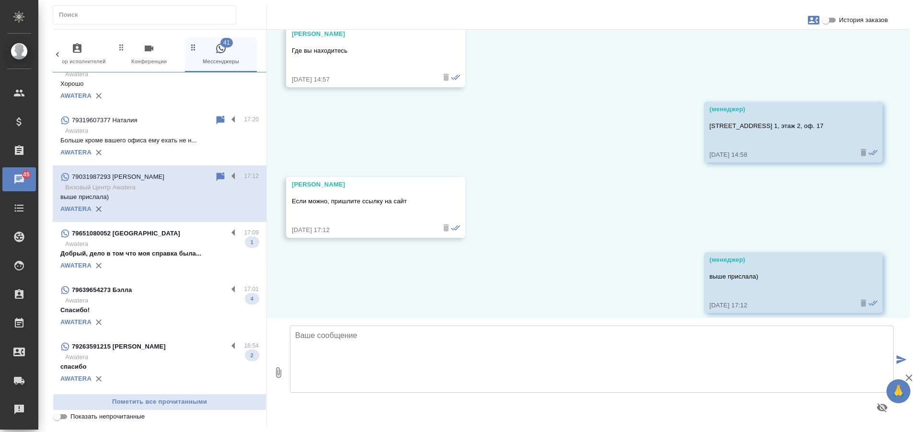
click at [201, 255] on p "Добрый, дело в том что моя справка была..." at bounding box center [159, 254] width 198 height 10
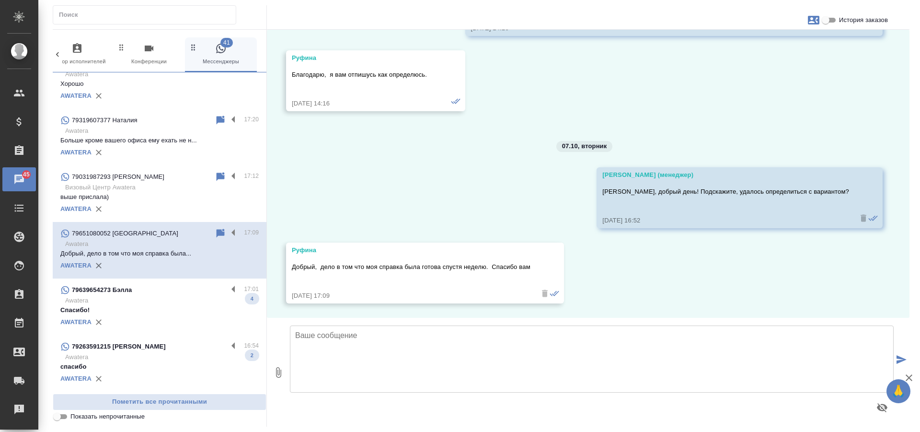
scroll to position [211, 0]
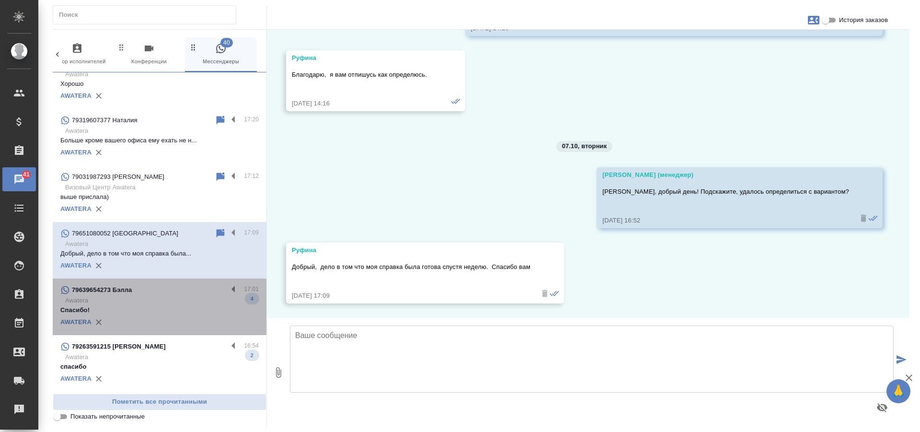
click at [191, 296] on p "Awatera" at bounding box center [162, 301] width 194 height 10
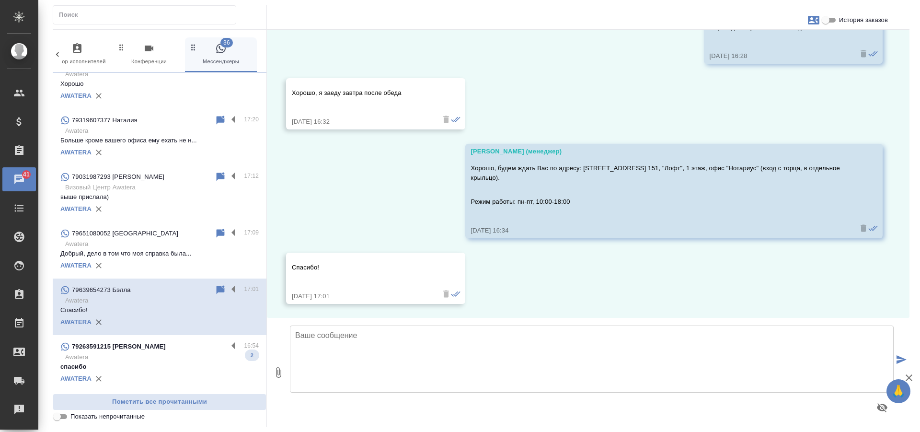
scroll to position [1224, 0]
click at [209, 362] on p "спасибо" at bounding box center [159, 367] width 198 height 10
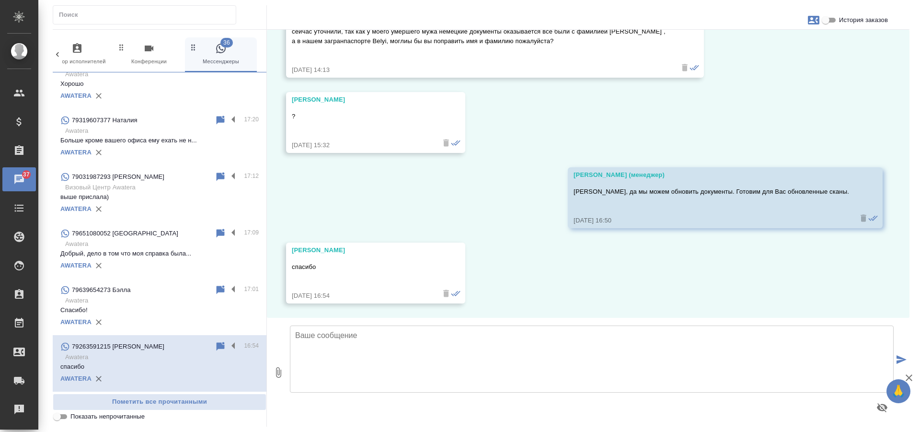
scroll to position [2945, 0]
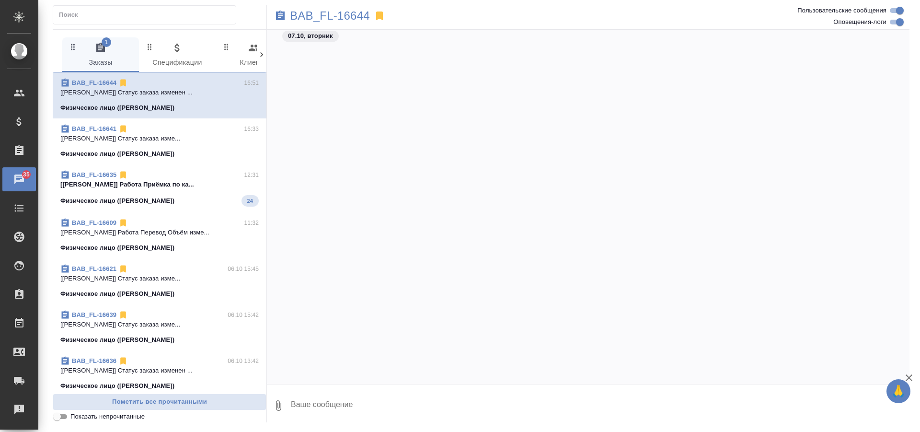
scroll to position [906, 0]
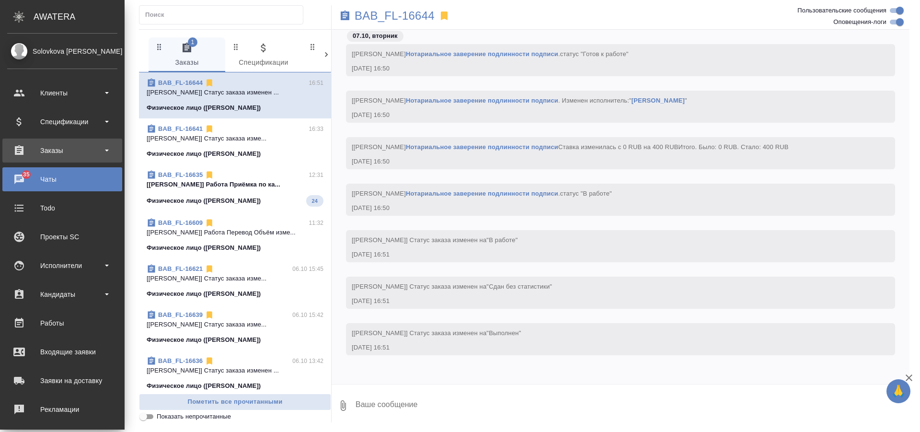
click at [74, 148] on div "Заказы" at bounding box center [62, 150] width 110 height 14
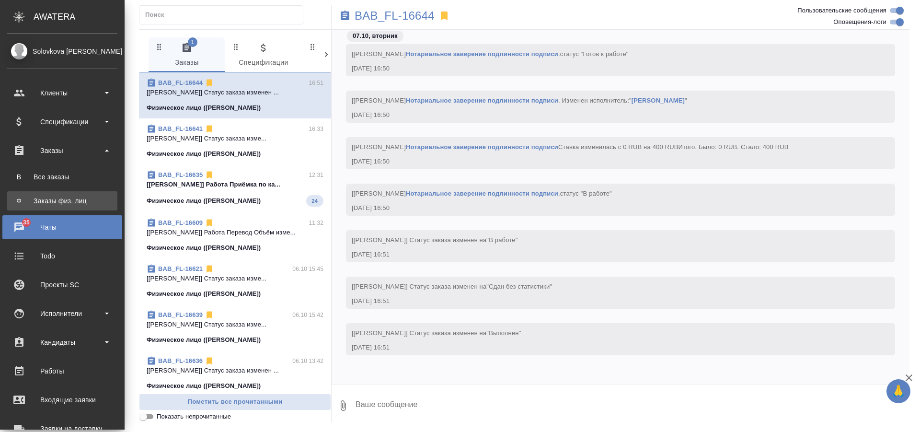
click at [70, 191] on link "Ф Заказы физ. лиц" at bounding box center [62, 200] width 110 height 19
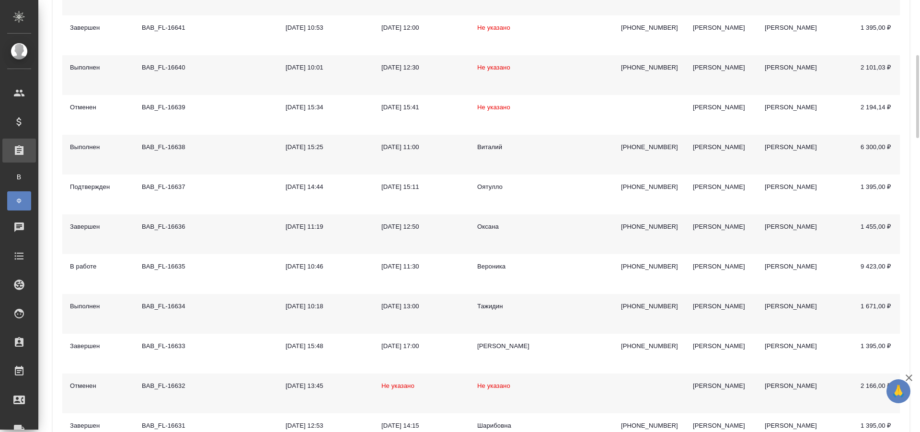
scroll to position [527, 0]
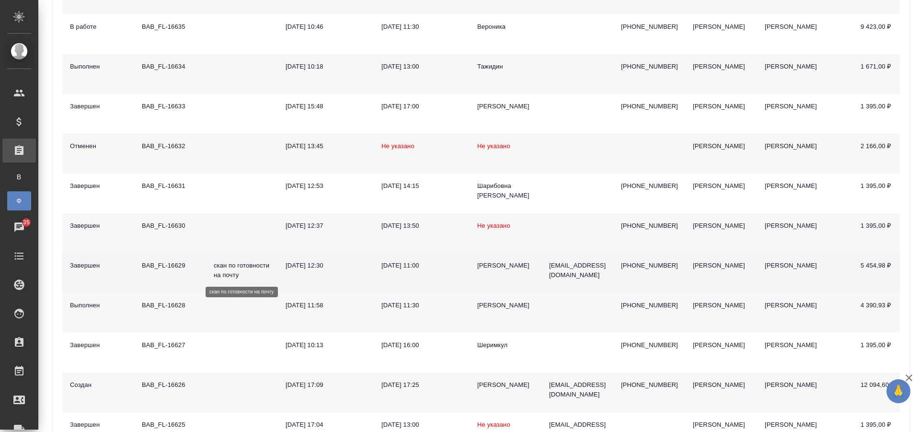
click at [252, 271] on p "скан по готовности на почту" at bounding box center [242, 270] width 57 height 19
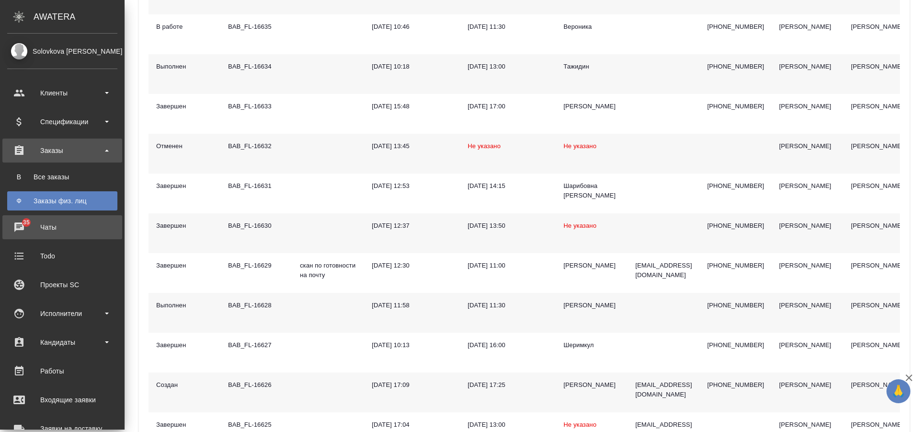
click at [26, 227] on div "Чаты" at bounding box center [62, 227] width 110 height 14
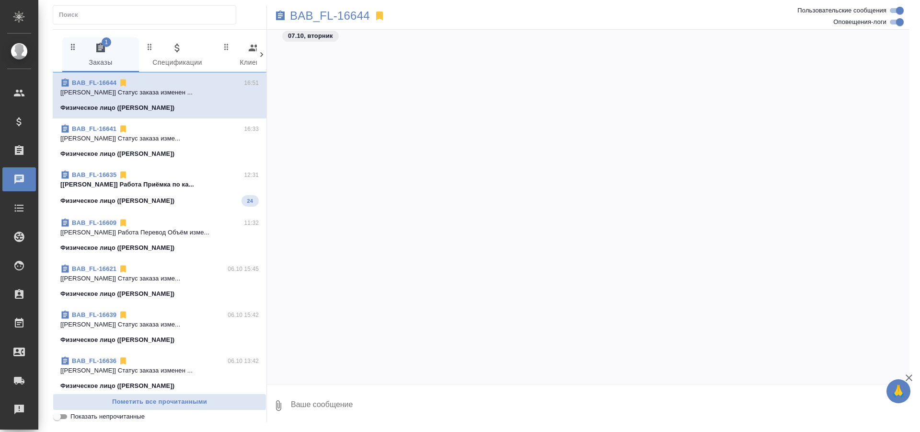
scroll to position [906, 0]
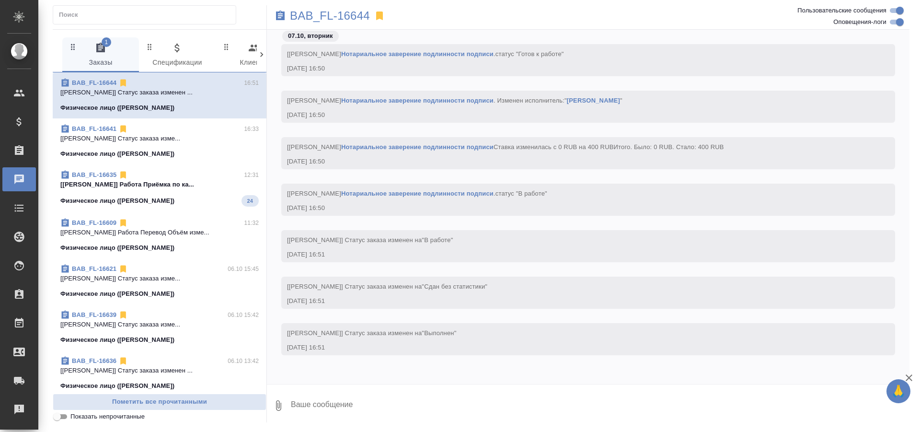
click at [202, 185] on p "[[PERSON_NAME]] Работа Приёмка по ка..." at bounding box center [159, 185] width 198 height 10
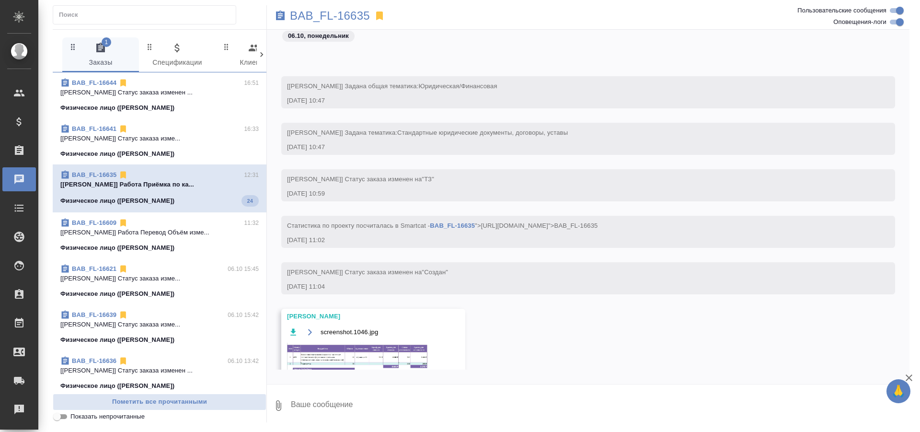
scroll to position [3811, 0]
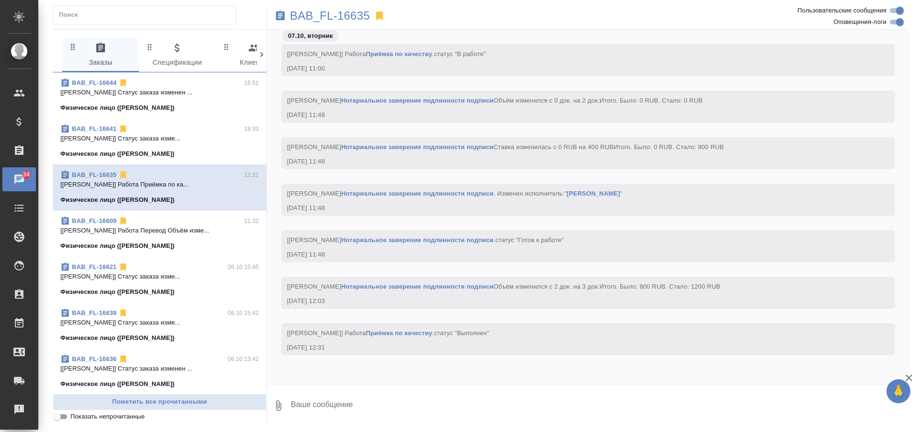
click at [261, 59] on icon at bounding box center [262, 55] width 10 height 10
click at [264, 50] on icon at bounding box center [262, 55] width 10 height 10
click at [264, 51] on icon at bounding box center [262, 55] width 10 height 10
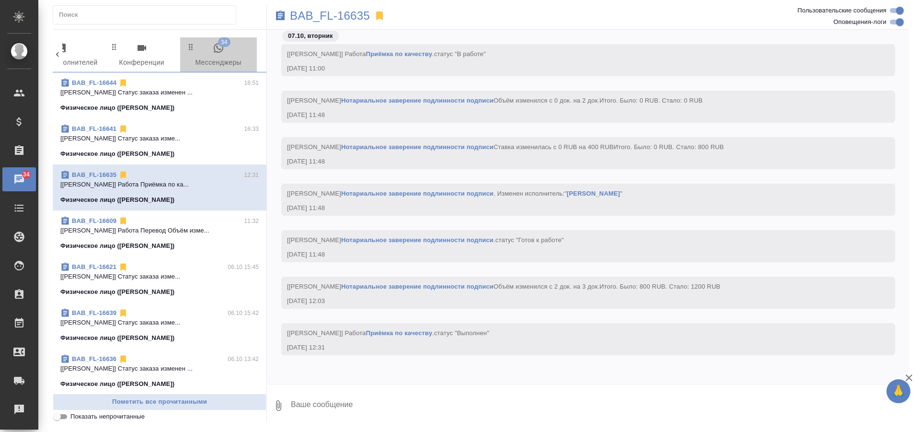
click at [218, 50] on icon "button" at bounding box center [219, 48] width 12 height 12
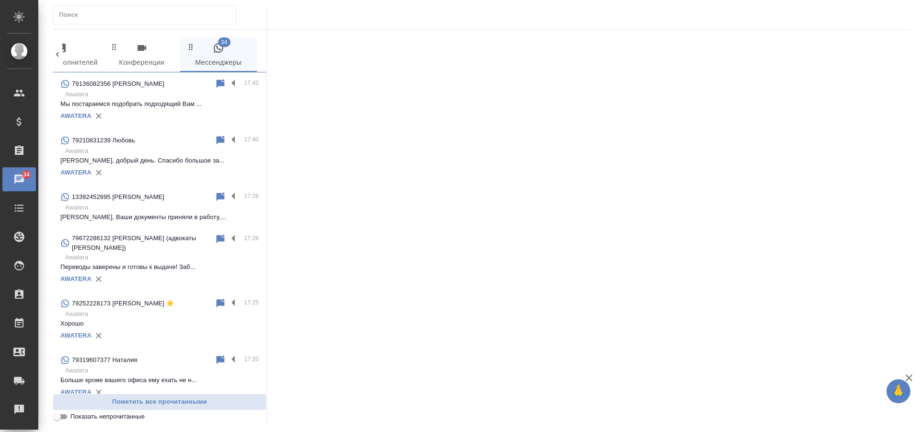
click at [180, 107] on p "Мы постараемся подобрать подходящий Вам ..." at bounding box center [159, 104] width 198 height 10
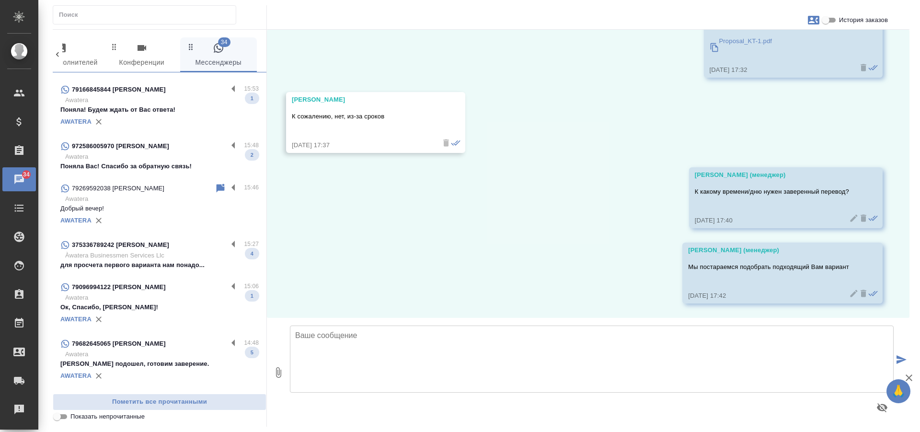
scroll to position [719, 0]
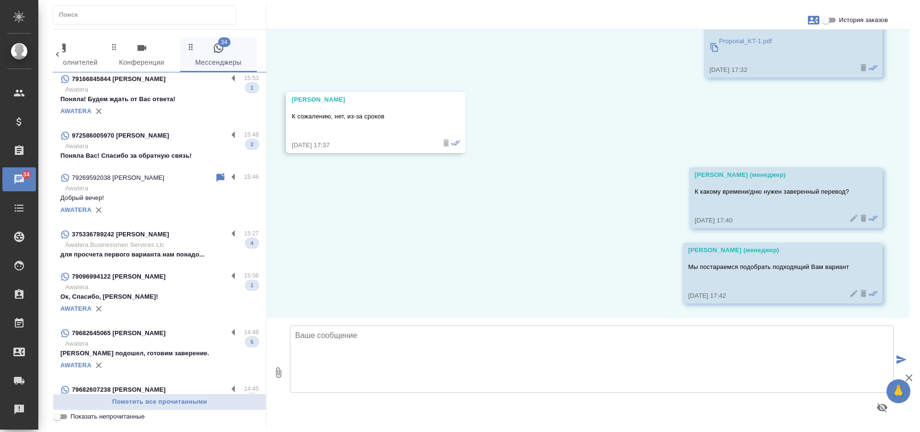
click at [175, 137] on div "972586005970 [PERSON_NAME]" at bounding box center [143, 136] width 167 height 12
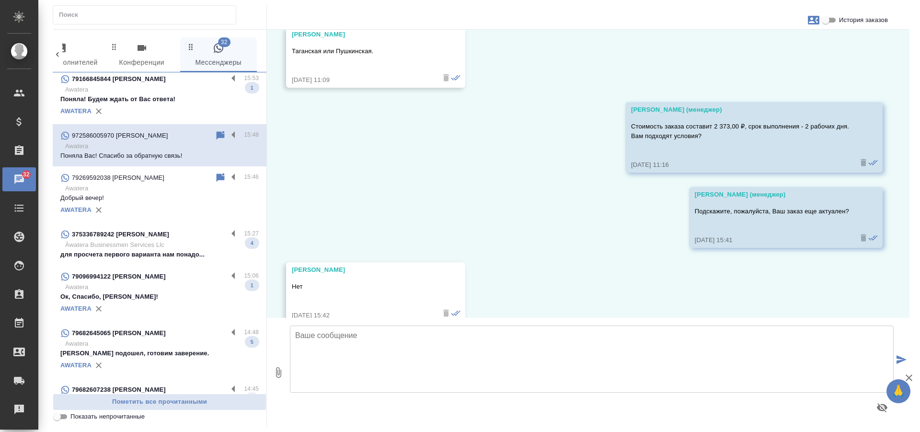
scroll to position [740, 0]
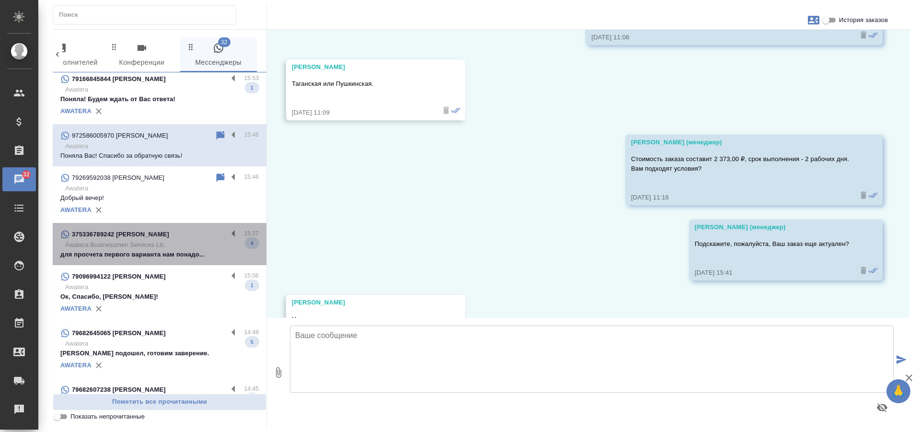
click at [223, 241] on p "Àwatera Businessmen Services Llc" at bounding box center [162, 245] width 194 height 10
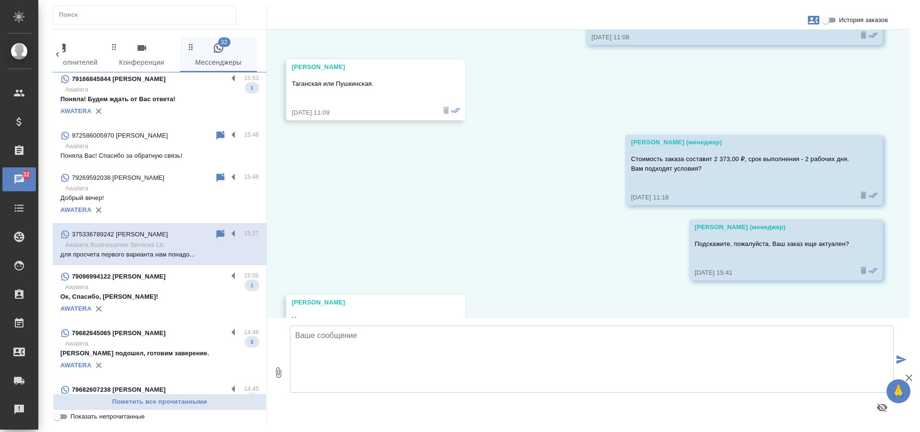
scroll to position [560, 0]
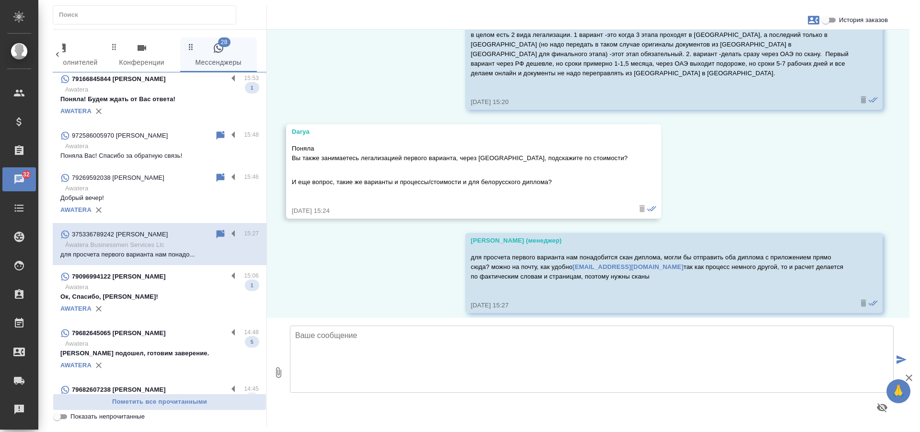
click at [177, 96] on p "Поняла! Будем ждать от Вас ответа!" at bounding box center [159, 99] width 198 height 10
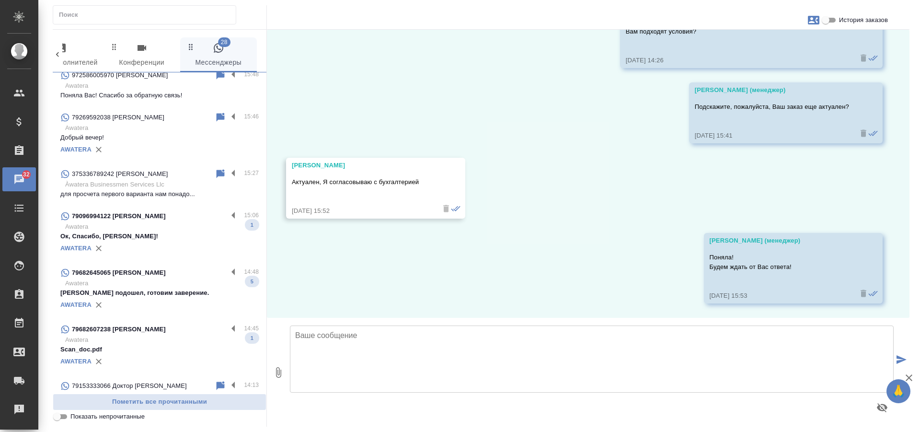
scroll to position [815, 0]
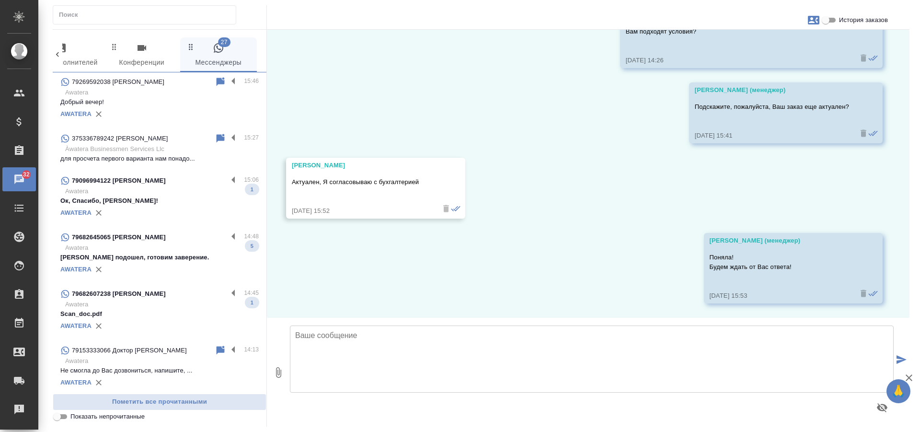
click at [213, 188] on p "Awatera" at bounding box center [162, 191] width 194 height 10
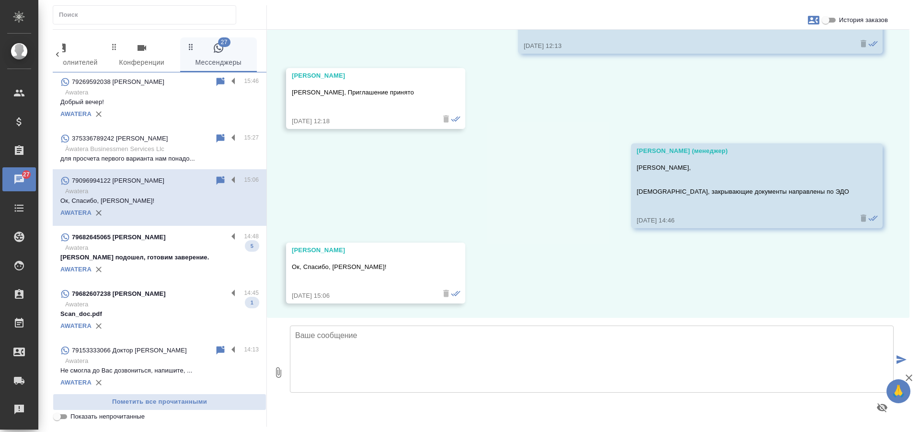
click at [210, 248] on p "Awatera" at bounding box center [162, 248] width 194 height 10
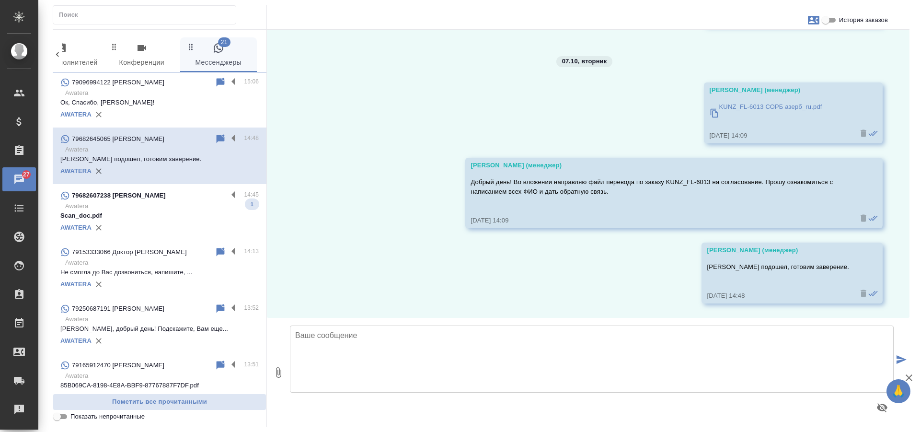
scroll to position [959, 0]
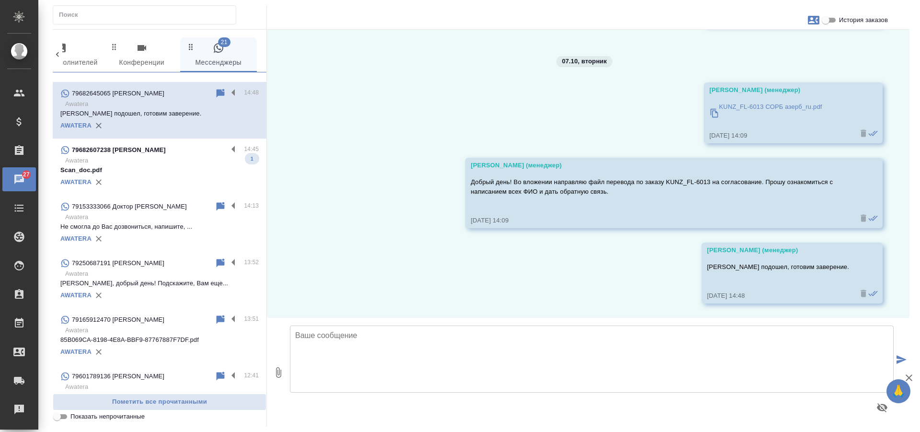
click at [183, 175] on p "Scan_doc.pdf" at bounding box center [159, 170] width 198 height 10
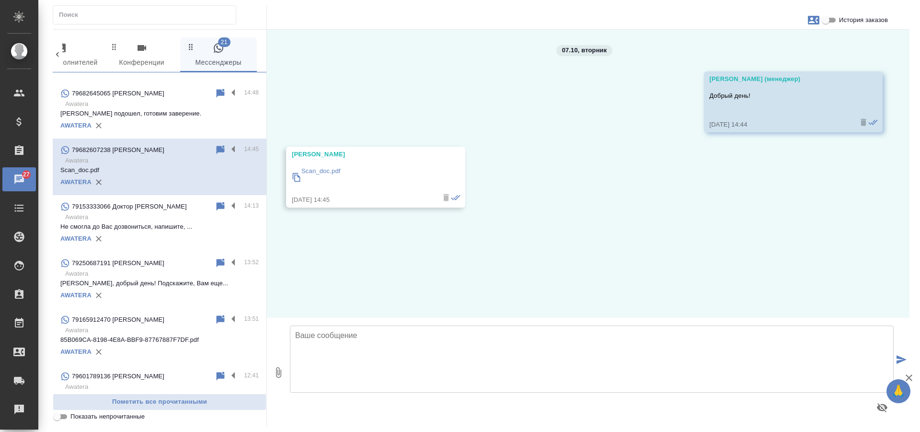
scroll to position [0, 0]
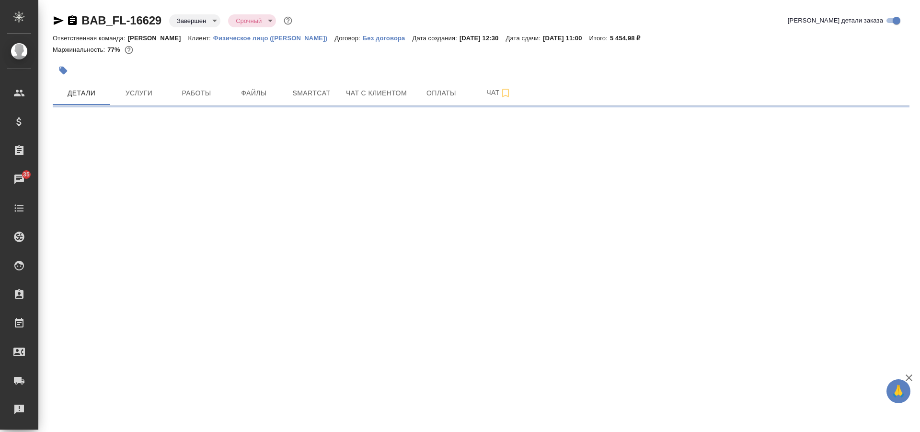
select select "RU"
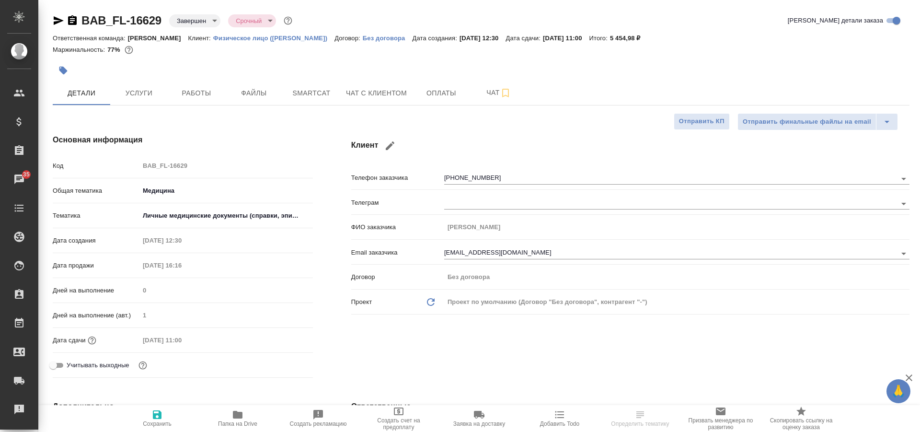
type textarea "x"
click at [359, 91] on span "Чат с клиентом" at bounding box center [376, 93] width 61 height 12
